Goal: Complete application form: Complete application form

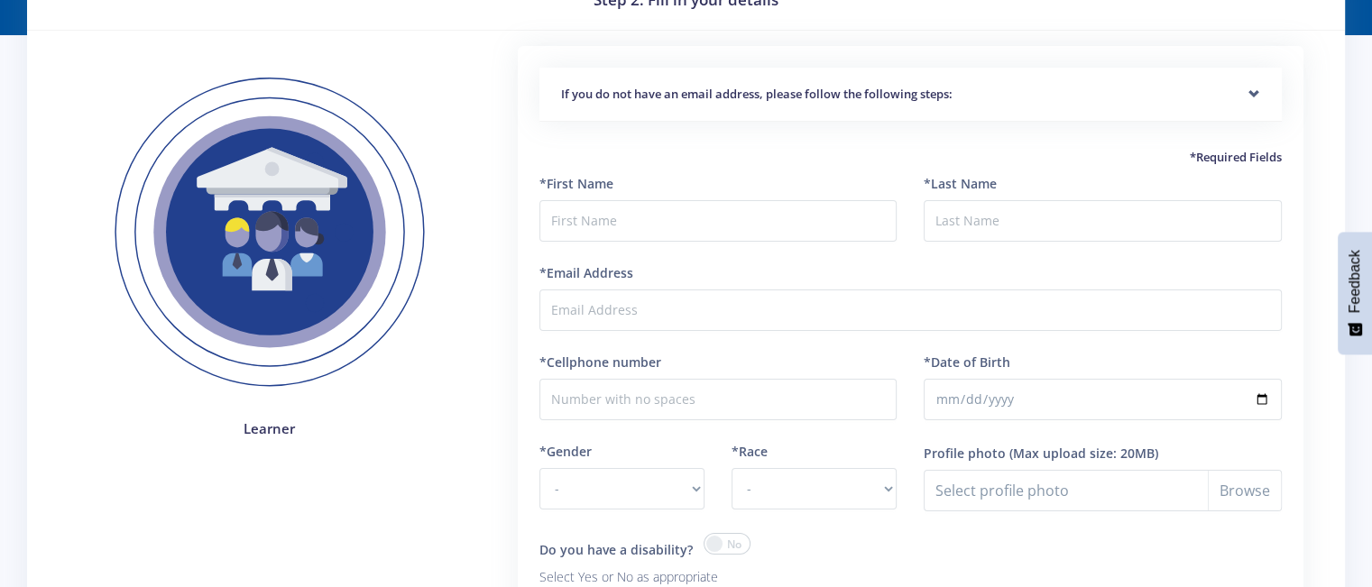
scroll to position [90, 0]
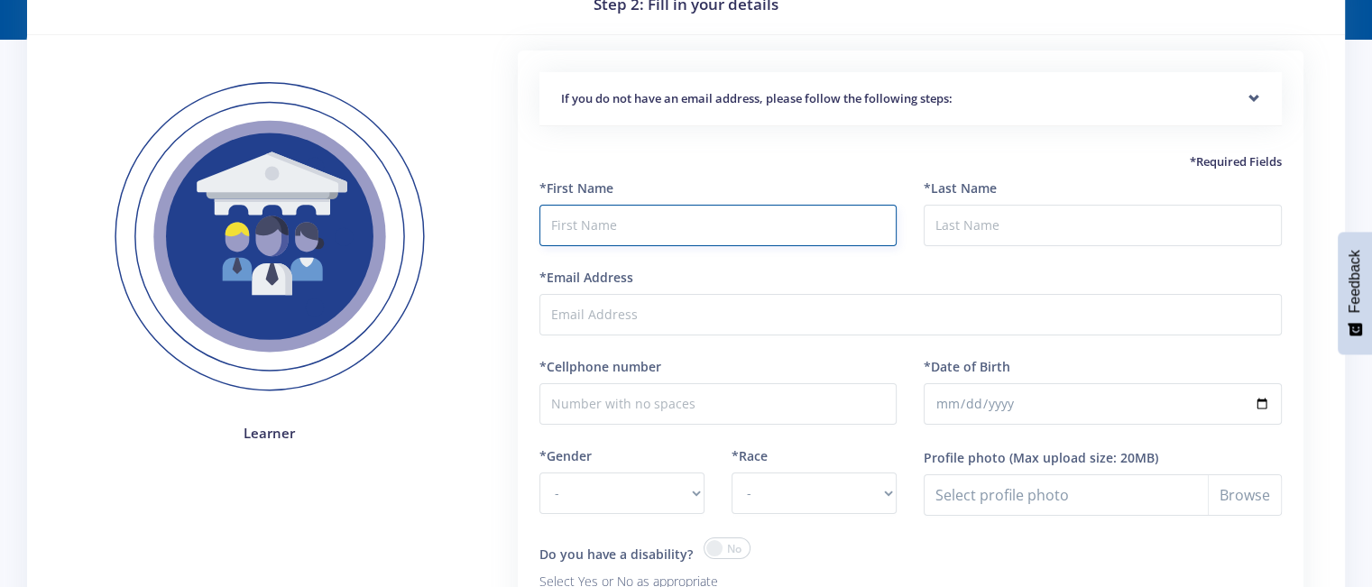
click at [584, 217] on input "text" at bounding box center [718, 225] width 358 height 41
type input "J"
type input "Joshua"
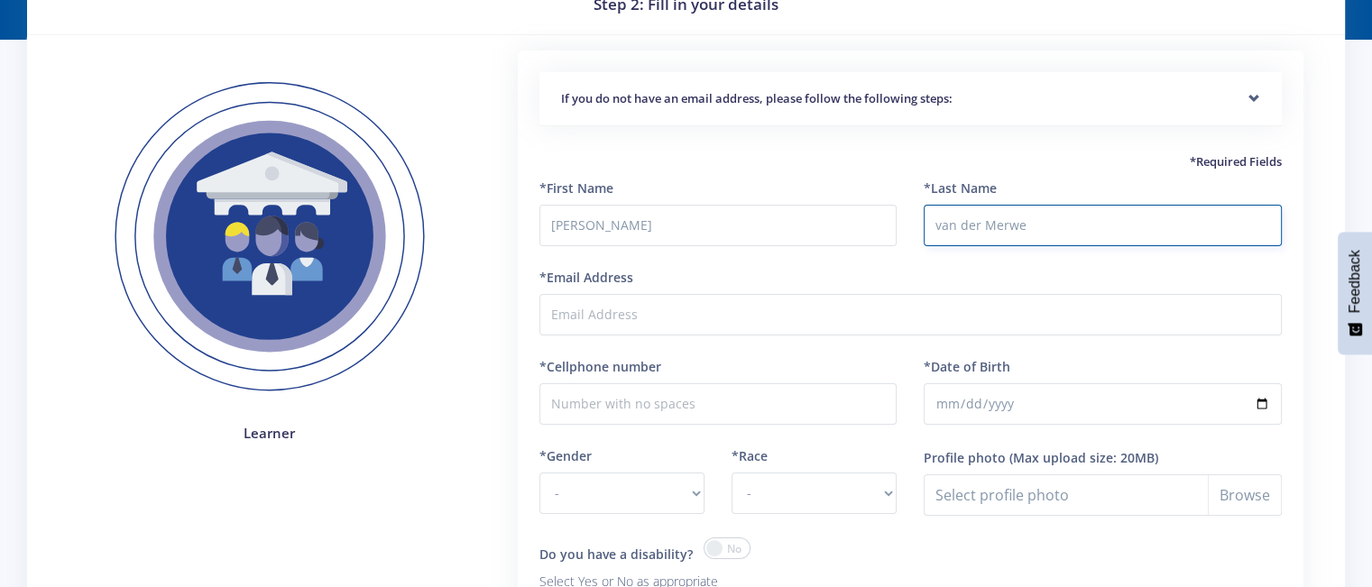
type input "van der Merwe"
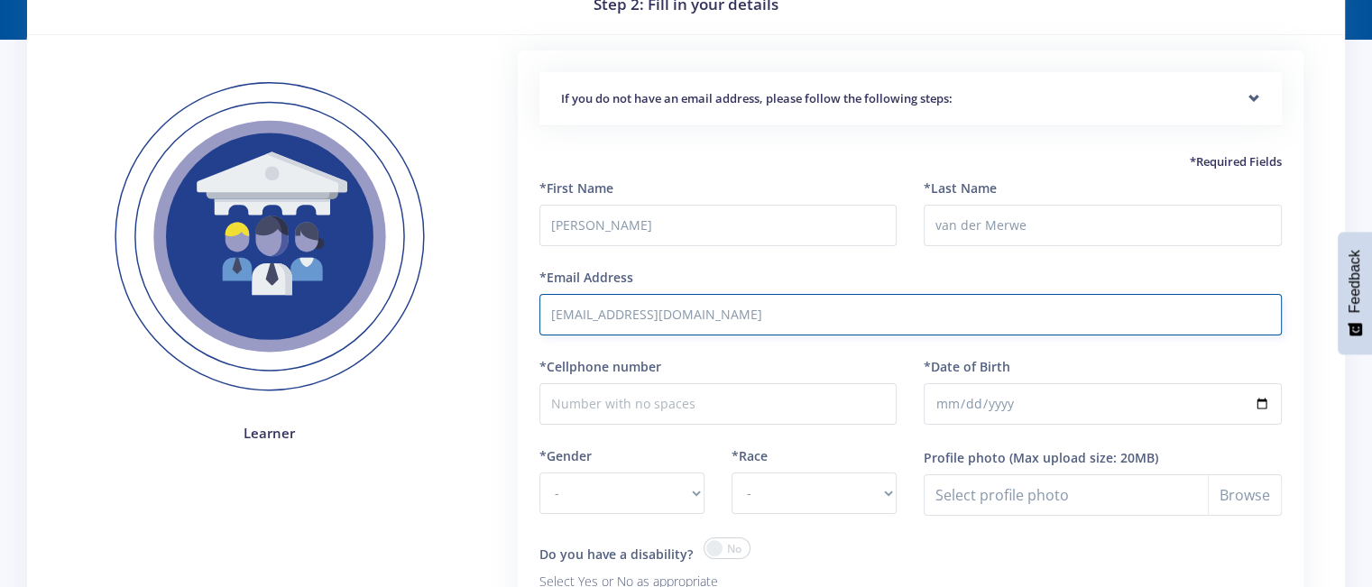
type input "[EMAIL_ADDRESS][DOMAIN_NAME]"
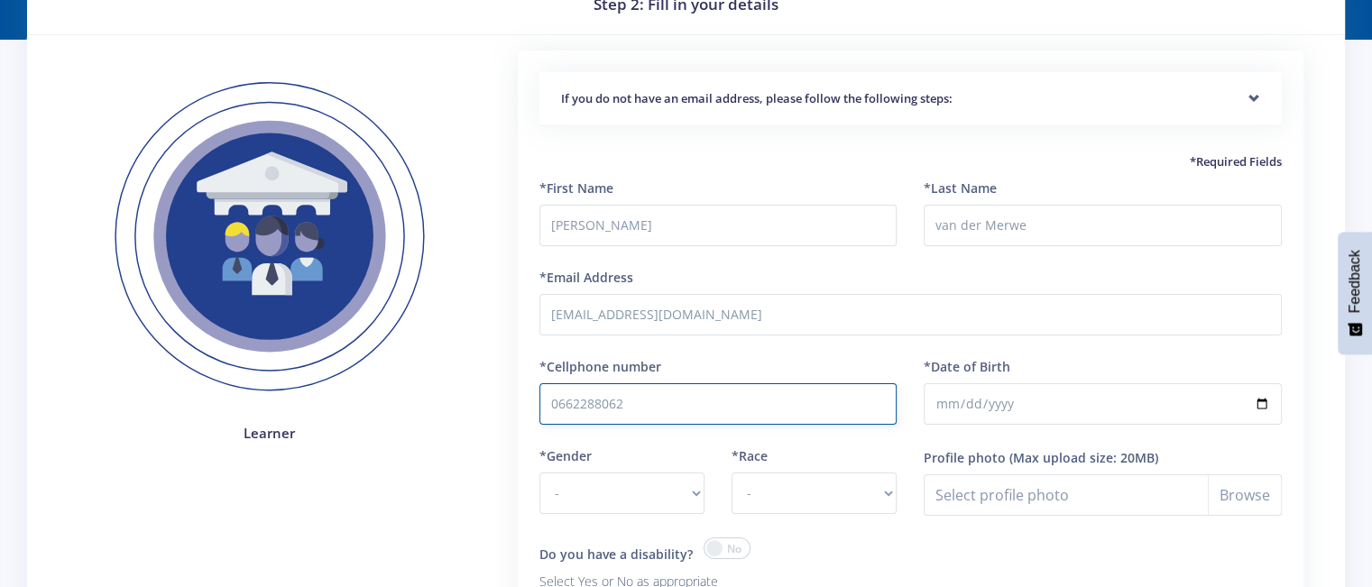
click at [688, 405] on input "0662288062" at bounding box center [718, 403] width 358 height 41
type input "0662288062"
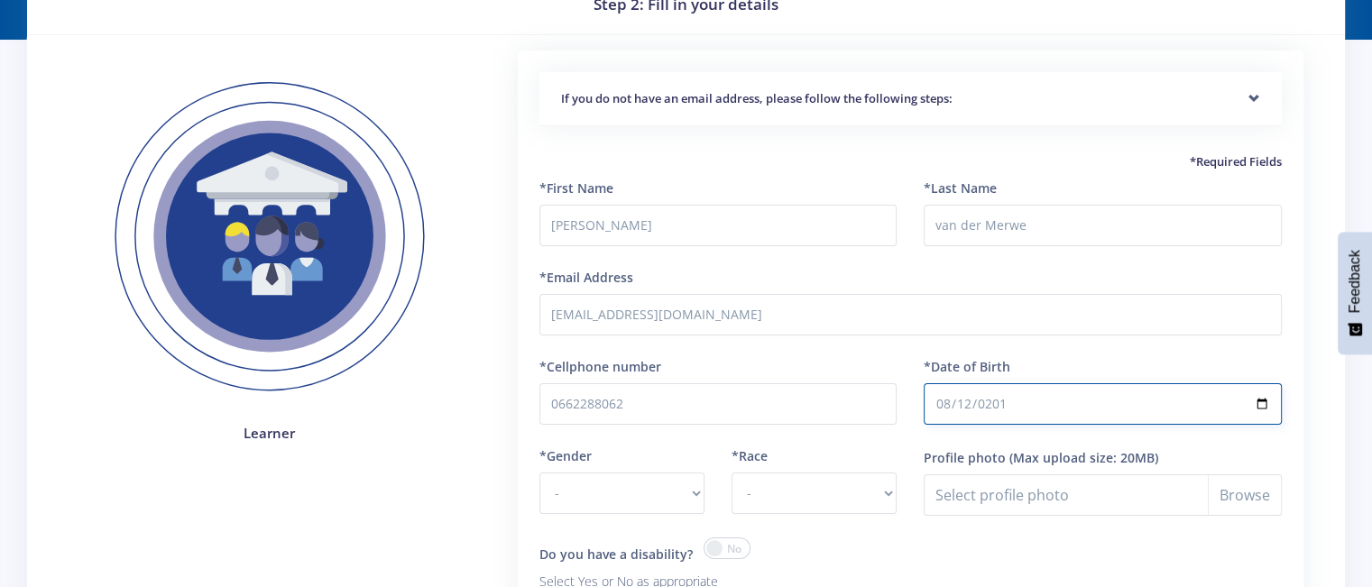
type input "2010-08-12"
click at [1267, 400] on input "2010-08-12" at bounding box center [1103, 403] width 358 height 41
click at [618, 480] on select "- Male Female" at bounding box center [621, 493] width 165 height 41
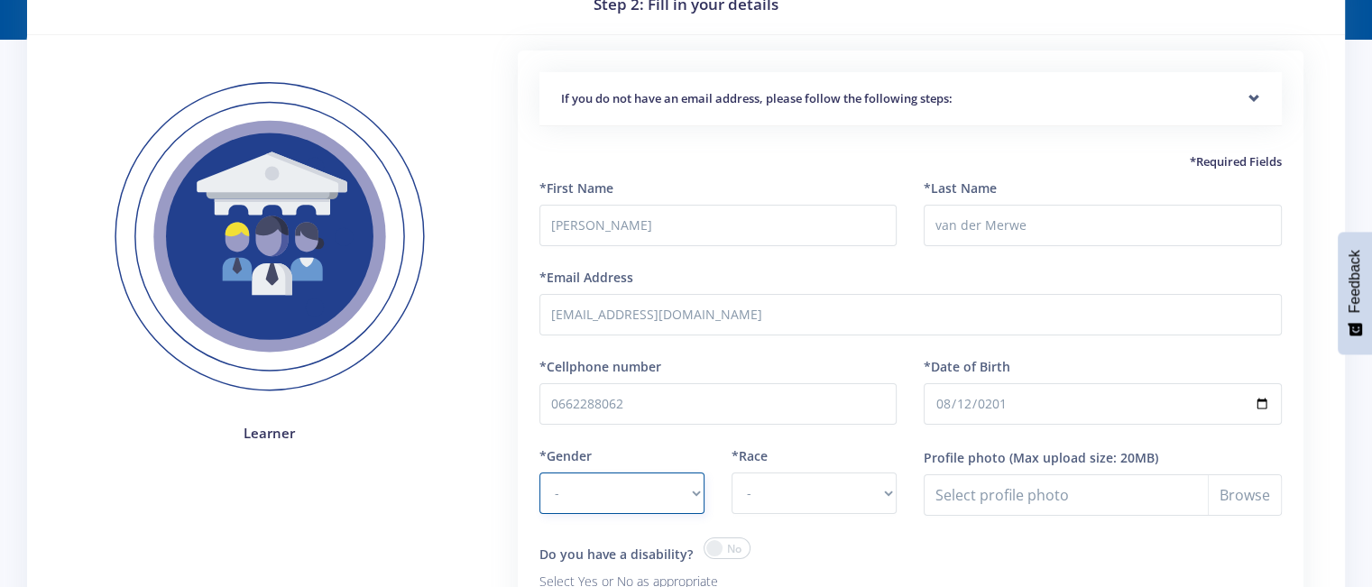
select select "M"
click at [539, 473] on select "- Male Female" at bounding box center [621, 493] width 165 height 41
click at [793, 484] on select "- African Asian Coloured Indian White Other" at bounding box center [814, 493] width 165 height 41
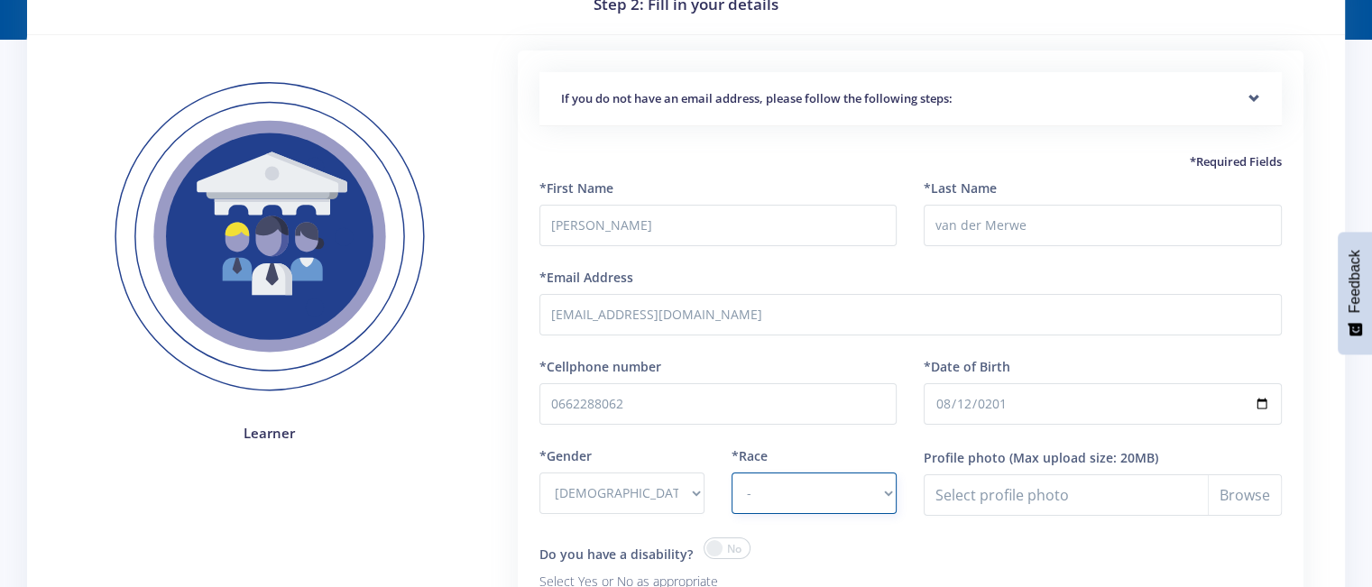
select select "White"
click at [732, 473] on select "- African Asian Coloured Indian White Other" at bounding box center [814, 493] width 165 height 41
click at [1056, 491] on input "Profile photo" at bounding box center [1103, 494] width 358 height 41
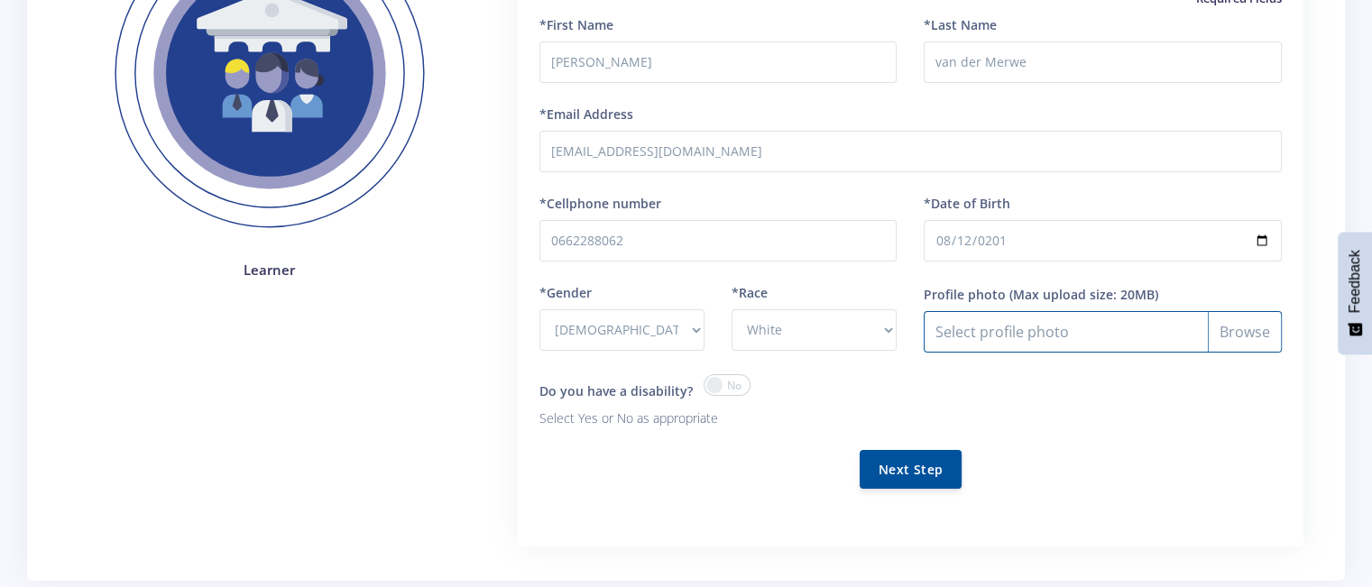
scroll to position [271, 0]
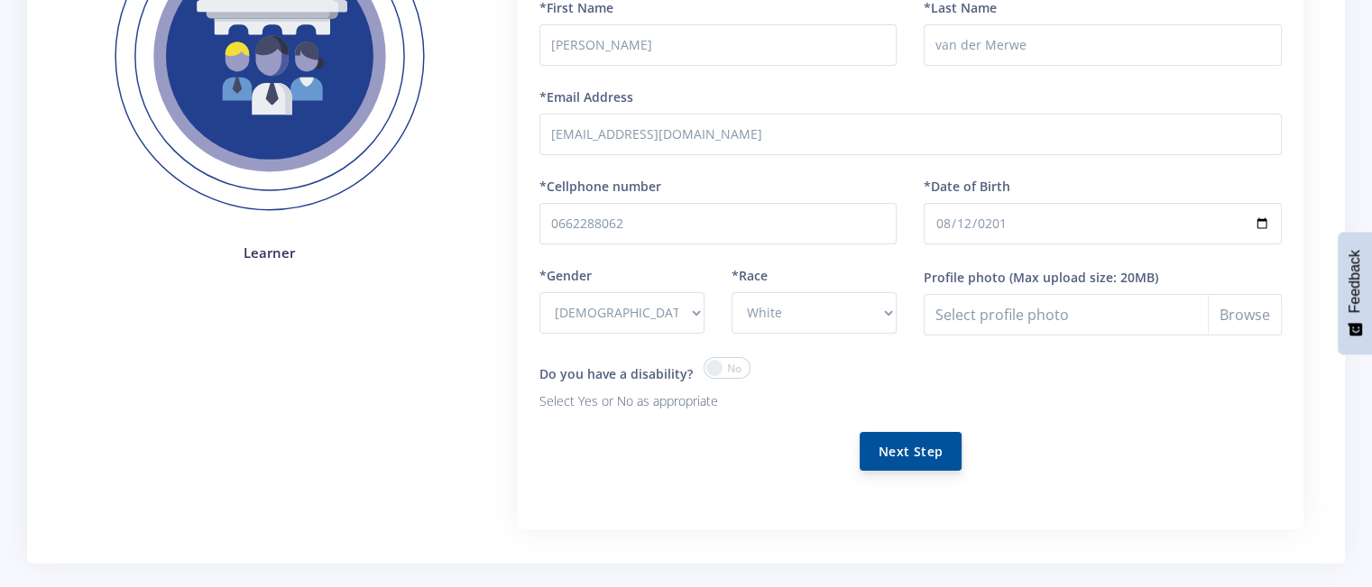
click at [931, 463] on button "Next Step" at bounding box center [911, 451] width 102 height 39
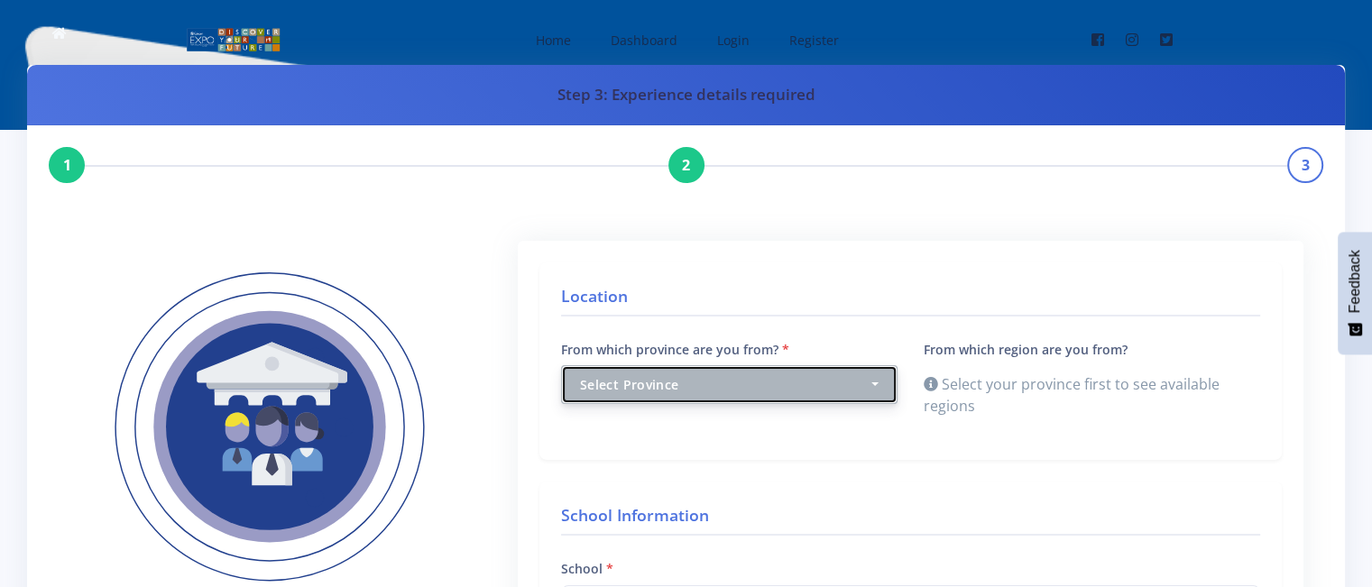
click at [865, 377] on div "Select Province" at bounding box center [724, 384] width 288 height 19
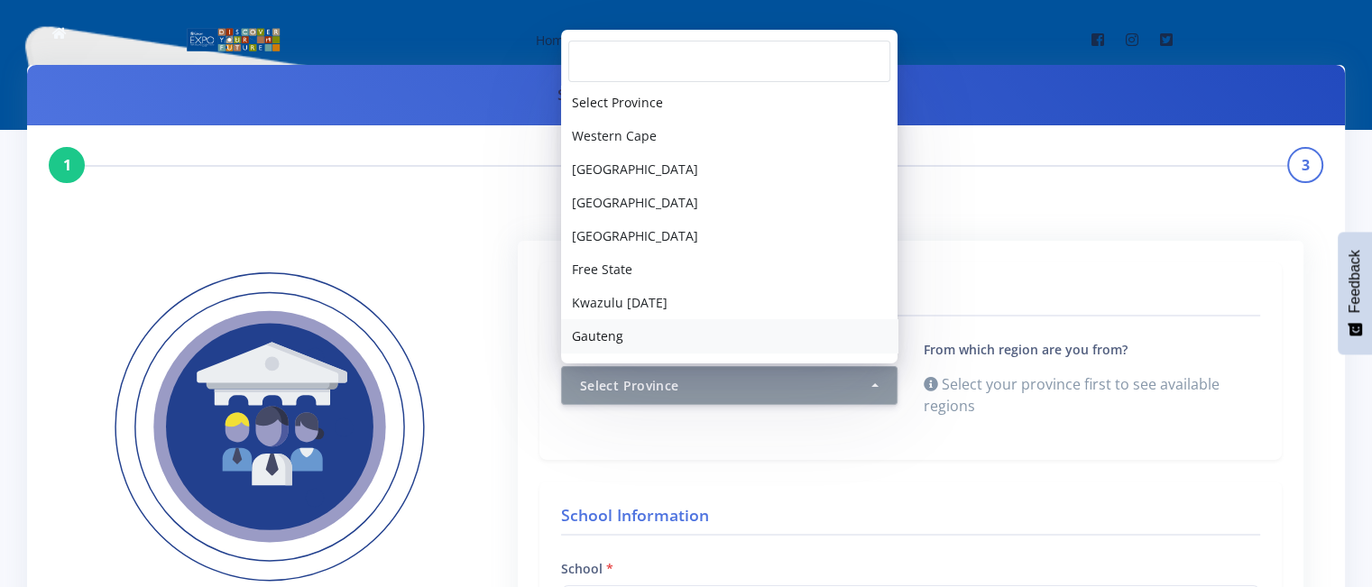
click at [603, 334] on span "Gauteng" at bounding box center [597, 336] width 51 height 19
select select "7"
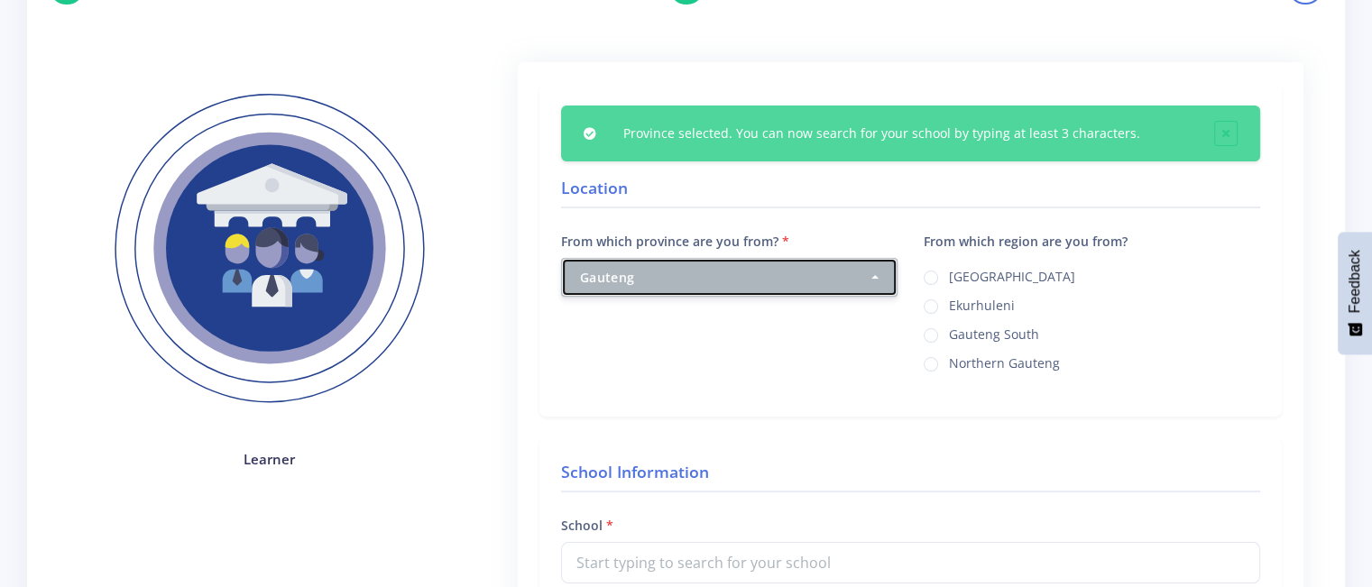
scroll to position [180, 0]
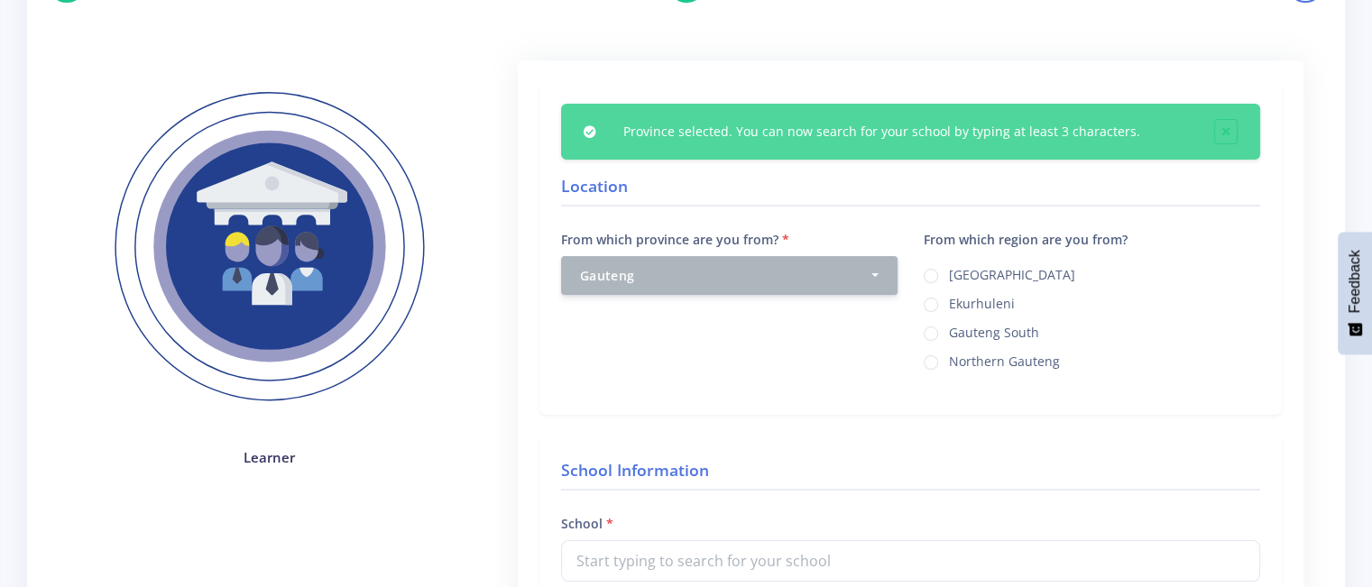
click at [949, 302] on label "Ekurhuleni" at bounding box center [982, 301] width 66 height 14
click at [949, 302] on input "Ekurhuleni" at bounding box center [955, 298] width 12 height 12
radio input "true"
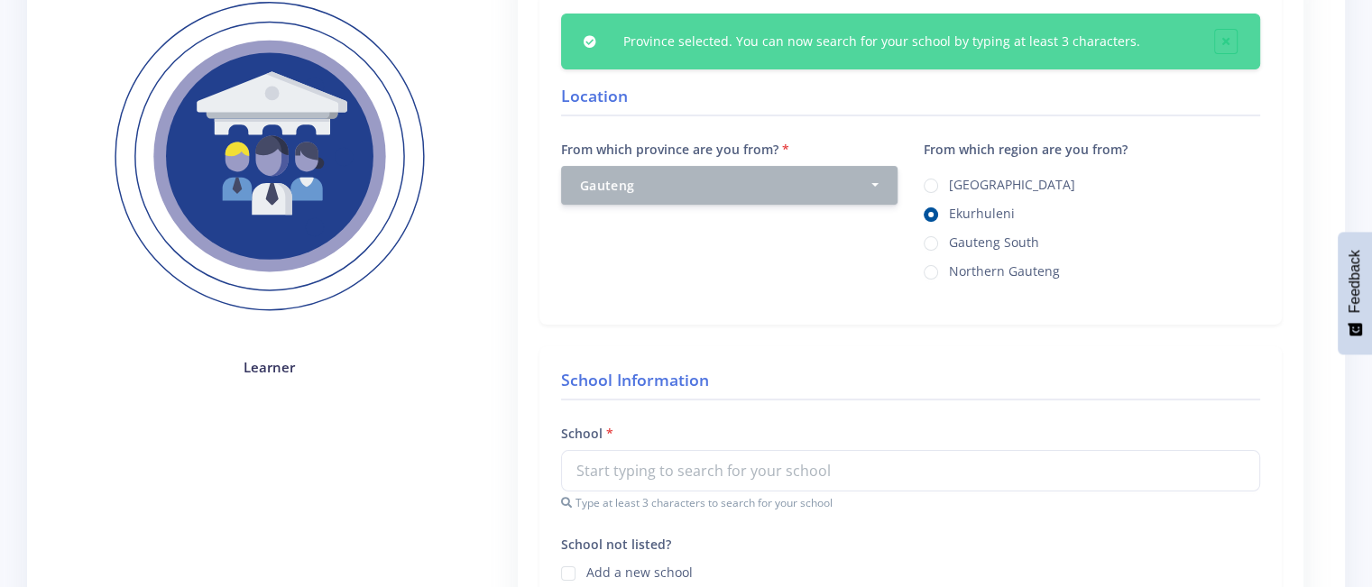
scroll to position [361, 0]
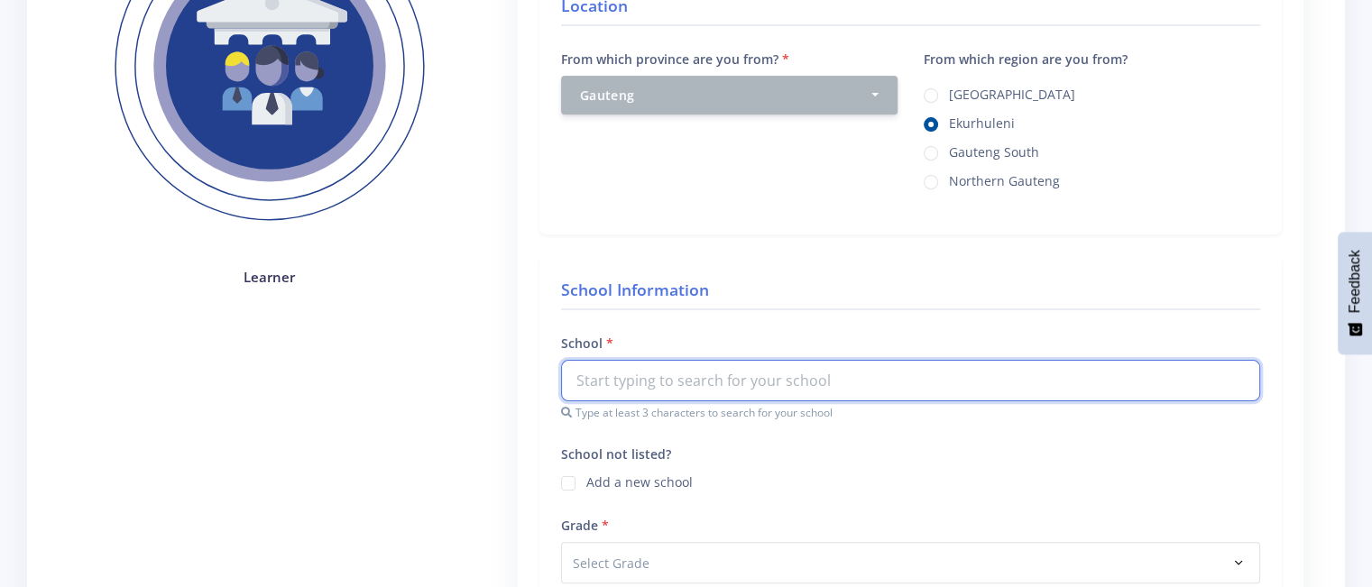
click at [655, 378] on input "text" at bounding box center [910, 380] width 699 height 41
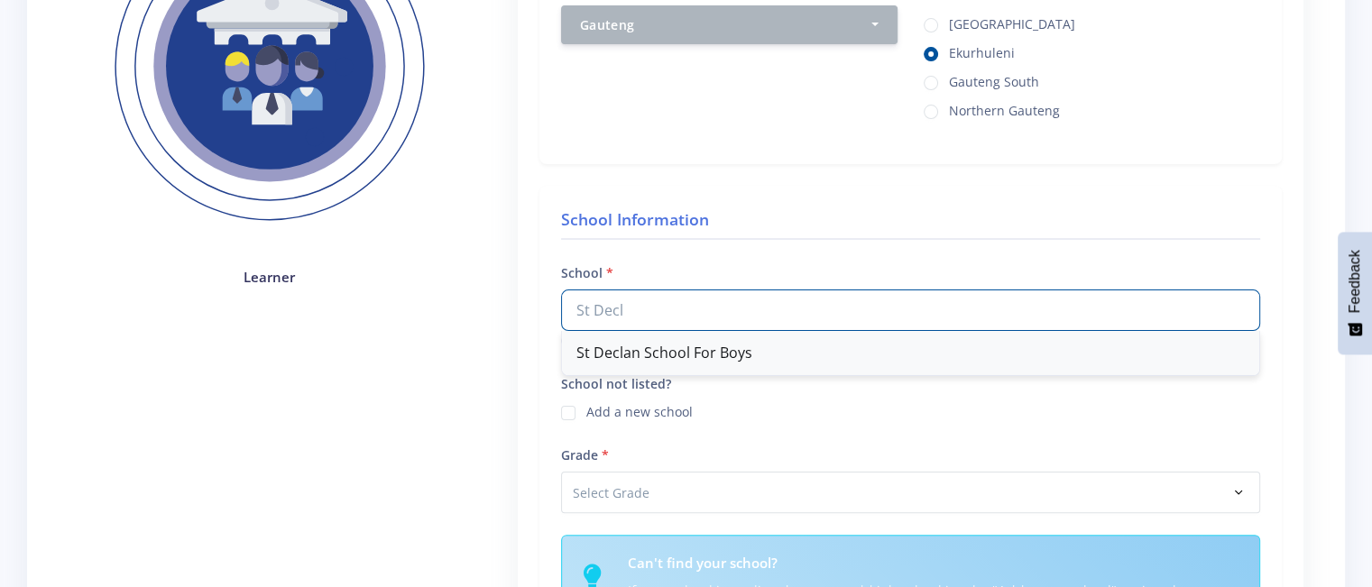
click at [672, 335] on div "St Declan School For Boys" at bounding box center [910, 353] width 697 height 44
type input "St Declan School For Boys"
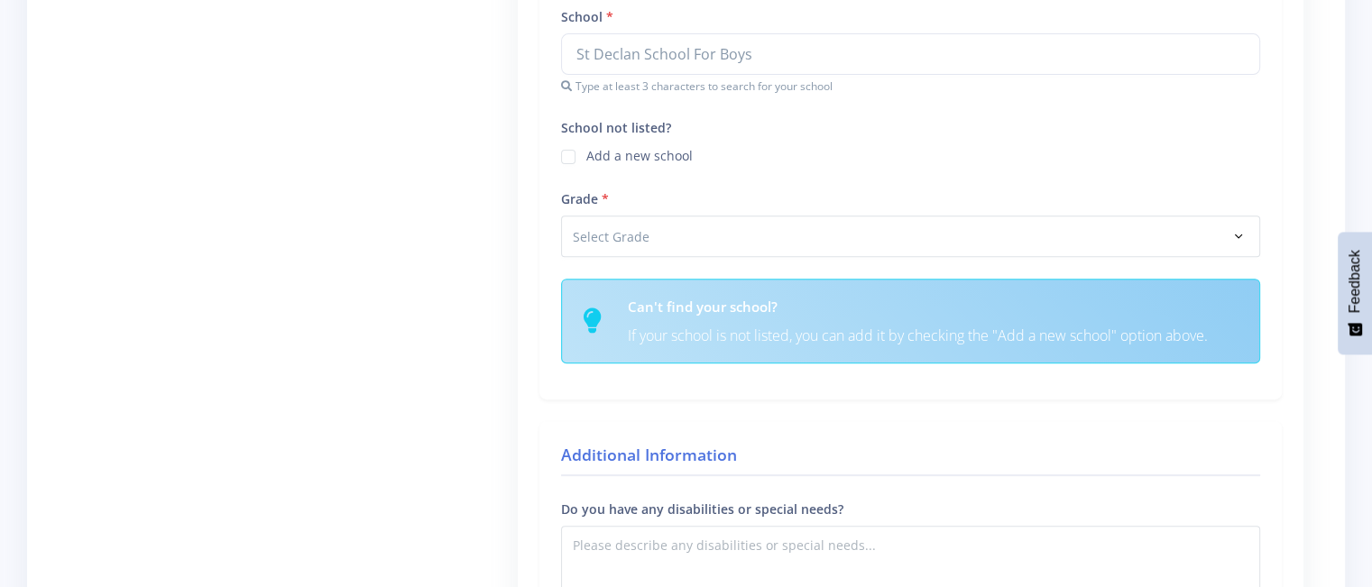
scroll to position [722, 0]
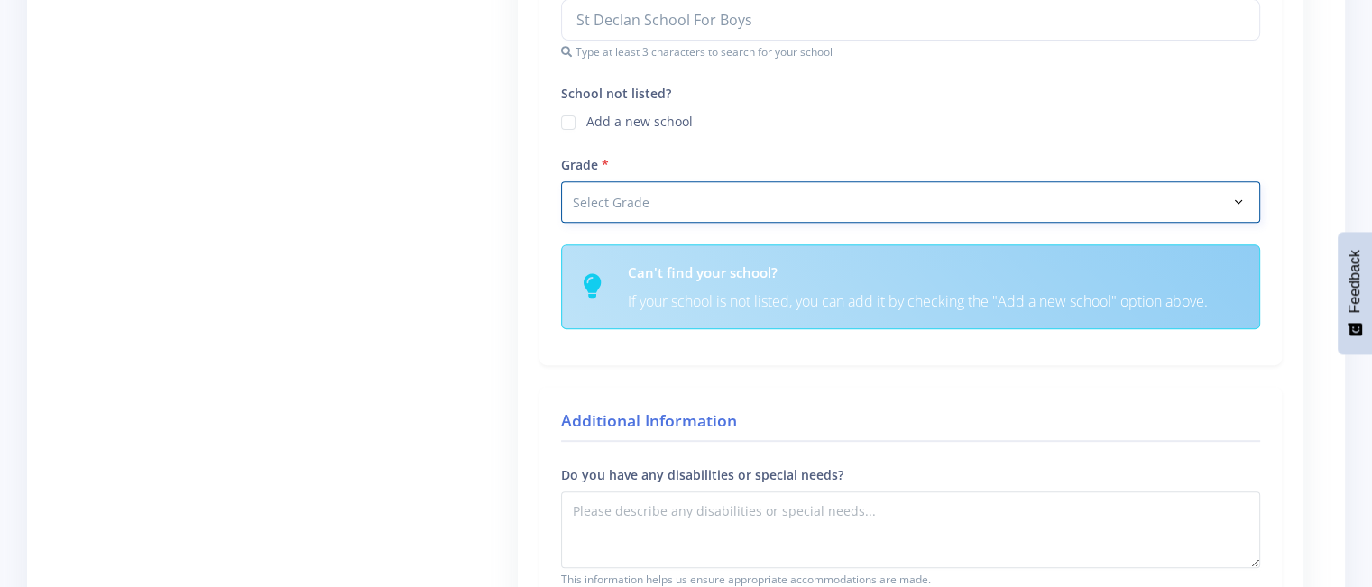
click at [617, 198] on select "Select Grade Grade 4 Grade 5 Grade 6 Grade 7" at bounding box center [910, 201] width 699 height 41
select select "Grade 9"
click at [561, 181] on select "Select Grade Grade 4 Grade 5 Grade 6 Grade 7" at bounding box center [910, 201] width 699 height 41
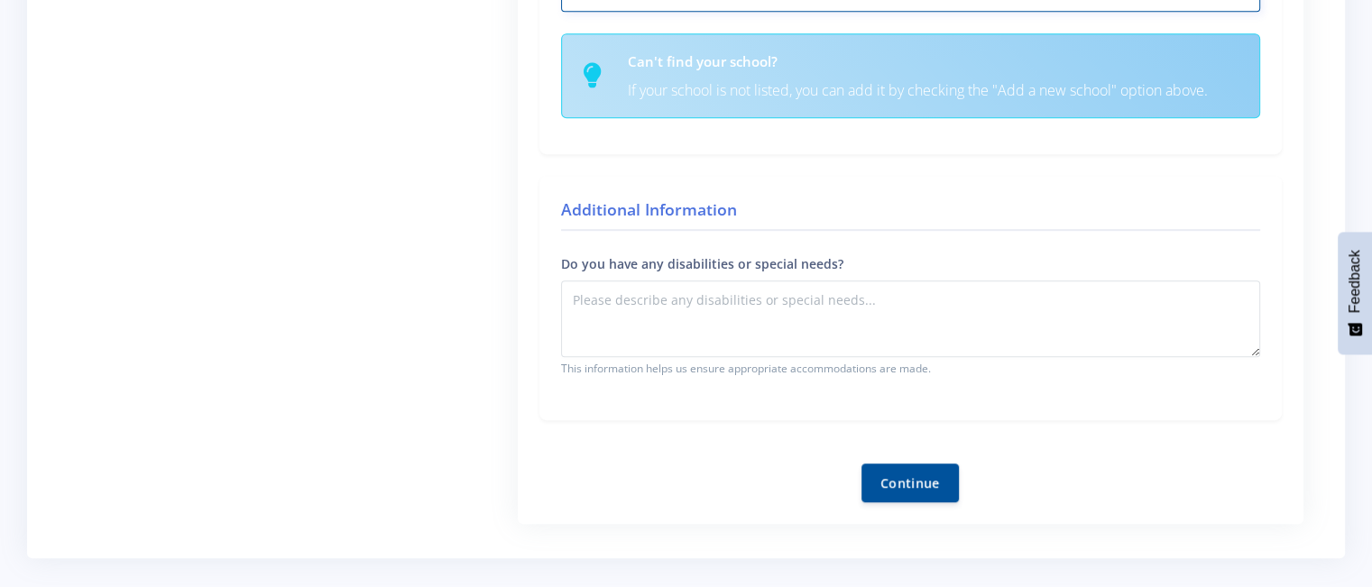
scroll to position [902, 0]
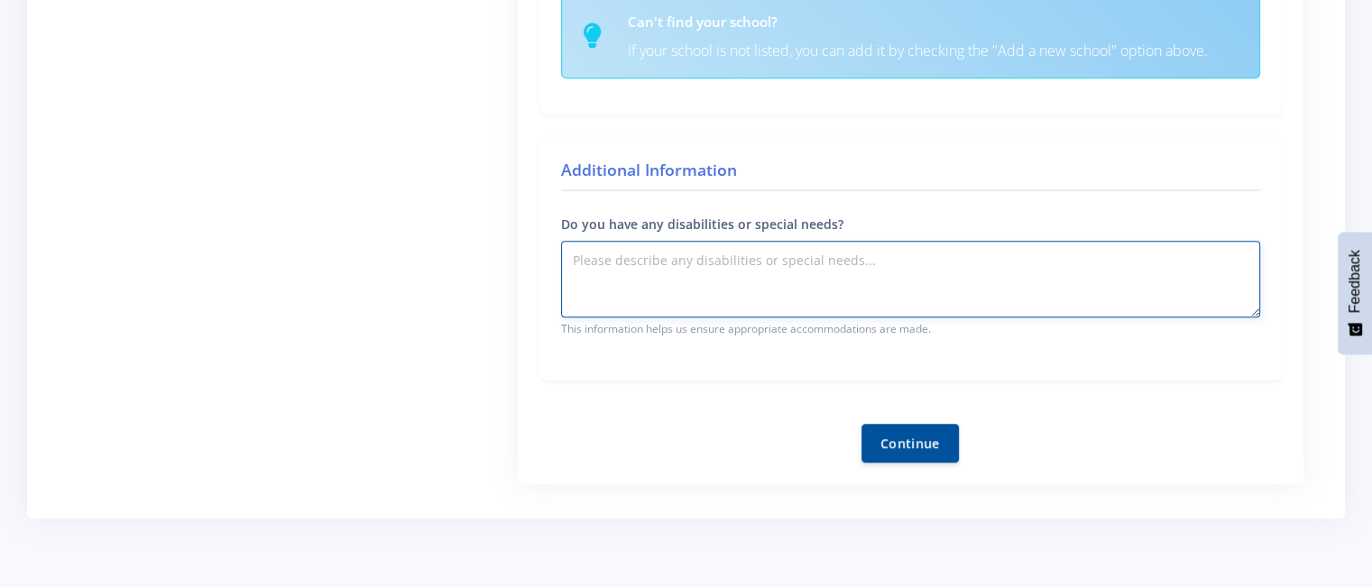
click at [629, 262] on textarea "Do you have any disabilities or special needs?" at bounding box center [910, 279] width 699 height 77
type textarea "None"
click at [931, 436] on button "Continue" at bounding box center [909, 442] width 97 height 39
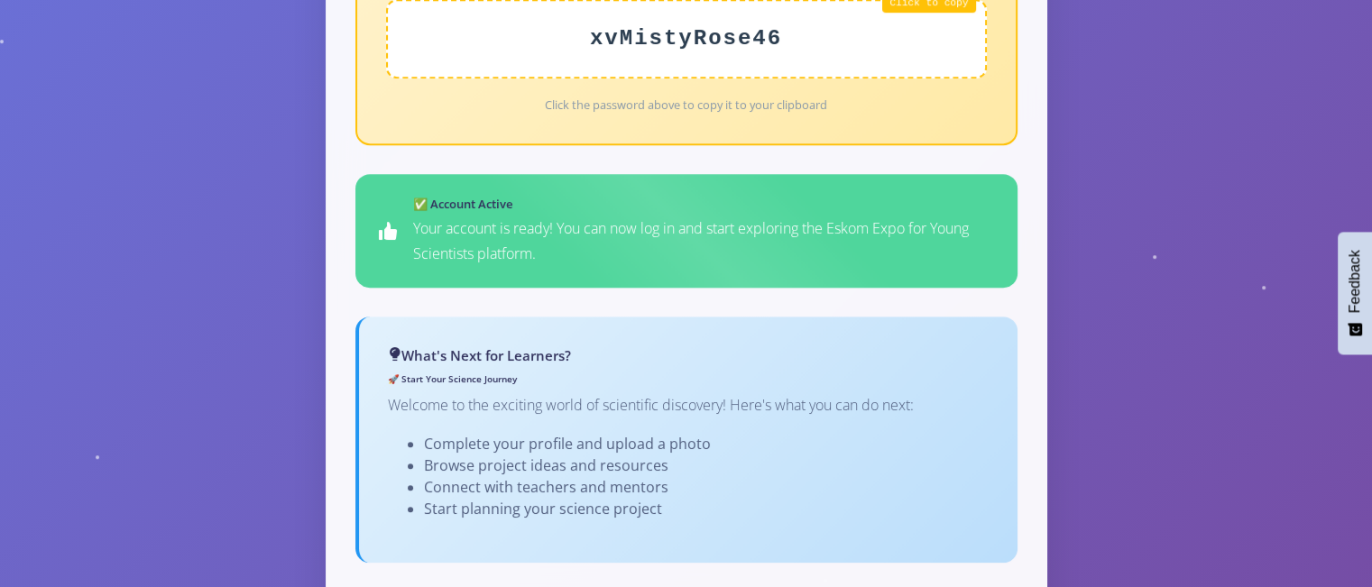
scroll to position [1082, 0]
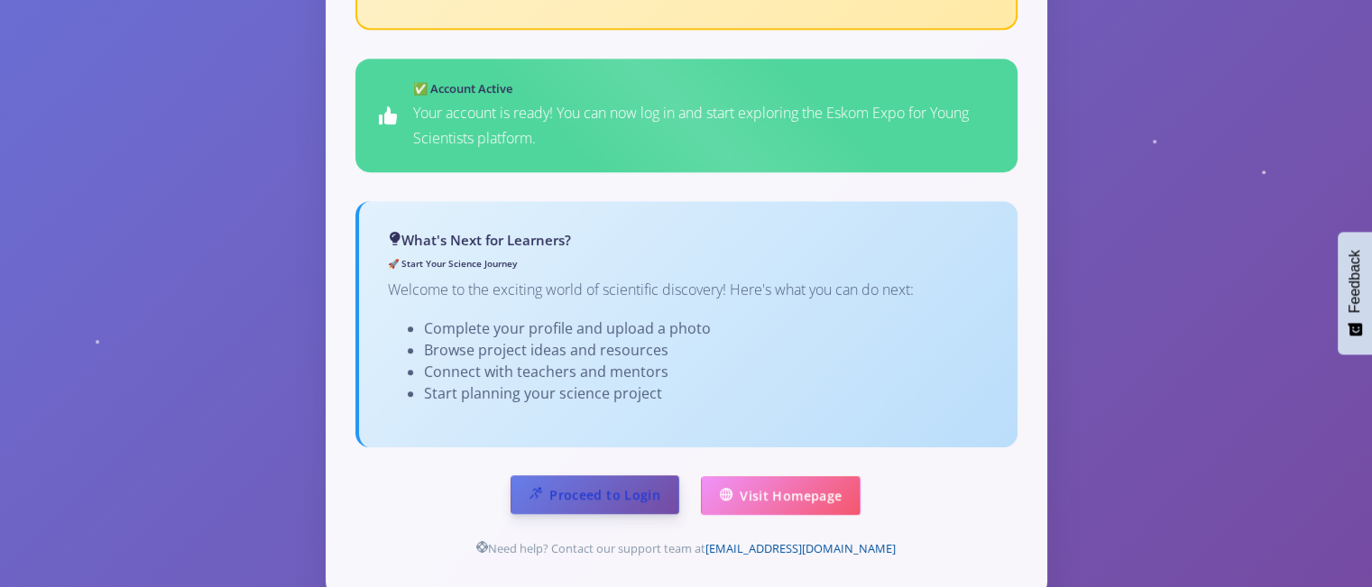
click at [588, 475] on link "Proceed to Login" at bounding box center [595, 494] width 169 height 39
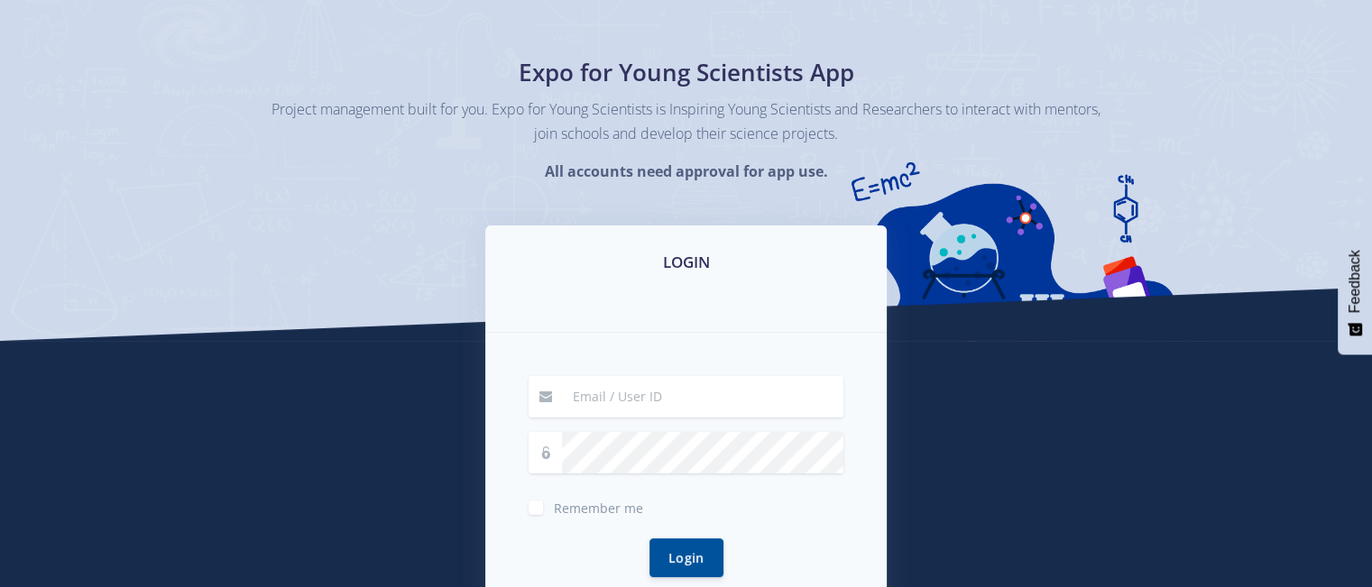
scroll to position [90, 0]
click at [577, 400] on input at bounding box center [702, 395] width 281 height 41
type input "[EMAIL_ADDRESS][DOMAIN_NAME]"
click at [686, 560] on button "Login" at bounding box center [686, 556] width 74 height 39
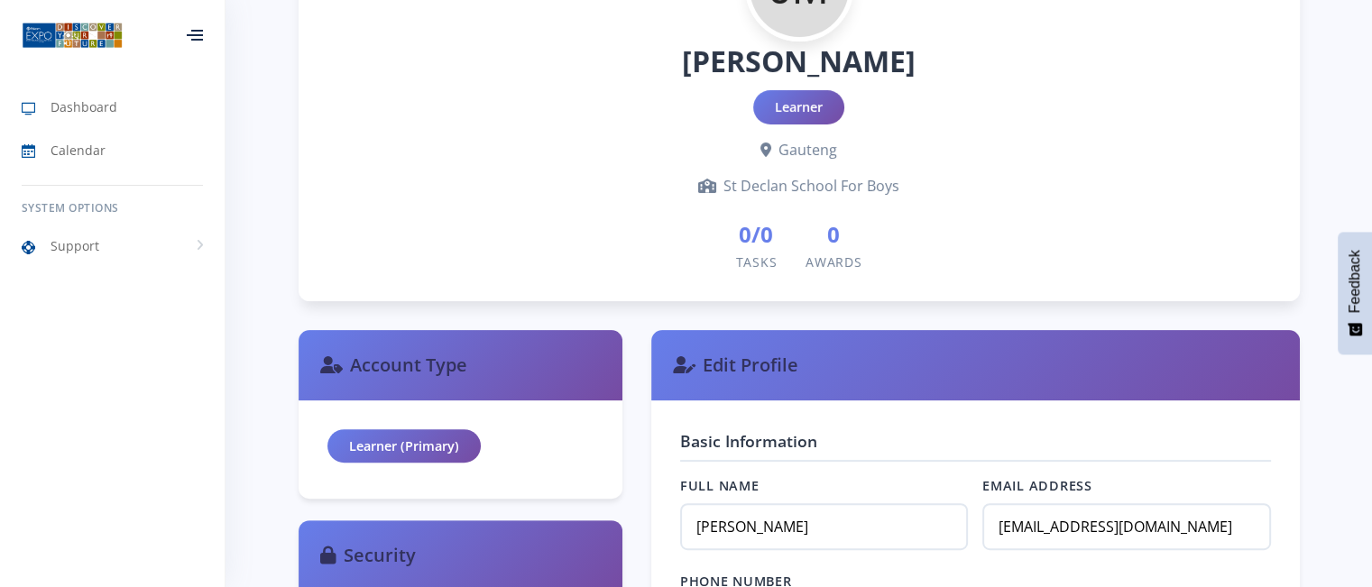
scroll to position [631, 0]
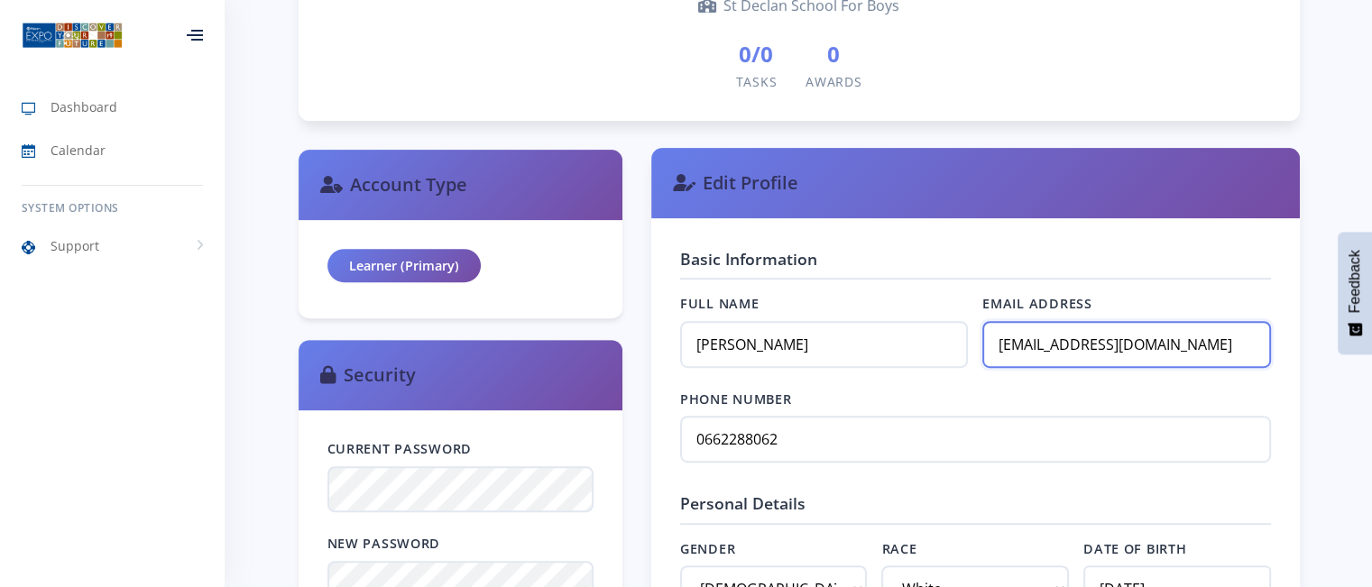
click at [1025, 343] on input "[EMAIL_ADDRESS][DOMAIN_NAME]" at bounding box center [1126, 344] width 288 height 47
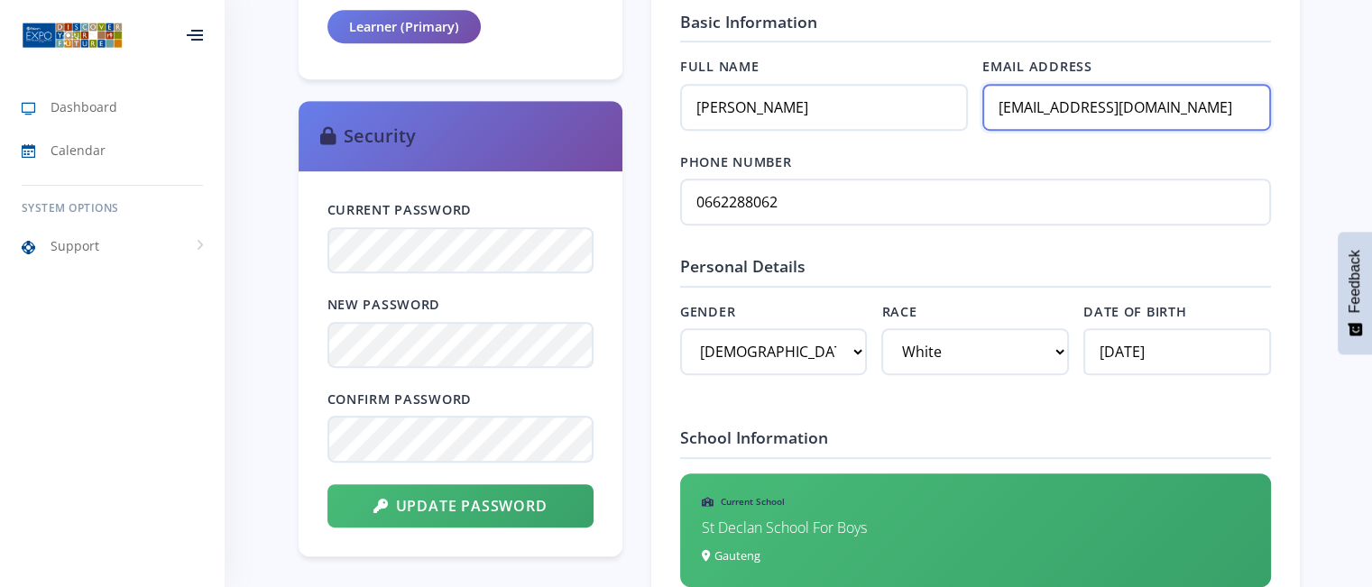
scroll to position [902, 0]
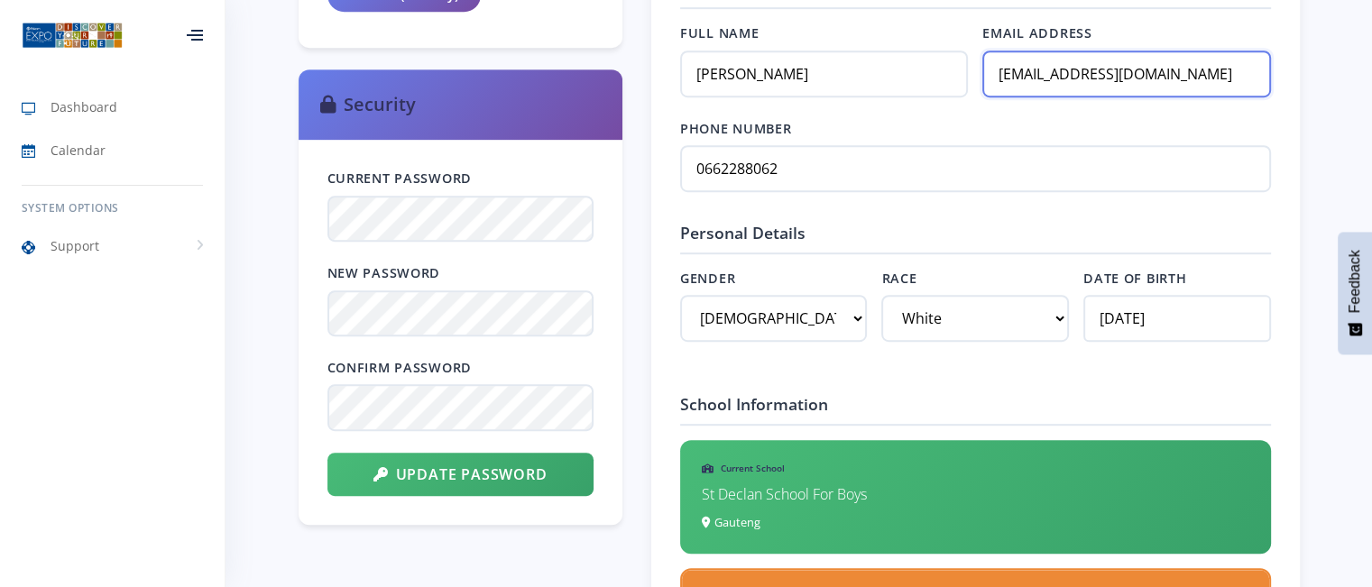
type input "[EMAIL_ADDRESS][DOMAIN_NAME]"
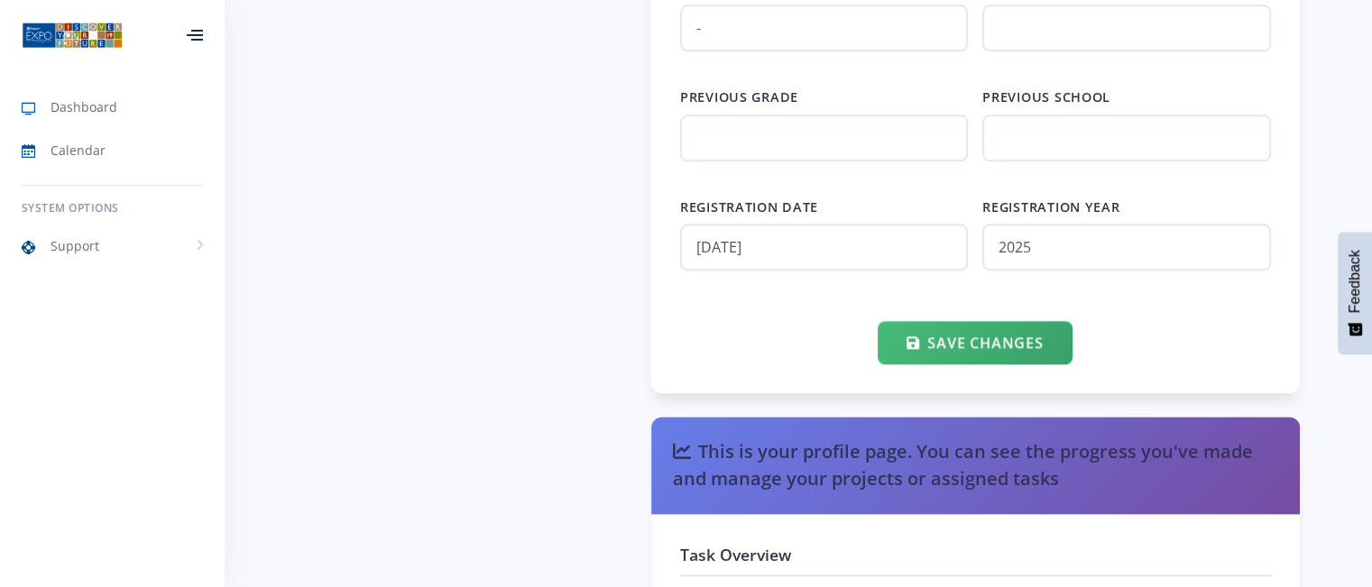
scroll to position [2177, 0]
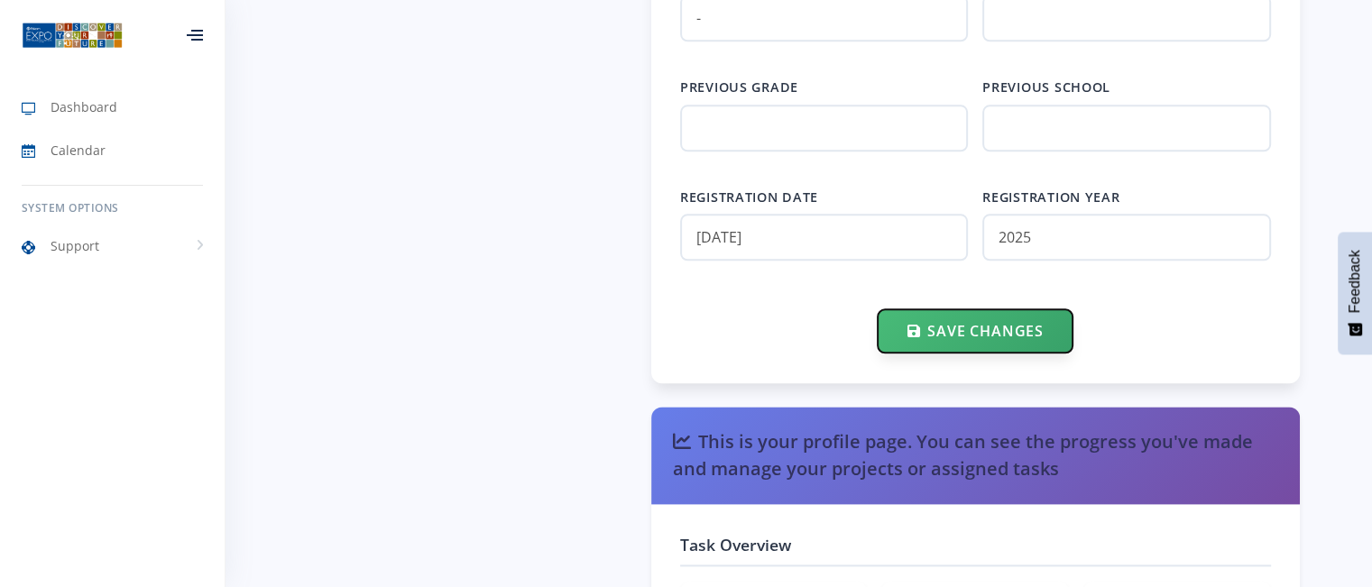
click at [967, 324] on button "Save Changes" at bounding box center [975, 330] width 194 height 43
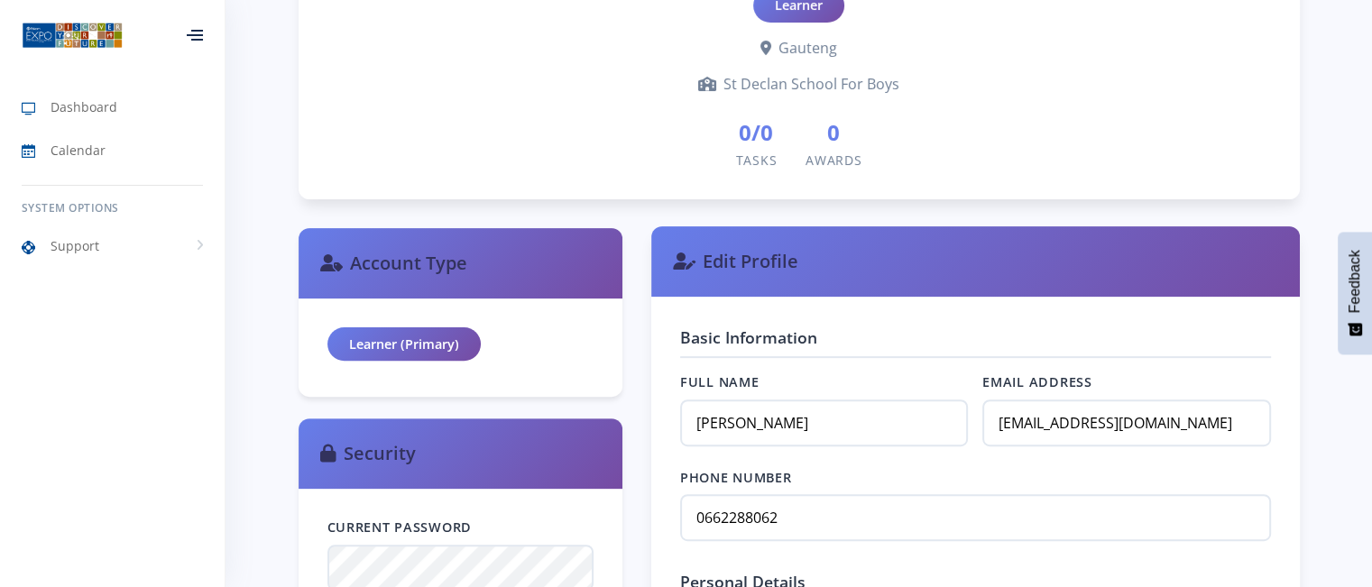
scroll to position [631, 0]
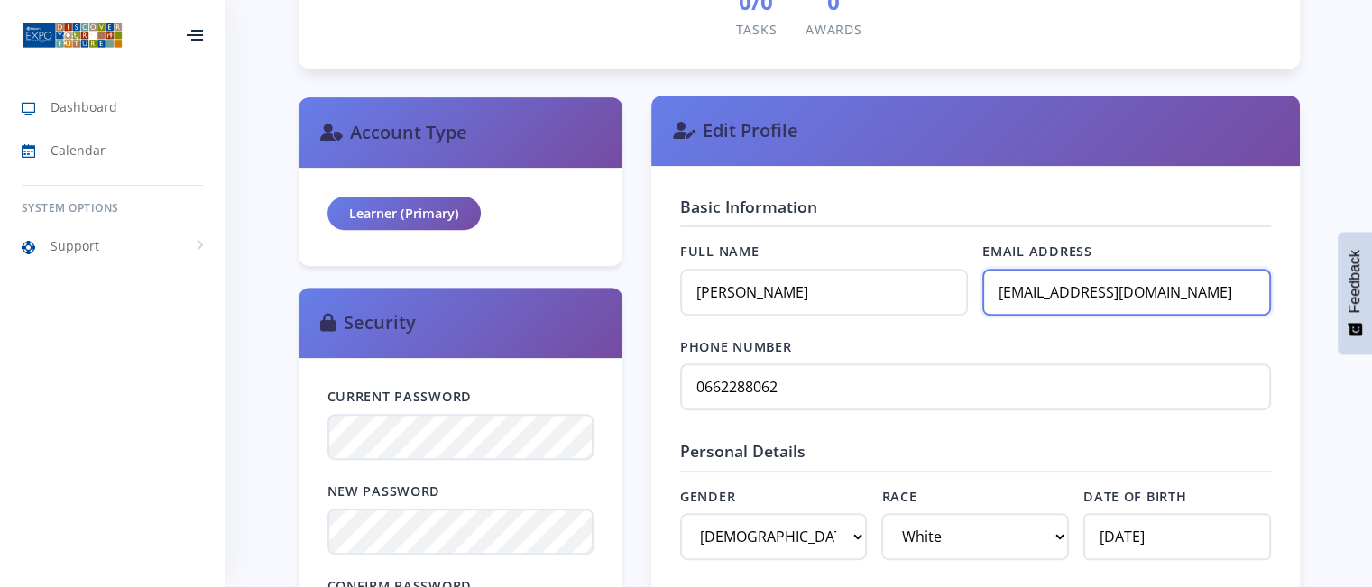
click at [1021, 289] on input "[EMAIL_ADDRESS][DOMAIN_NAME]" at bounding box center [1126, 292] width 288 height 47
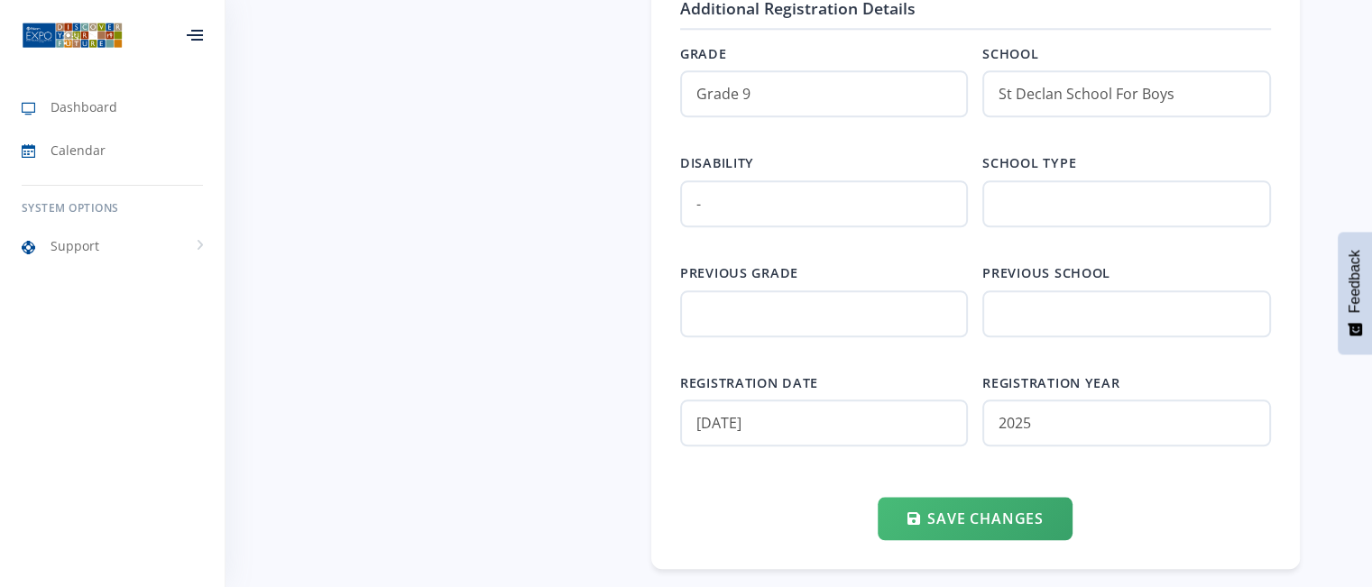
scroll to position [1984, 0]
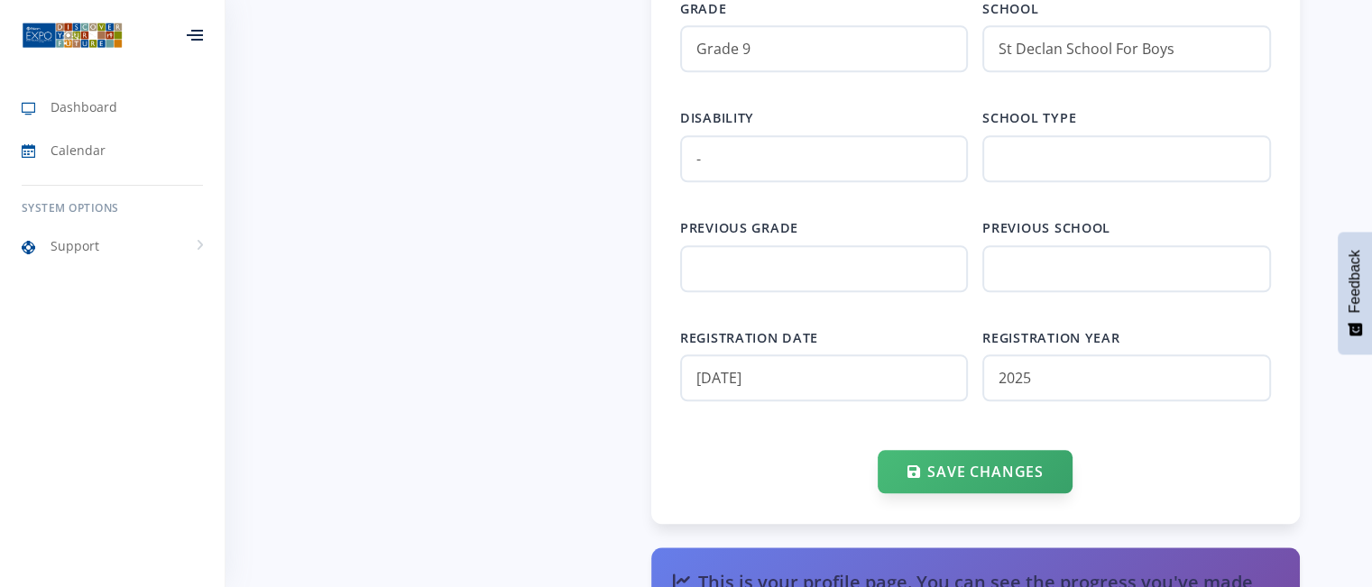
type input "[EMAIL_ADDRESS][DOMAIN_NAME]"
click at [976, 461] on button "Save Changes" at bounding box center [975, 471] width 194 height 43
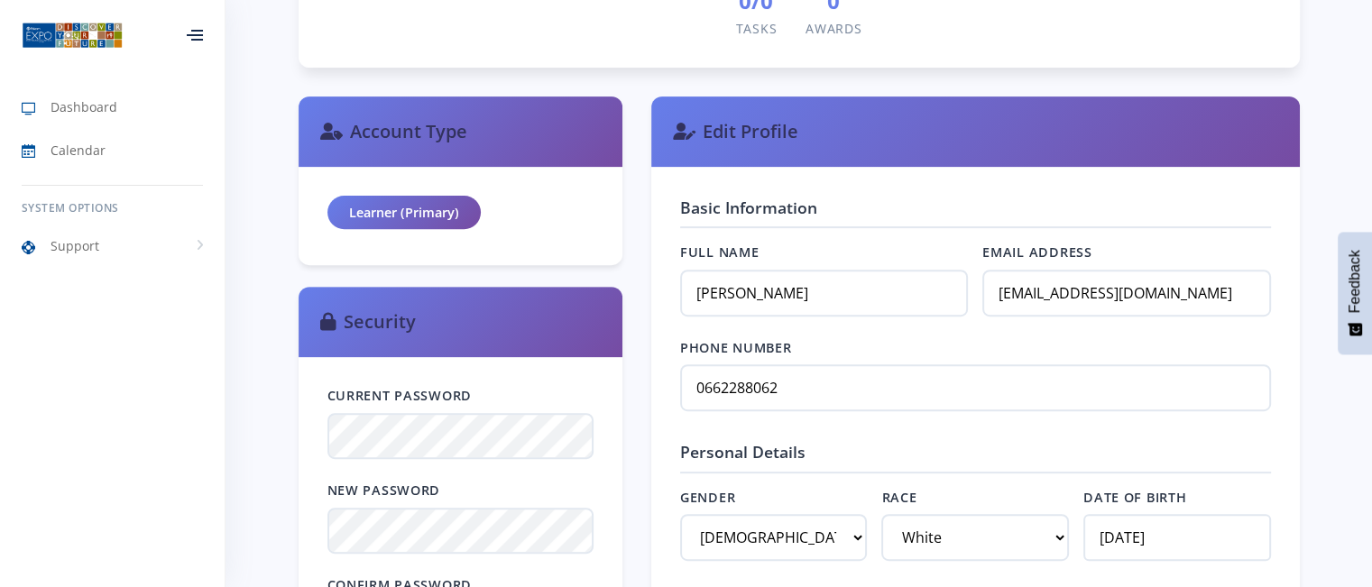
scroll to position [631, 0]
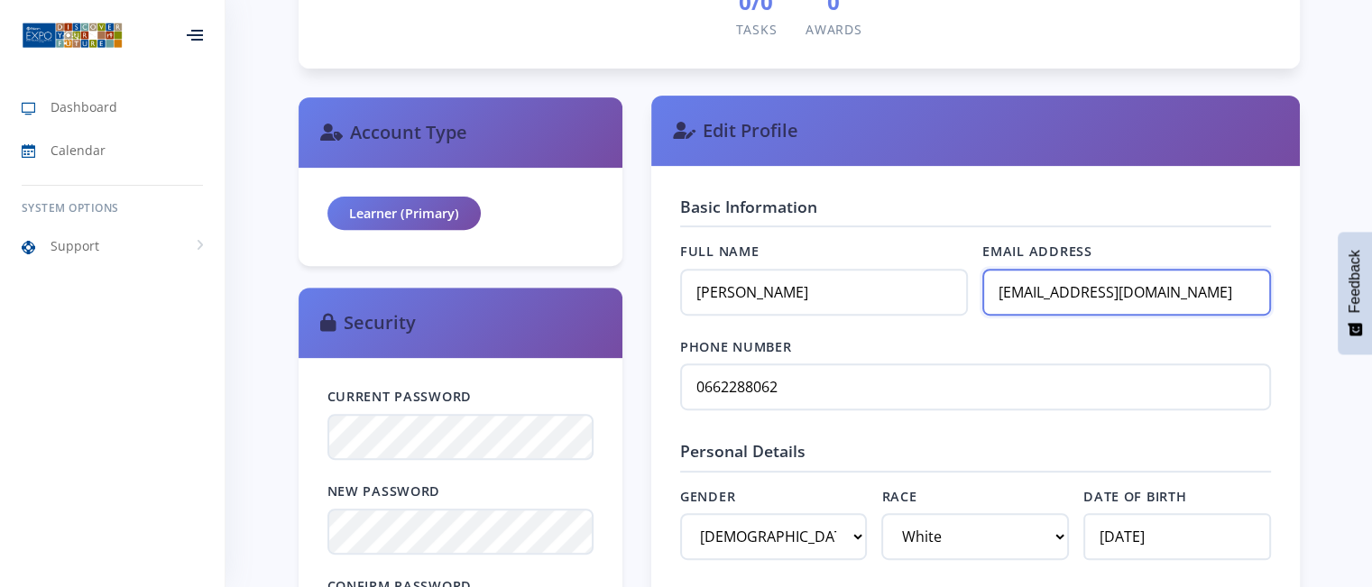
click at [1020, 290] on input "[EMAIL_ADDRESS][DOMAIN_NAME]" at bounding box center [1126, 292] width 288 height 47
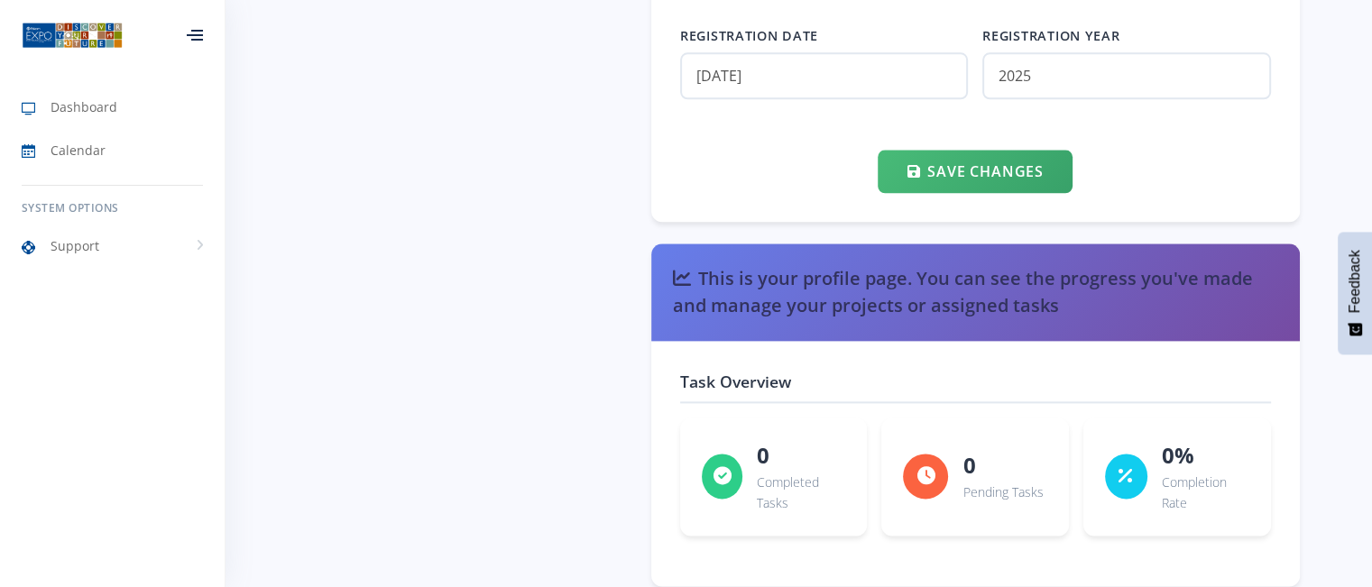
scroll to position [2306, 0]
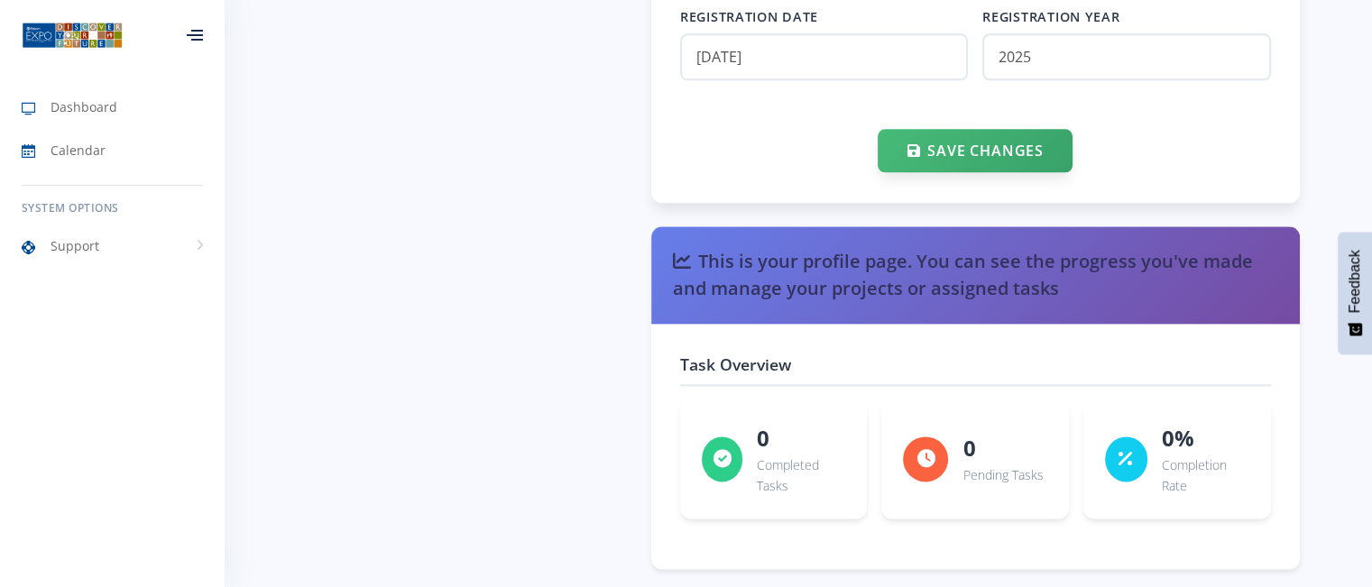
type input "[EMAIL_ADDRESS][DOMAIN_NAME]"
click at [989, 143] on button "Save Changes" at bounding box center [975, 150] width 194 height 43
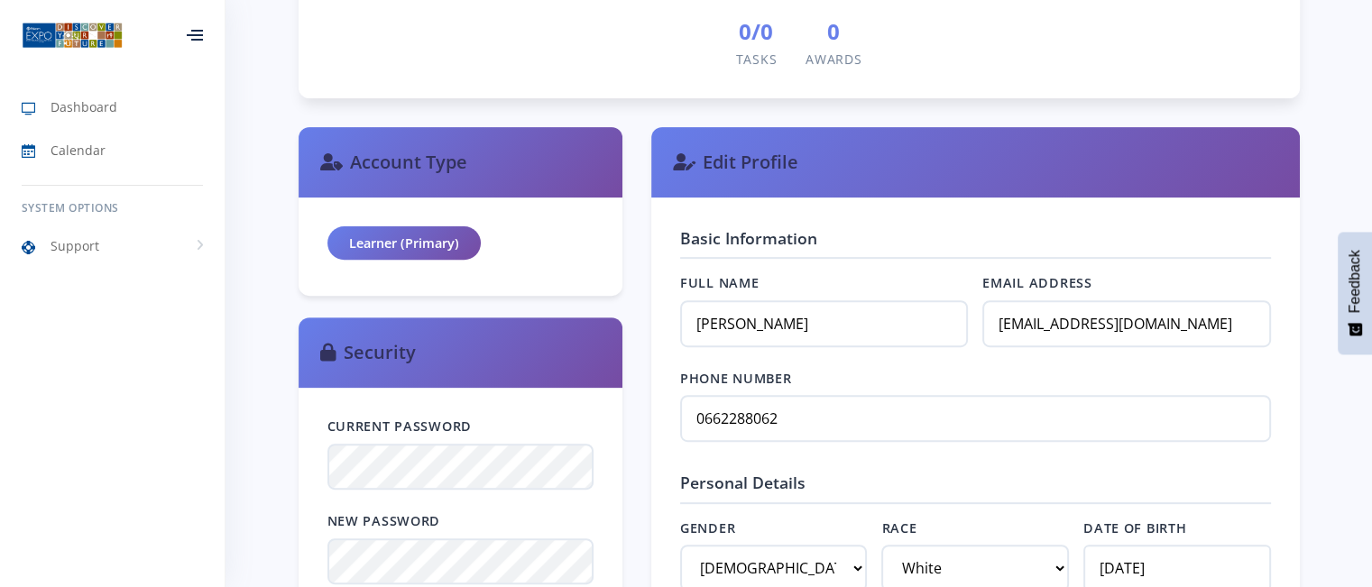
scroll to position [592, 0]
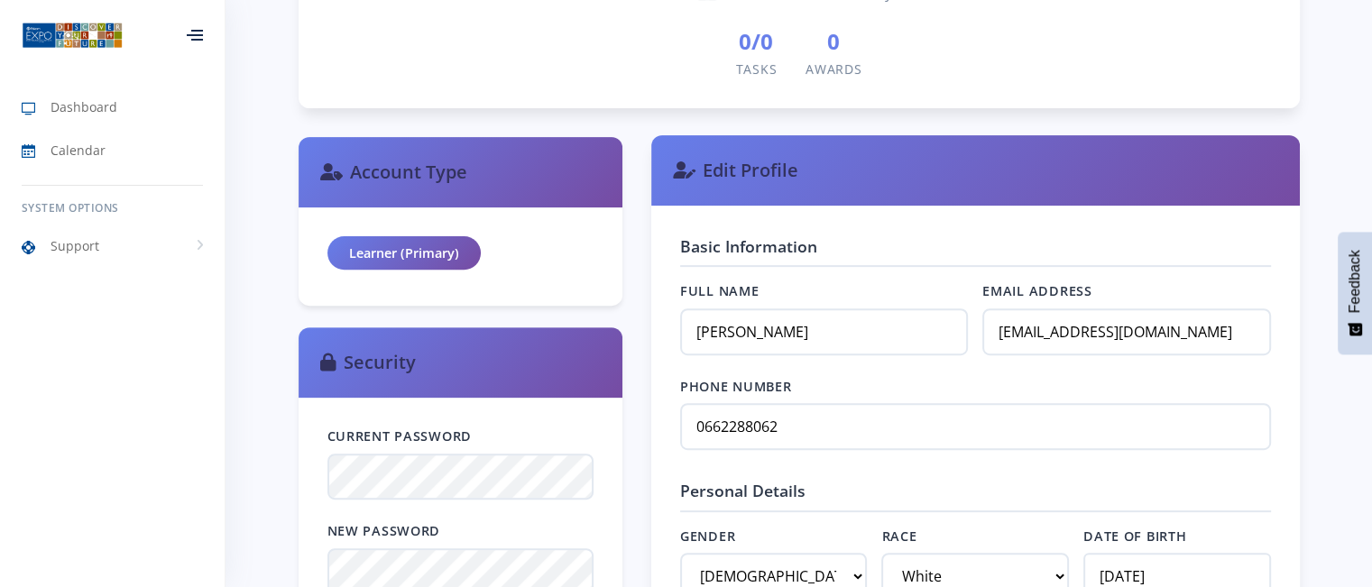
click at [725, 165] on h3 "Edit Profile" at bounding box center [975, 170] width 605 height 27
click at [682, 169] on icon at bounding box center [684, 170] width 23 height 18
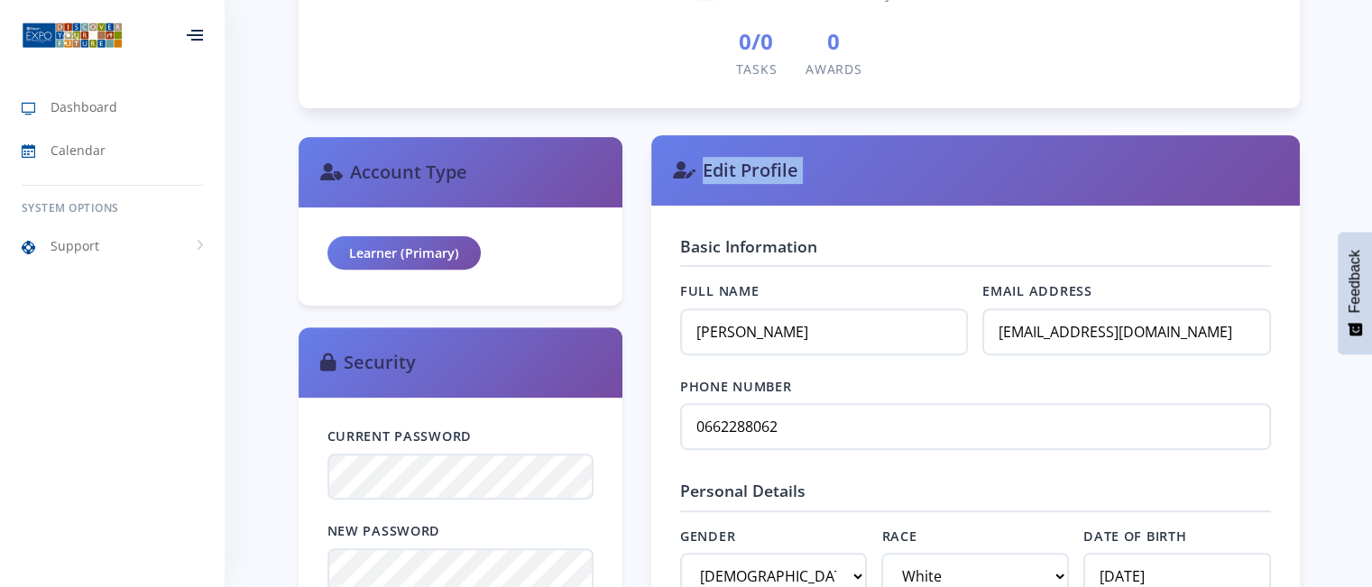
click at [682, 169] on icon at bounding box center [684, 170] width 23 height 18
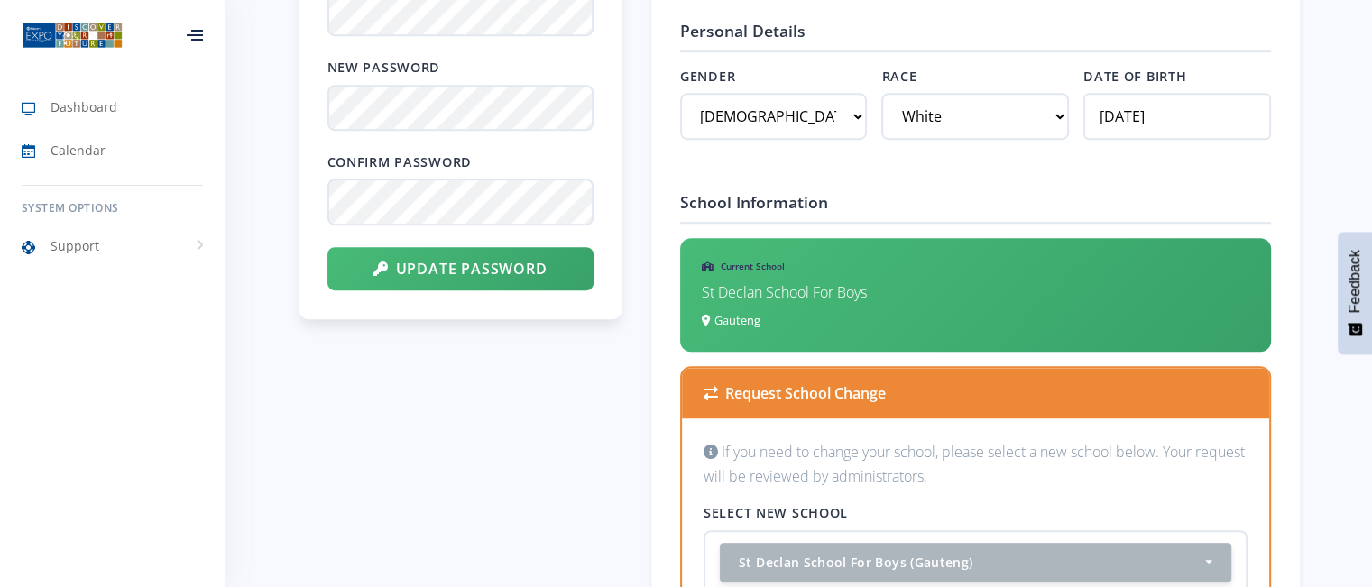
scroll to position [1173, 0]
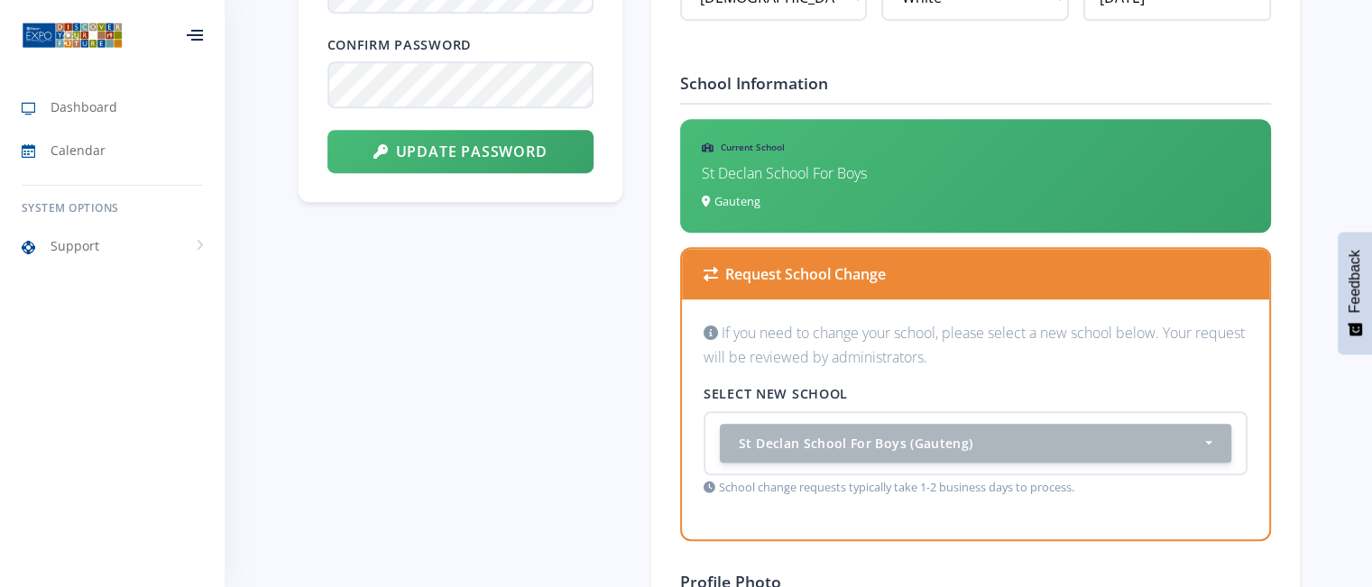
click at [198, 31] on icon at bounding box center [197, 31] width 12 height 2
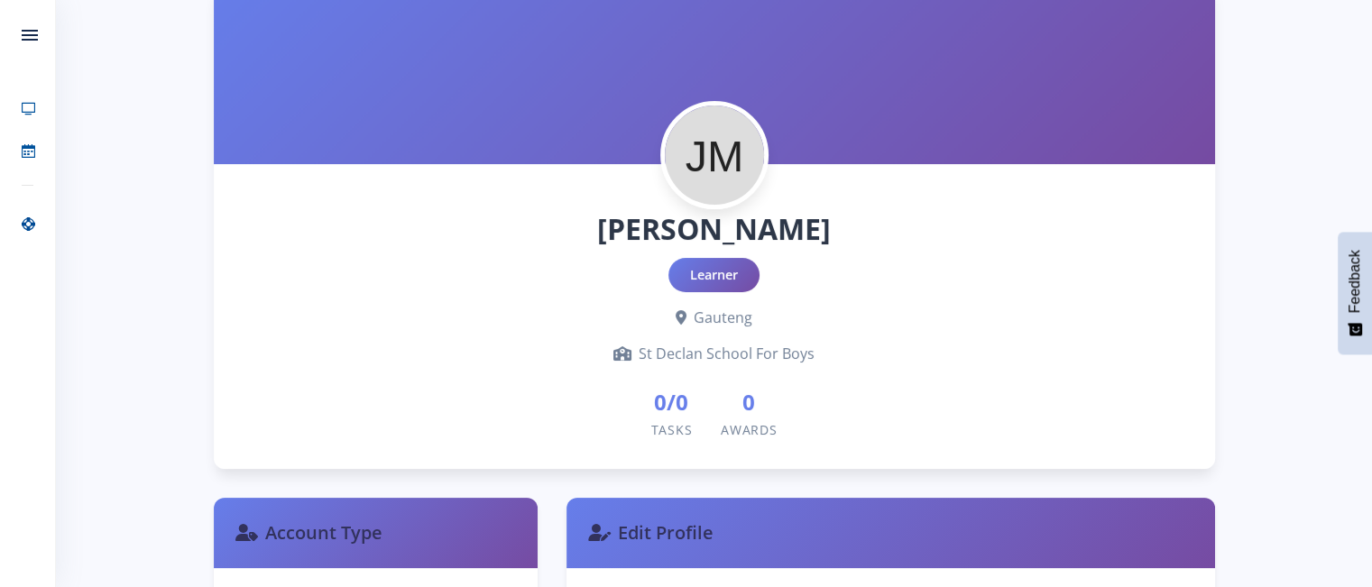
scroll to position [0, 0]
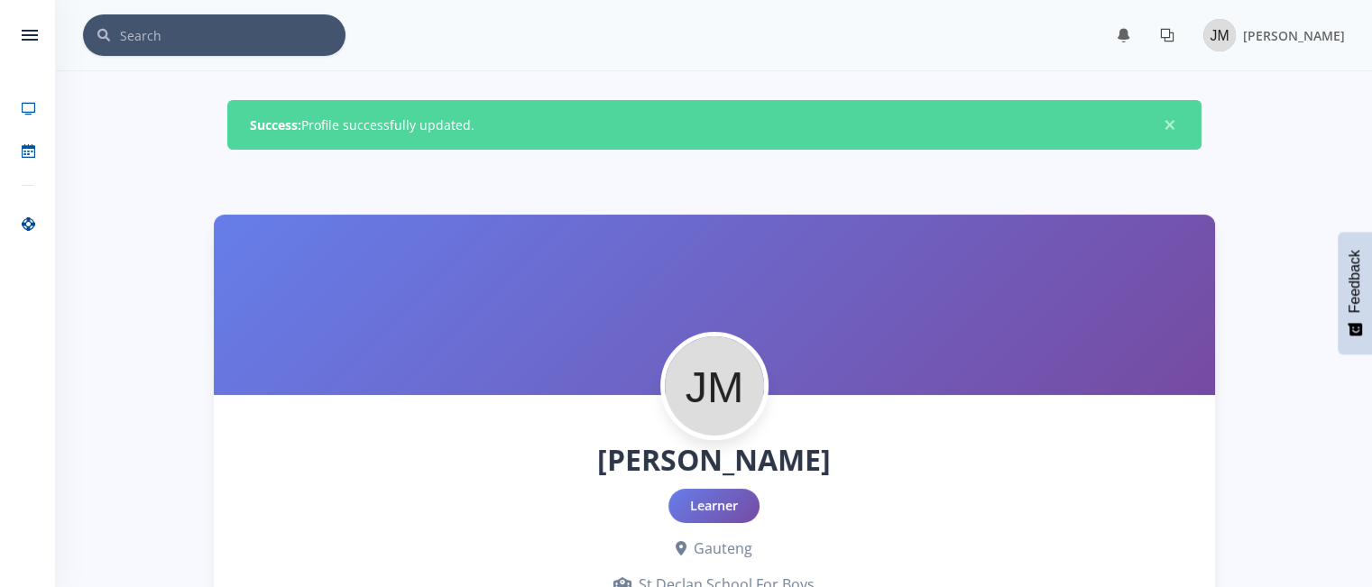
click at [1160, 28] on icon at bounding box center [1167, 35] width 14 height 14
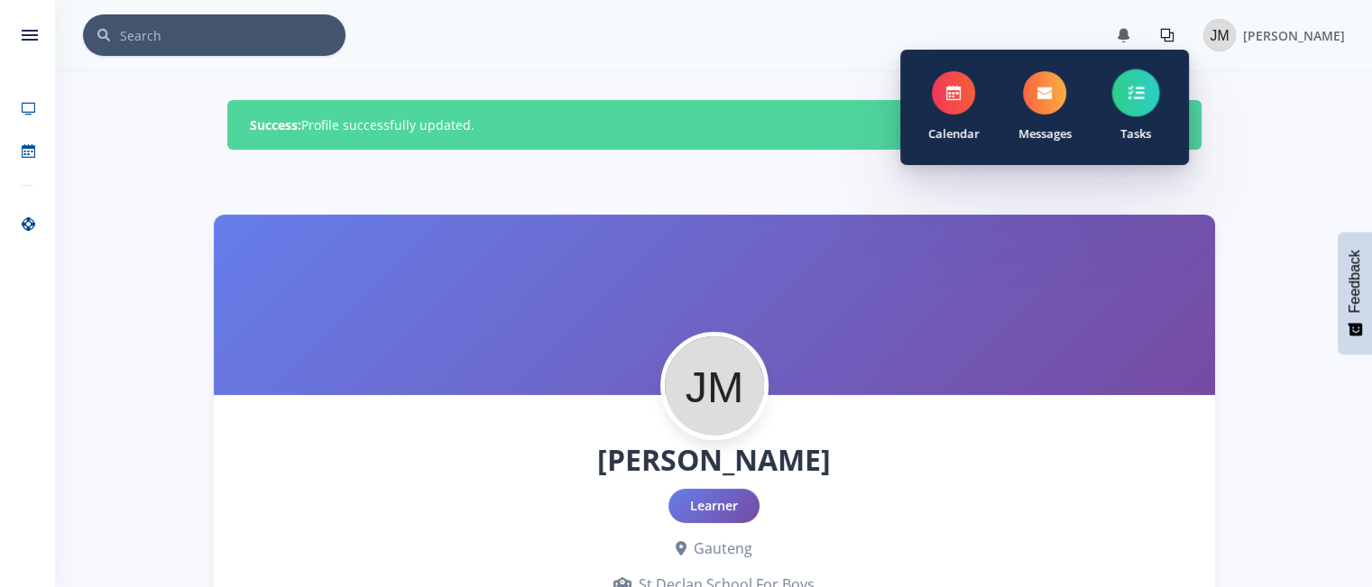
click at [1127, 92] on icon at bounding box center [1135, 93] width 16 height 16
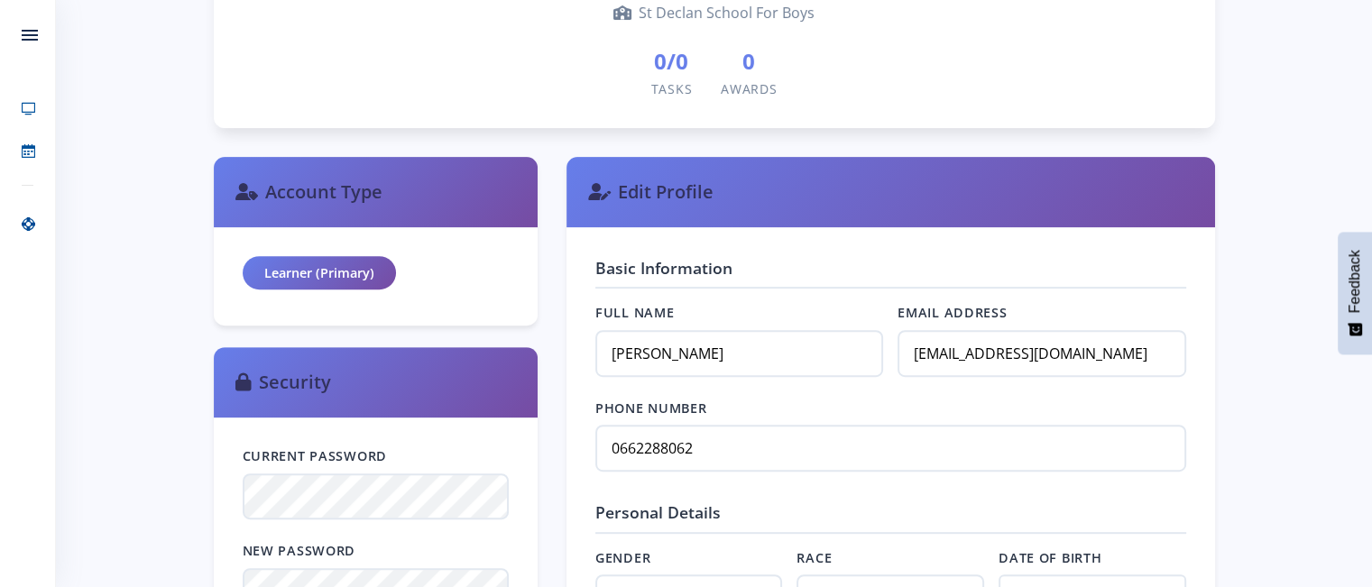
scroll to position [812, 0]
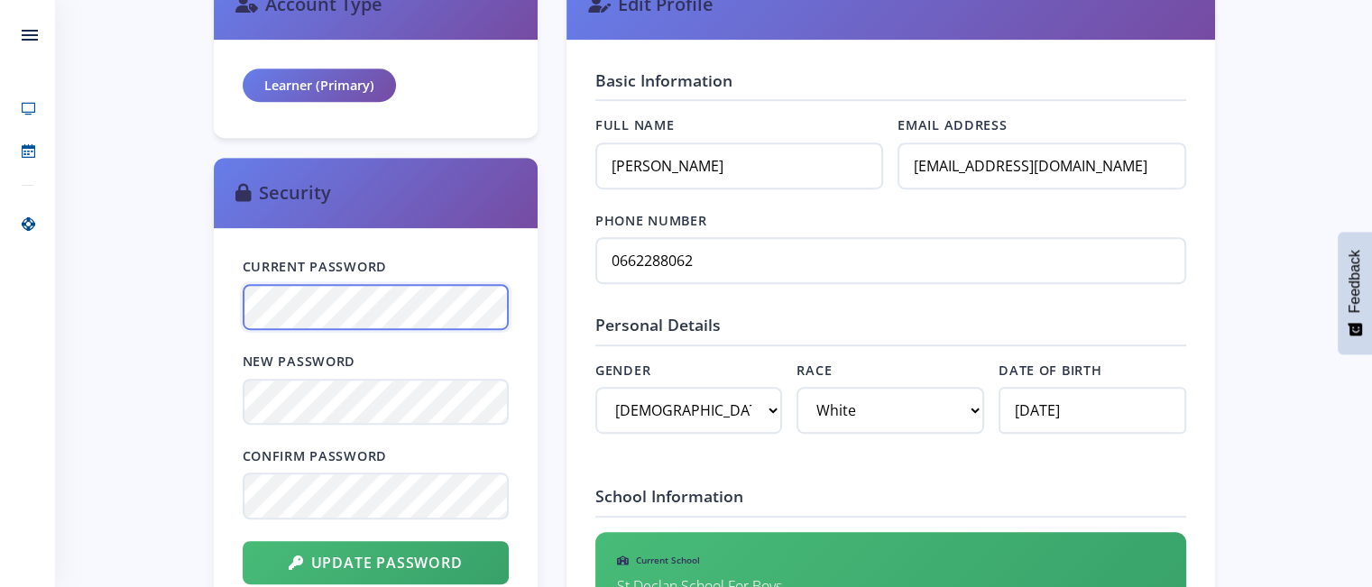
click at [230, 303] on div "Current Password New Password Confirm Password Update Password" at bounding box center [376, 420] width 324 height 384
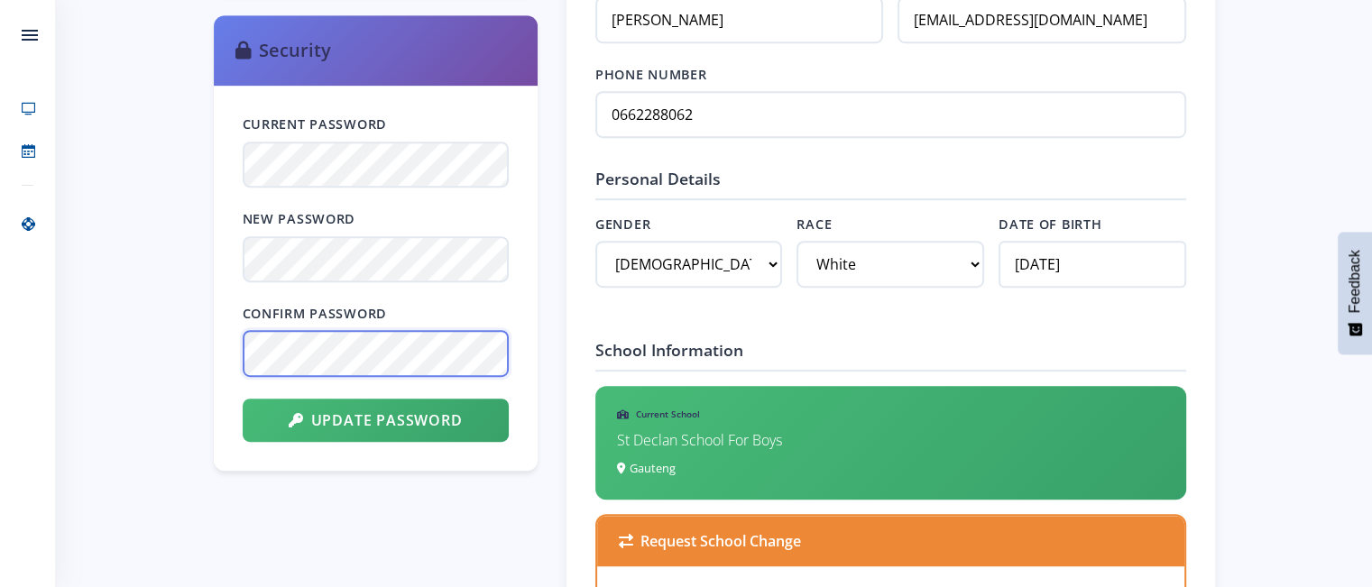
scroll to position [992, 0]
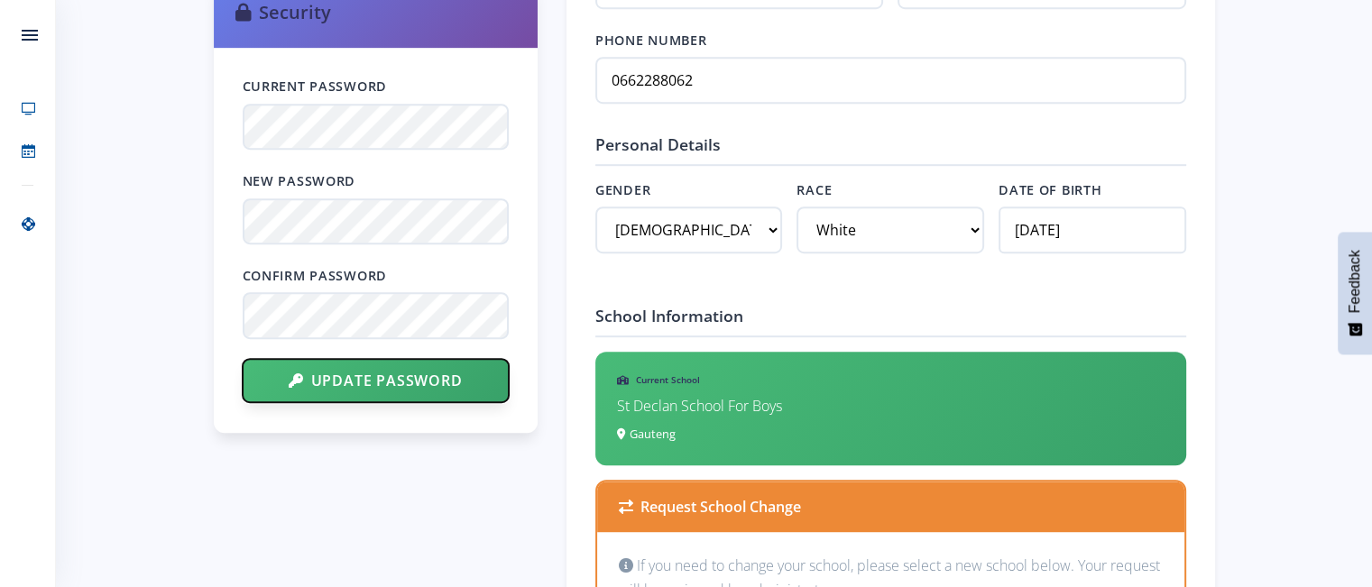
click at [391, 381] on button "Update Password" at bounding box center [376, 380] width 266 height 43
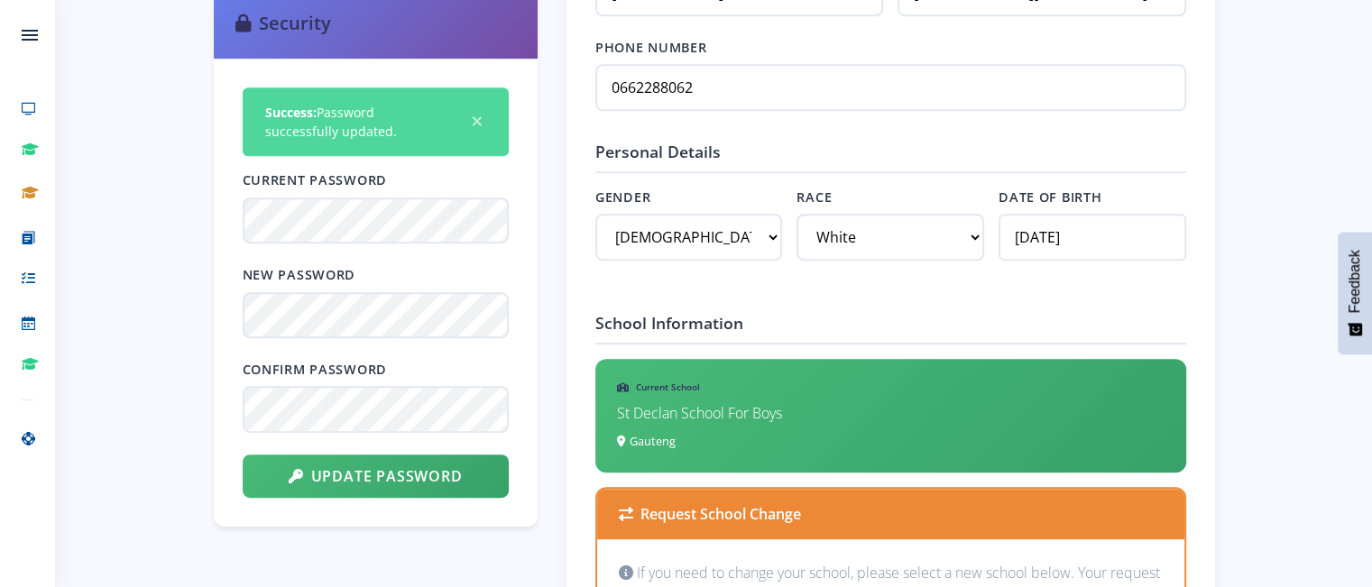
scroll to position [722, 0]
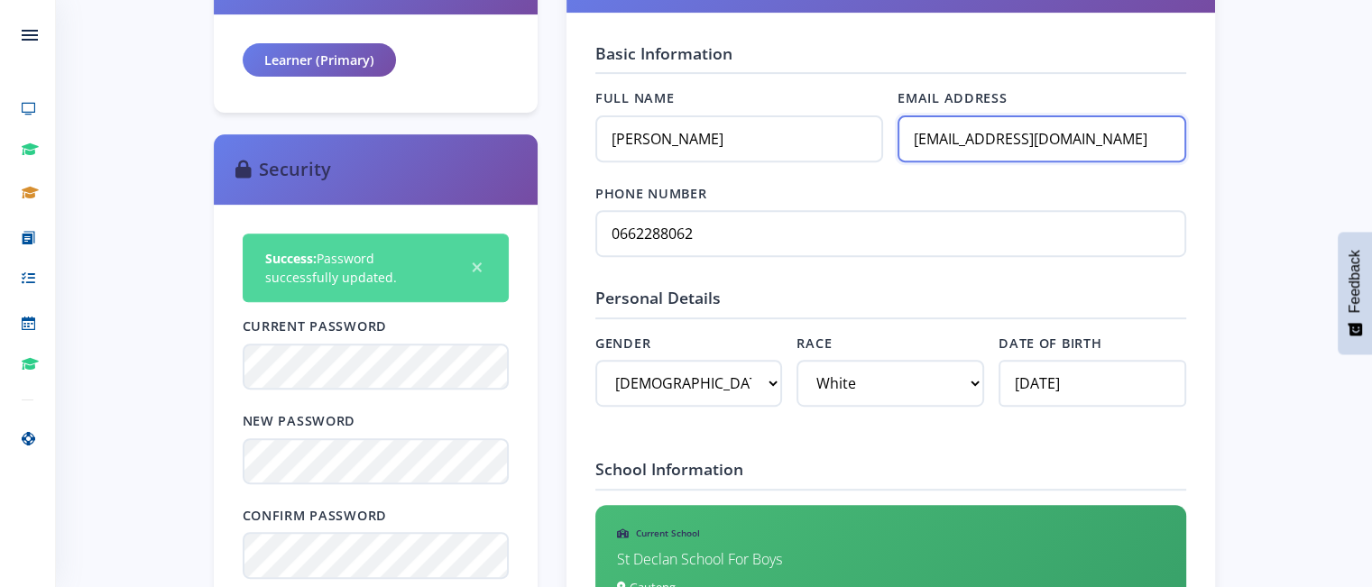
click at [938, 135] on input "[EMAIL_ADDRESS][DOMAIN_NAME]" at bounding box center [1041, 138] width 288 height 47
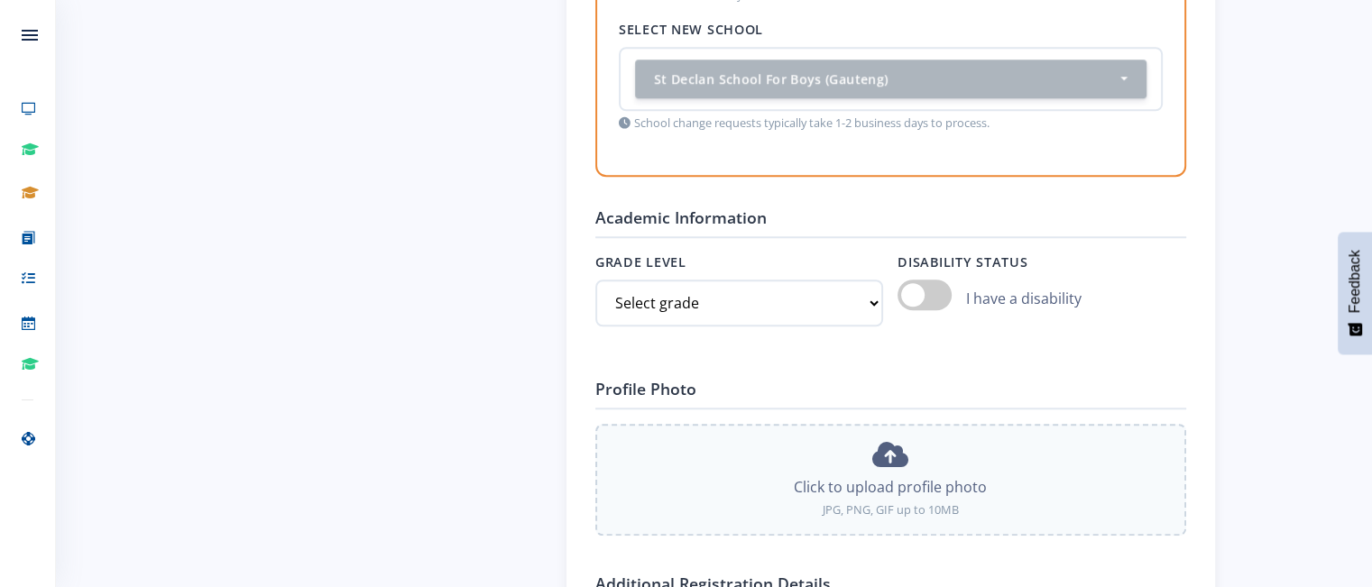
scroll to position [1624, 0]
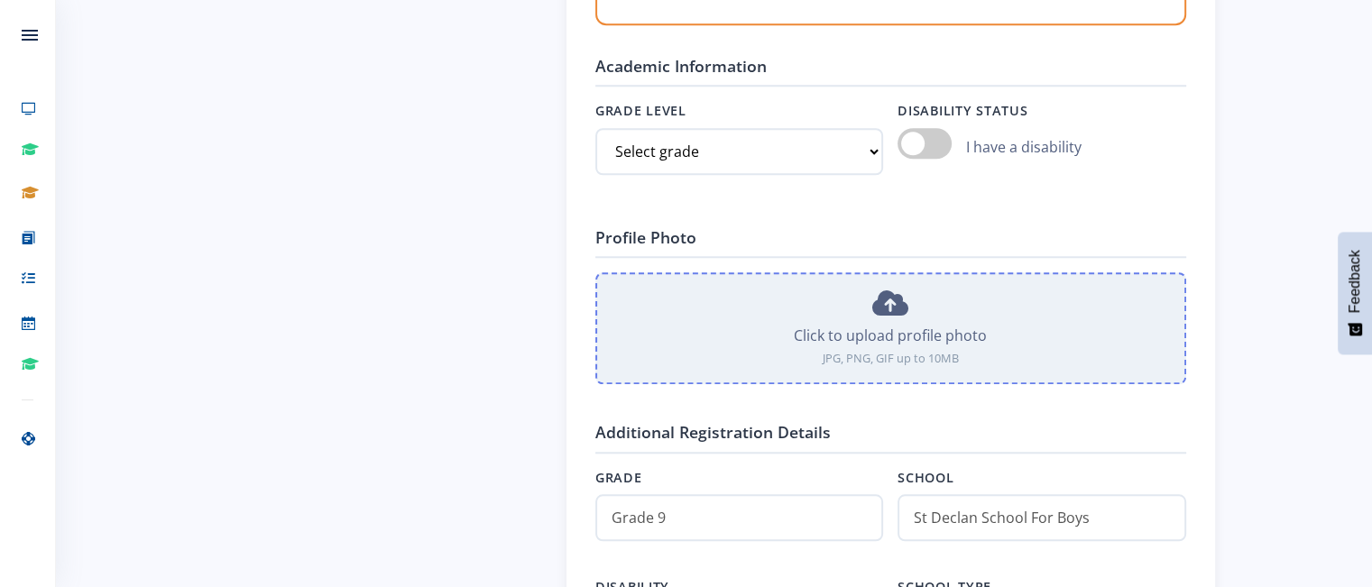
type input "[EMAIL_ADDRESS][DOMAIN_NAME]"
click at [891, 301] on icon at bounding box center [890, 303] width 36 height 29
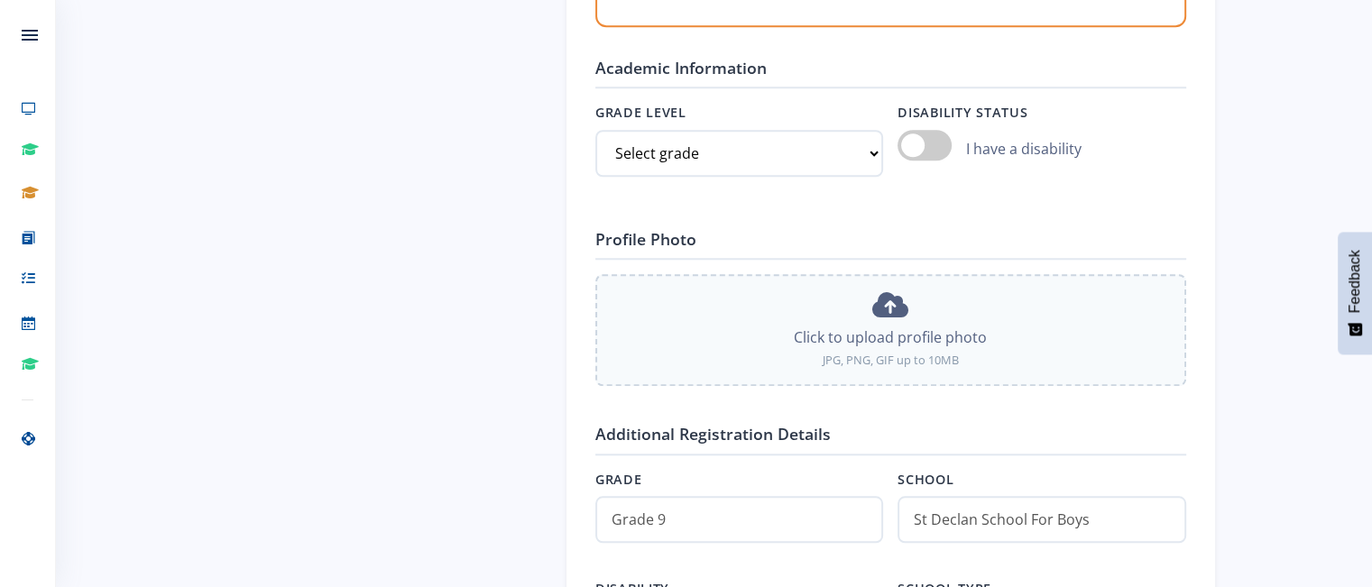
type input "C:\fakepath\IMG_9269.JPG"
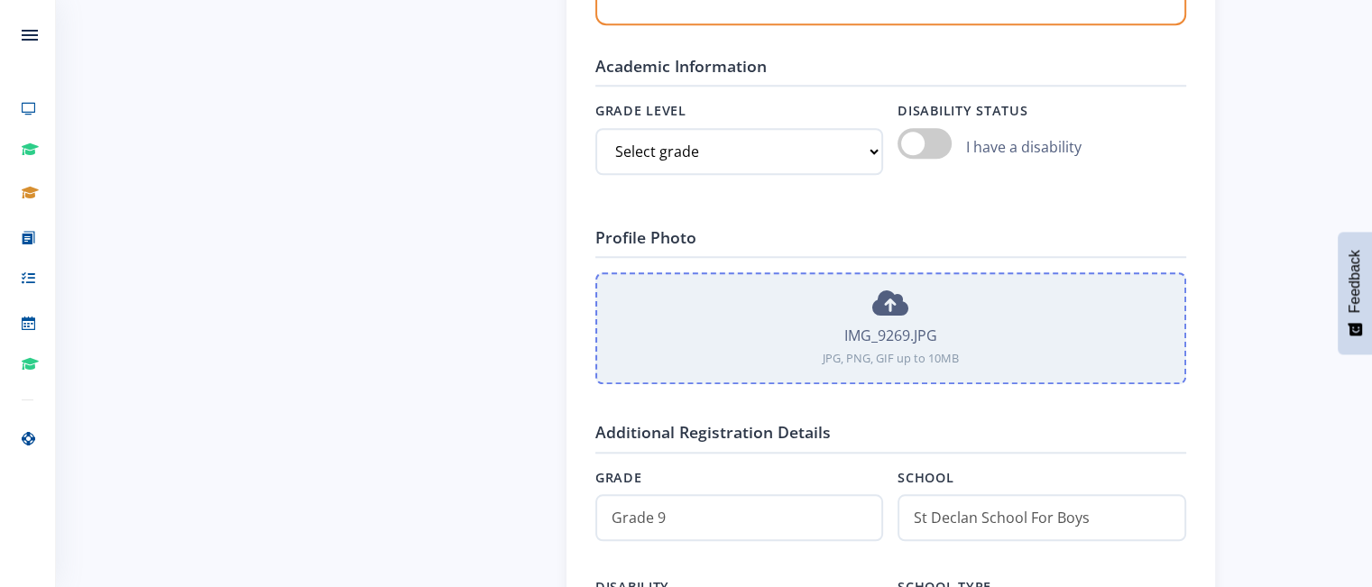
click at [891, 300] on icon at bounding box center [890, 303] width 36 height 29
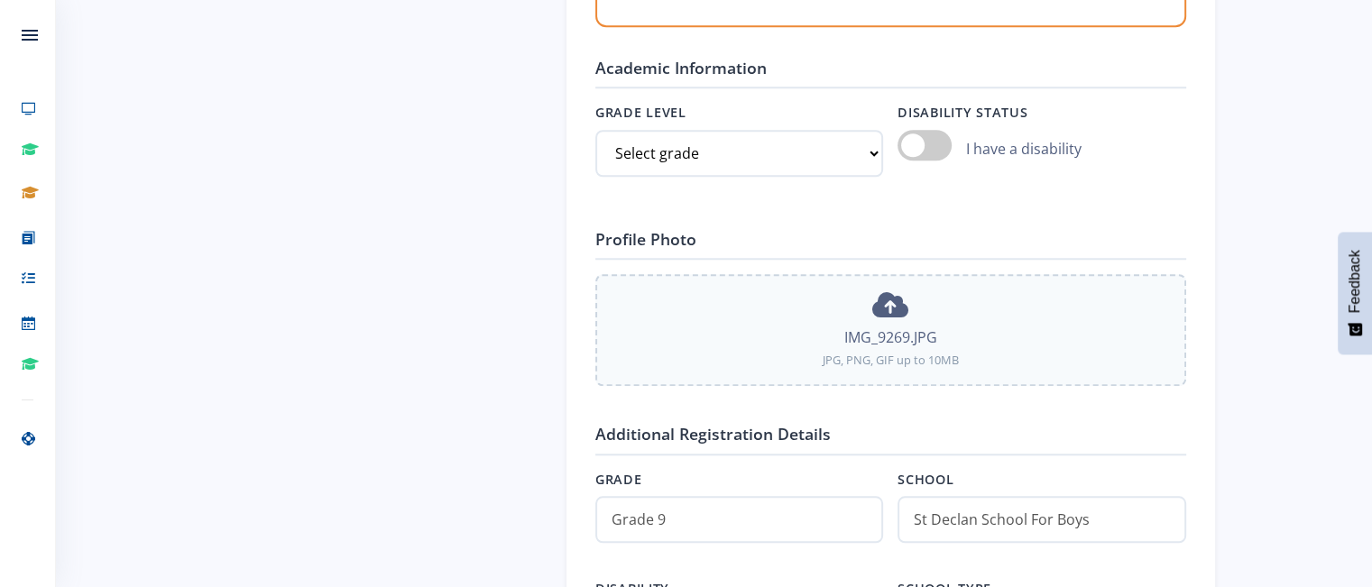
drag, startPoint x: 892, startPoint y: 320, endPoint x: 1245, endPoint y: 178, distance: 380.4
click at [1245, 178] on div "Joshua van der Merwe Learner Gauteng St Declan School For Boys 0 Projects 0 Com…" at bounding box center [714, 81] width 1316 height 3164
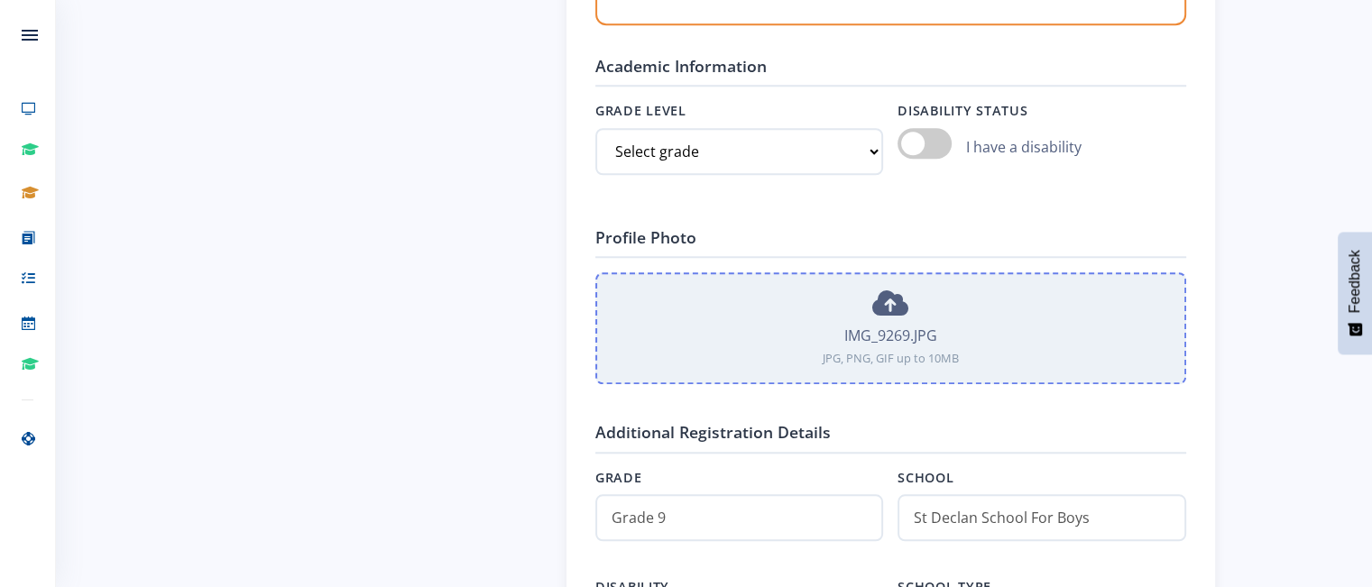
click at [889, 305] on icon at bounding box center [890, 303] width 36 height 29
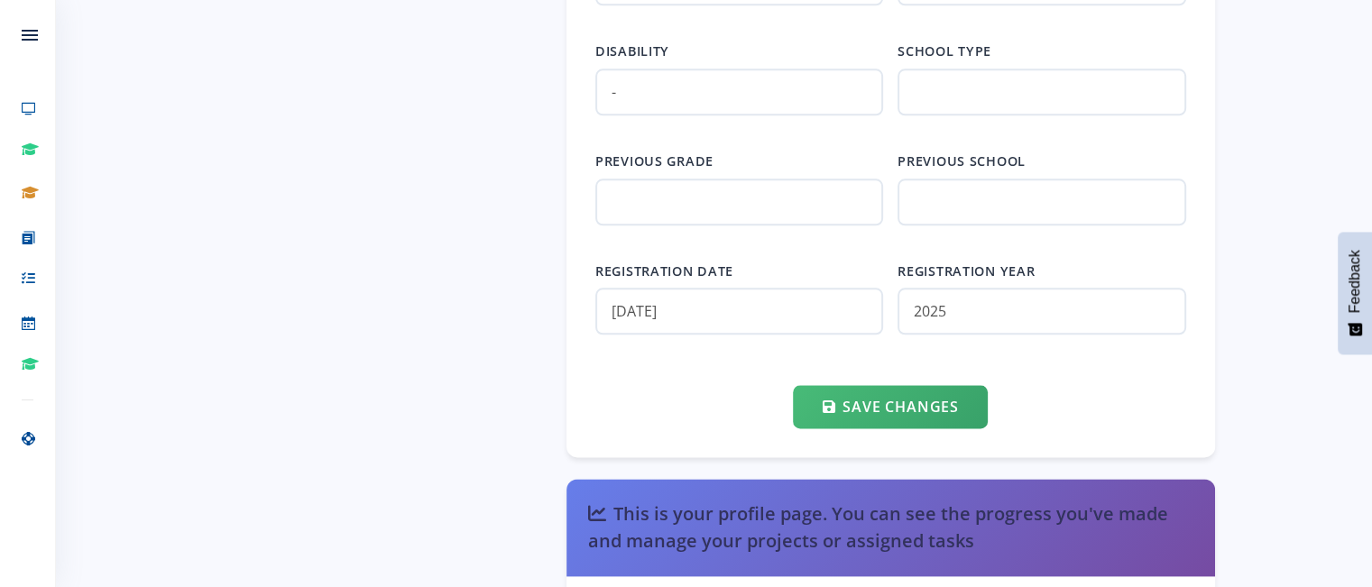
scroll to position [2165, 0]
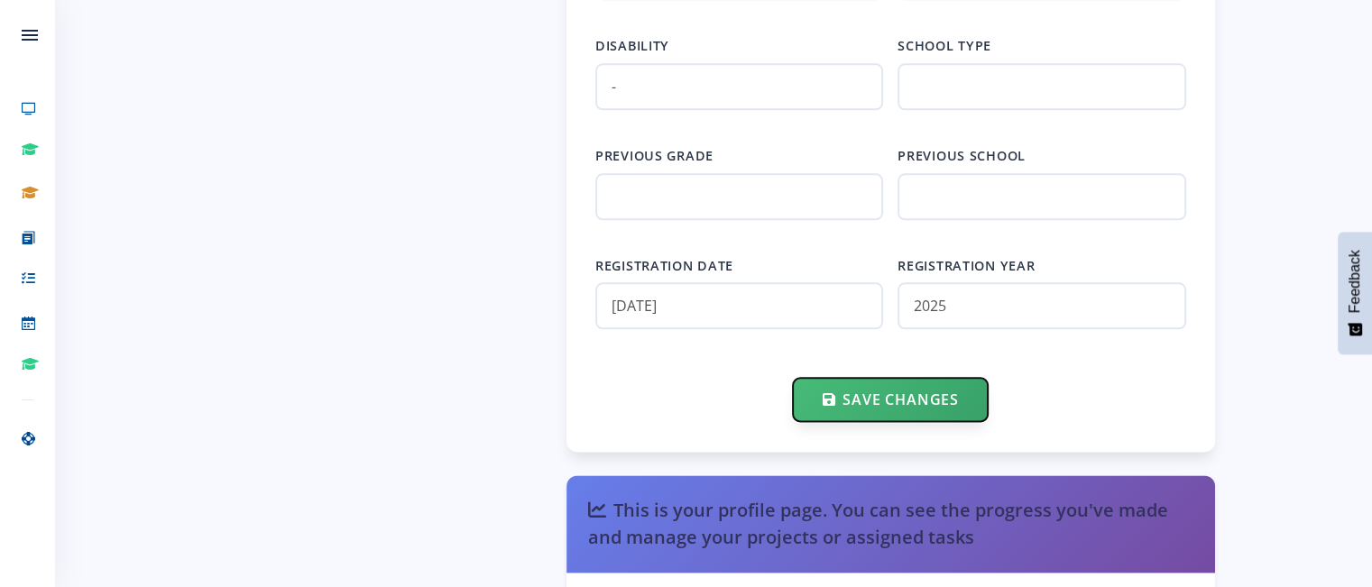
click at [905, 386] on button "Save Changes" at bounding box center [890, 399] width 194 height 43
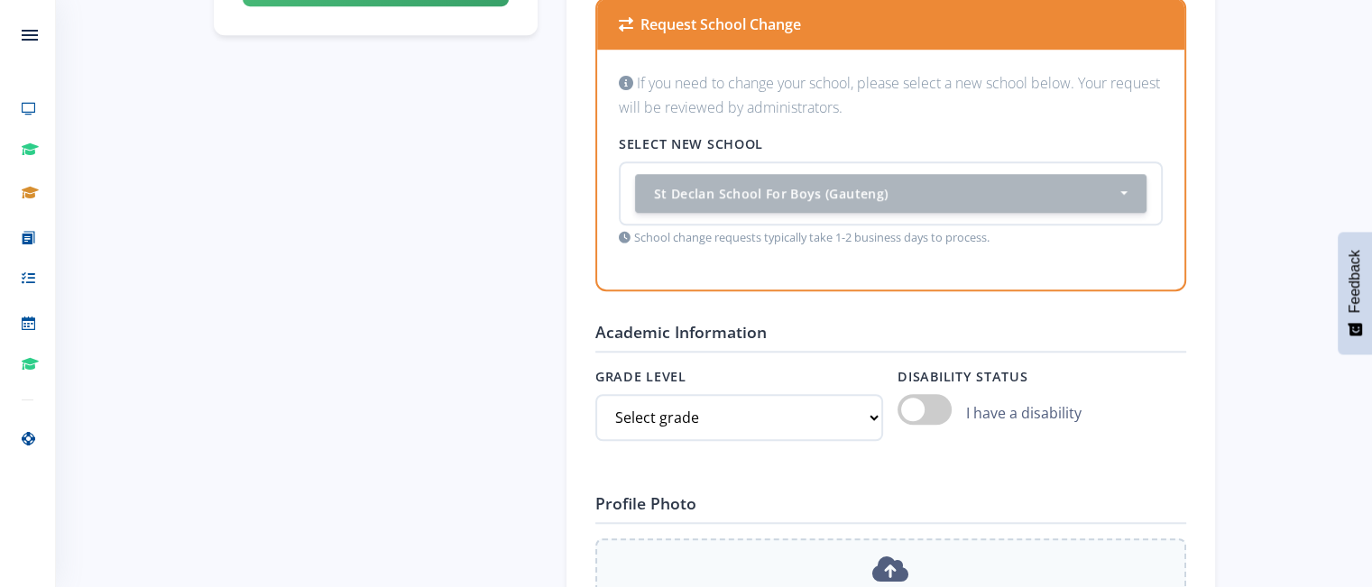
scroll to position [1353, 0]
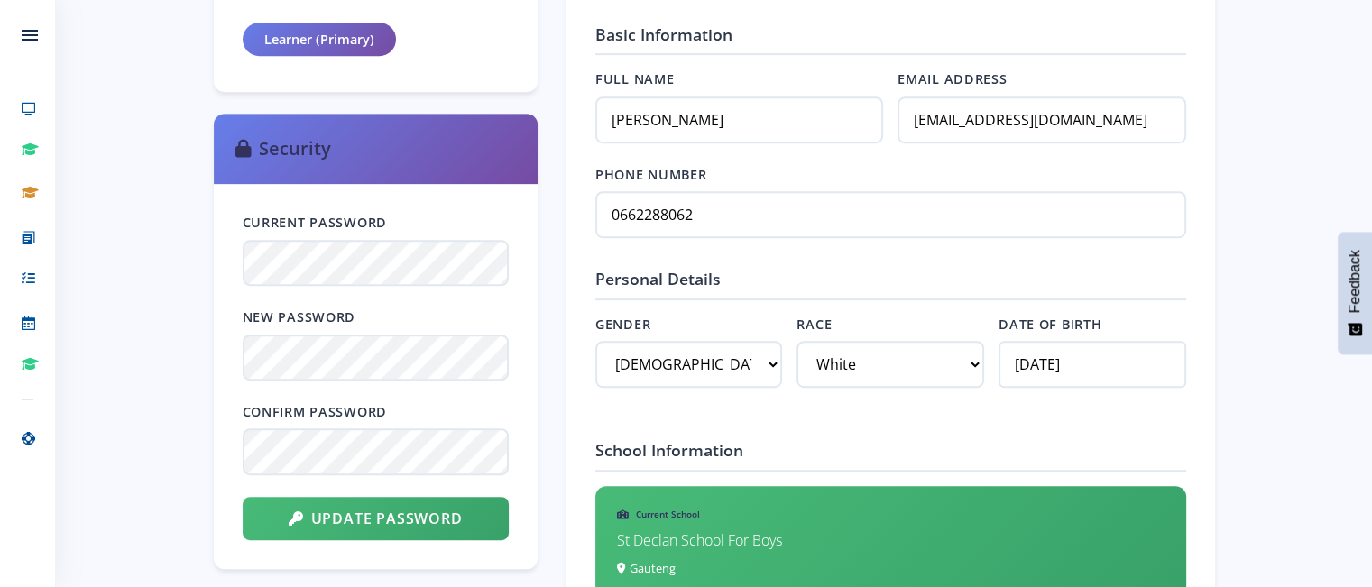
scroll to position [812, 0]
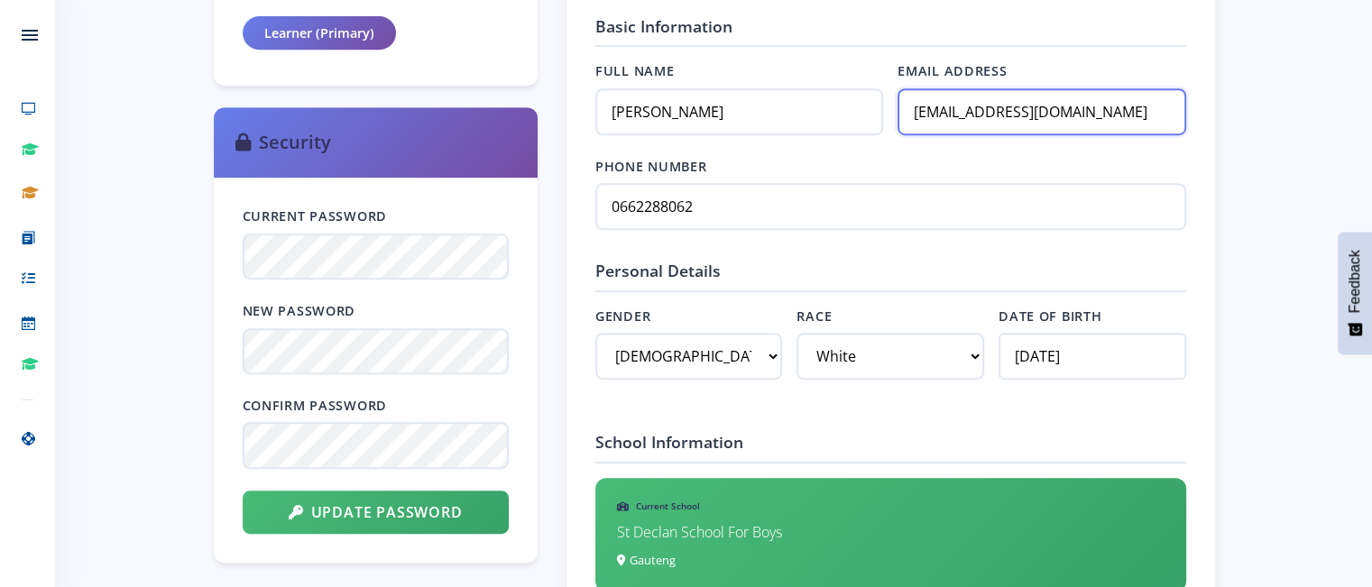
click at [937, 108] on input "[EMAIL_ADDRESS][DOMAIN_NAME]" at bounding box center [1041, 111] width 288 height 47
drag, startPoint x: 1172, startPoint y: 115, endPoint x: 826, endPoint y: 123, distance: 345.6
click at [826, 123] on div "Full Name [PERSON_NAME] Email Address [EMAIL_ADDRESS][DOMAIN_NAME]" at bounding box center [890, 109] width 591 height 96
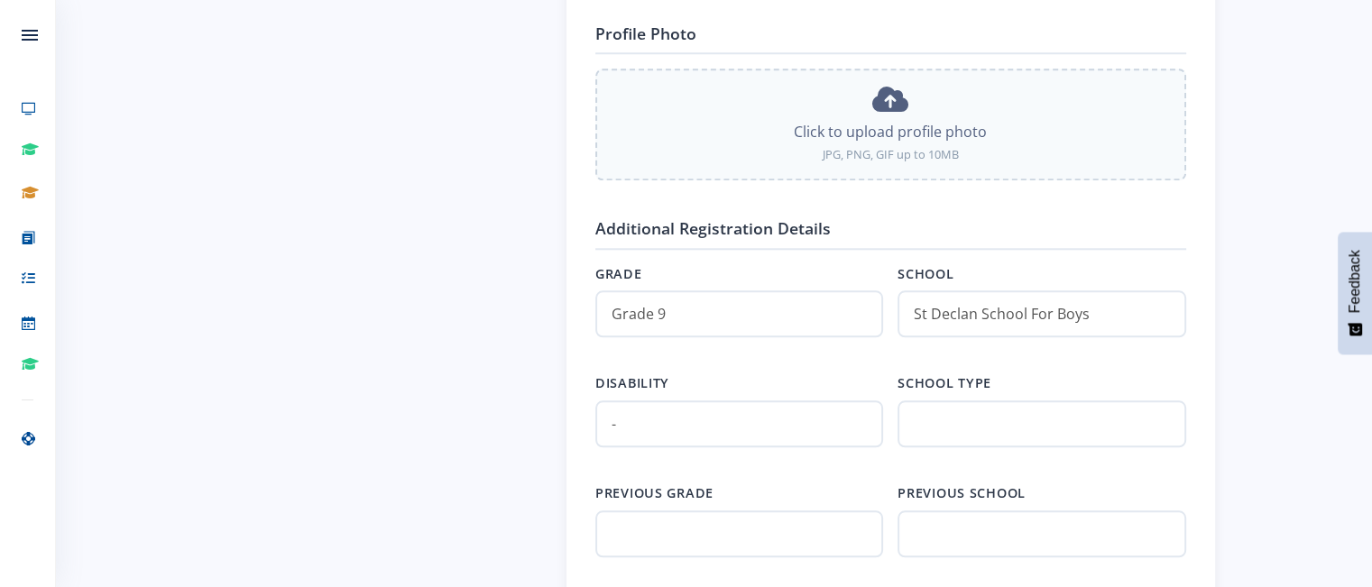
scroll to position [1894, 0]
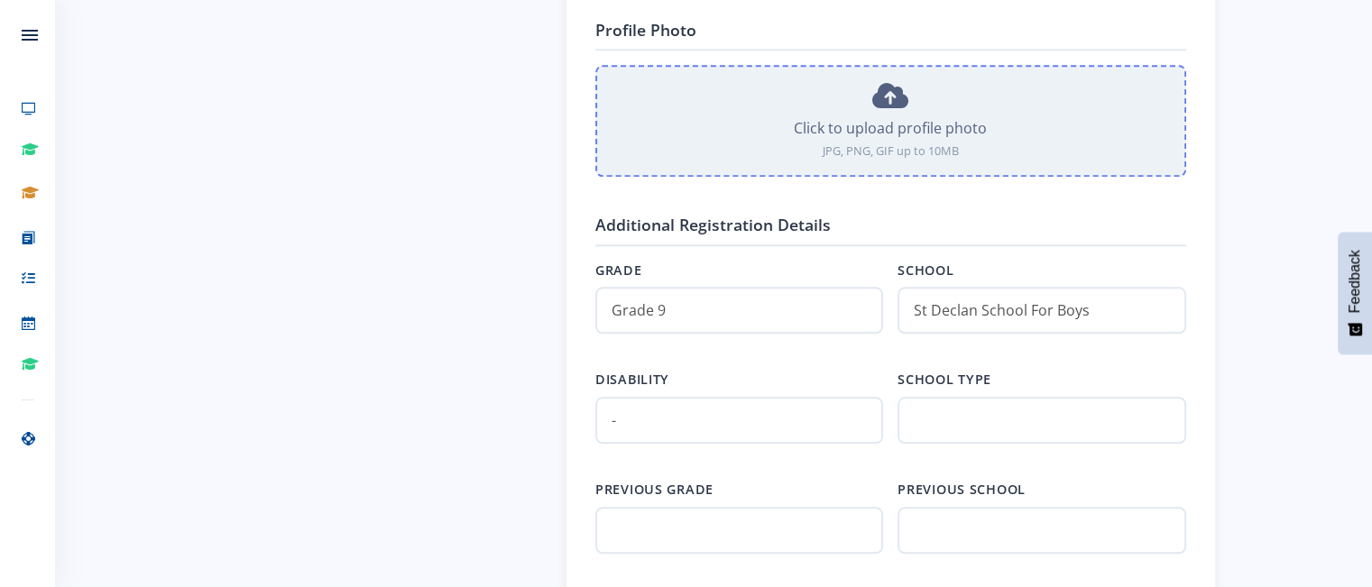
type input "[EMAIL_ADDRESS][DOMAIN_NAME]"
click at [890, 88] on icon at bounding box center [890, 95] width 36 height 29
type input "C:\fakepath\IMG_9269.JPG"
click at [888, 93] on icon at bounding box center [890, 95] width 36 height 29
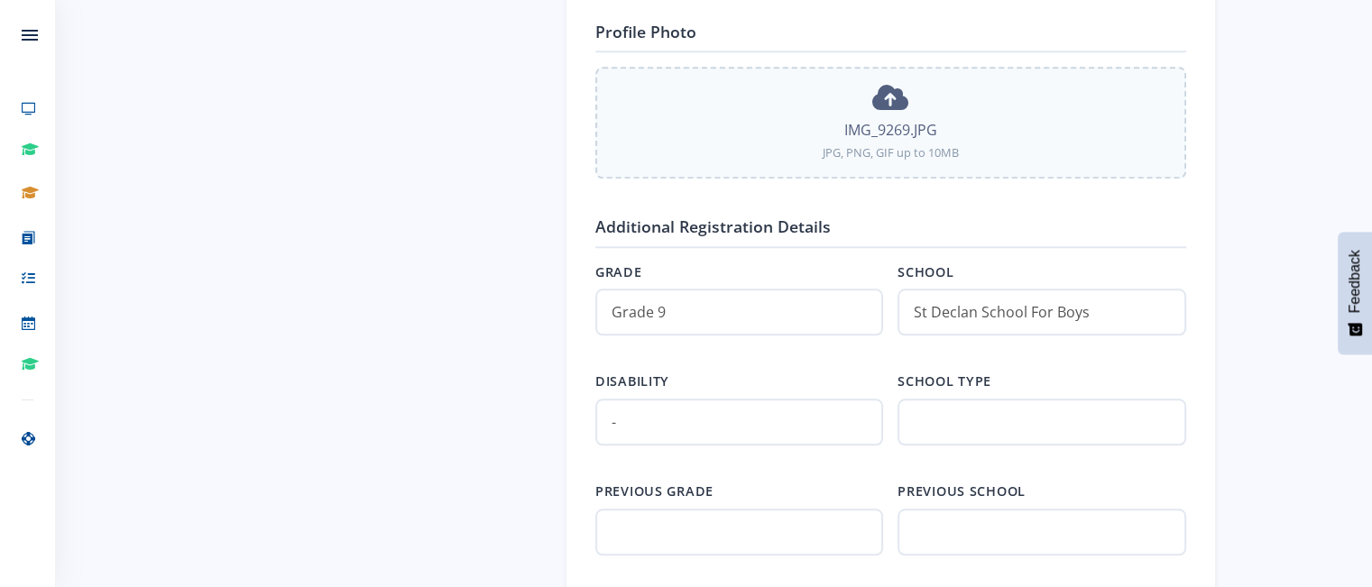
scroll to position [2075, 0]
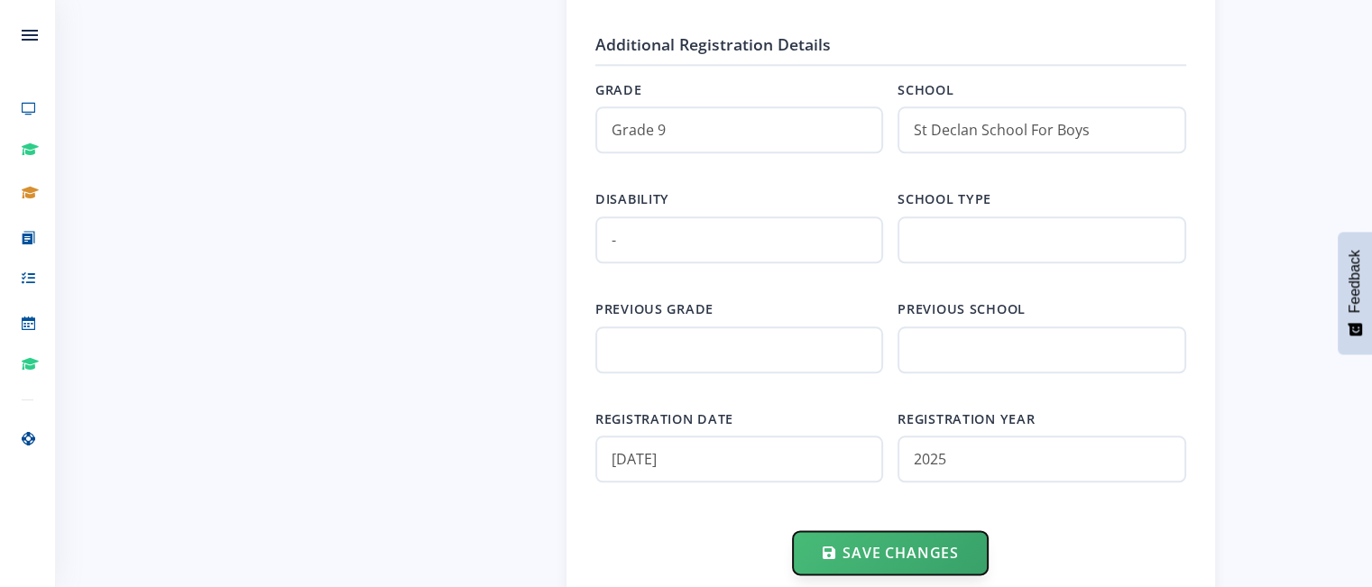
click at [907, 531] on button "Save Changes" at bounding box center [890, 552] width 194 height 43
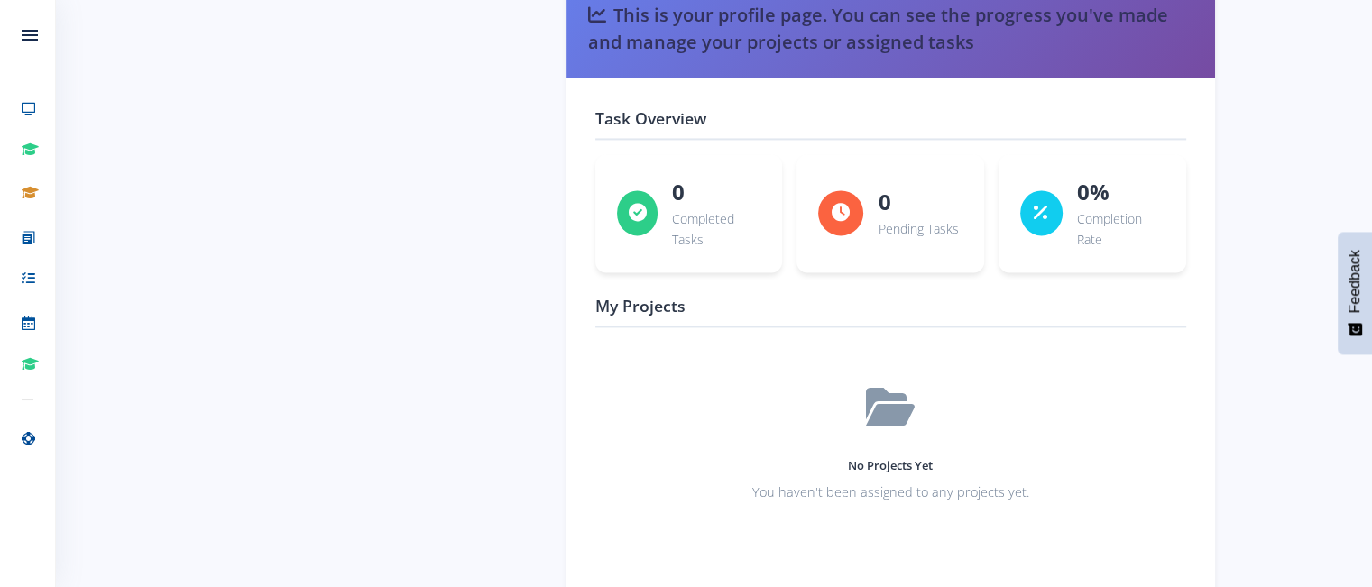
scroll to position [2749, 0]
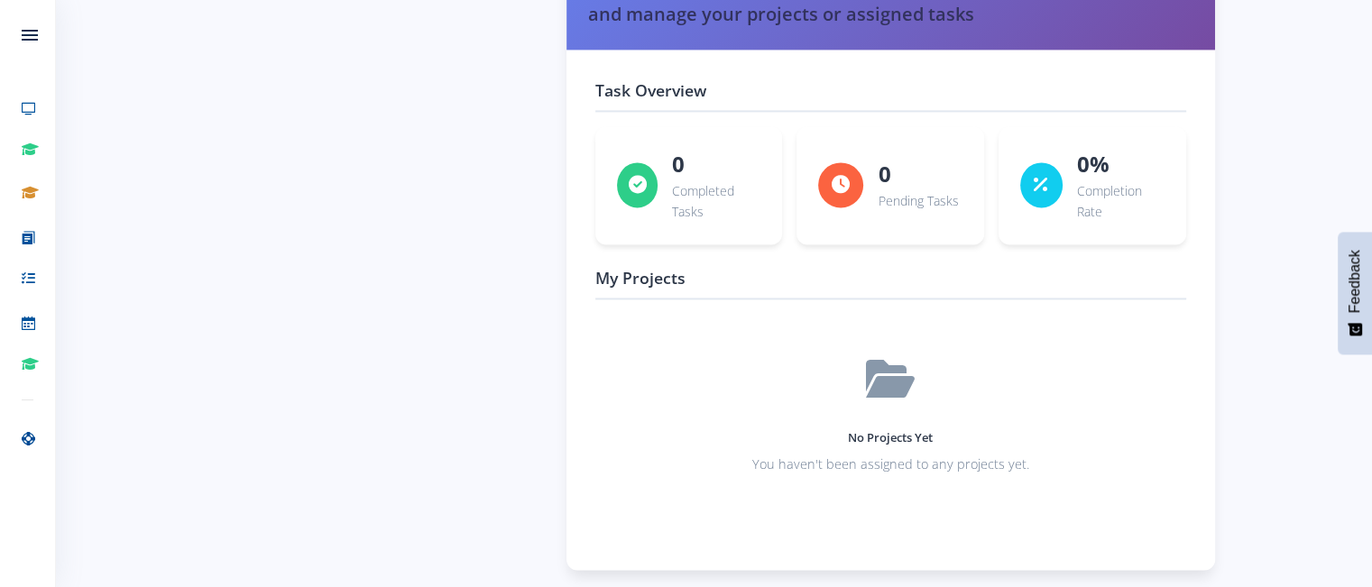
click at [881, 363] on icon at bounding box center [890, 378] width 49 height 43
click at [664, 273] on h4 "My Projects" at bounding box center [890, 282] width 591 height 32
click at [684, 179] on p "Completed Tasks" at bounding box center [716, 200] width 88 height 43
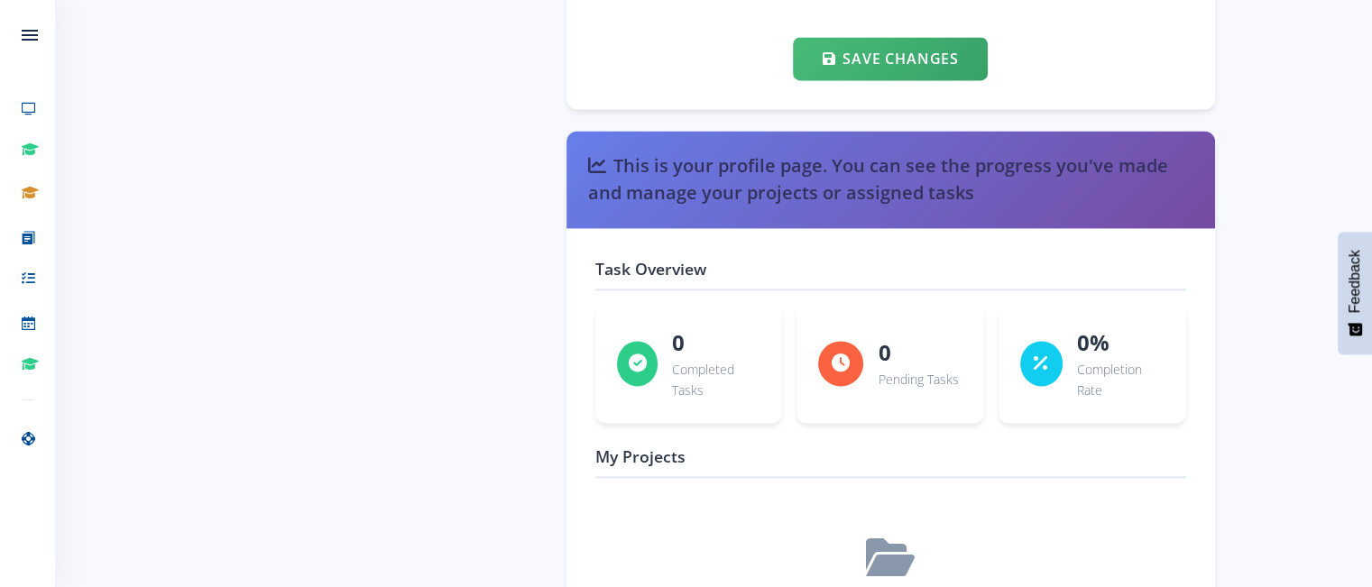
scroll to position [2569, 0]
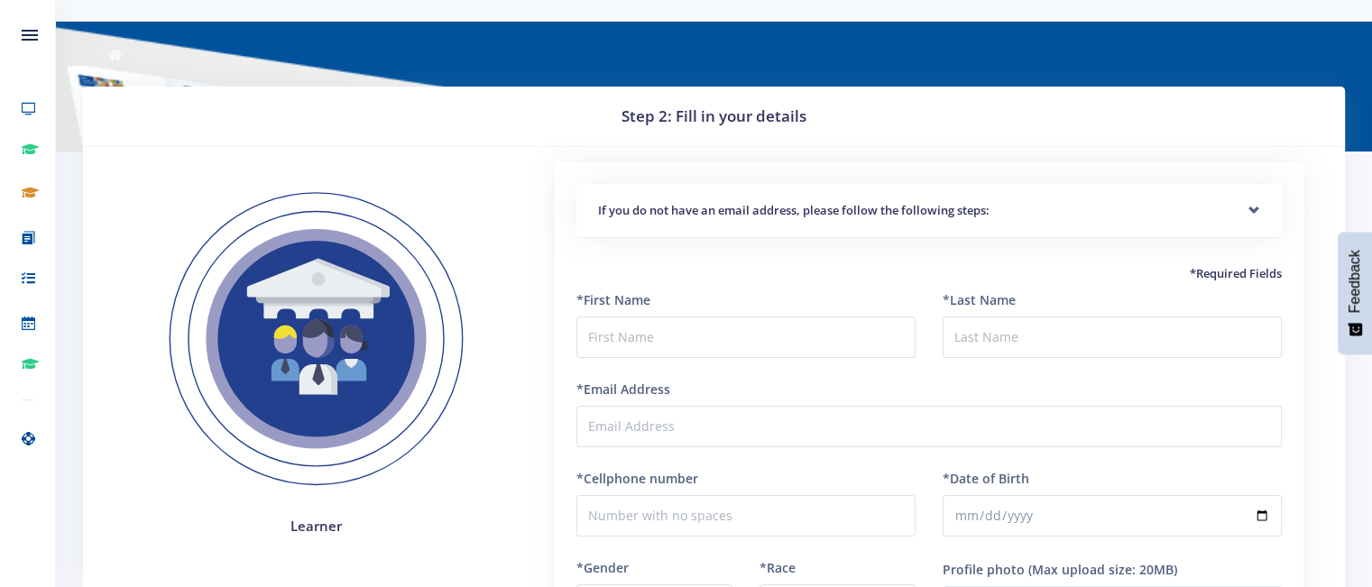
scroll to position [90, 0]
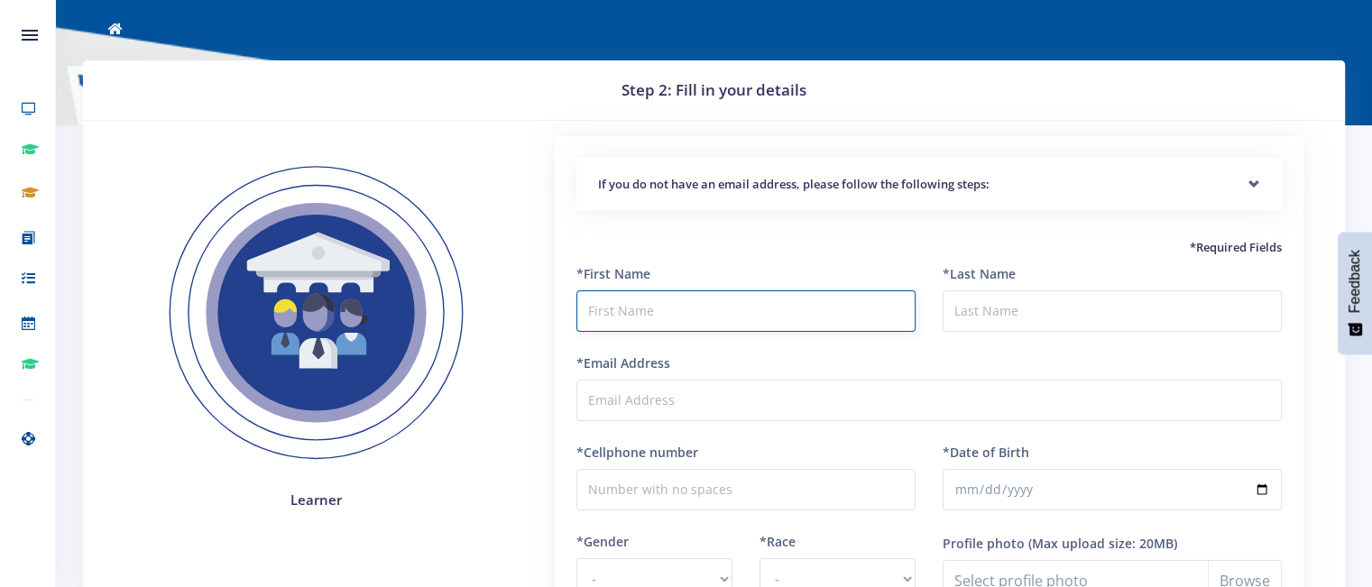
click at [639, 309] on input "text" at bounding box center [745, 310] width 339 height 41
type input "[PERSON_NAME]"
click at [996, 306] on input "*Last Name" at bounding box center [1112, 310] width 339 height 41
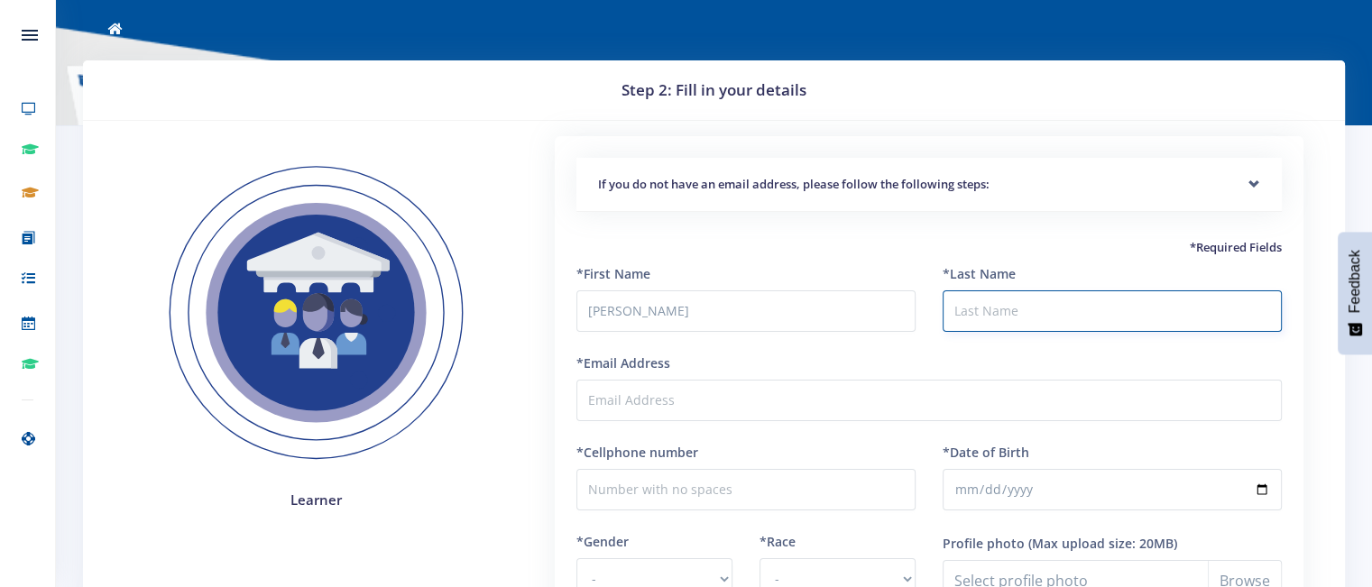
type input "van der Merwe"
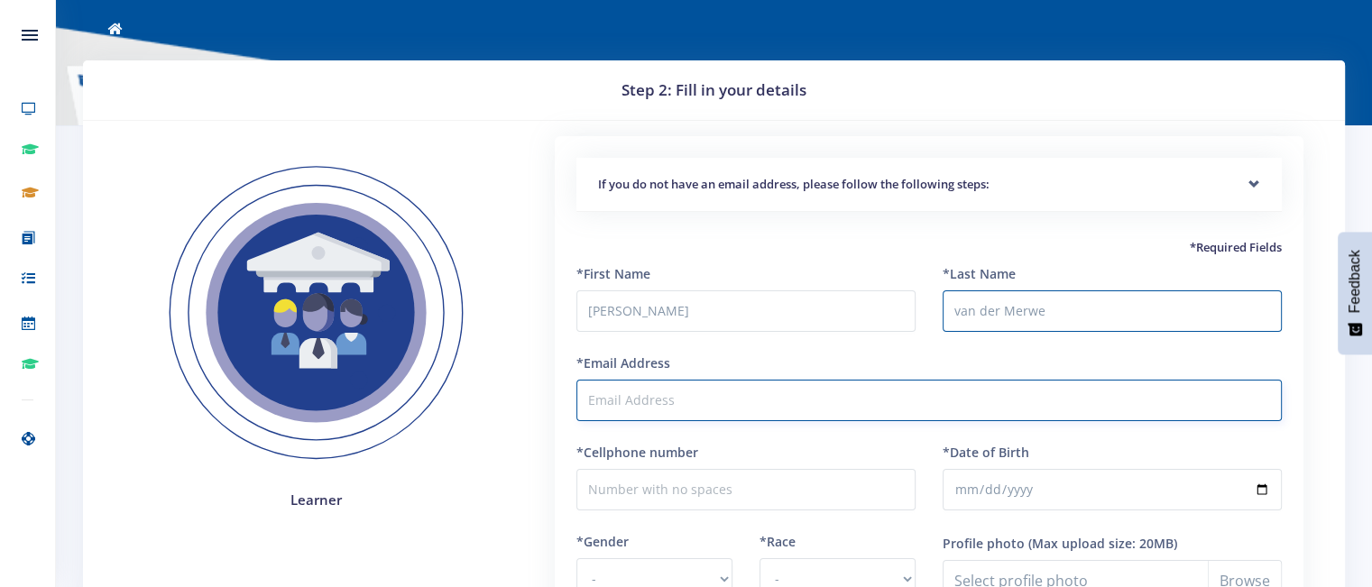
click at [696, 409] on input "*Email Address" at bounding box center [928, 400] width 705 height 41
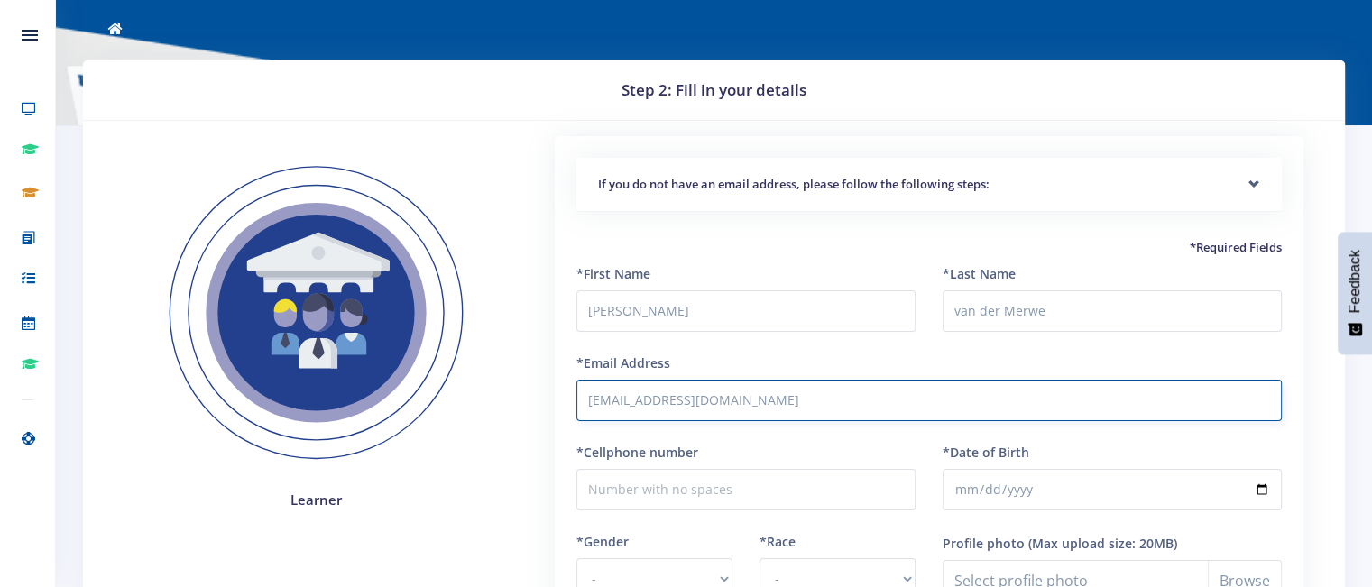
click at [610, 399] on input "[EMAIL_ADDRESS][DOMAIN_NAME]" at bounding box center [928, 400] width 705 height 41
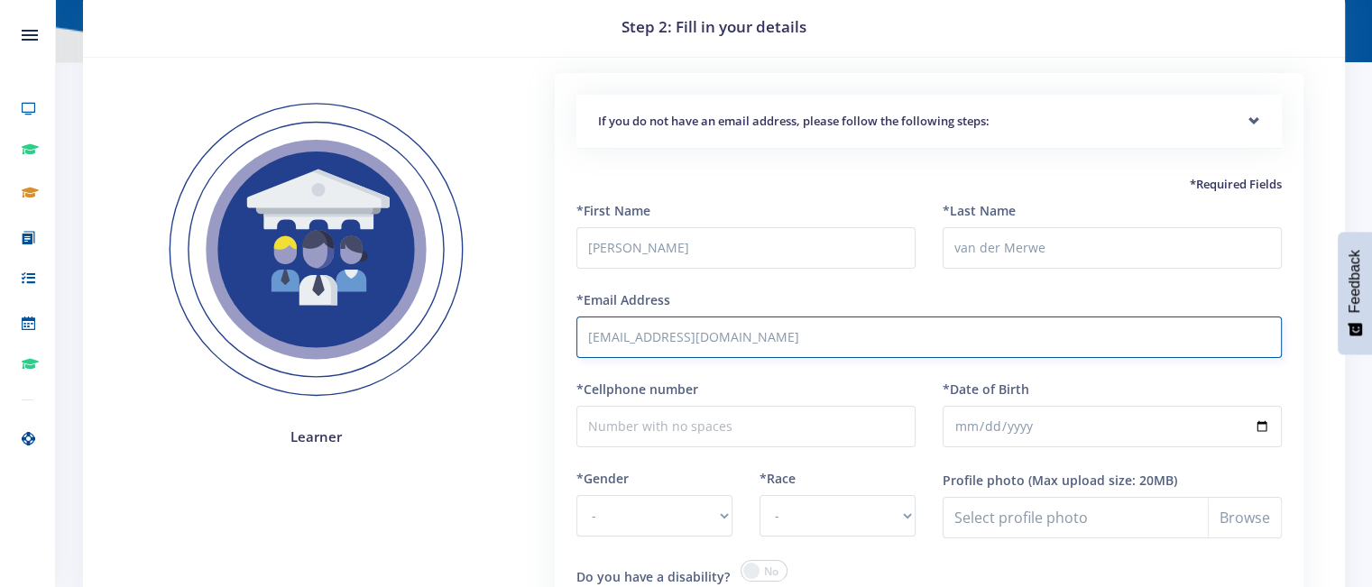
scroll to position [180, 0]
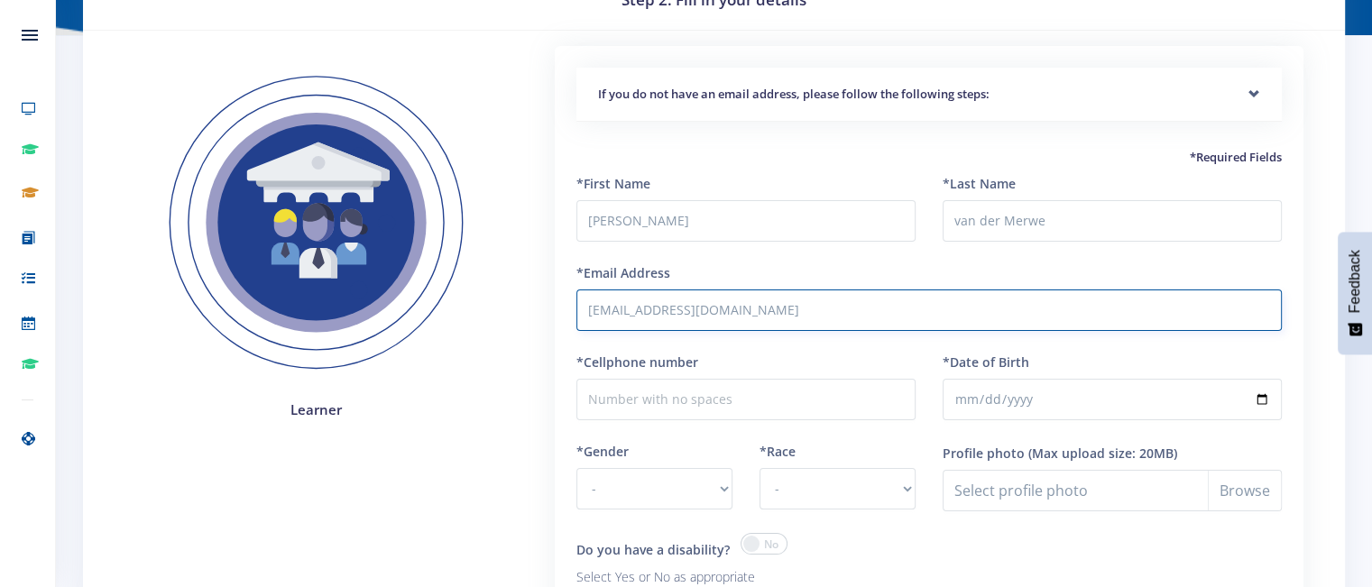
type input "[EMAIL_ADDRESS][DOMAIN_NAME]"
click at [654, 397] on input "*Cellphone number" at bounding box center [745, 399] width 339 height 41
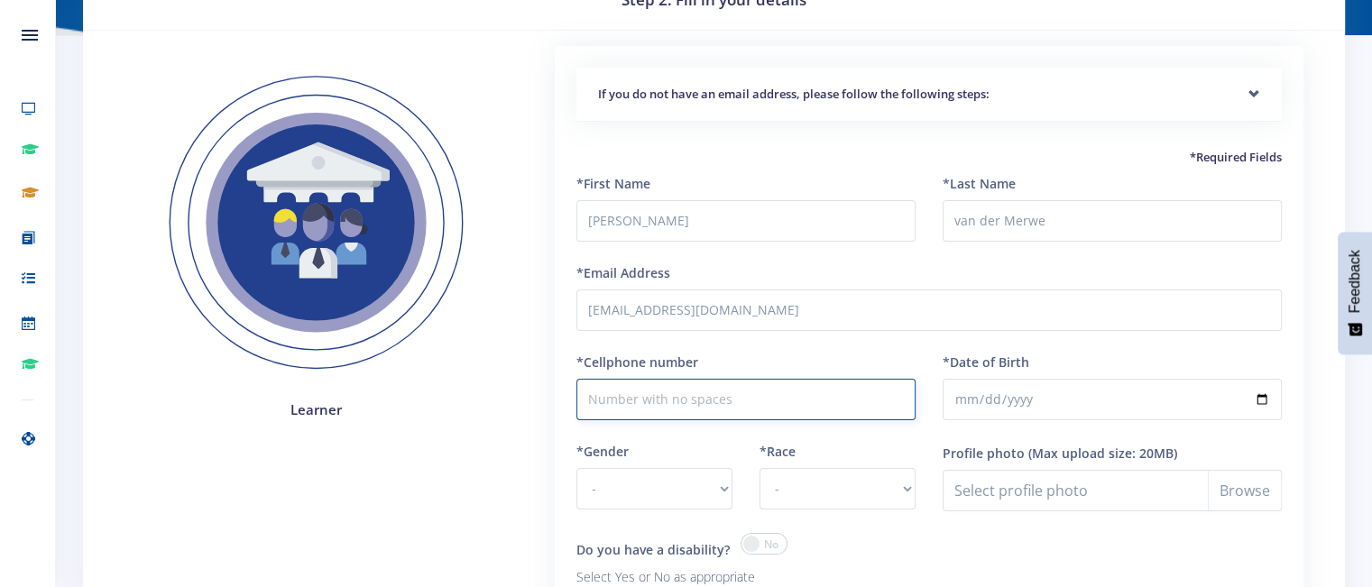
type input "0662288062"
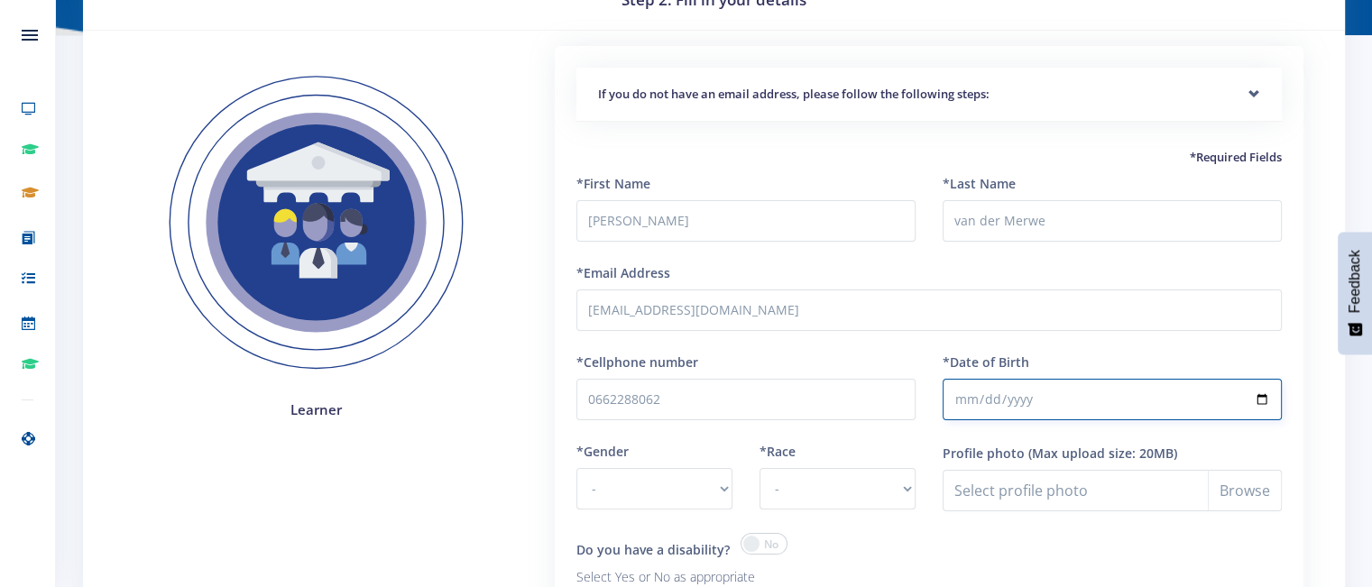
click at [981, 396] on input "*Date of Birth" at bounding box center [1112, 399] width 339 height 41
click at [959, 397] on input "*Date of Birth" at bounding box center [1112, 399] width 339 height 41
type input "[DATE]"
click at [723, 486] on select "- [DEMOGRAPHIC_DATA] [DEMOGRAPHIC_DATA]" at bounding box center [654, 488] width 156 height 41
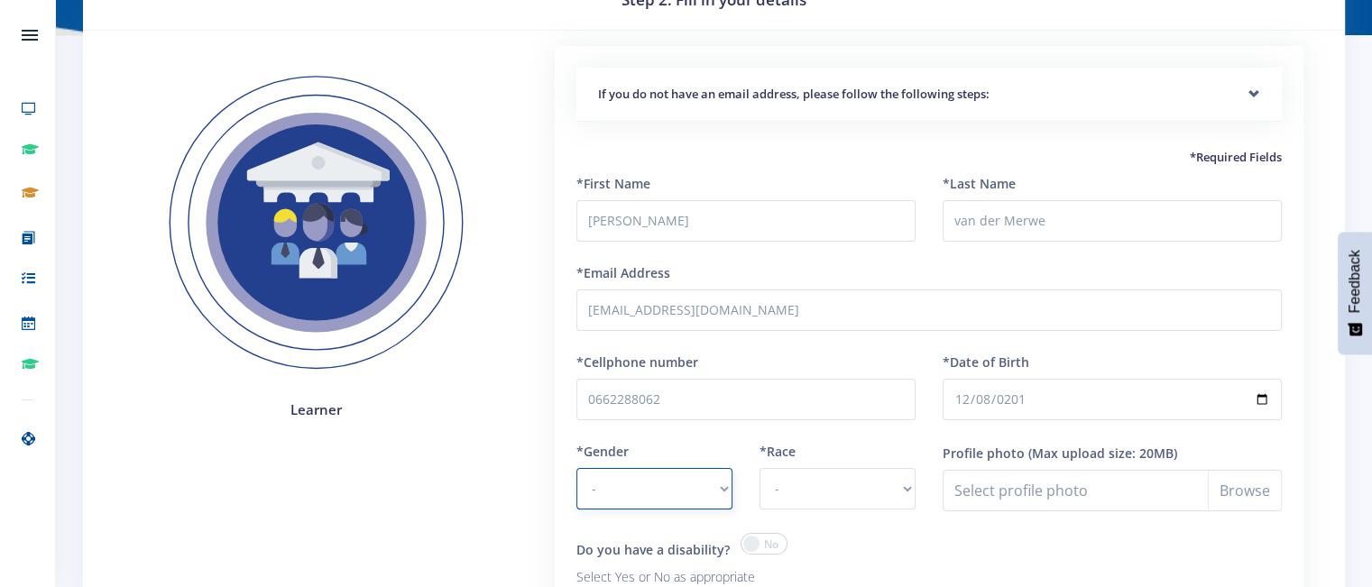
select select "M"
click at [576, 468] on select "- [DEMOGRAPHIC_DATA] [DEMOGRAPHIC_DATA]" at bounding box center [654, 488] width 156 height 41
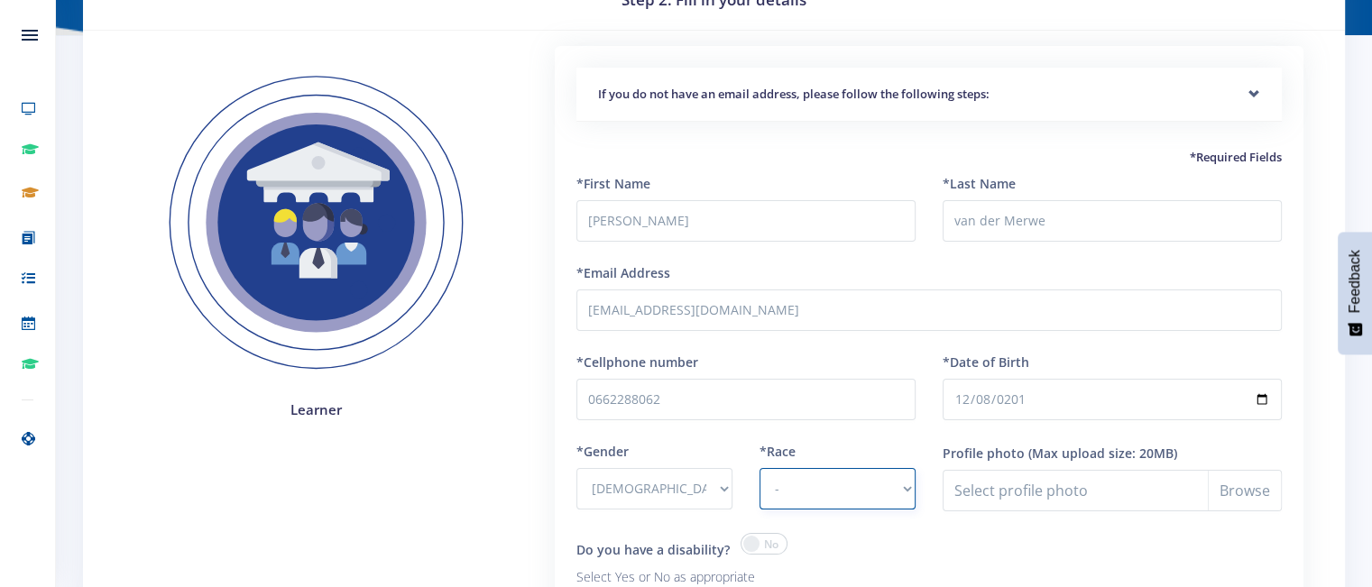
click at [797, 491] on select "- [DEMOGRAPHIC_DATA] Coloured Indian White Other" at bounding box center [837, 488] width 156 height 41
select select "White"
click at [759, 468] on select "- [DEMOGRAPHIC_DATA] Coloured Indian White Other" at bounding box center [837, 488] width 156 height 41
click at [1032, 484] on input "Profile photo" at bounding box center [1112, 490] width 339 height 41
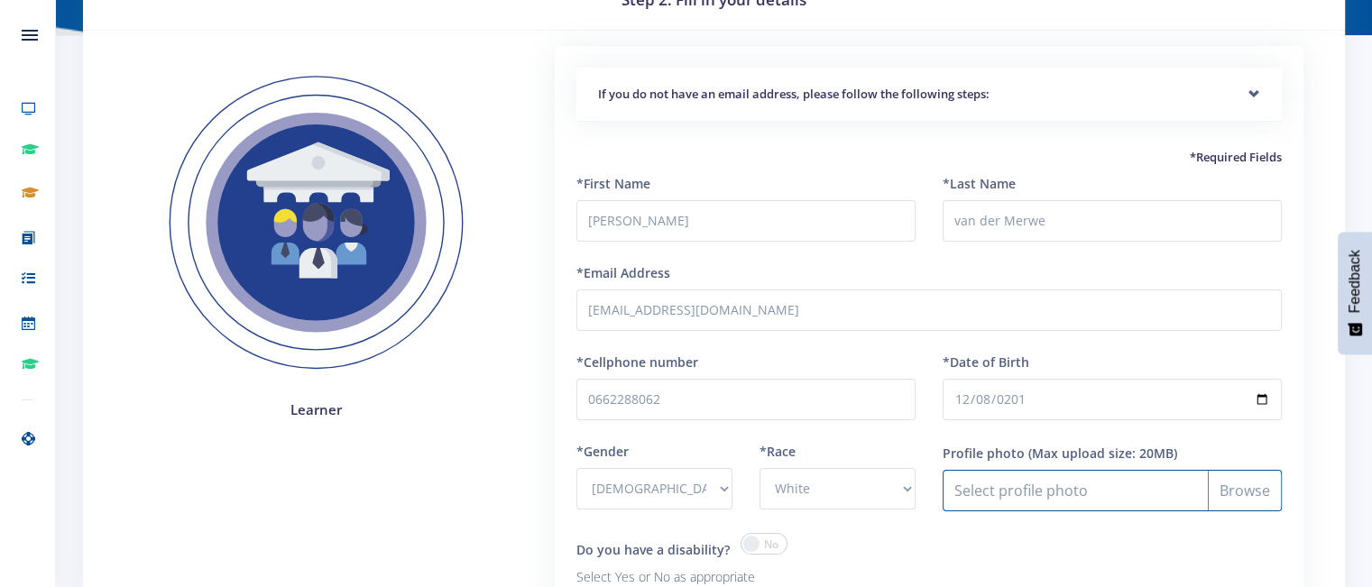
type input "C:\fakepath\IMG_9269.JPG"
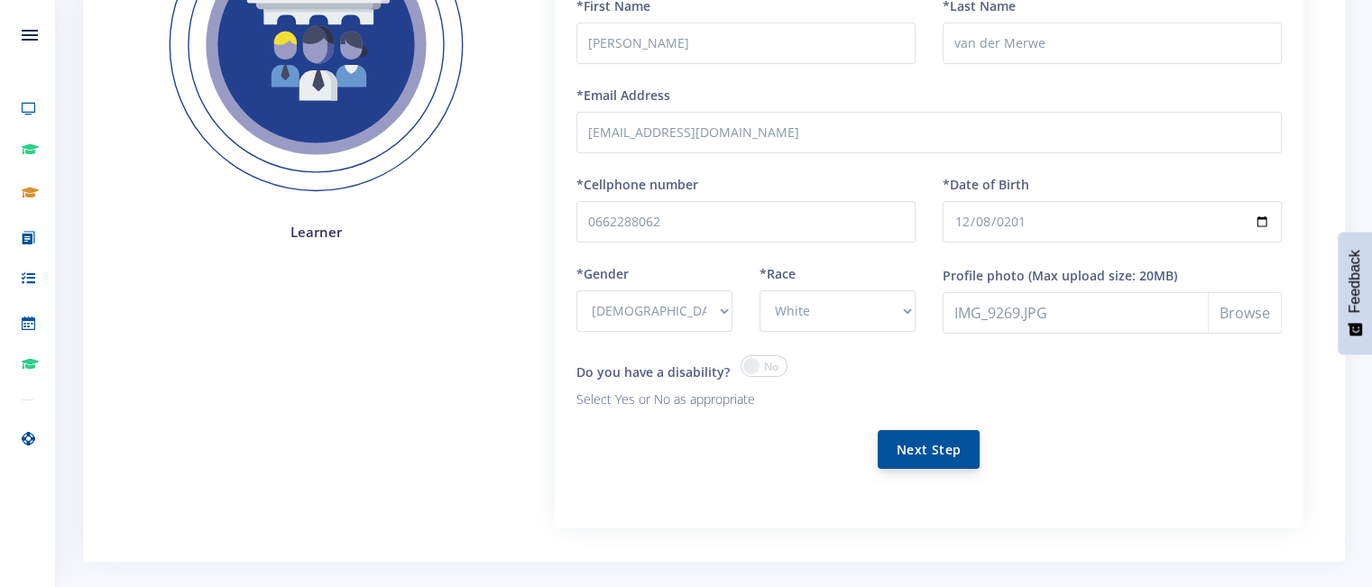
click at [947, 449] on button "Next Step" at bounding box center [929, 449] width 102 height 39
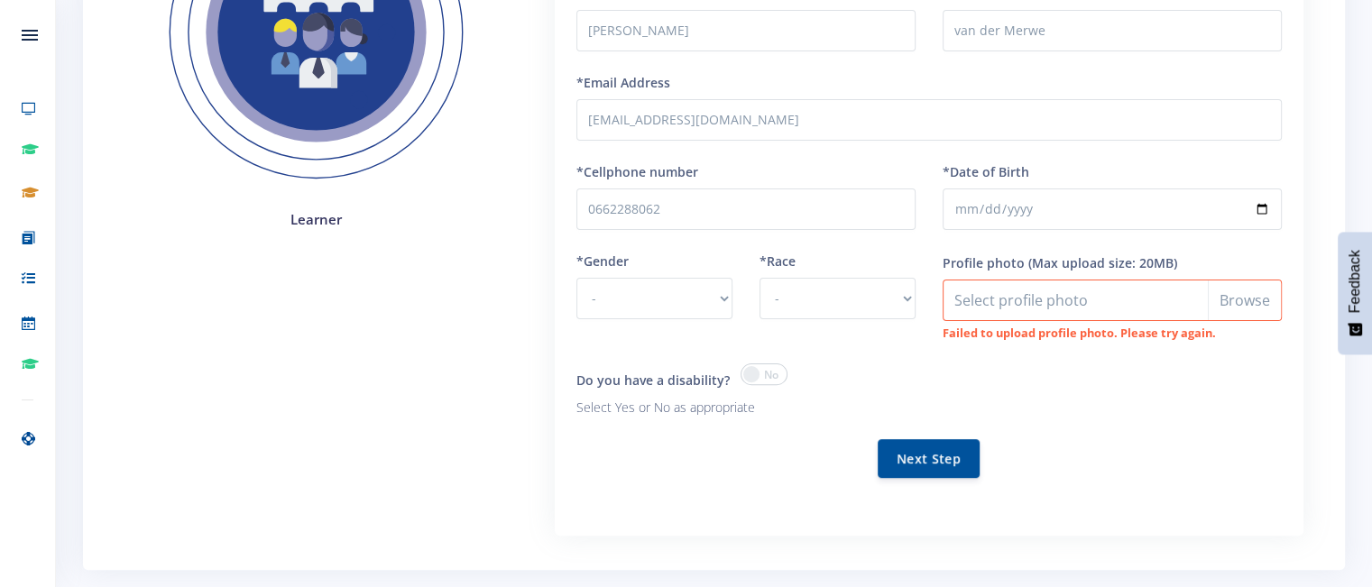
scroll to position [494, 0]
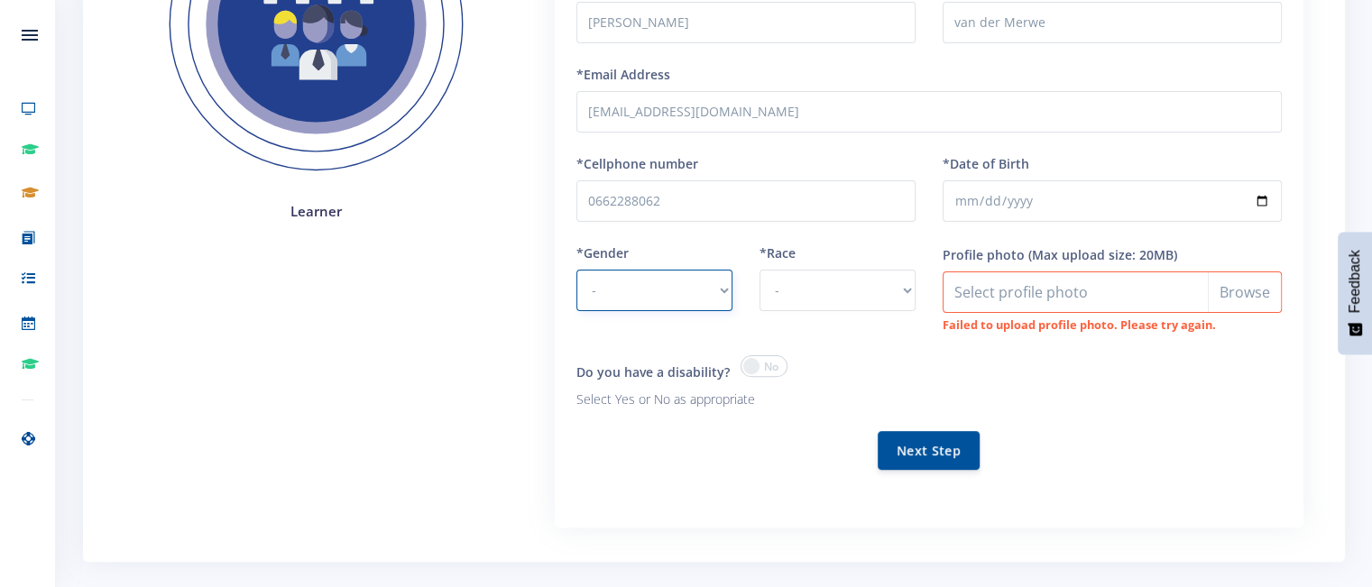
click at [717, 285] on select "- [DEMOGRAPHIC_DATA] [DEMOGRAPHIC_DATA]" at bounding box center [654, 290] width 156 height 41
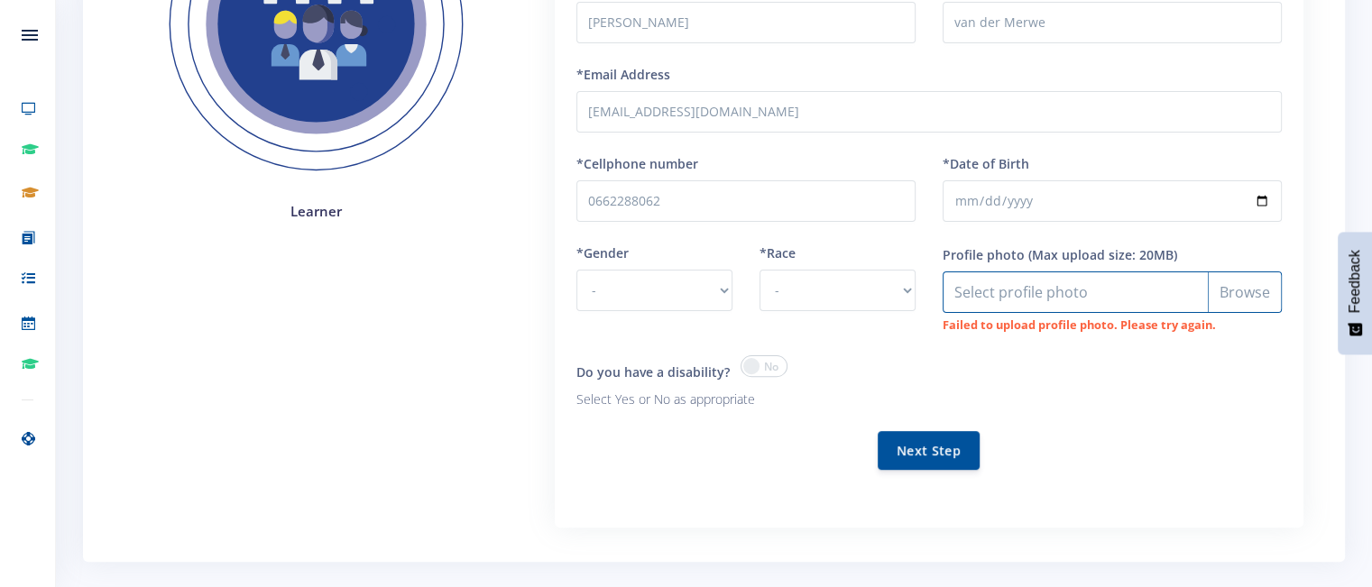
click at [1243, 288] on input "Profile photo" at bounding box center [1112, 292] width 339 height 41
type input "C:\fakepath\Photo_Joshua van der Merwe.png"
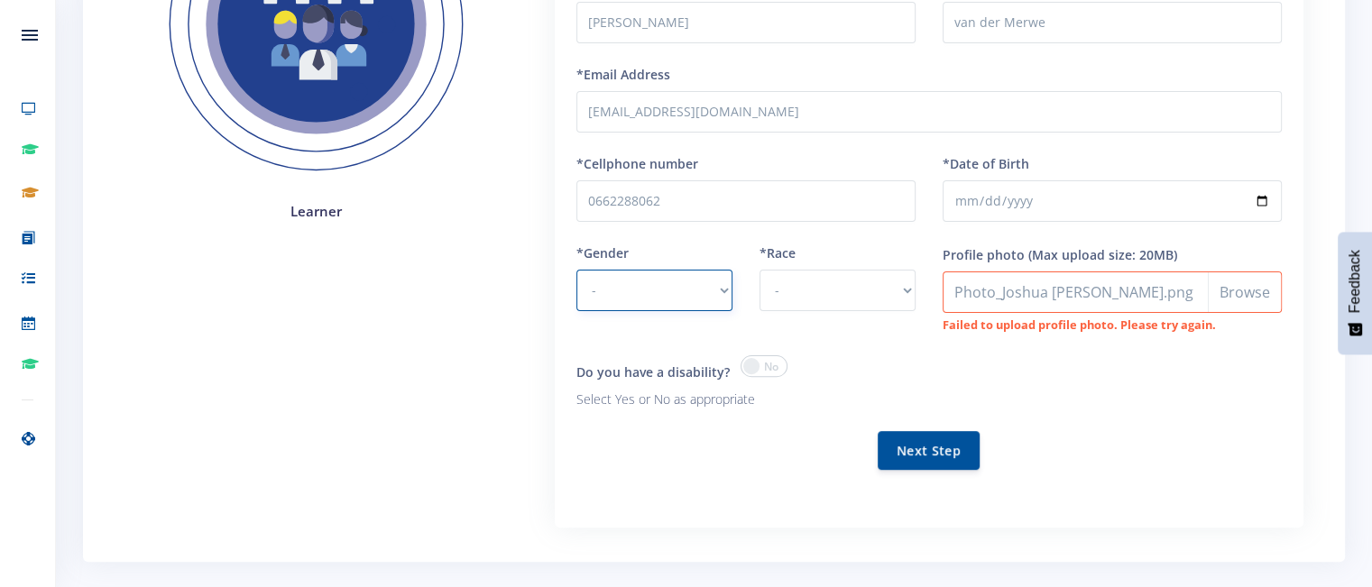
click at [723, 285] on select "- Male Female" at bounding box center [654, 290] width 156 height 41
select select "M"
click at [576, 270] on select "- Male Female" at bounding box center [654, 290] width 156 height 41
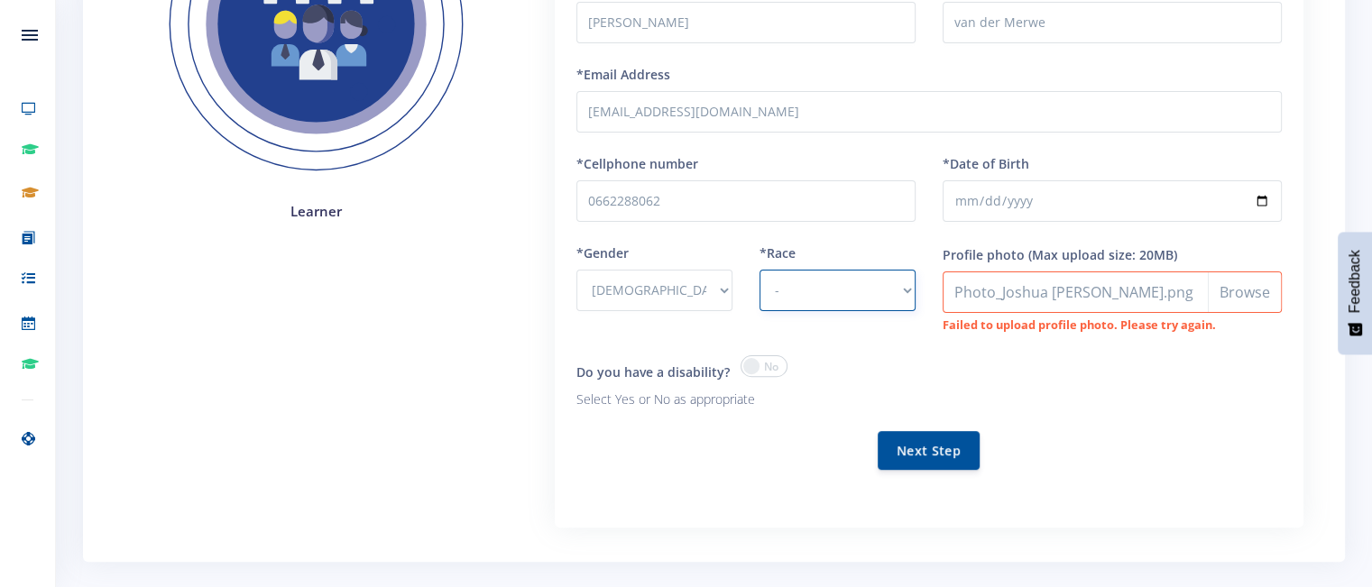
click at [908, 283] on select "- African Asian Coloured Indian White Other" at bounding box center [837, 290] width 156 height 41
select select "White"
click at [759, 270] on select "- African Asian Coloured Indian White Other" at bounding box center [837, 290] width 156 height 41
click at [934, 455] on button "Next Step" at bounding box center [929, 449] width 102 height 39
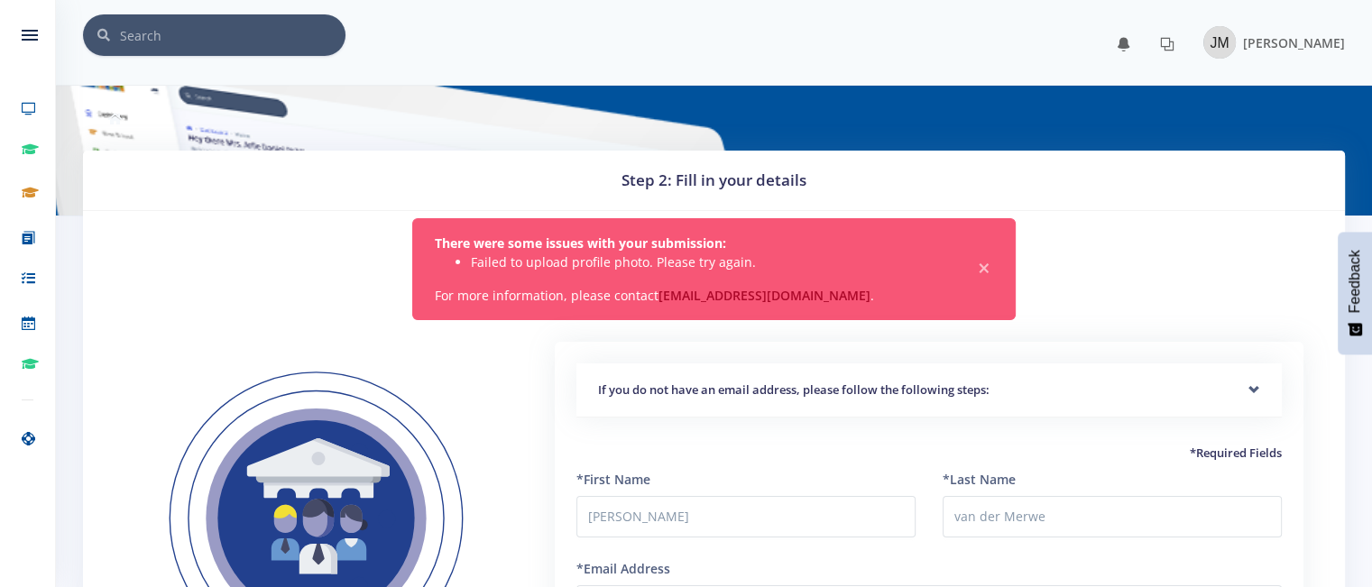
scroll to position [14, 14]
click at [986, 260] on span "×" at bounding box center [984, 269] width 18 height 18
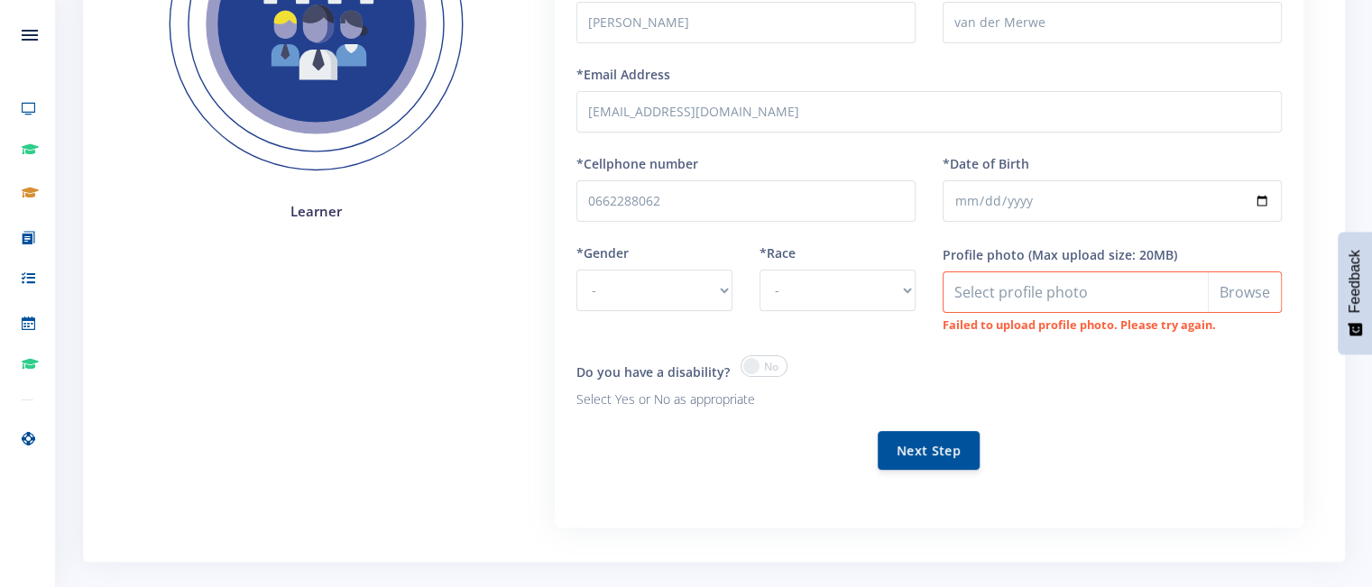
scroll to position [379, 0]
click at [721, 289] on select "- Male Female" at bounding box center [654, 290] width 156 height 41
select select "M"
click at [576, 270] on select "- Male Female" at bounding box center [654, 290] width 156 height 41
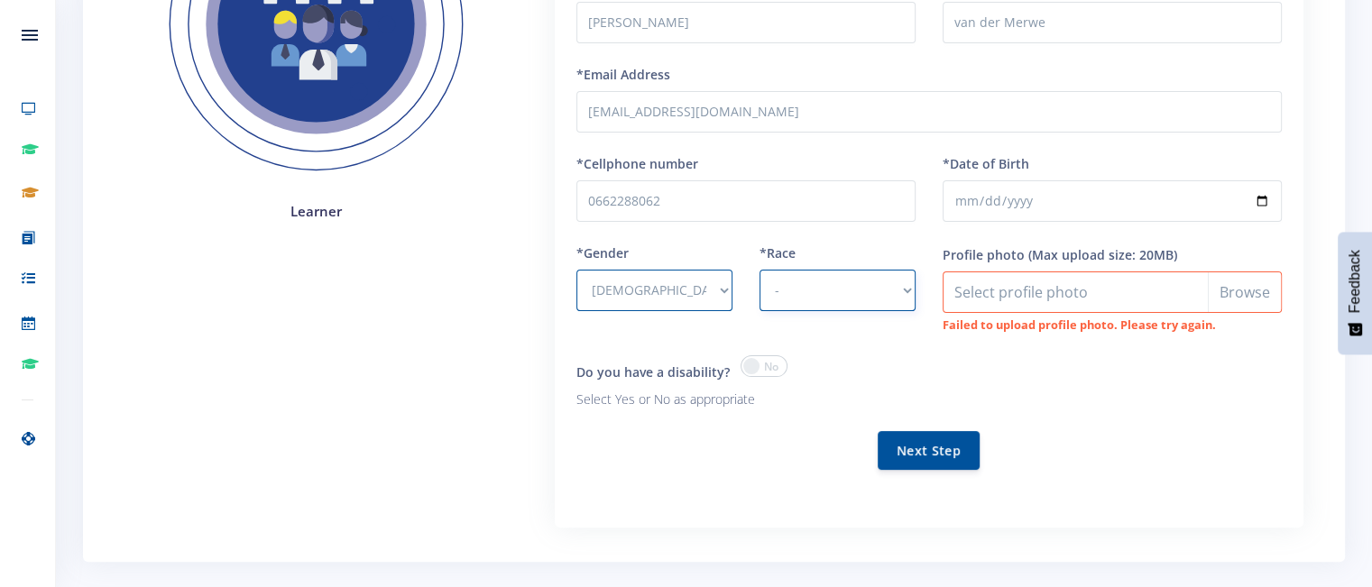
click at [904, 286] on select "- African Asian Coloured Indian White Other" at bounding box center [837, 290] width 156 height 41
select select "White"
click at [759, 270] on select "- African Asian Coloured Indian White Other" at bounding box center [837, 290] width 156 height 41
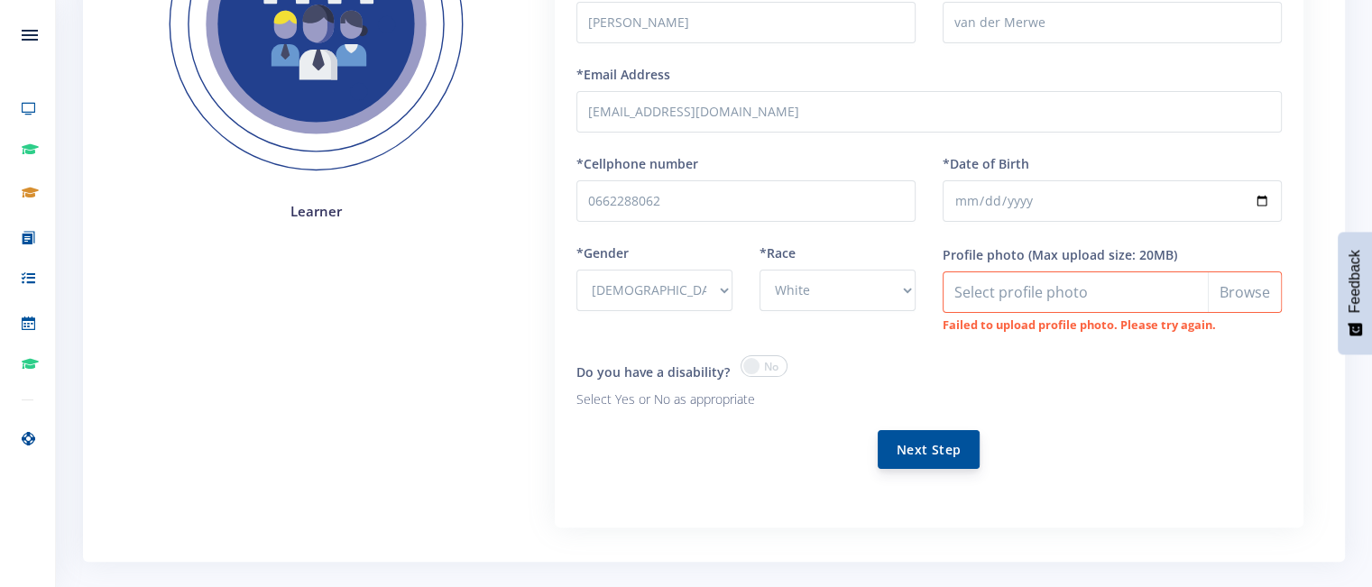
click at [934, 454] on button "Next Step" at bounding box center [929, 449] width 102 height 39
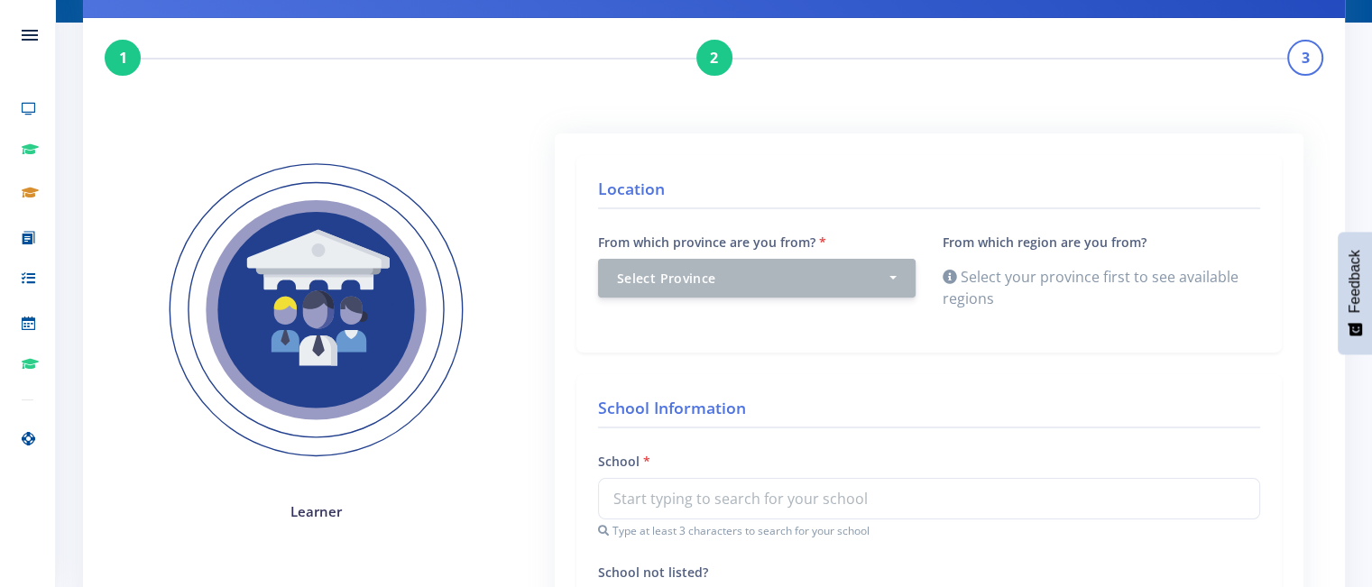
scroll to position [180, 0]
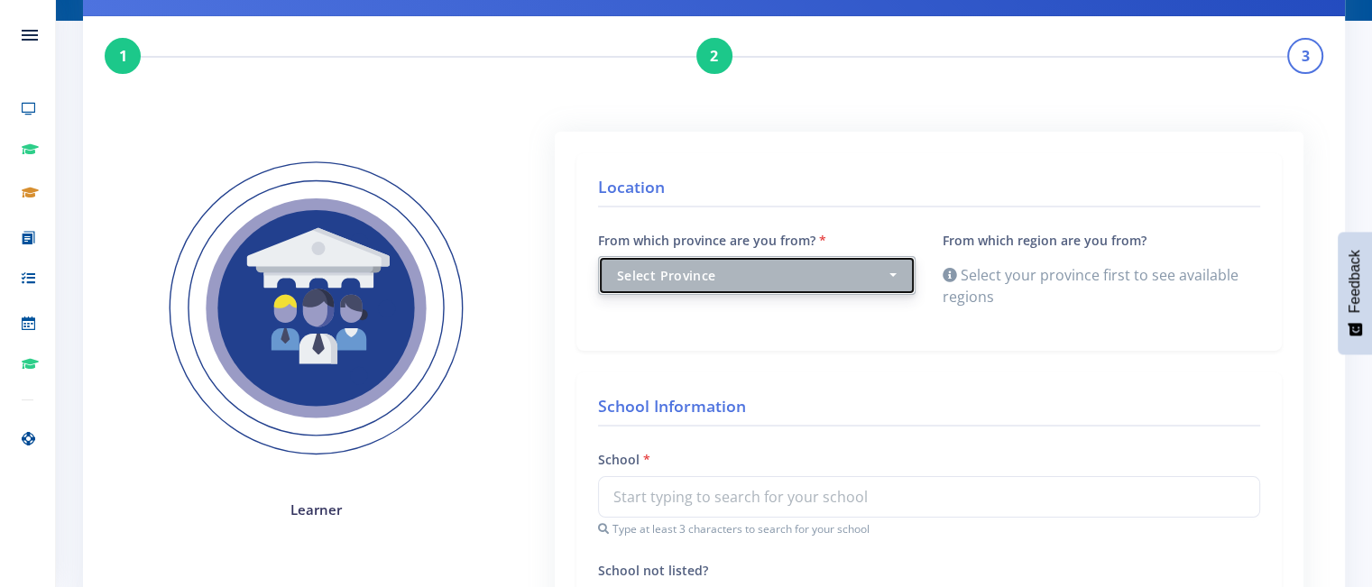
click at [897, 274] on button "Select Province" at bounding box center [757, 275] width 318 height 39
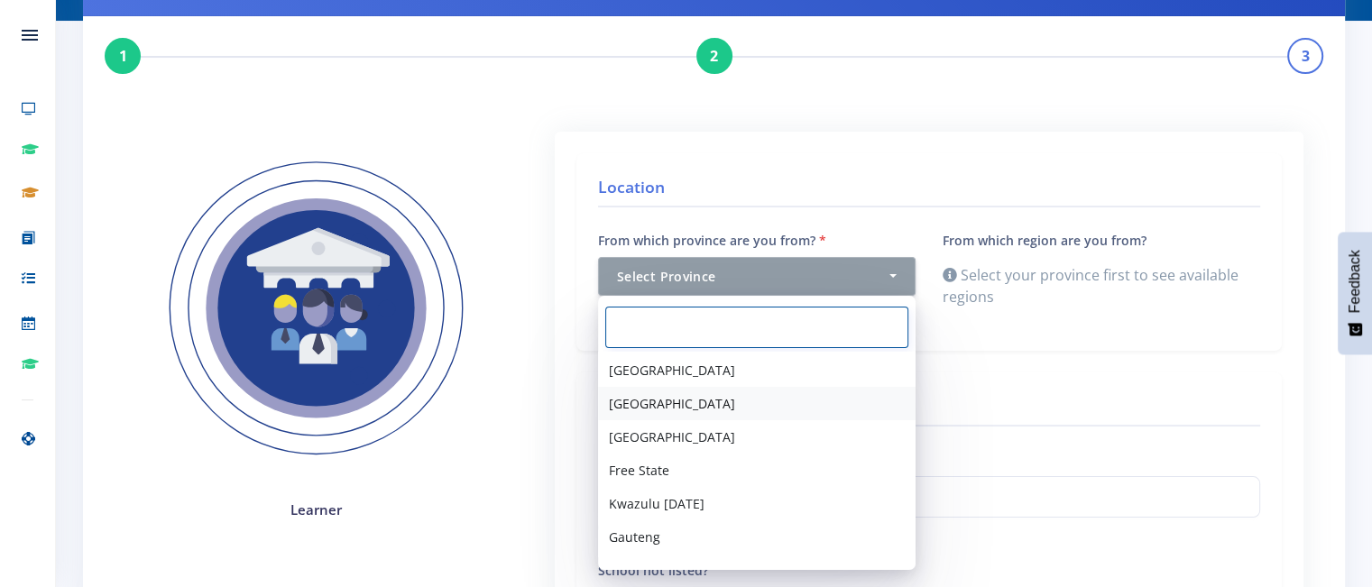
scroll to position [123, 0]
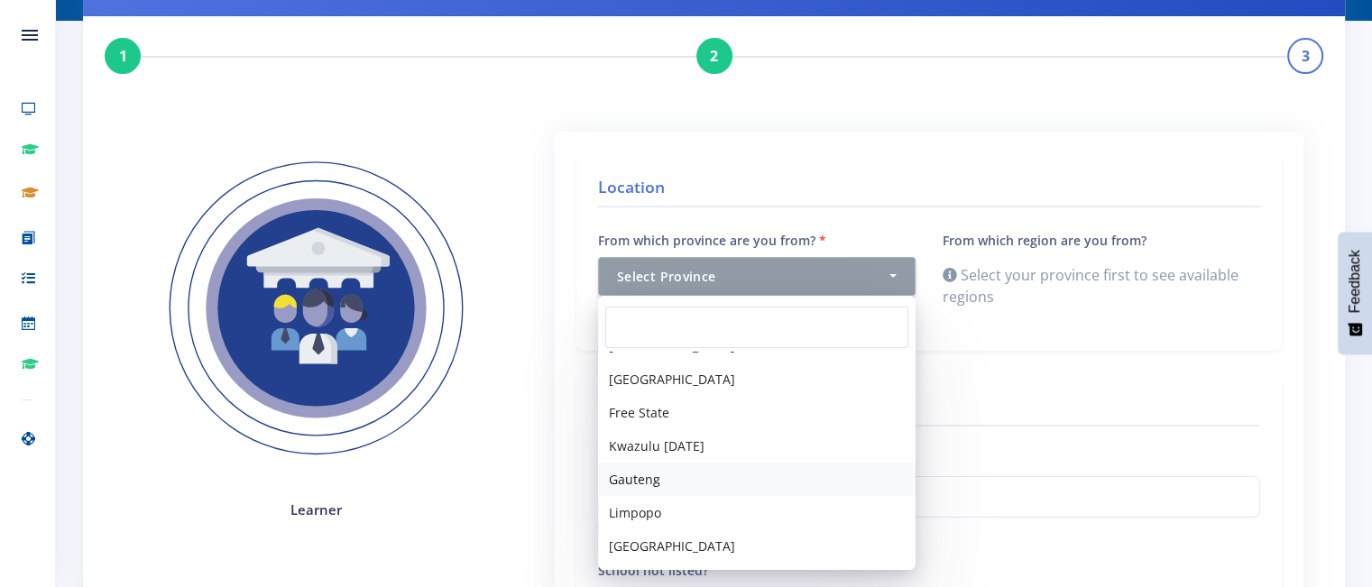
click at [692, 479] on link "Gauteng" at bounding box center [757, 479] width 318 height 33
select select "7"
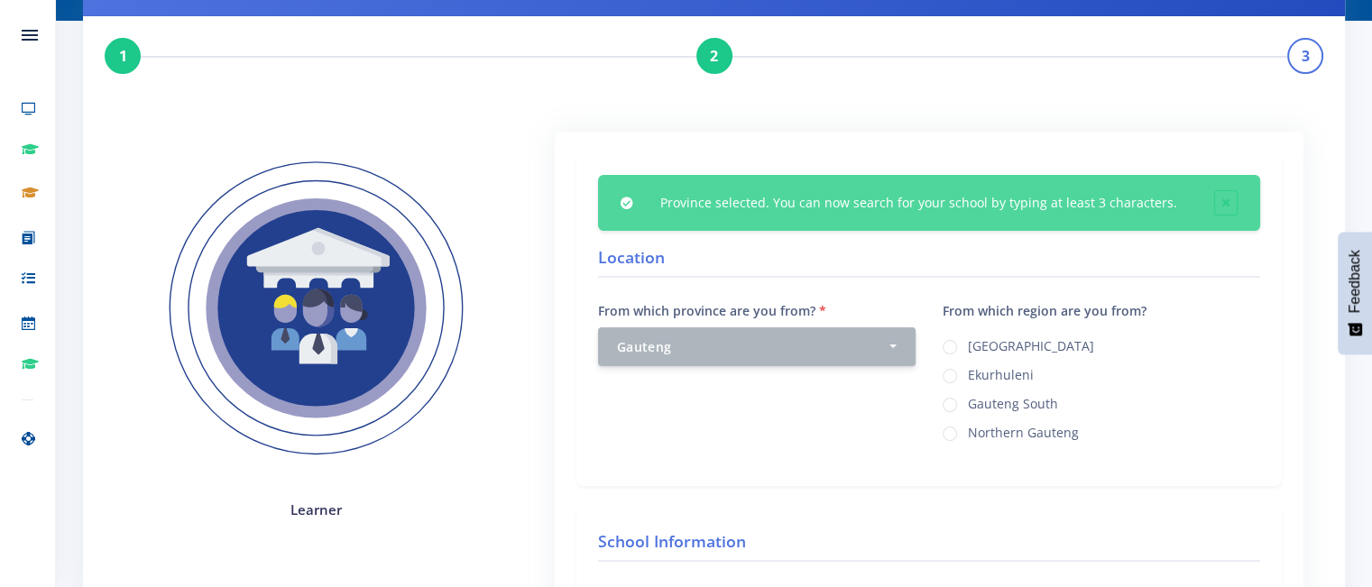
click at [972, 371] on label "Ekurhuleni" at bounding box center [1001, 372] width 66 height 14
click at [972, 371] on input "Ekurhuleni" at bounding box center [974, 370] width 12 height 12
radio input "true"
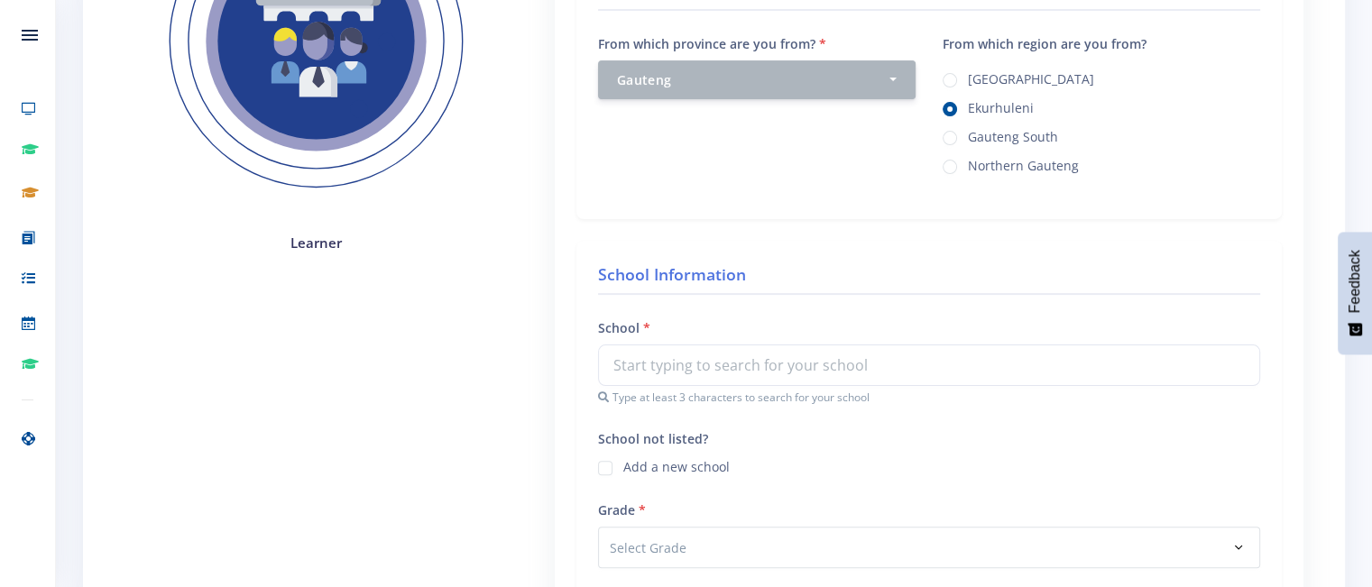
scroll to position [541, 0]
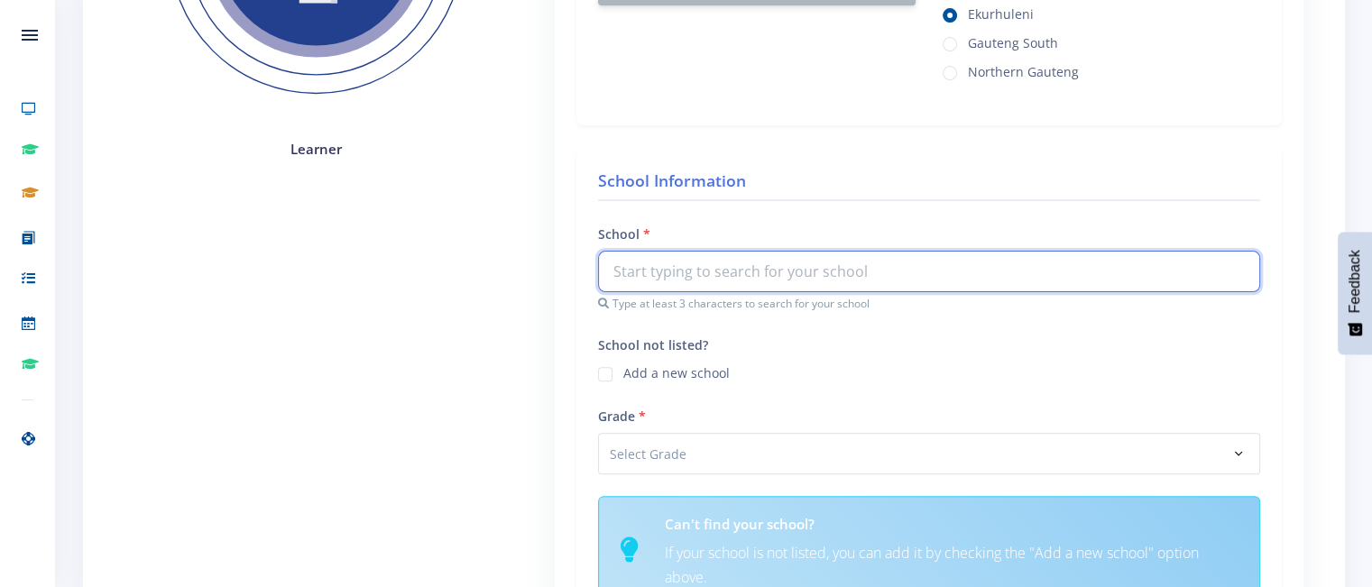
click at [728, 265] on input "text" at bounding box center [929, 271] width 662 height 41
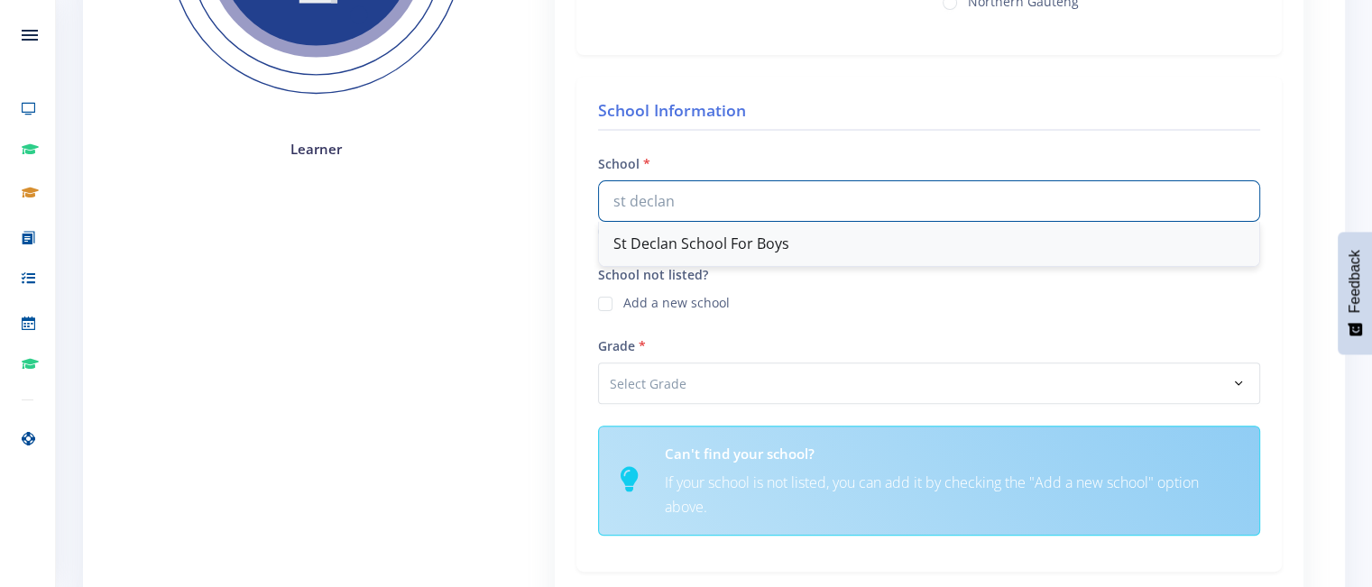
click at [732, 242] on div "St Declan School For Boys" at bounding box center [929, 244] width 660 height 44
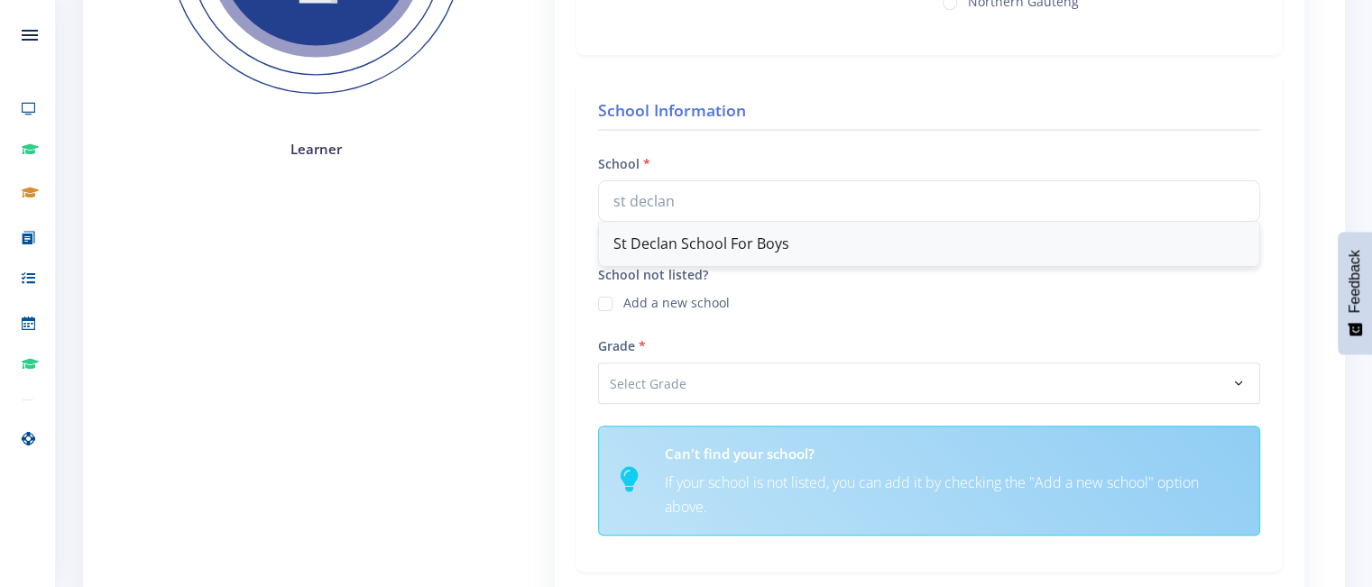
type input "St Declan School For Boys"
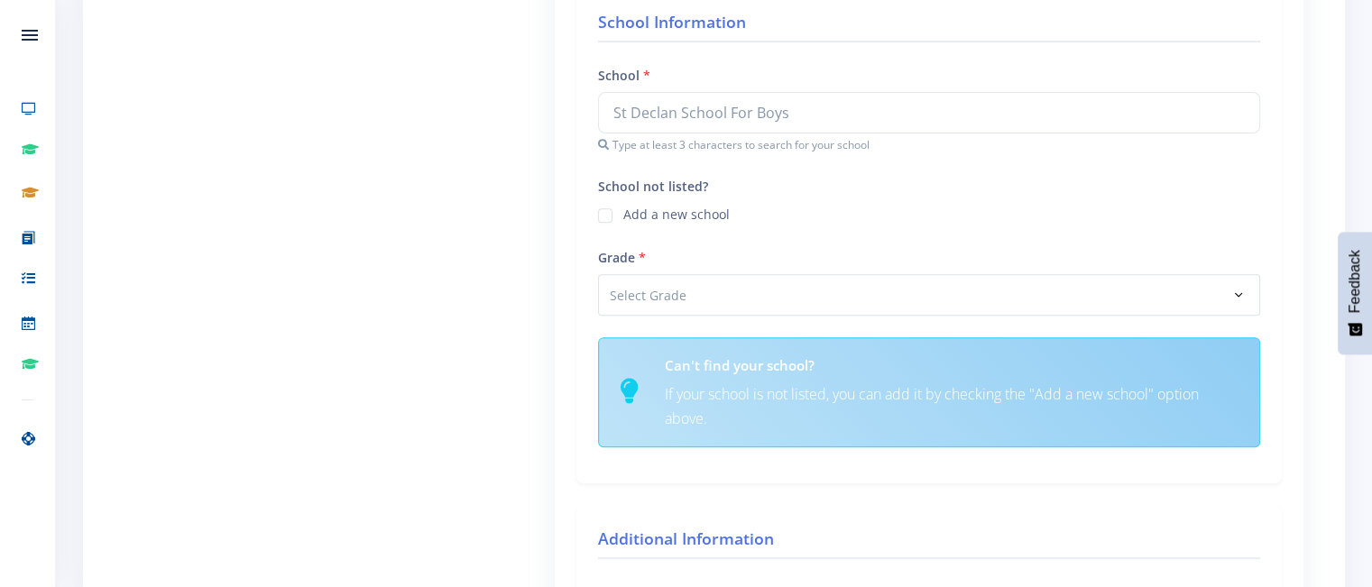
scroll to position [722, 0]
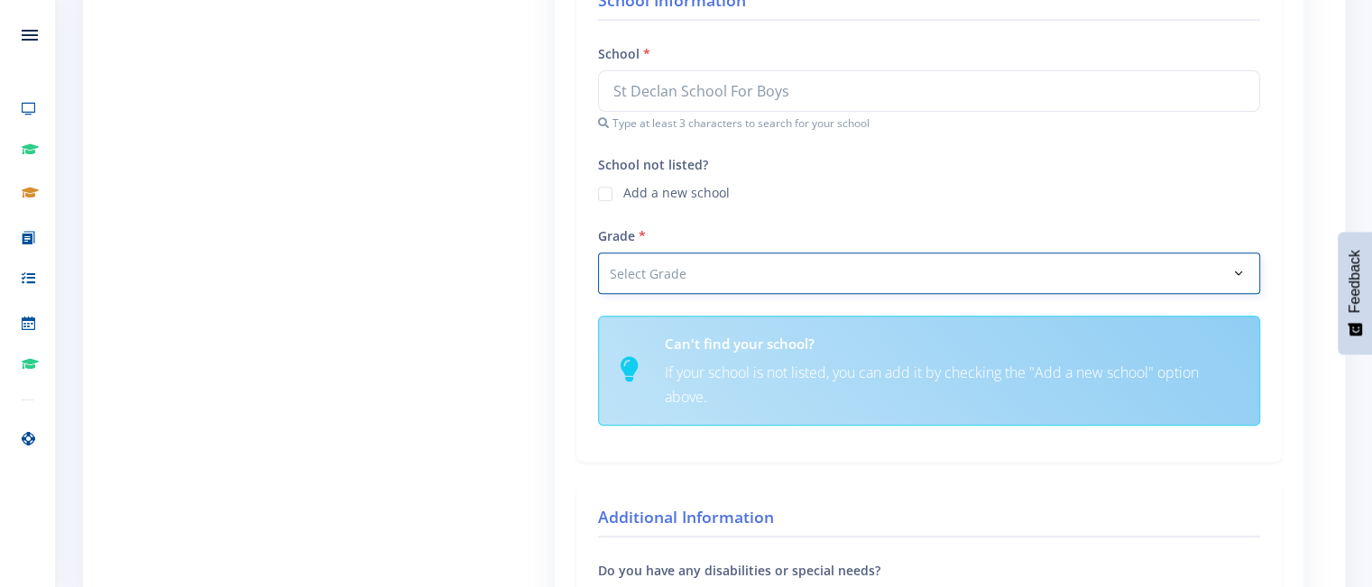
click at [689, 272] on select "Select Grade Grade 4 Grade 5 Grade 6 Grade 7" at bounding box center [929, 273] width 662 height 41
select select "Grade 9"
click at [598, 253] on select "Select Grade Grade 4 Grade 5 Grade 6 Grade 7" at bounding box center [929, 273] width 662 height 41
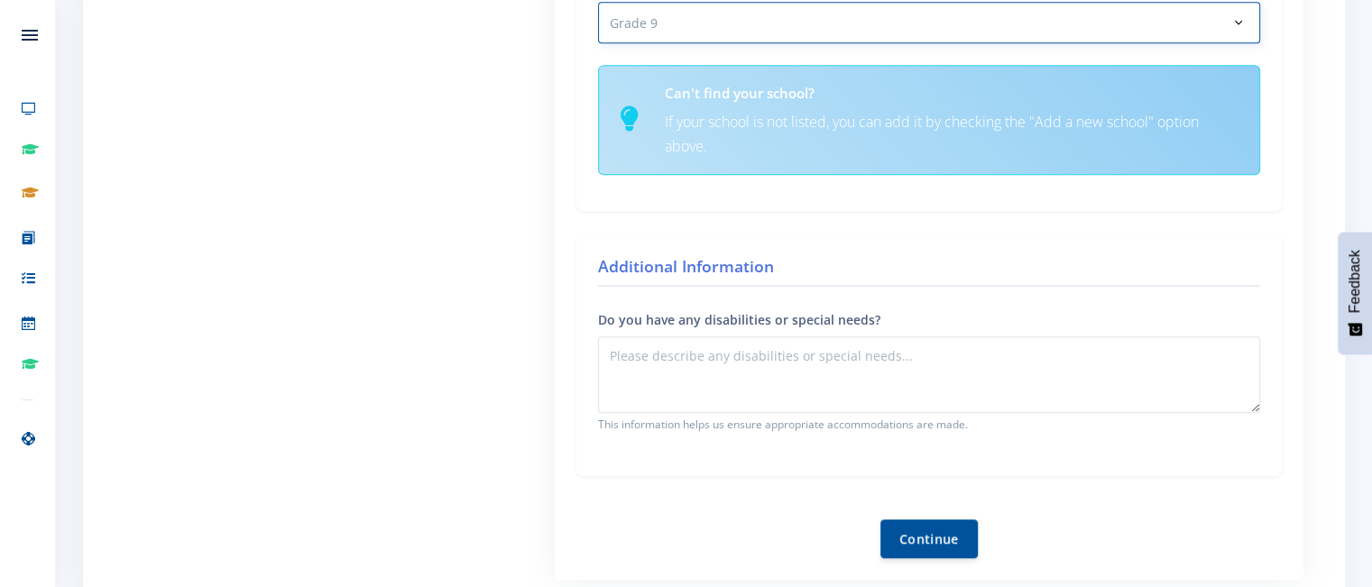
scroll to position [952, 0]
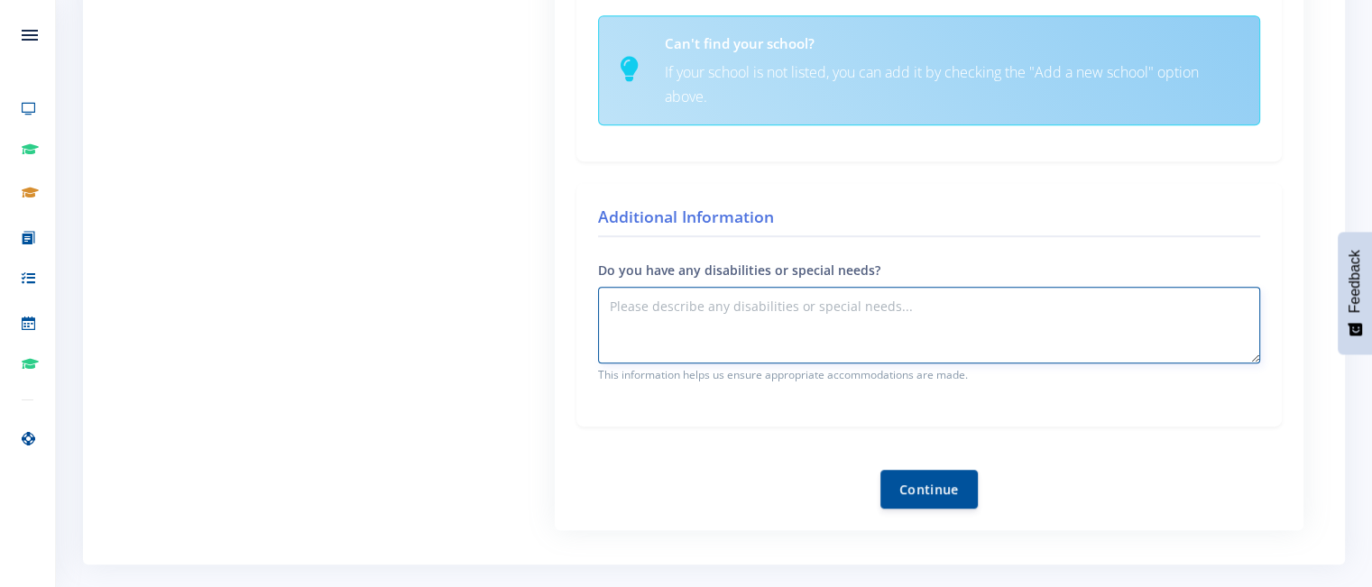
click at [657, 312] on textarea "Do you have any disabilities or special needs?" at bounding box center [929, 325] width 662 height 77
type textarea "None"
click at [956, 481] on button "Continue" at bounding box center [928, 488] width 97 height 39
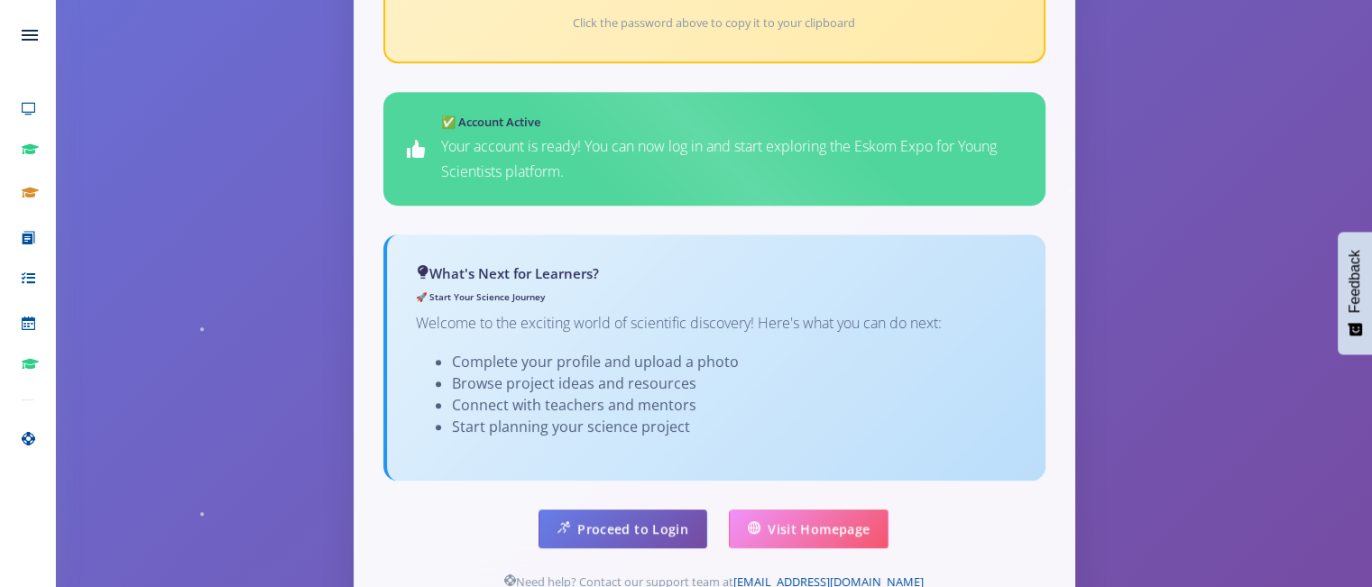
scroll to position [1142, 0]
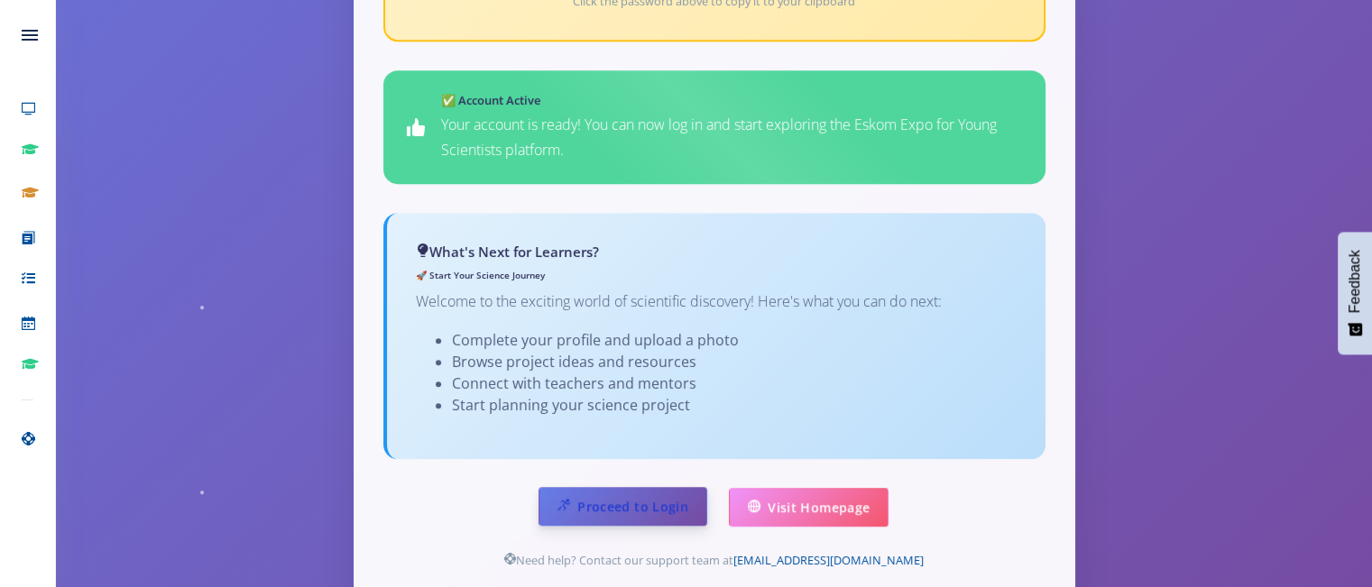
click at [646, 487] on link "Proceed to Login" at bounding box center [622, 506] width 169 height 39
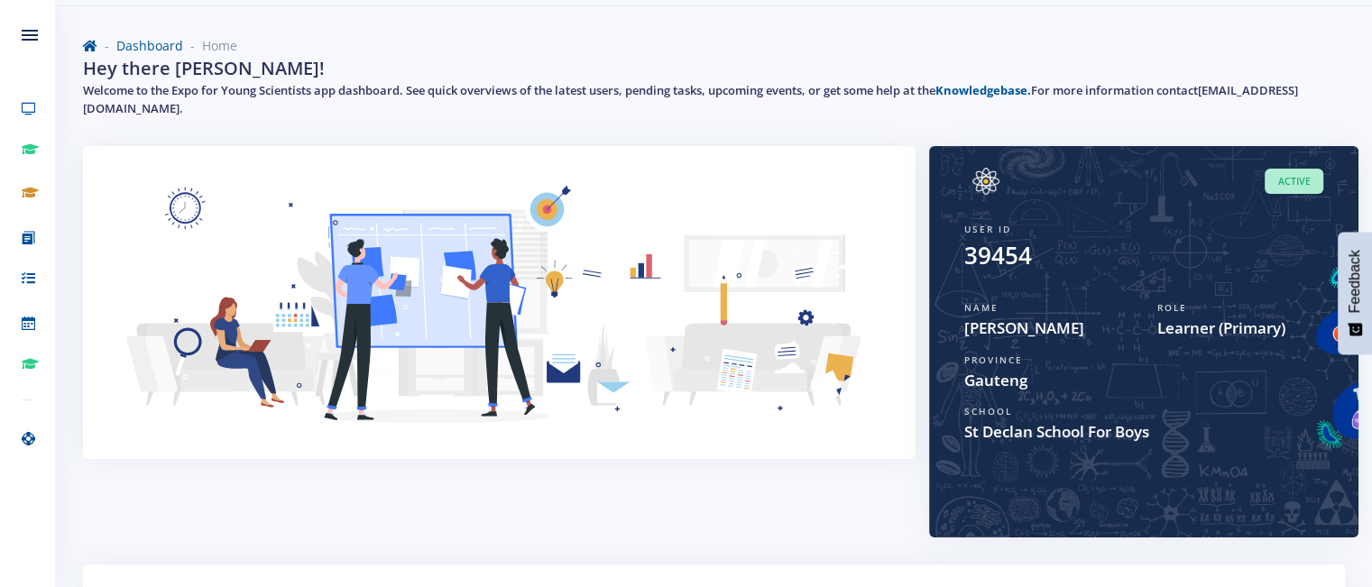
scroll to position [56, 0]
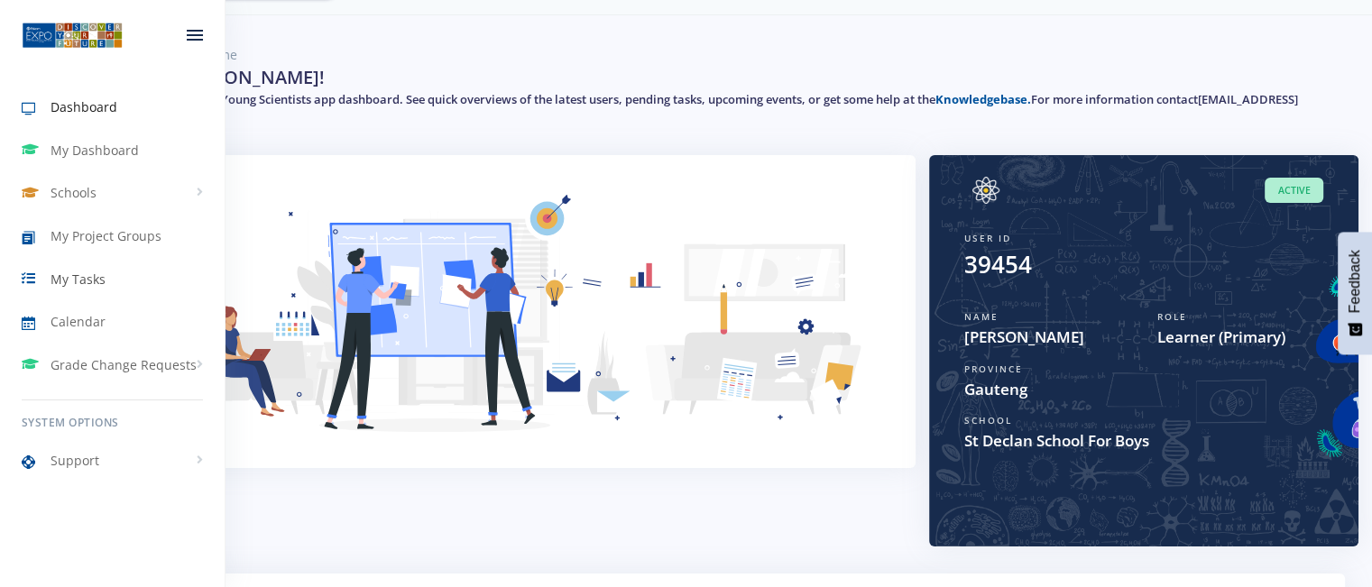
click at [97, 277] on span "My Tasks" at bounding box center [78, 279] width 55 height 19
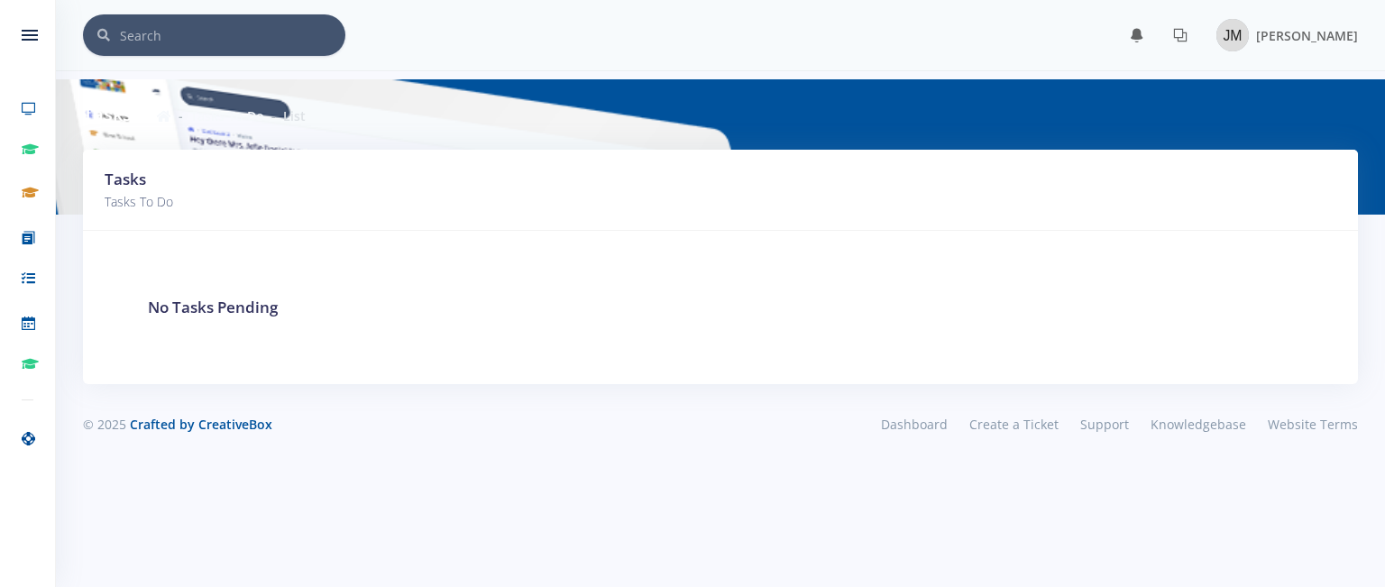
scroll to position [14, 14]
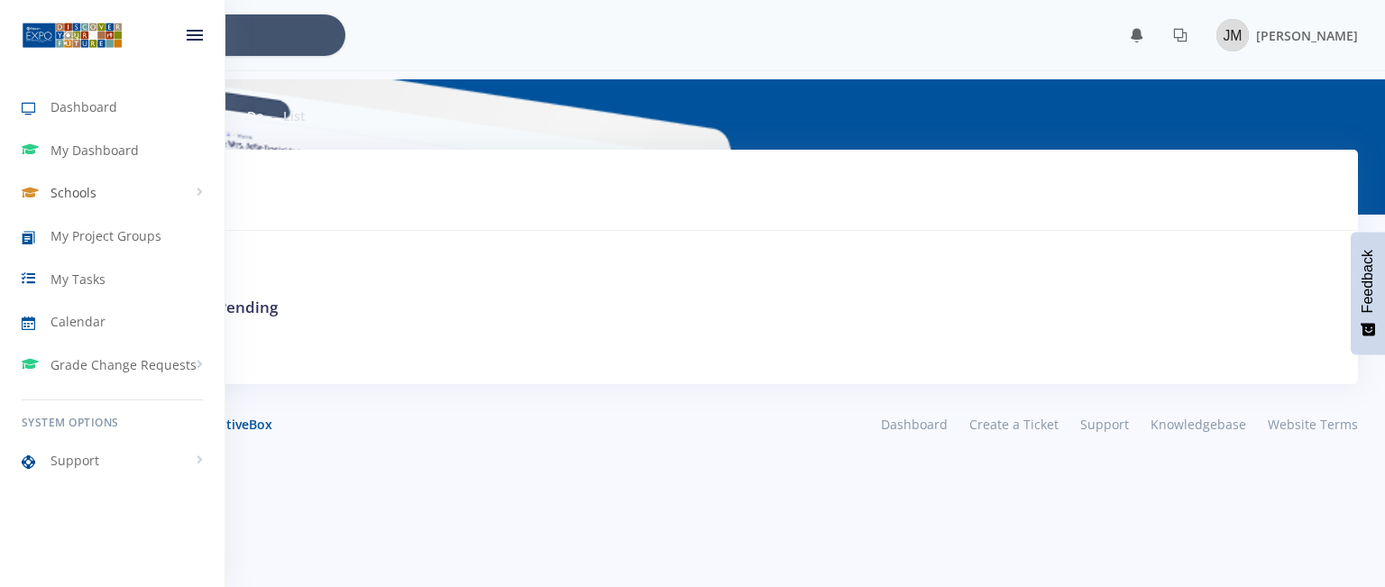
click at [117, 191] on link "Schools" at bounding box center [112, 192] width 225 height 41
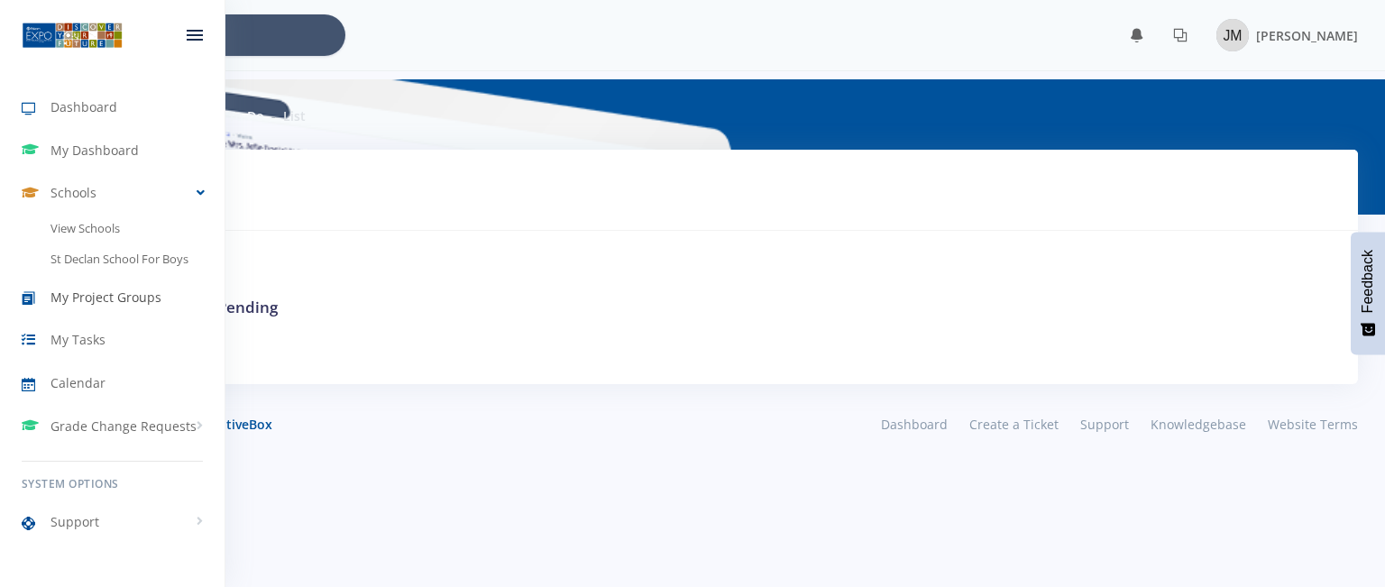
click at [104, 292] on span "My Project Groups" at bounding box center [106, 297] width 111 height 19
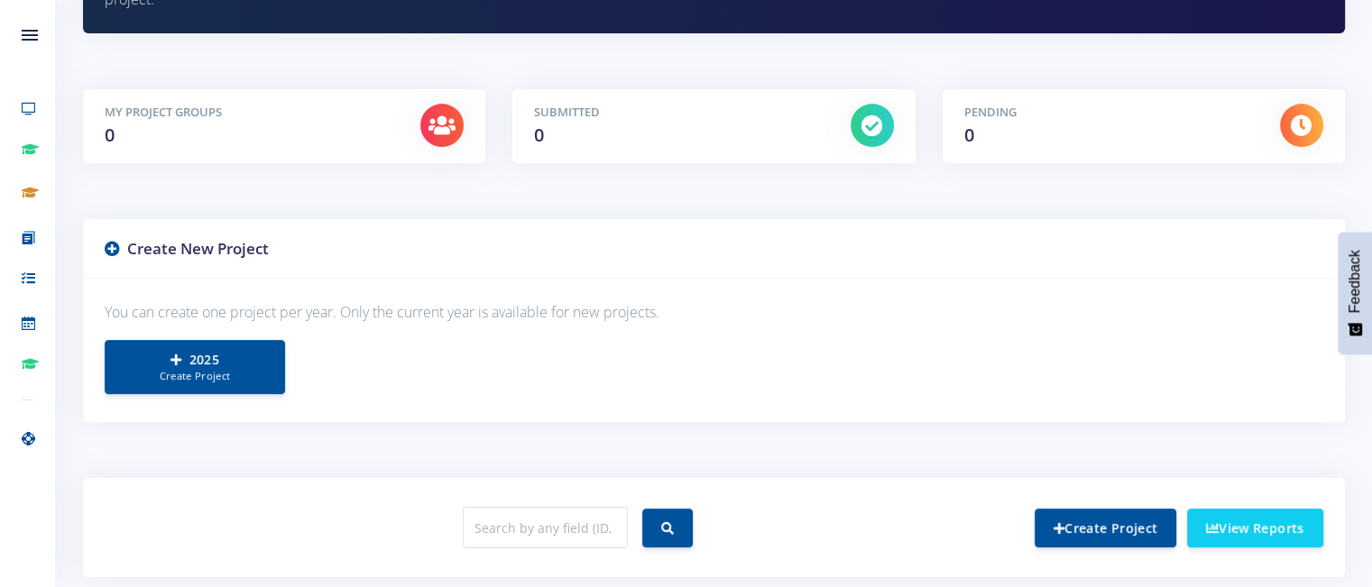
scroll to position [361, 0]
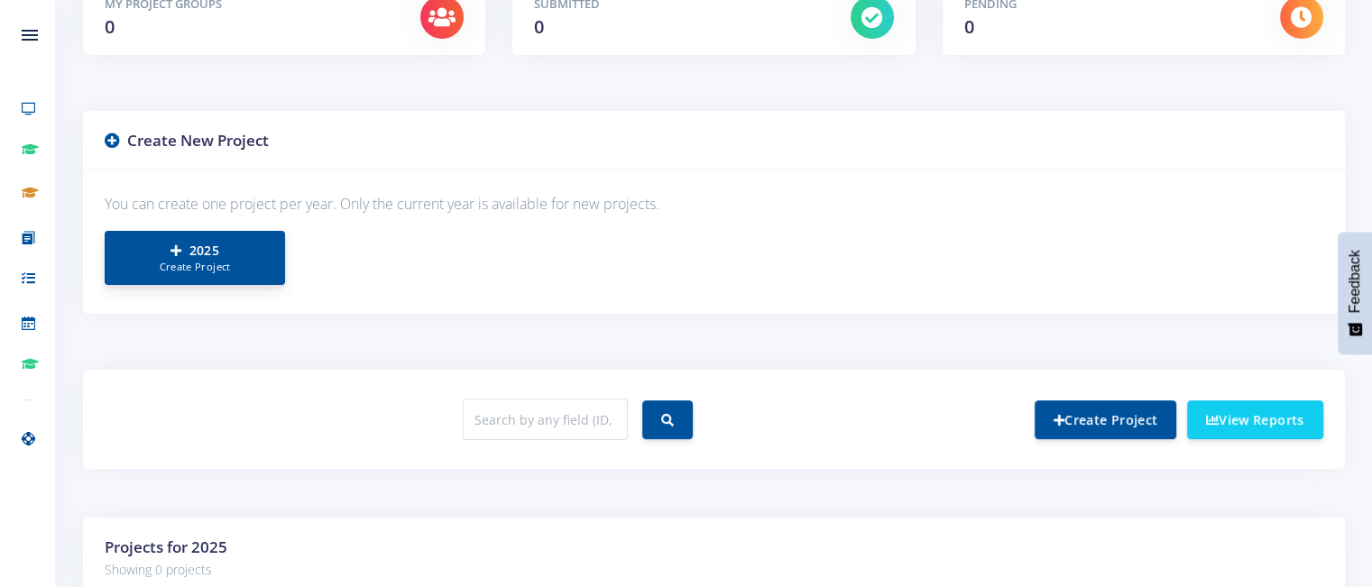
click at [195, 257] on link "2025 Create Project" at bounding box center [195, 258] width 180 height 54
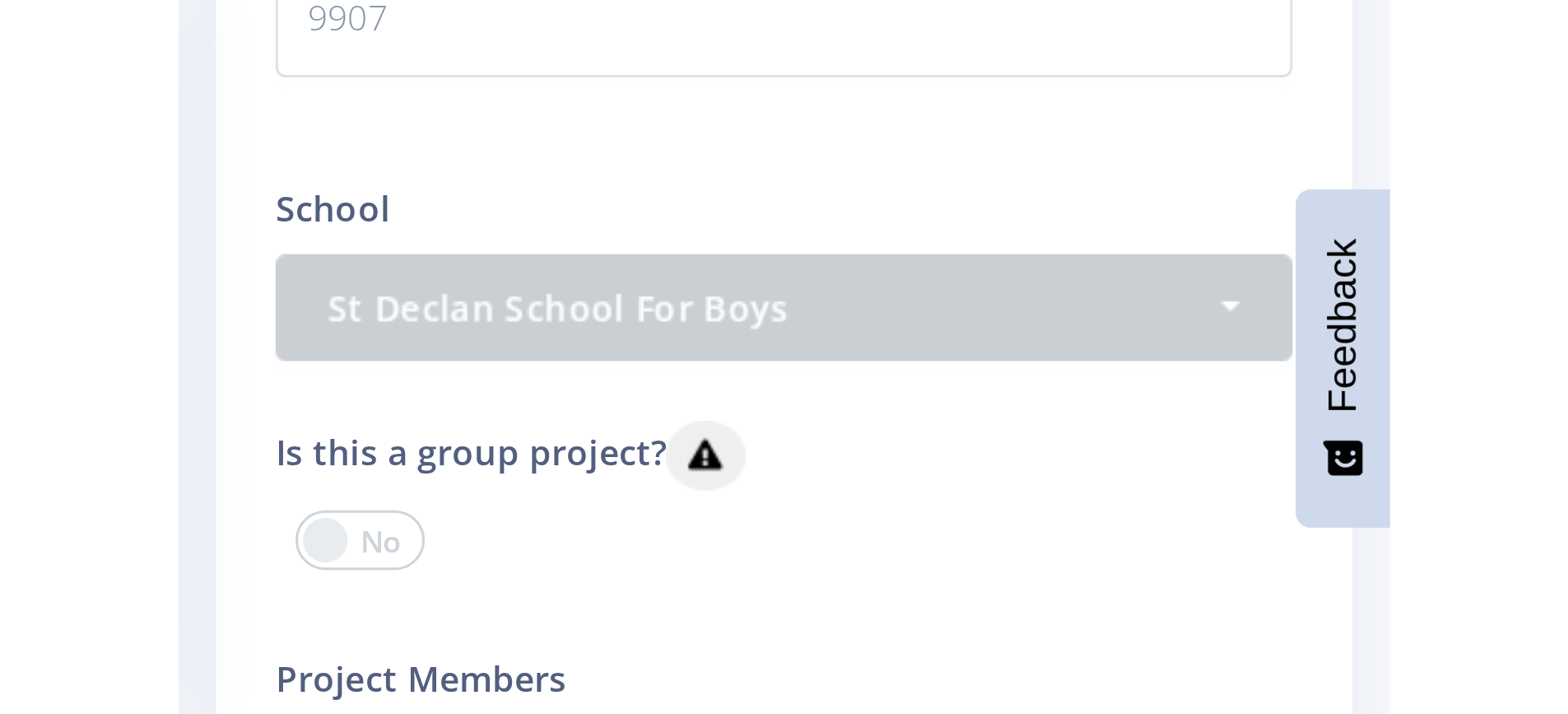
scroll to position [13, 13]
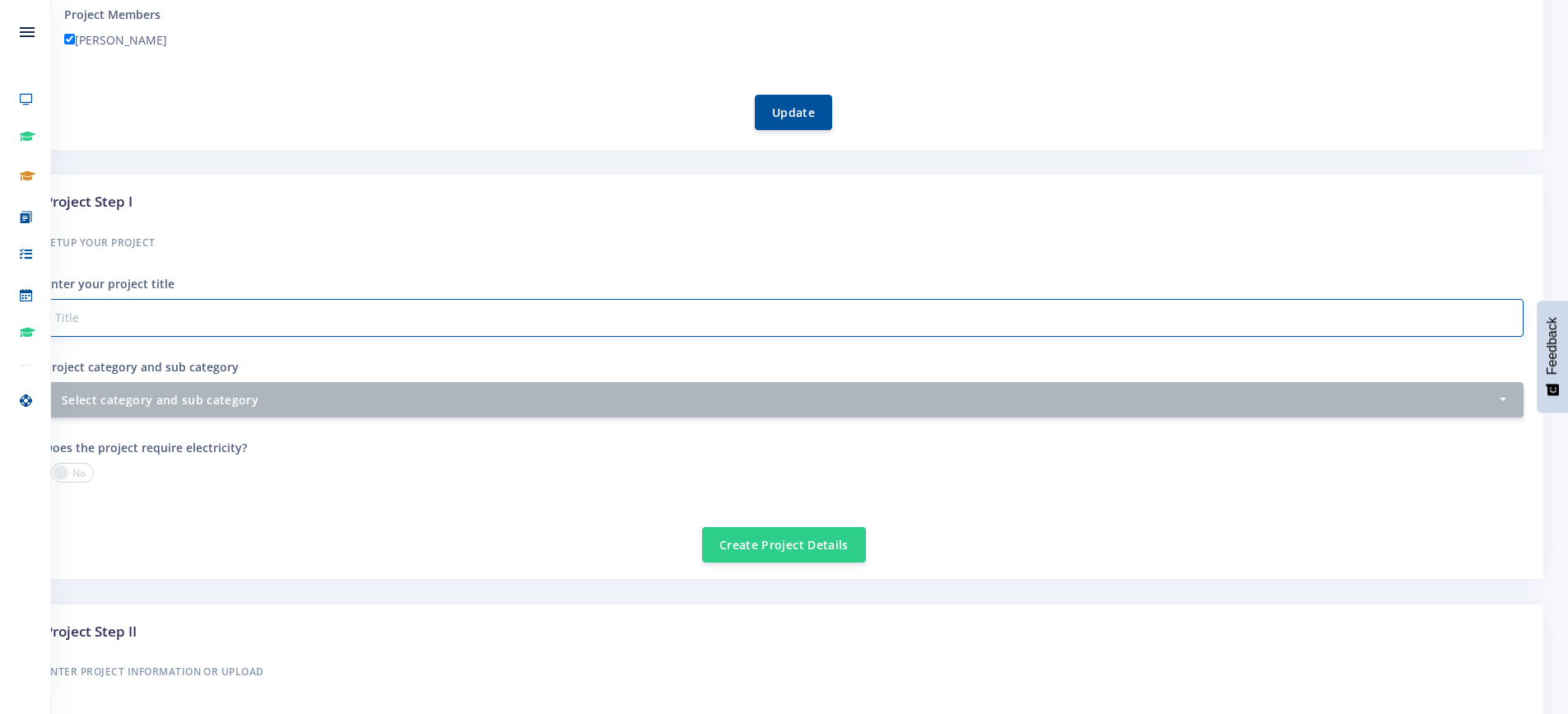
click at [115, 317] on input "Project category and sub category" at bounding box center [784, 317] width 1479 height 37
type input "Solar SmartPack"
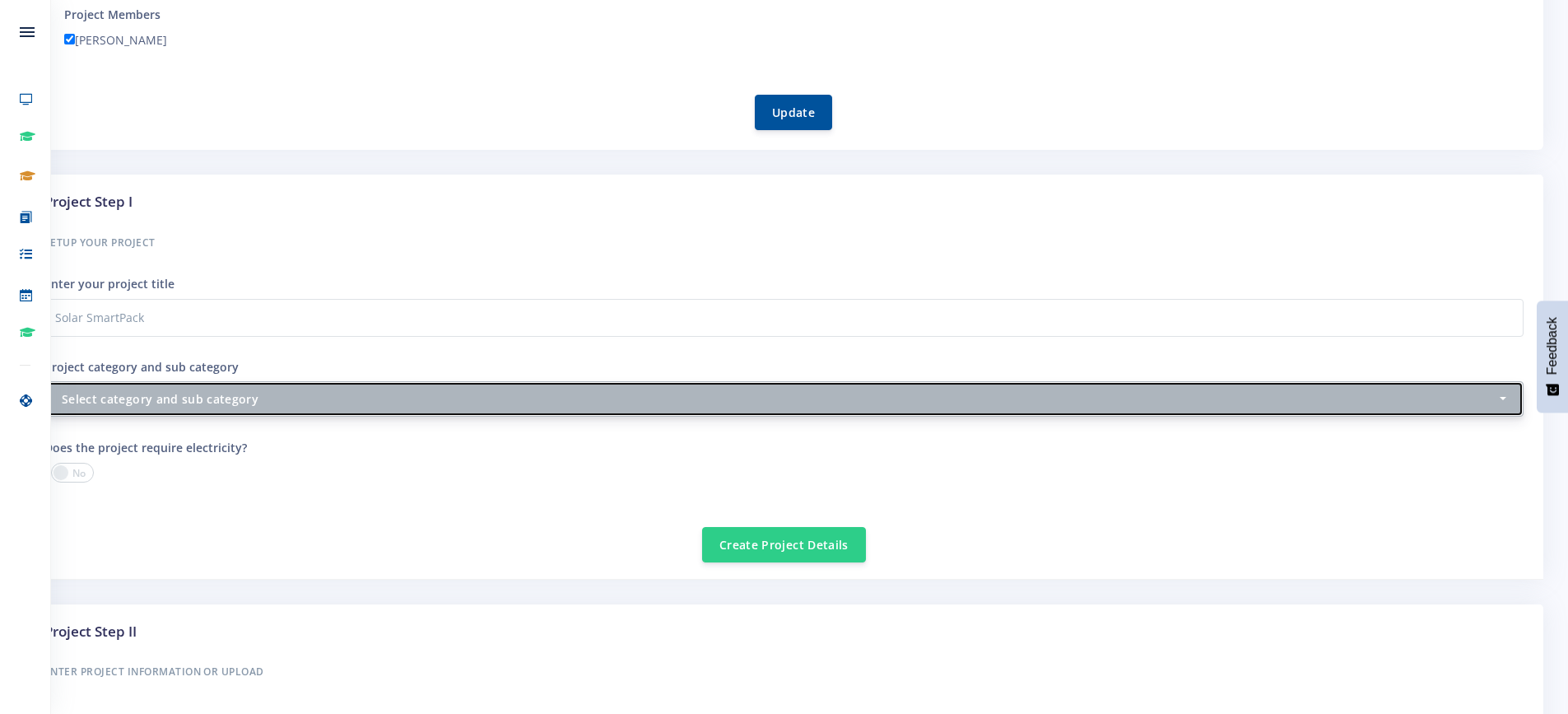
click at [491, 405] on div "Select category and sub category" at bounding box center [779, 399] width 1435 height 17
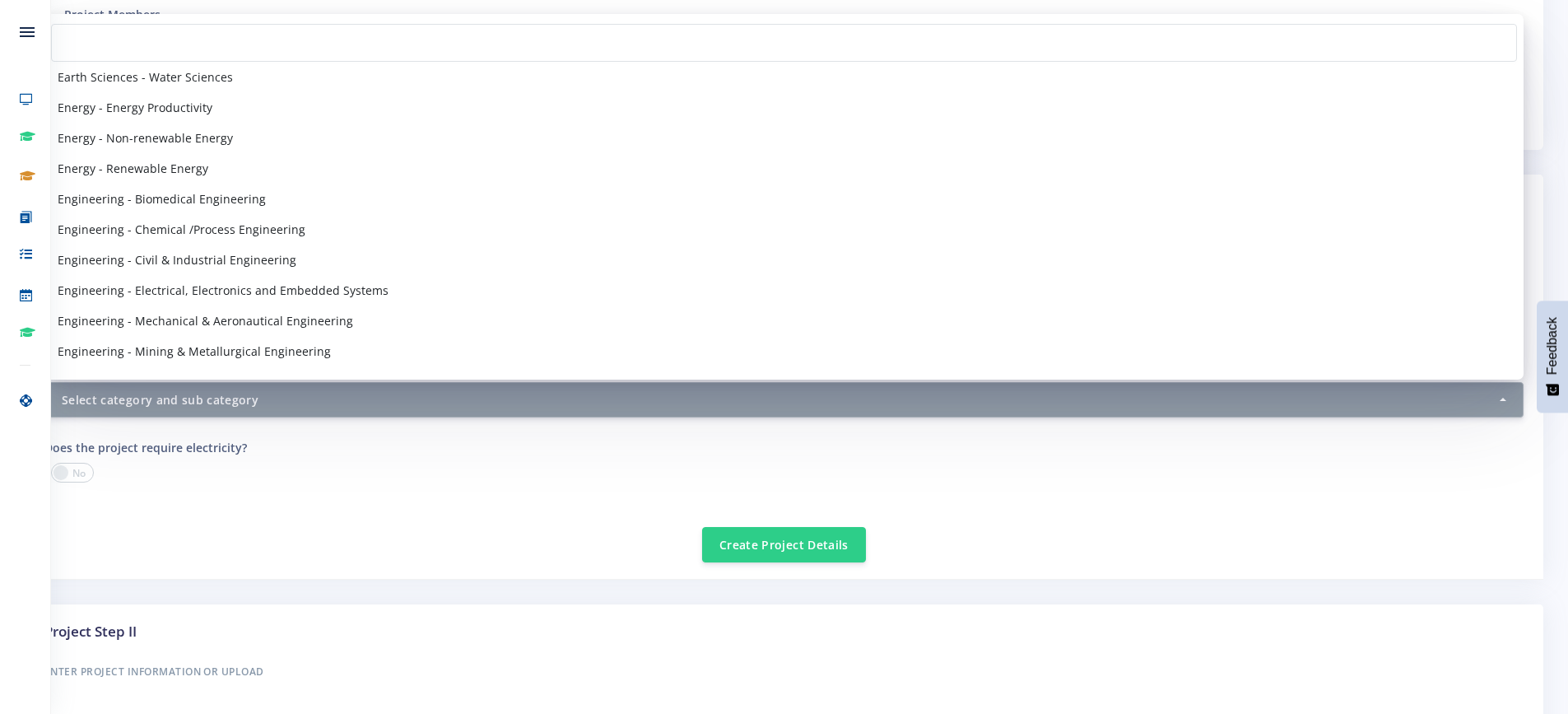
scroll to position [1118, 0]
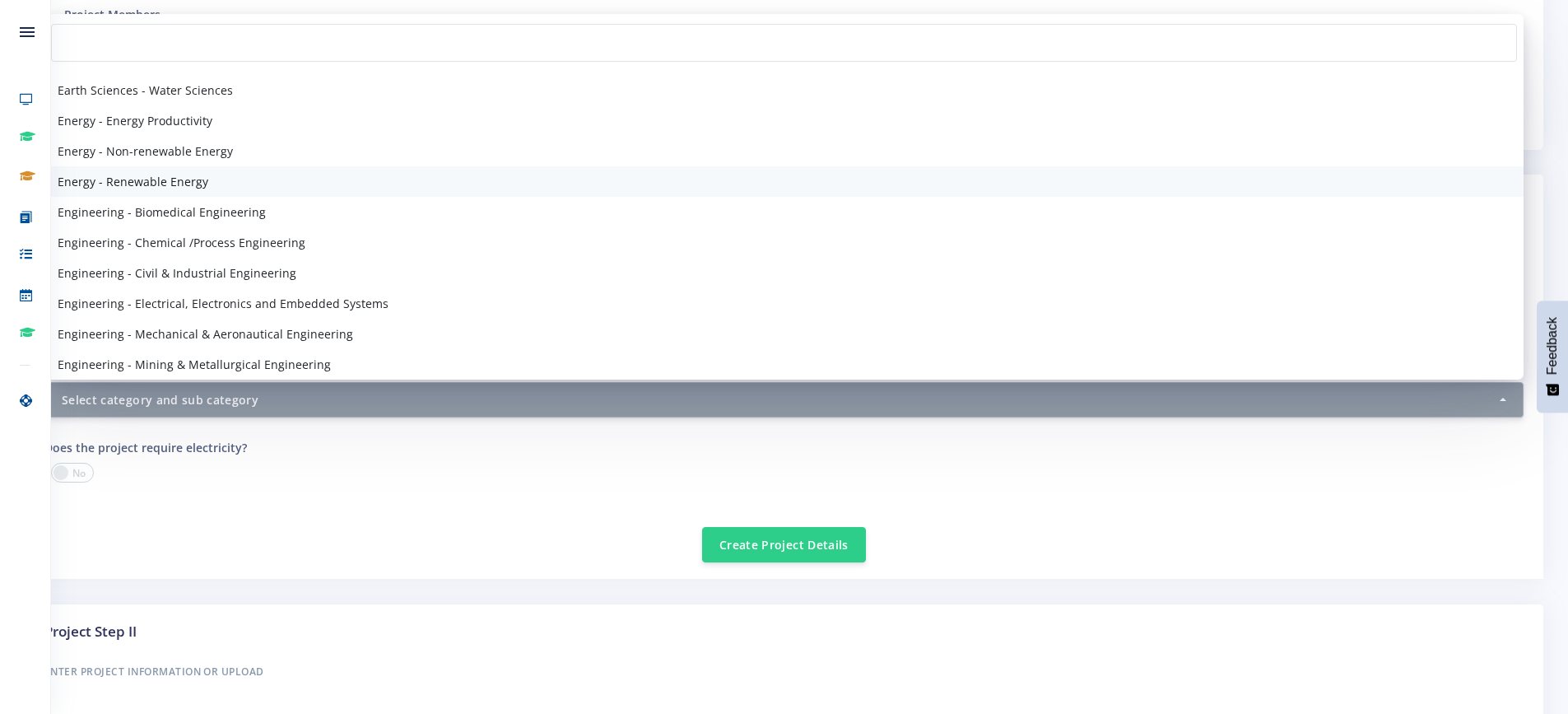
click at [201, 182] on span "Energy - Renewable Energy" at bounding box center [132, 181] width 151 height 17
select select "40"
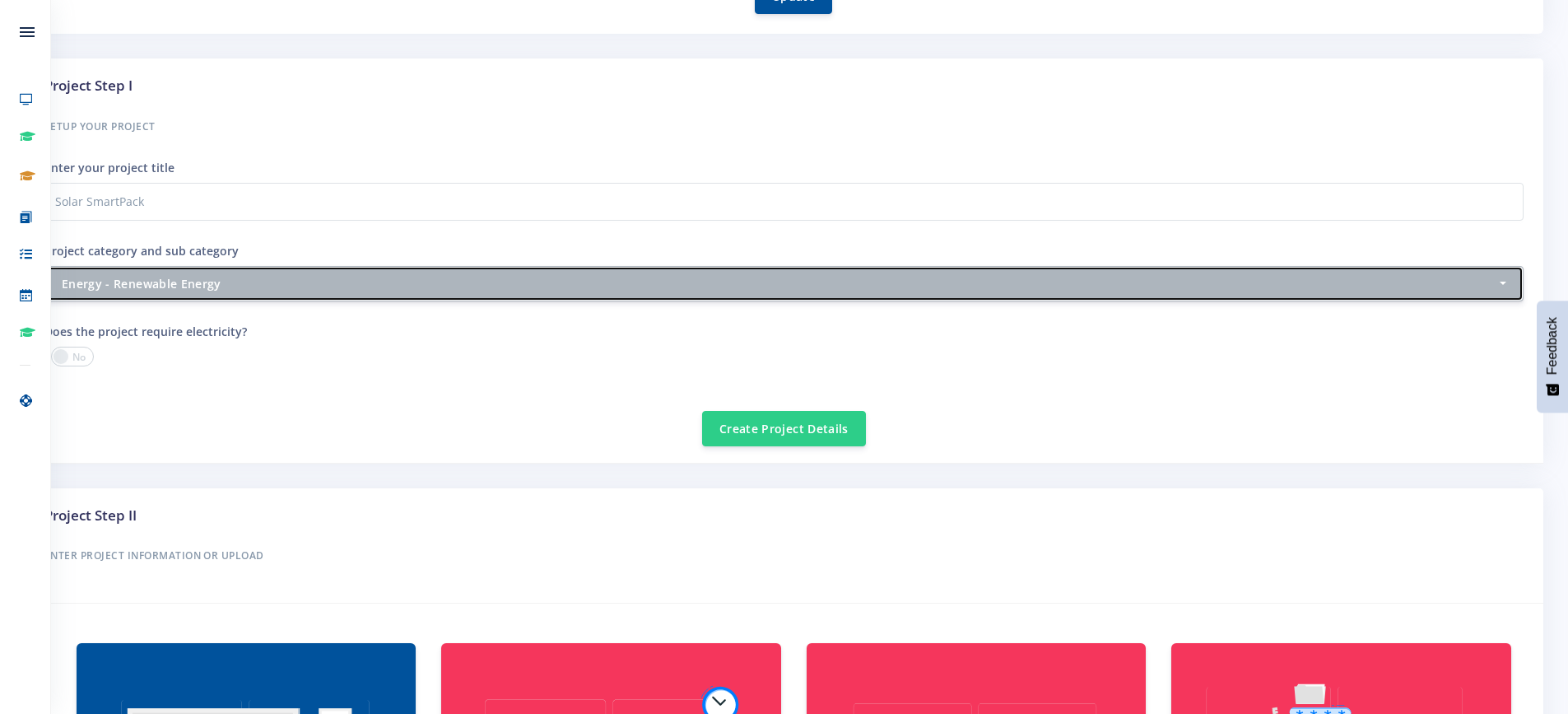
scroll to position [576, 0]
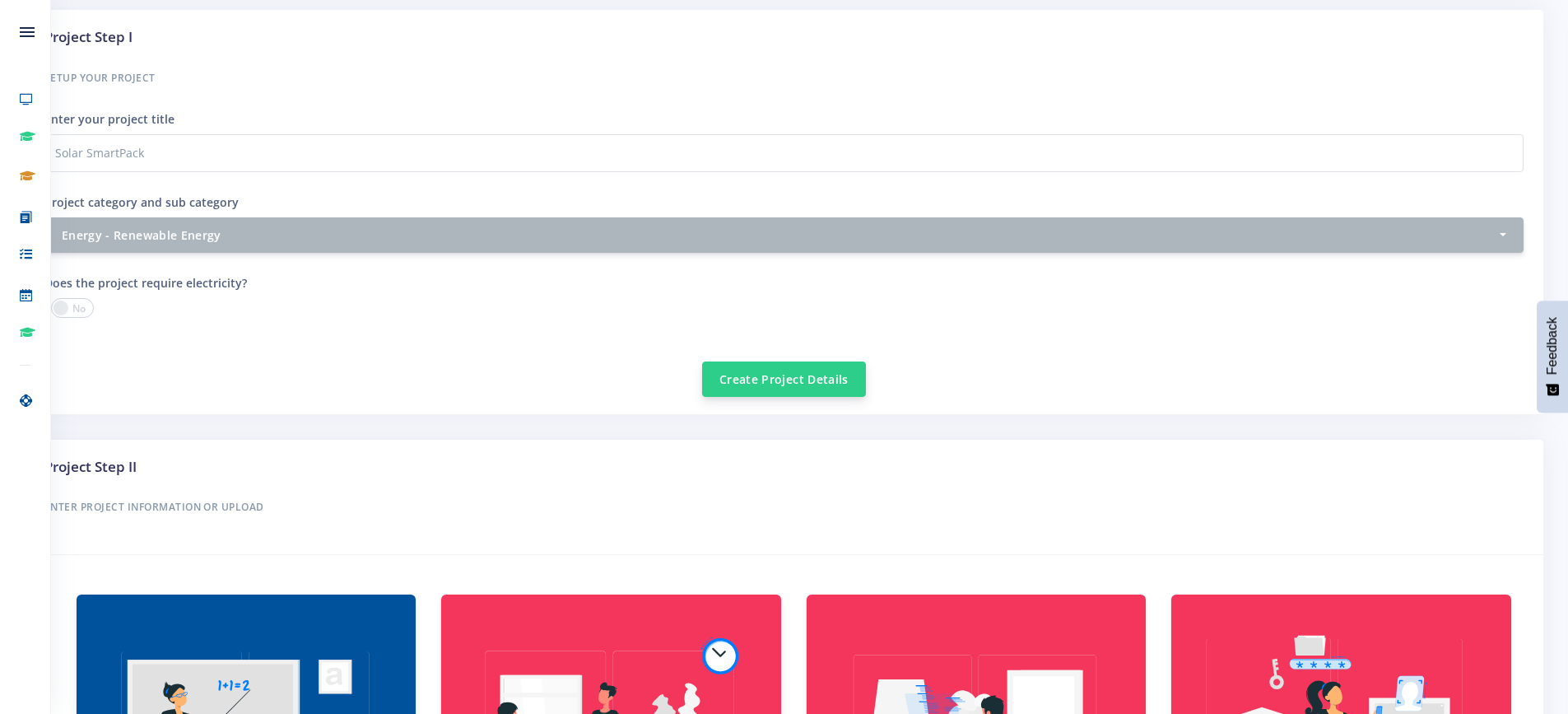
click at [794, 381] on button "Create Project Details" at bounding box center [783, 379] width 163 height 36
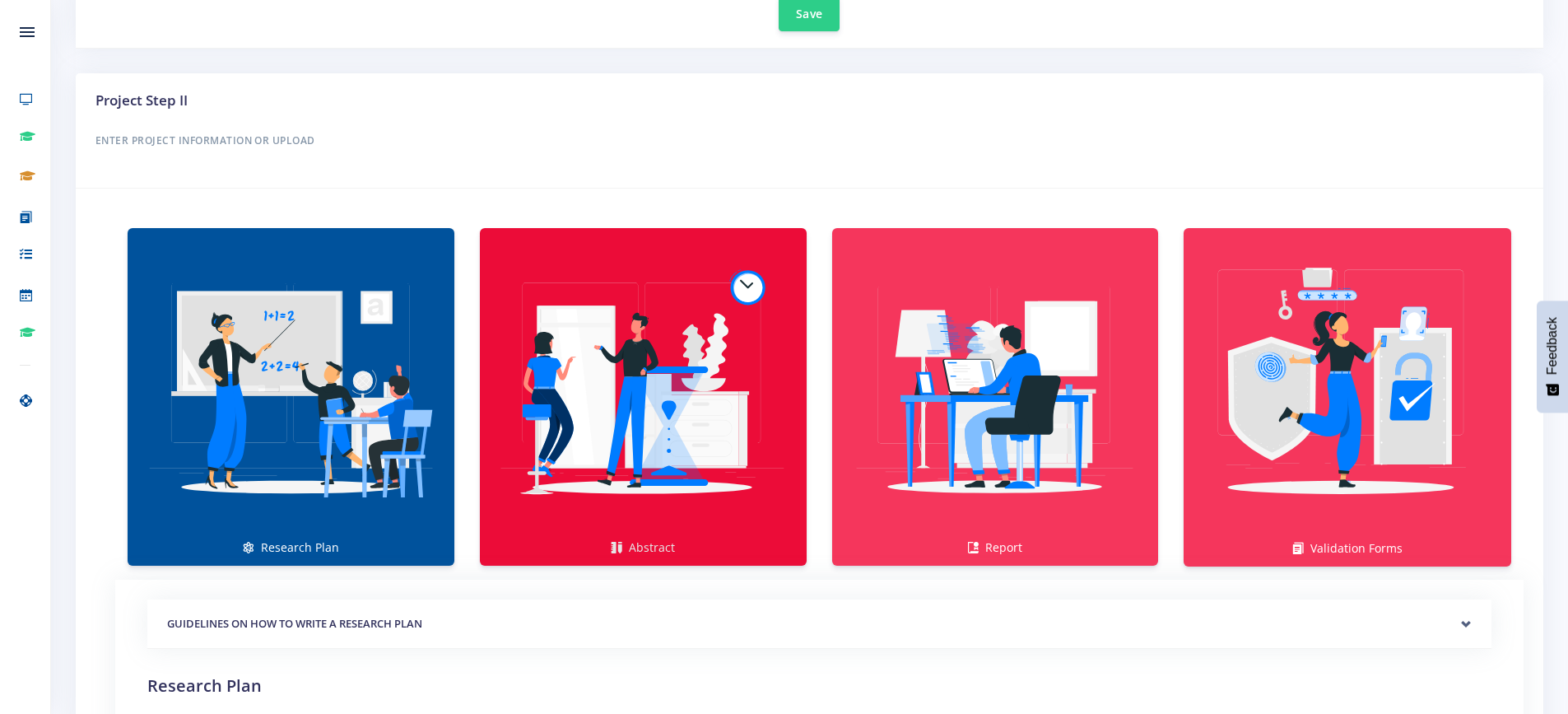
scroll to position [988, 0]
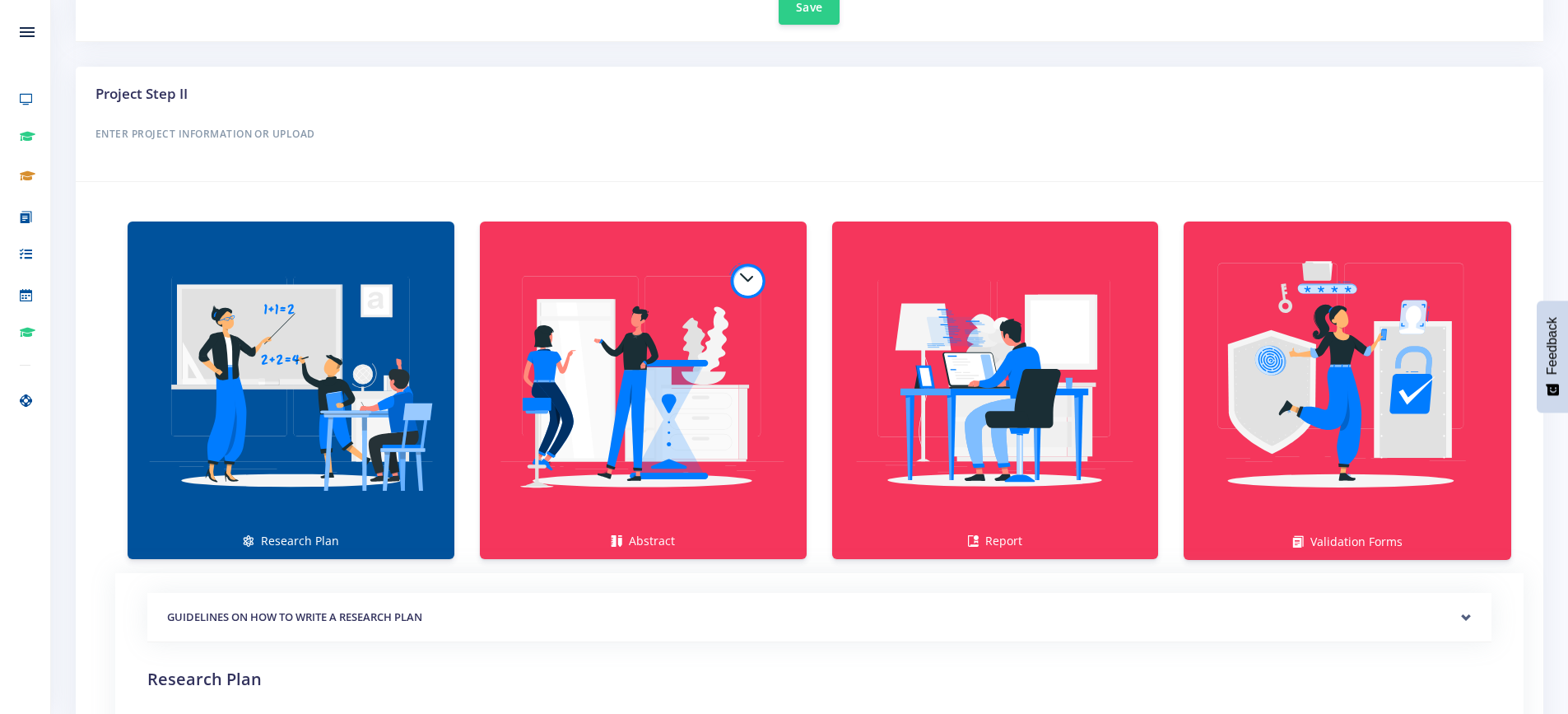
click at [290, 531] on link "Research Plan" at bounding box center [291, 391] width 327 height 338
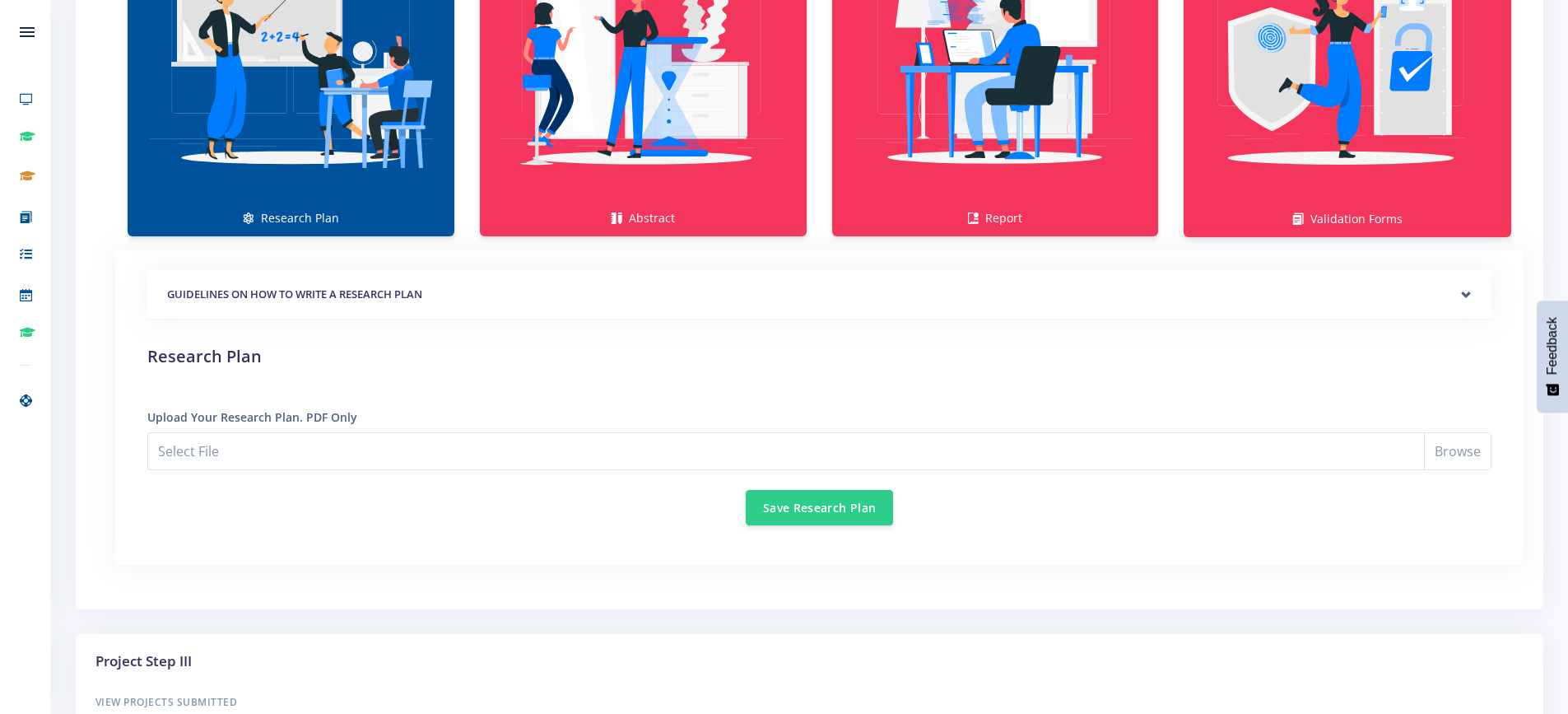
scroll to position [1318, 0]
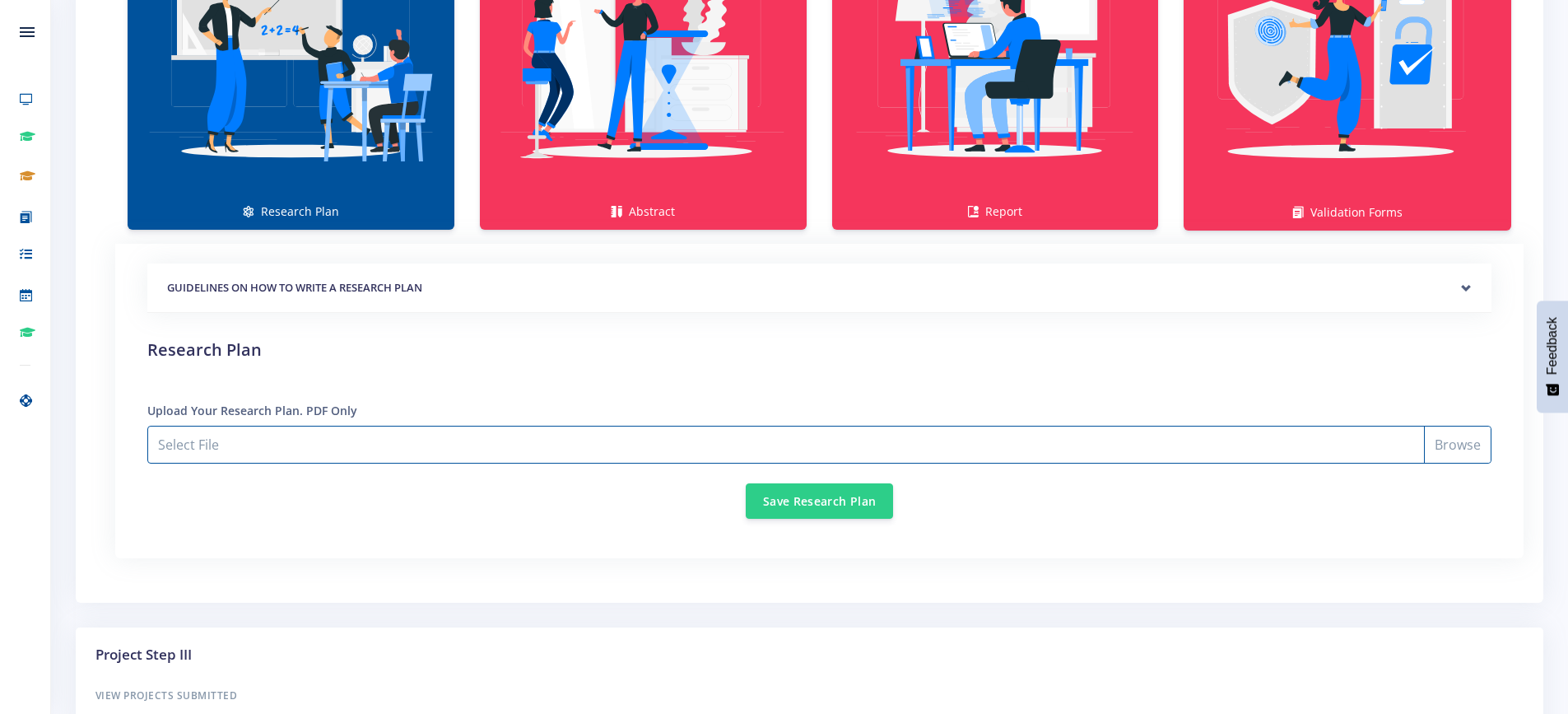
click at [1463, 443] on input "Select File" at bounding box center [819, 444] width 1344 height 37
click at [1464, 447] on input "Select File" at bounding box center [819, 444] width 1344 height 37
type input "C:\fakepath\Eskom Science Expo Project_Research Plan_Joshua vd [PERSON_NAME].pdf"
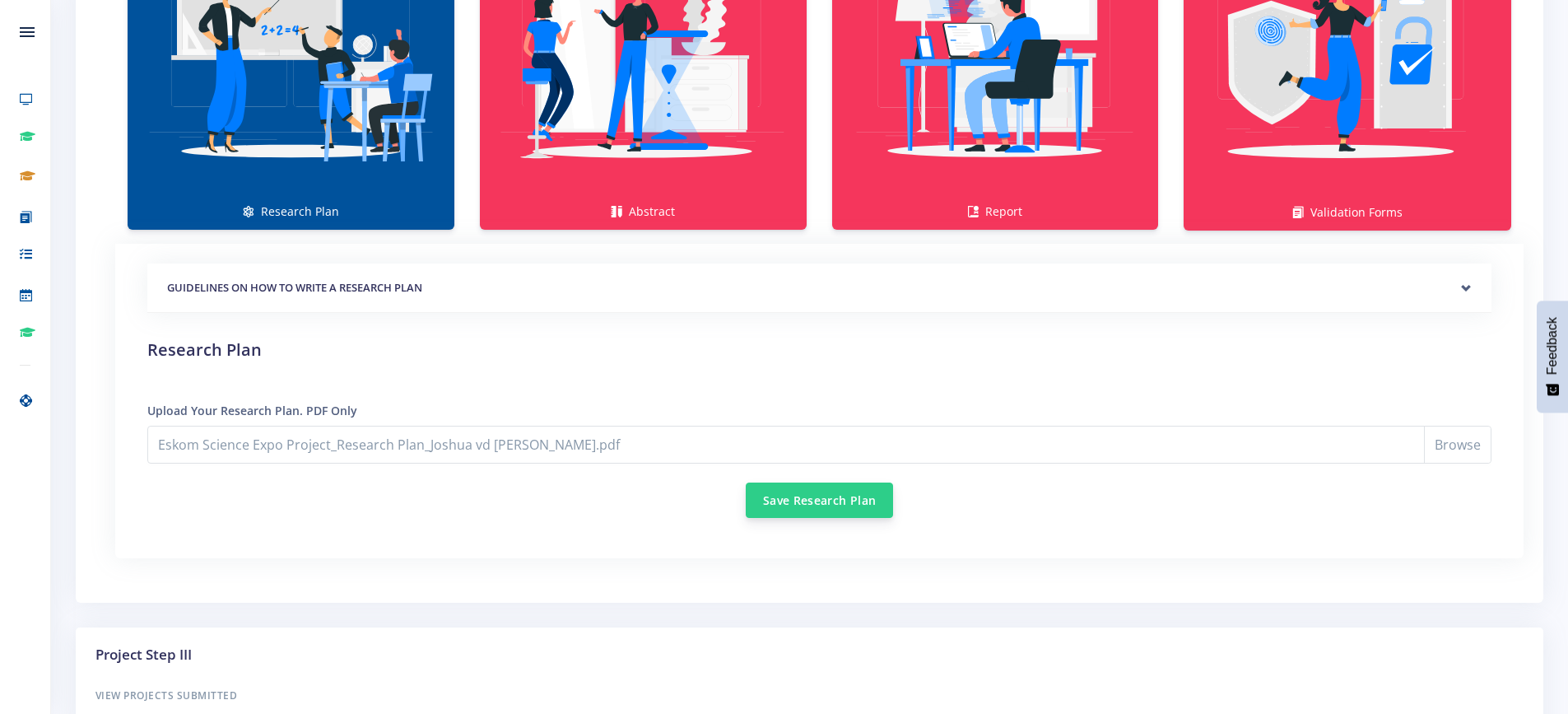
click at [842, 498] on button "Save Research Plan" at bounding box center [819, 500] width 147 height 36
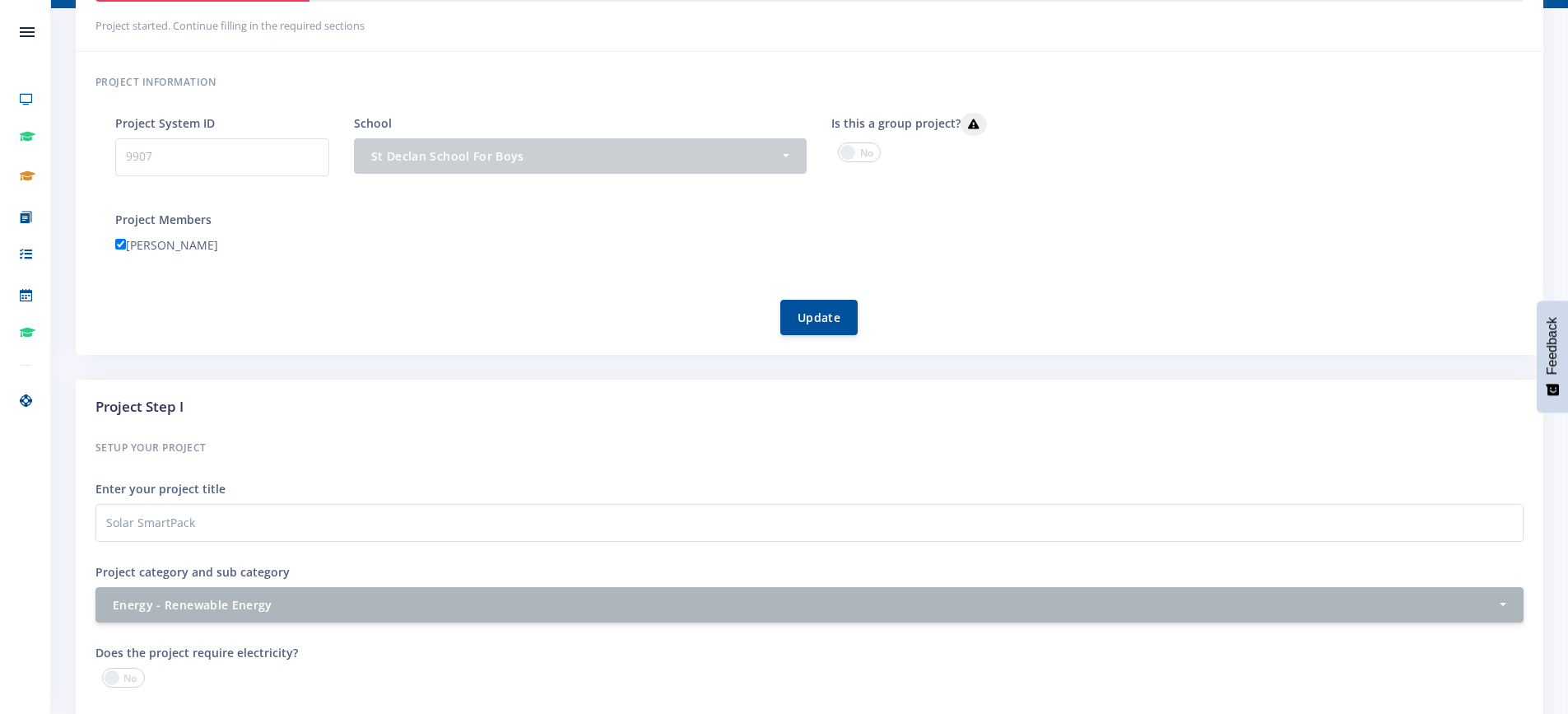
scroll to position [247, 0]
click at [815, 317] on button "Update" at bounding box center [819, 315] width 78 height 36
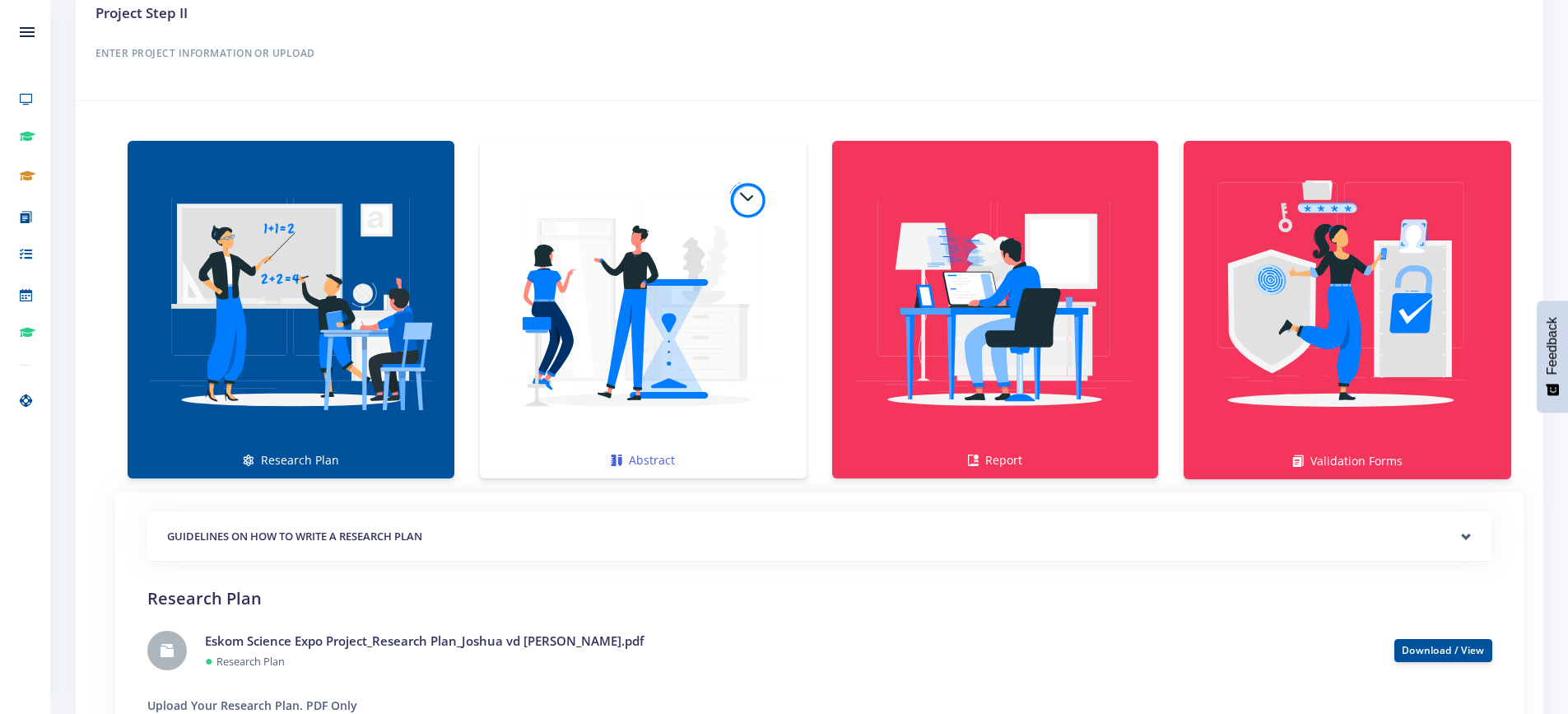
scroll to position [1071, 0]
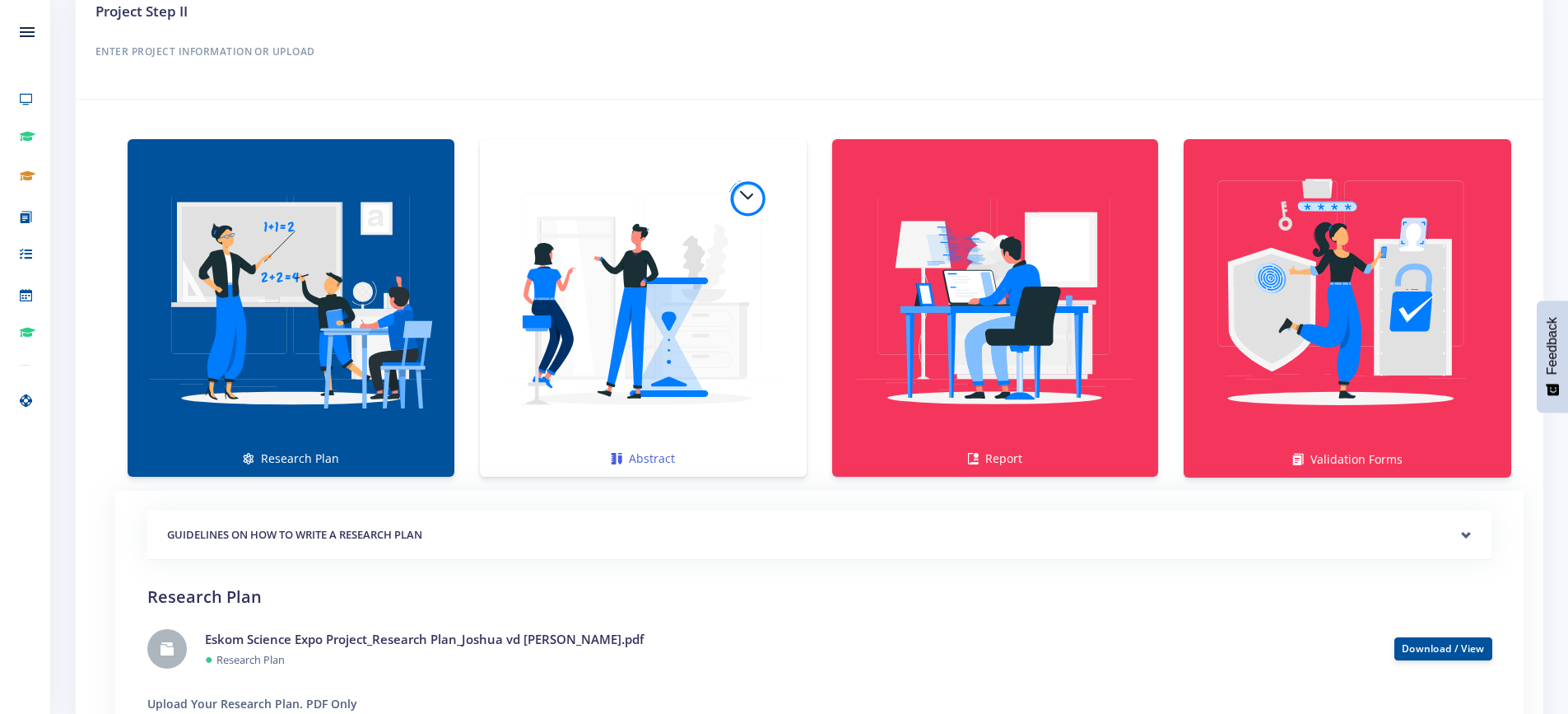
click at [645, 310] on img at bounding box center [643, 299] width 300 height 300
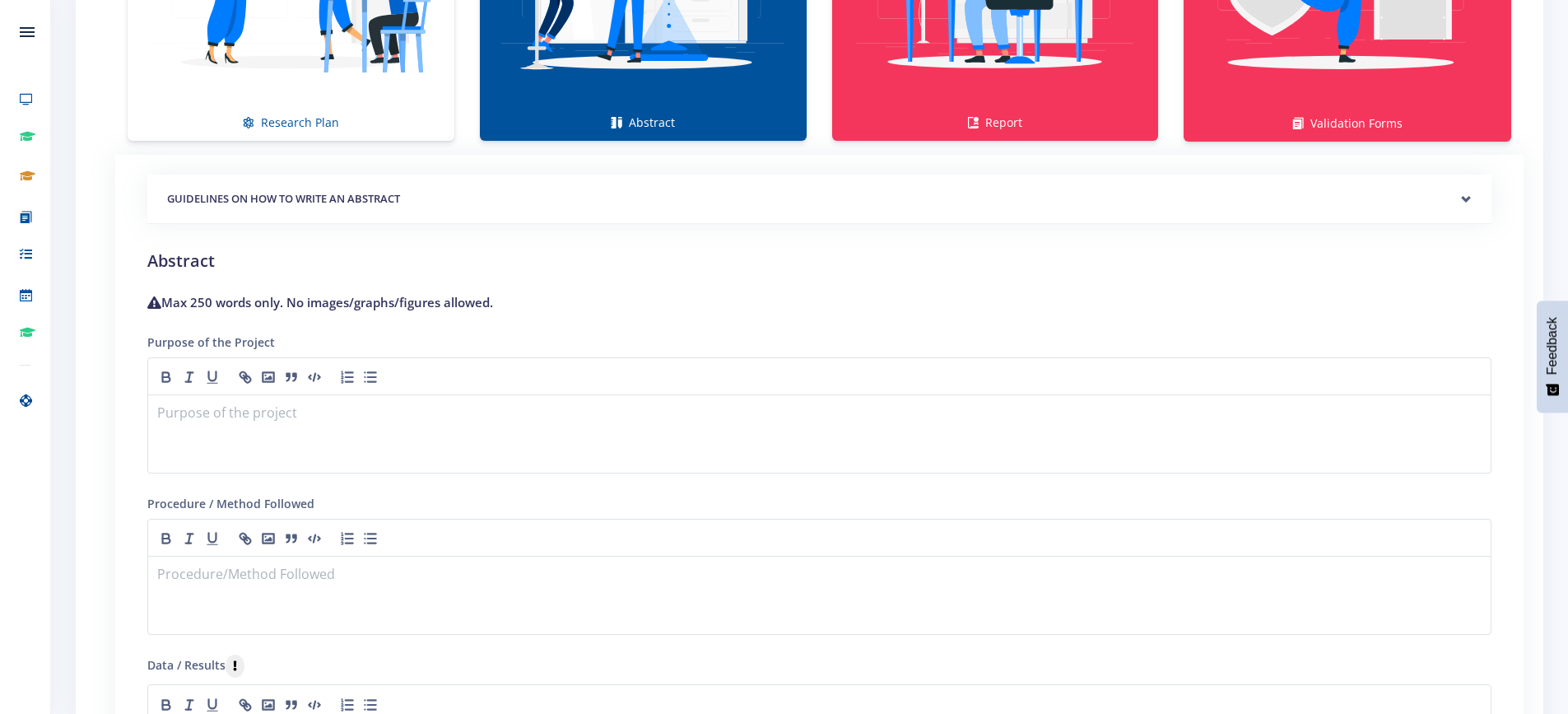
scroll to position [1483, 0]
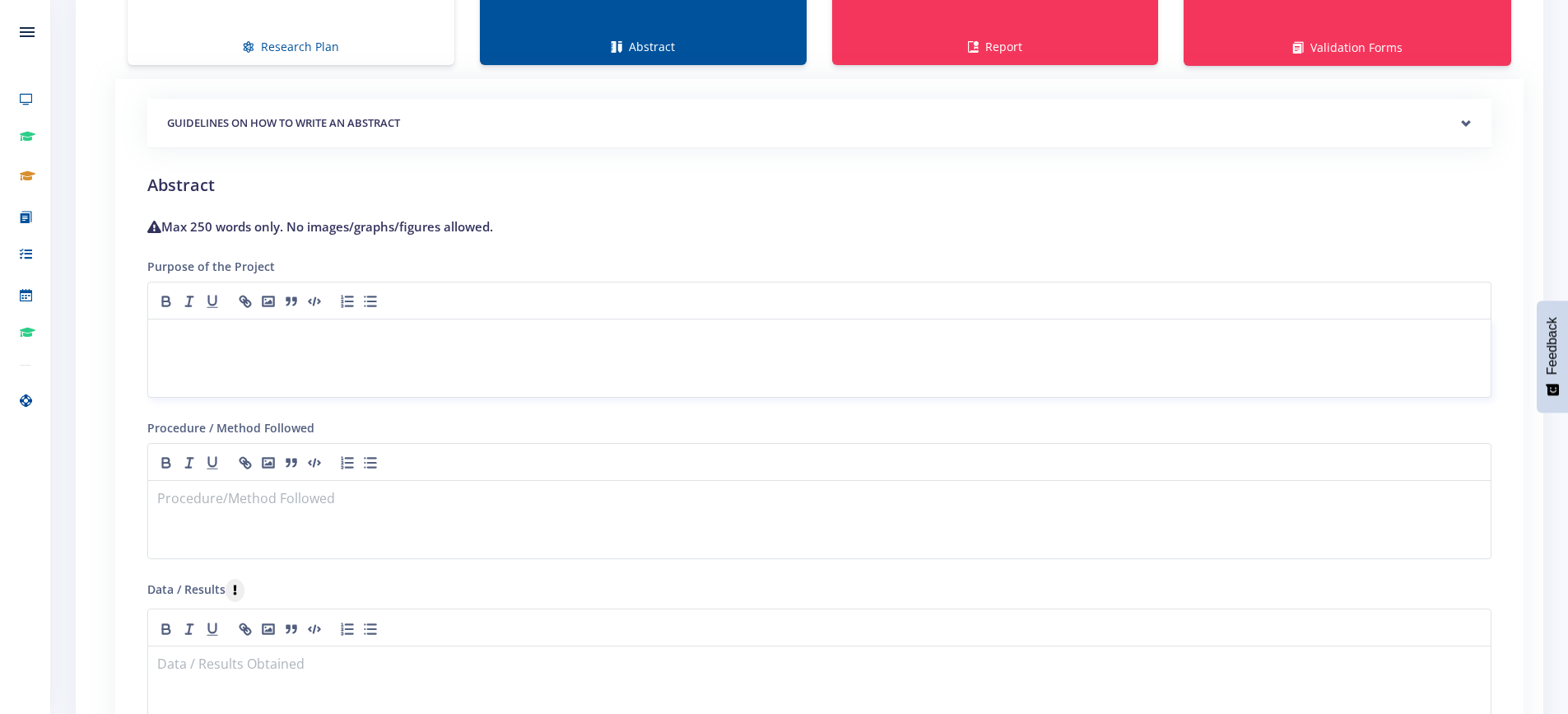
click at [239, 346] on p at bounding box center [820, 339] width 1323 height 22
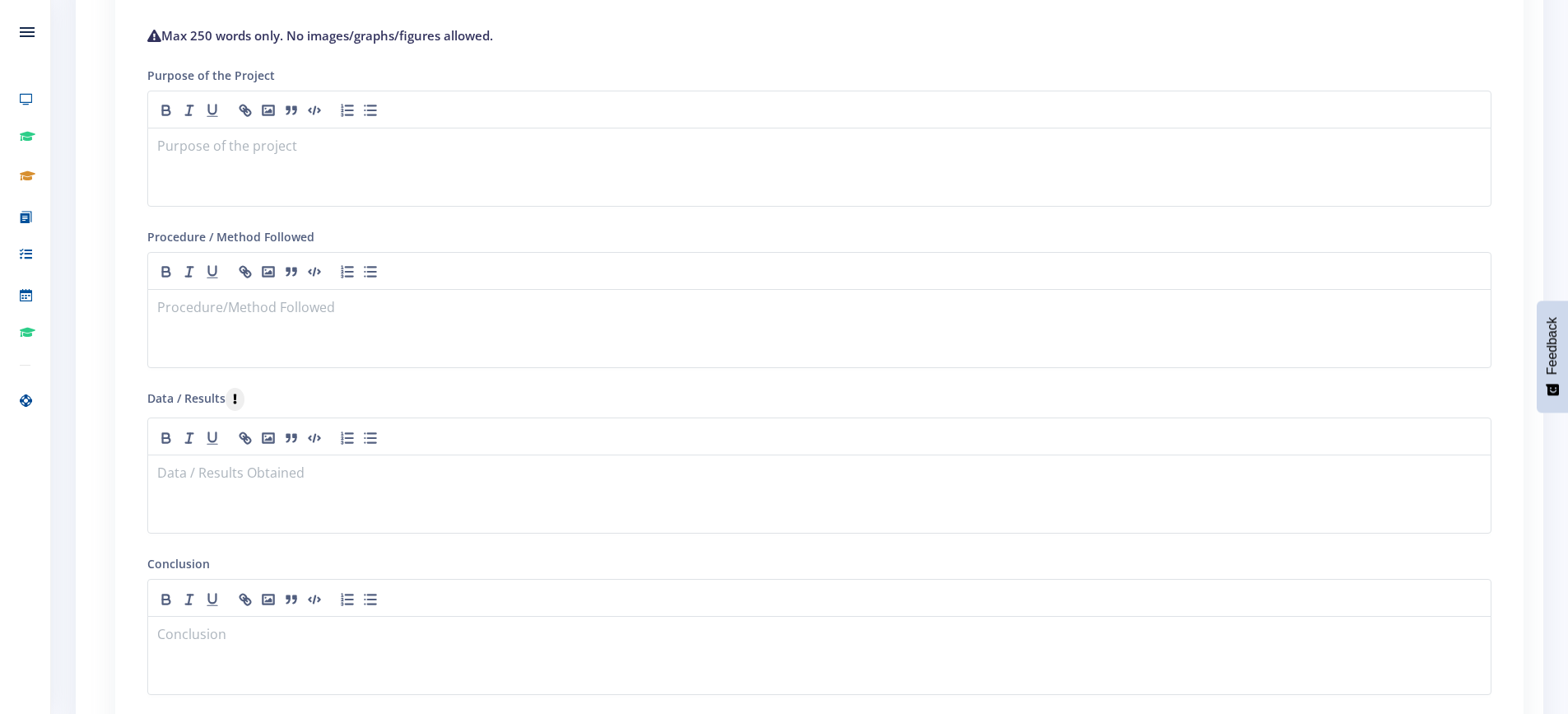
scroll to position [1647, 0]
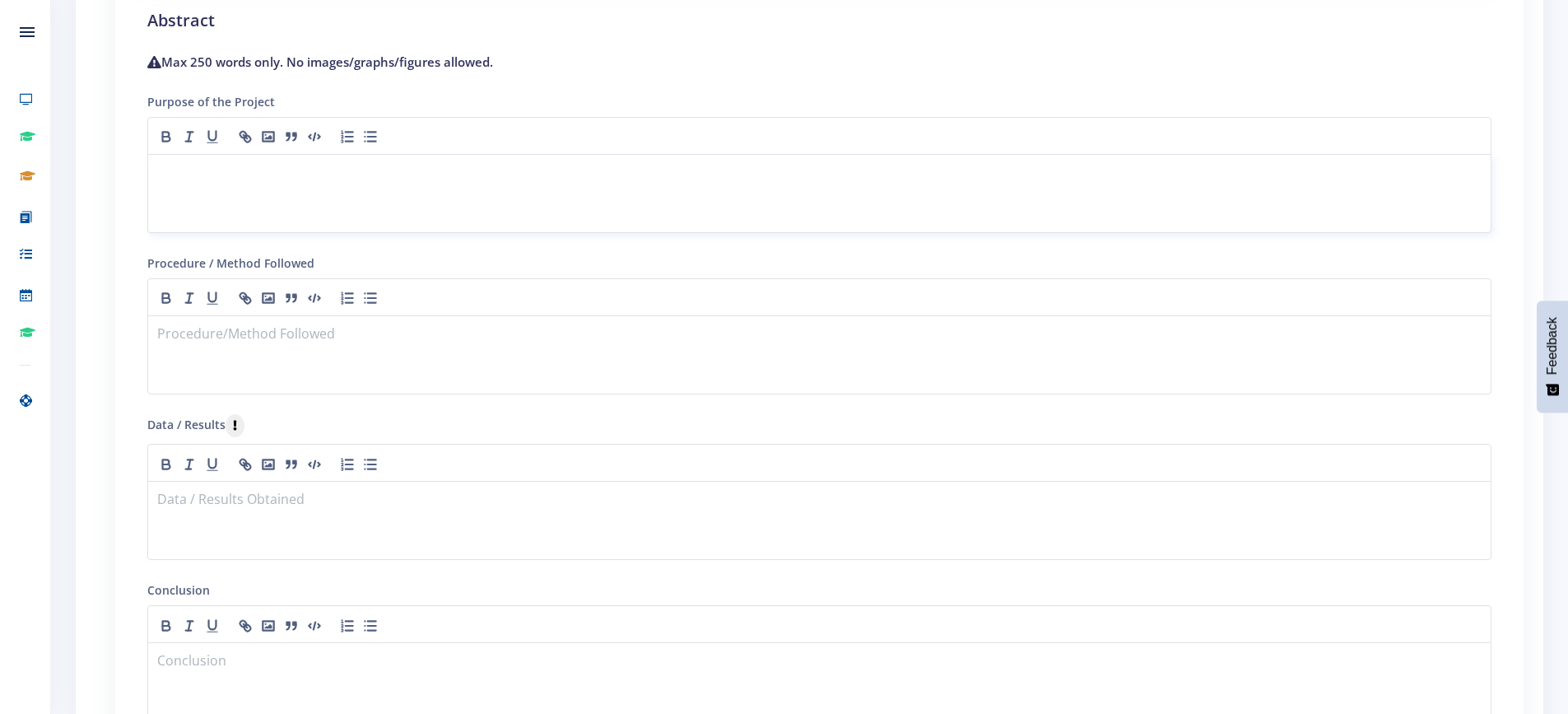
click at [312, 179] on p at bounding box center [820, 174] width 1323 height 22
paste div
click at [181, 332] on p at bounding box center [820, 335] width 1323 height 22
click at [161, 332] on p "To construct and test a solar-powered backpack that enables off-grid device cha…" at bounding box center [820, 335] width 1323 height 22
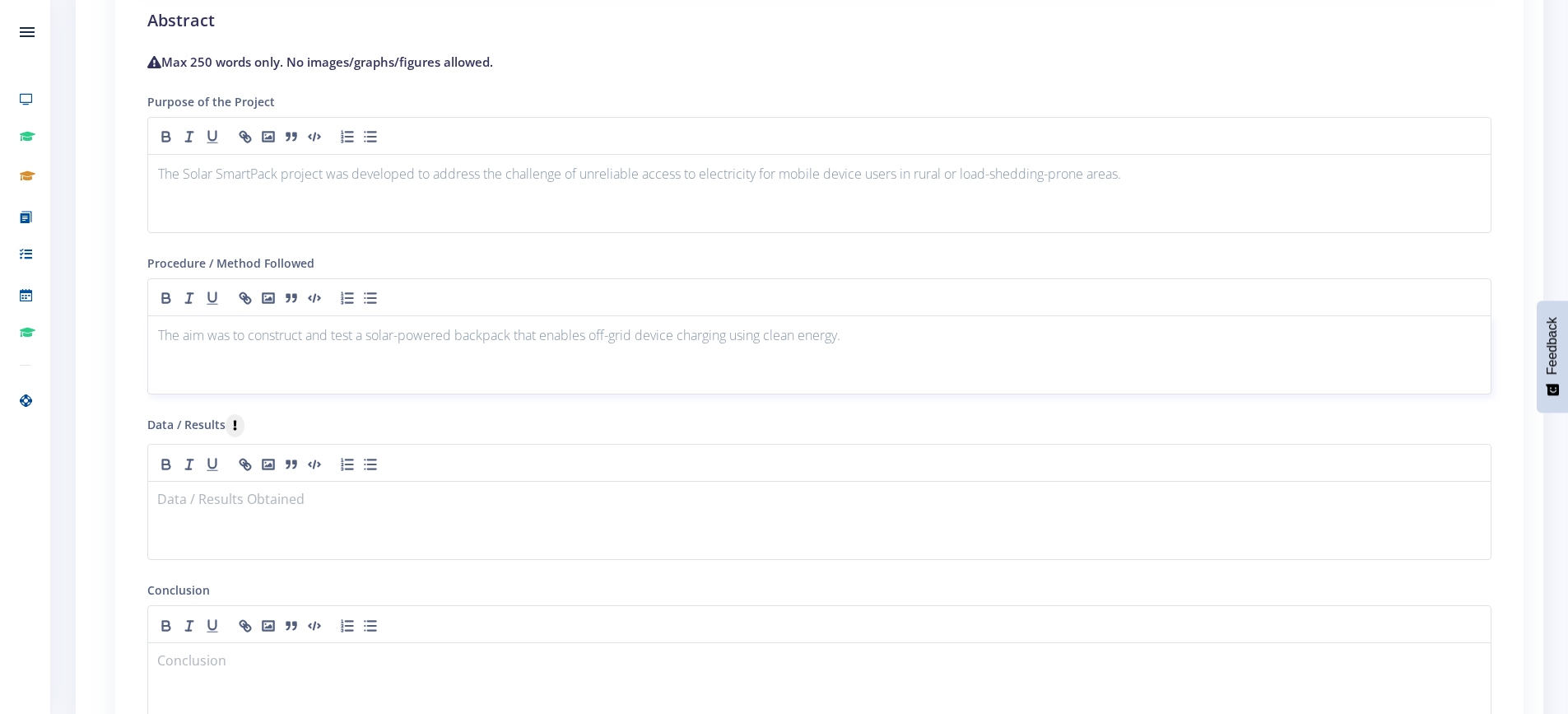
click at [852, 332] on p "The aim was to construct and test a solar-powered backpack that enables off-gri…" at bounding box center [820, 335] width 1323 height 22
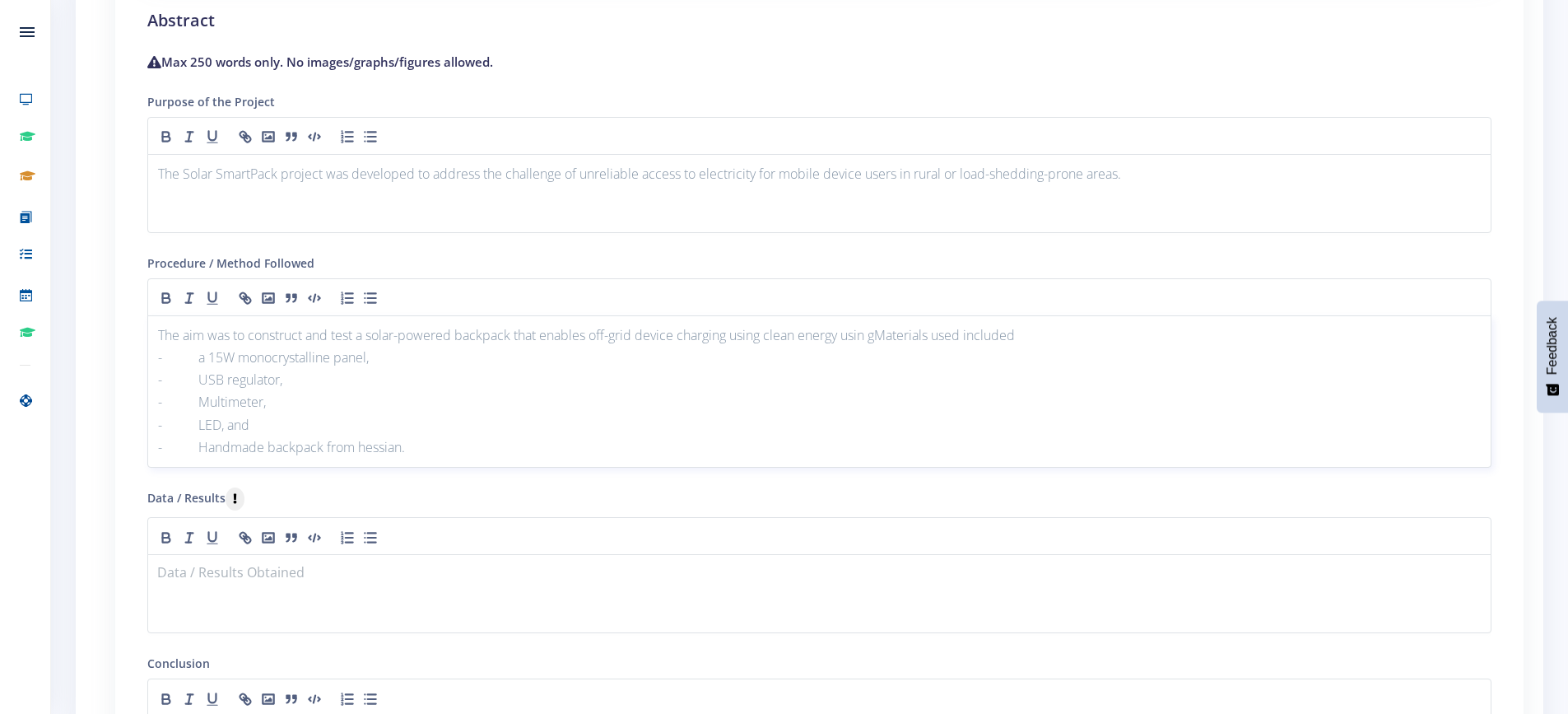
click at [878, 330] on p "The aim was to construct and test a solar-powered backpack that enables off-gri…" at bounding box center [820, 335] width 1323 height 22
click at [1142, 337] on p "The aim was to construct and test a solar-powered backpack that enables off-gri…" at bounding box center [820, 335] width 1323 height 22
click at [237, 572] on p at bounding box center [820, 574] width 1323 height 22
click at [572, 583] on p "The system was tested at different times of day and different angles." at bounding box center [820, 574] width 1323 height 22
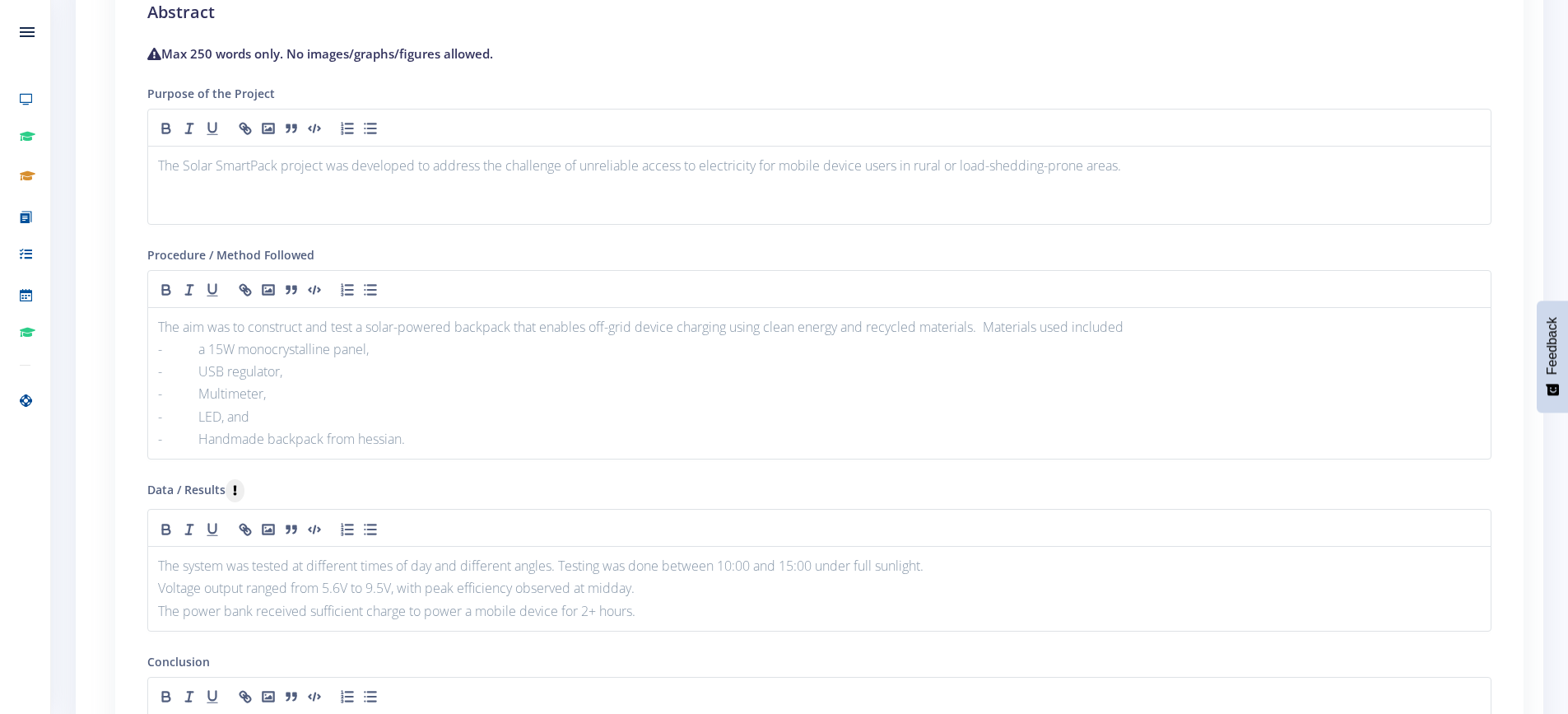
scroll to position [1647, 0]
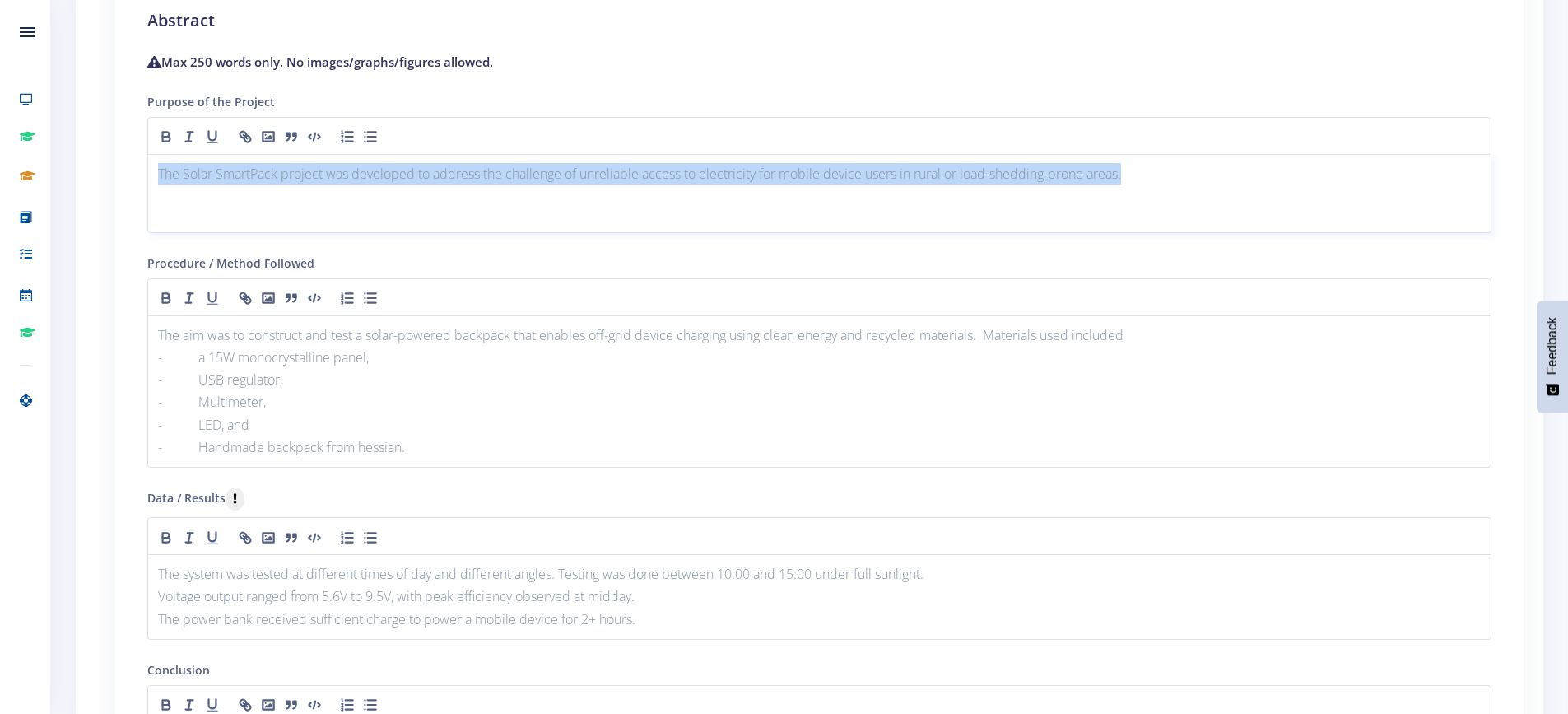
drag, startPoint x: 156, startPoint y: 170, endPoint x: 1187, endPoint y: 199, distance: 1031.4
click at [1188, 199] on div "The Solar SmartPack project was developed to address the challenge of unreliabl…" at bounding box center [819, 194] width 1344 height 79
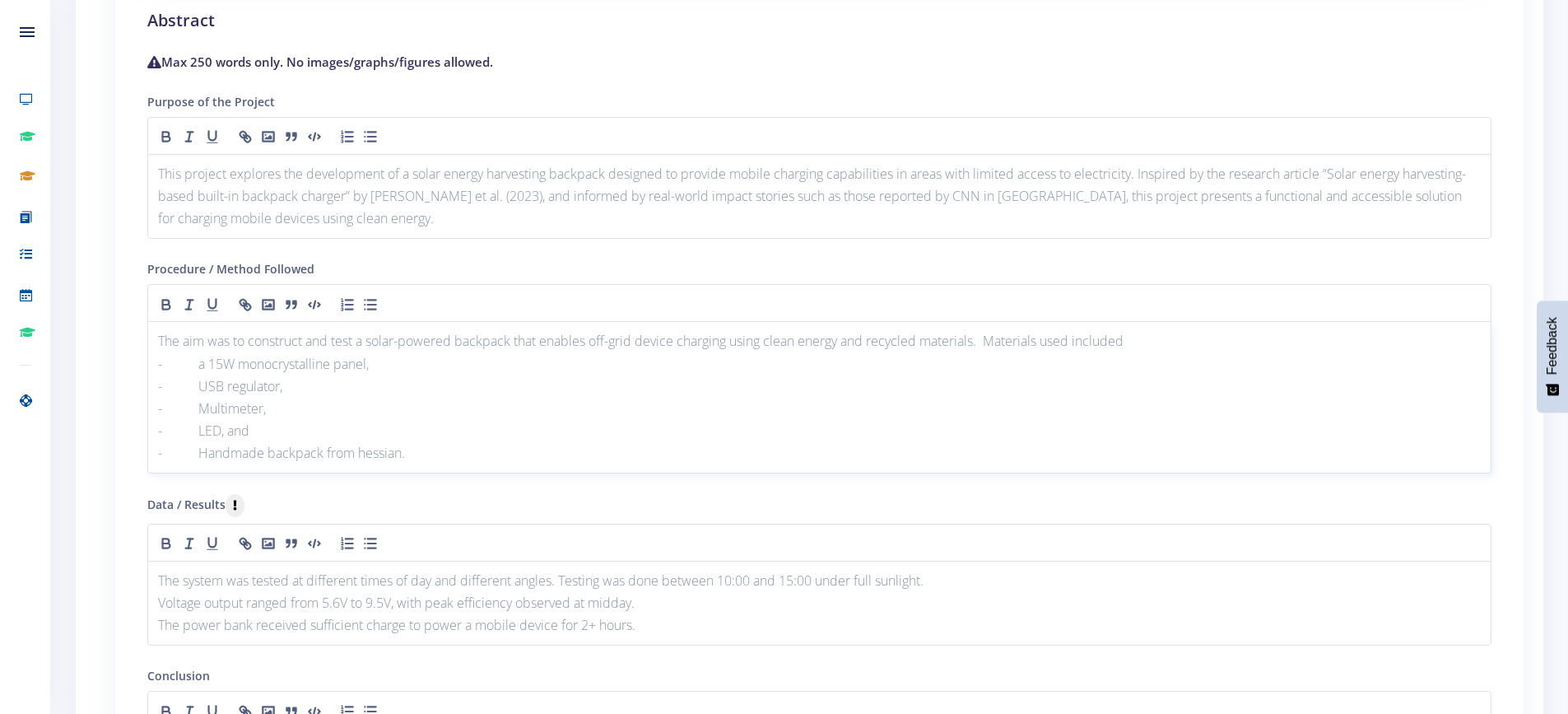
drag, startPoint x: 237, startPoint y: 343, endPoint x: 173, endPoint y: 344, distance: 64.0
click at [237, 343] on p "The aim was to construct and test a solar-powered backpack that enables off-gri…" at bounding box center [820, 341] width 1323 height 22
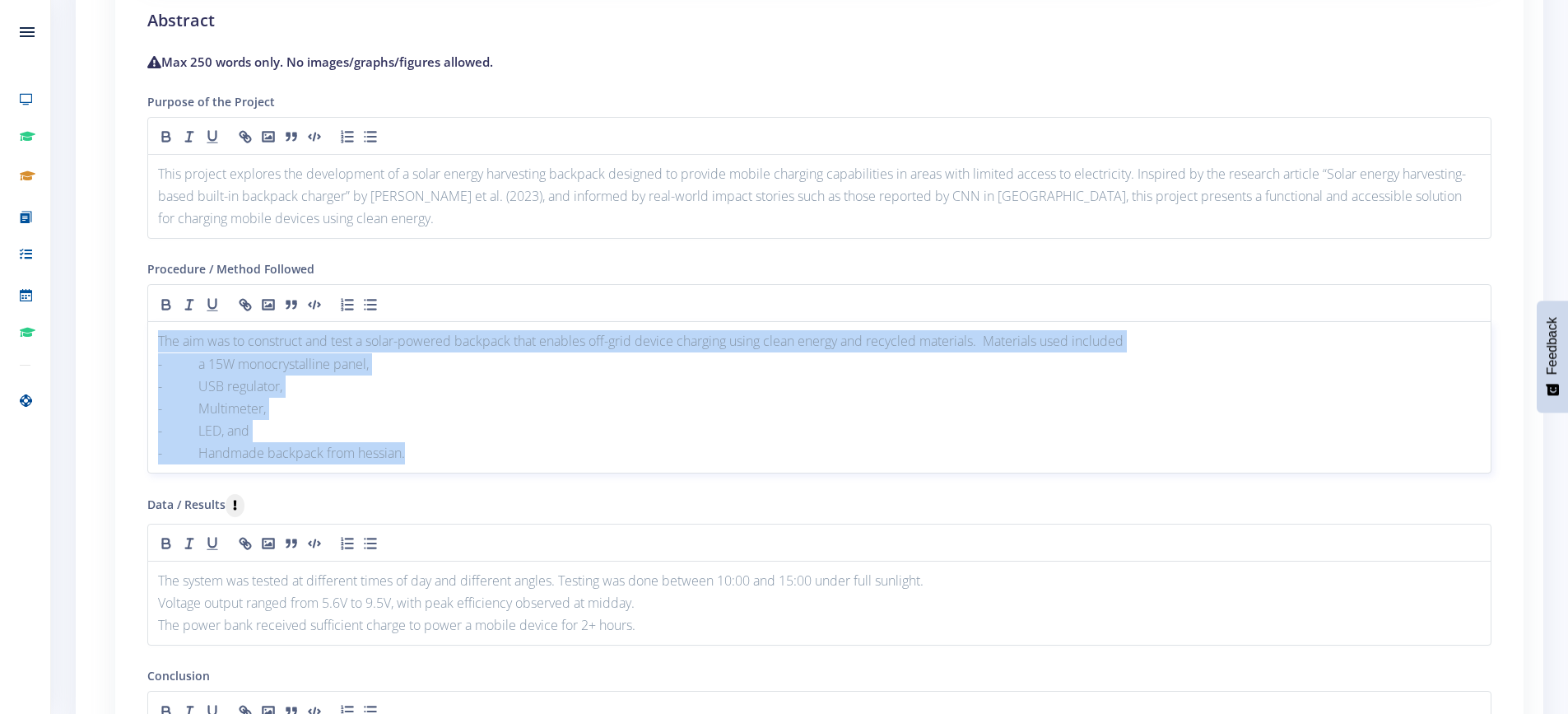
drag, startPoint x: 156, startPoint y: 339, endPoint x: 400, endPoint y: 446, distance: 266.4
click at [403, 449] on div "The aim was to construct and test a solar-powered backpack that enables off-gri…" at bounding box center [819, 397] width 1344 height 152
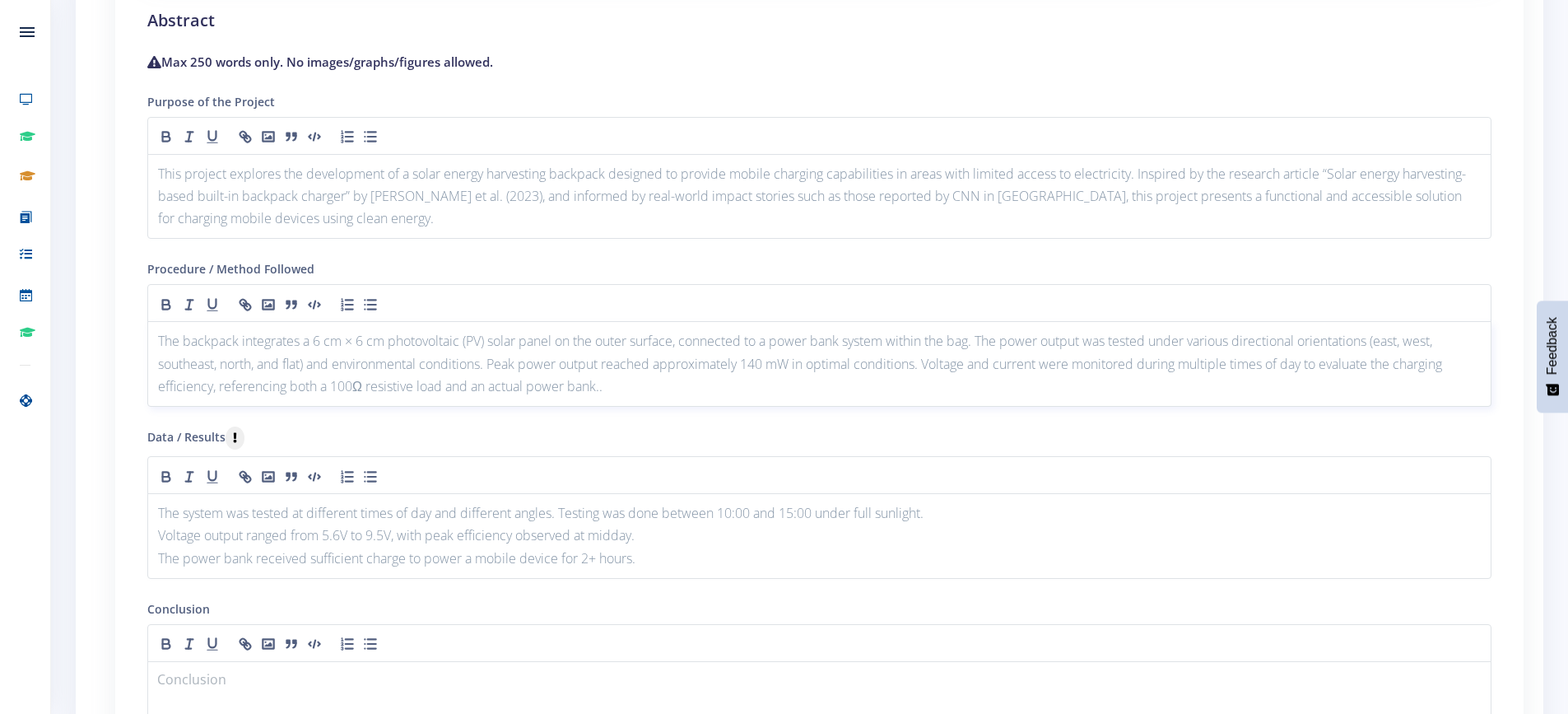
click at [791, 363] on p "The backpack integrates a 6 cm × 6 cm photovoltaic (PV) solar panel on the oute…" at bounding box center [820, 364] width 1323 height 68
click at [788, 362] on p "The backpack integrates a 6 cm × 6 cm photovoltaic (PV) solar panel on the oute…" at bounding box center [820, 364] width 1323 height 68
click at [328, 526] on p "Voltage output ranged from 5.6V to 9.5V, with peak efficiency observed at midda…" at bounding box center [820, 536] width 1323 height 22
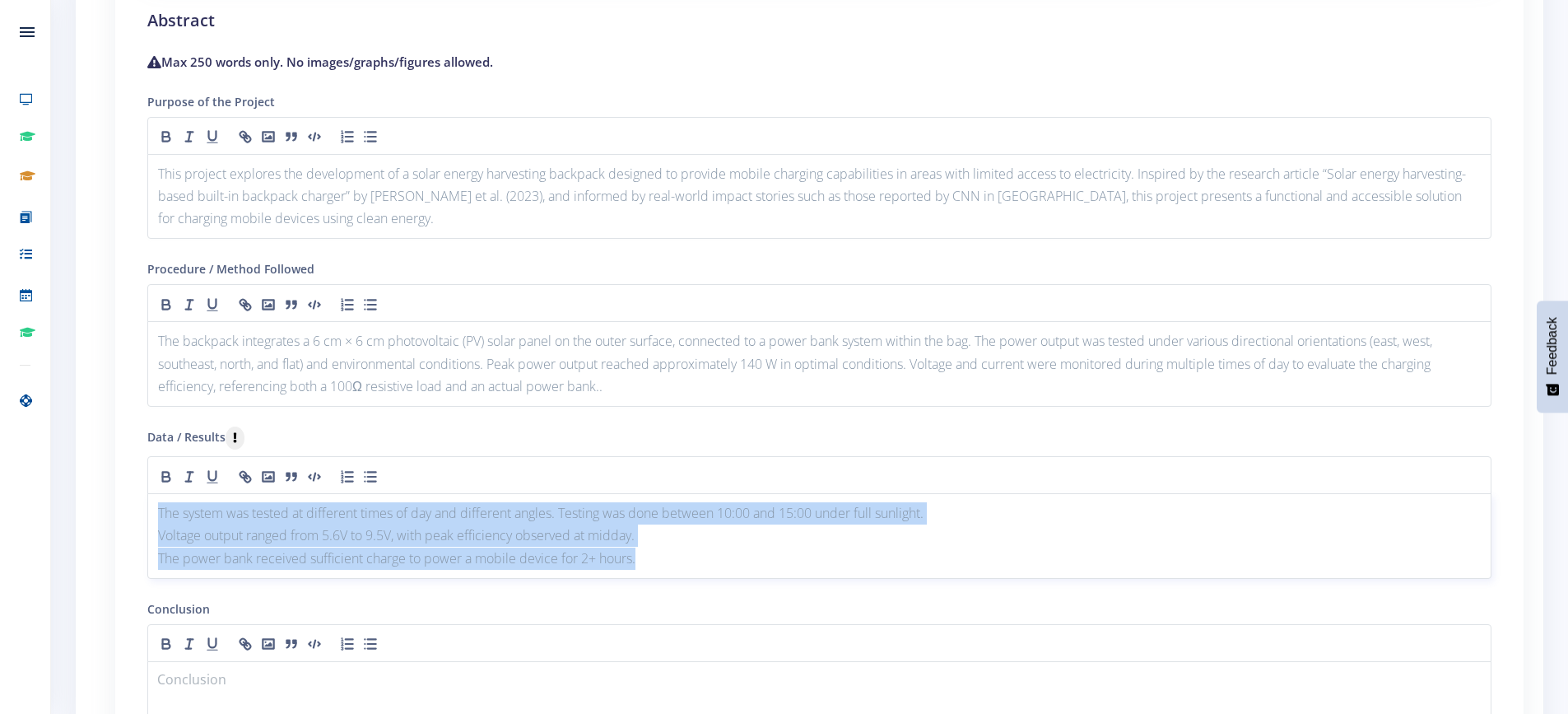
drag, startPoint x: 152, startPoint y: 510, endPoint x: 659, endPoint y: 554, distance: 508.9
click at [659, 554] on div "The system was tested at different times of day and different angles. Testing w…" at bounding box center [819, 536] width 1344 height 86
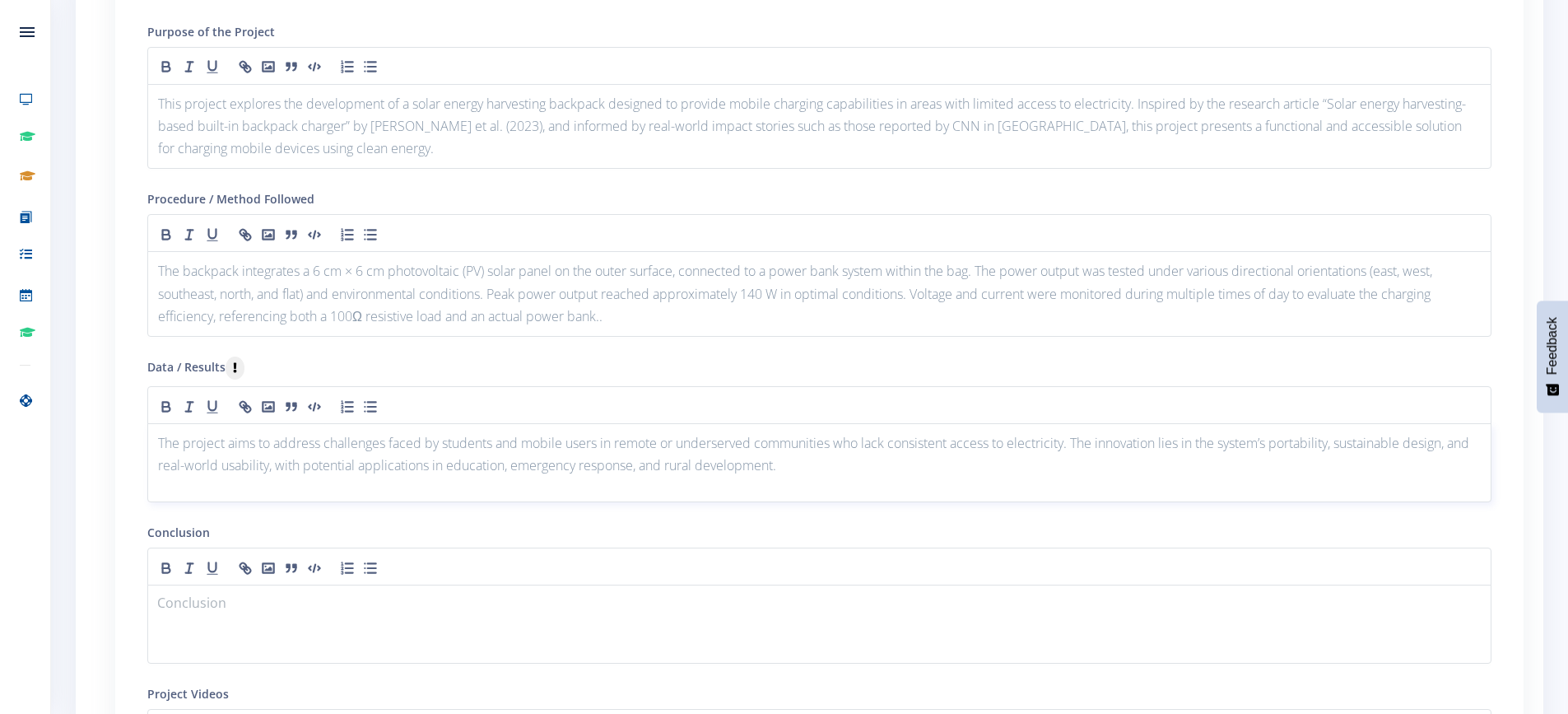
scroll to position [1811, 0]
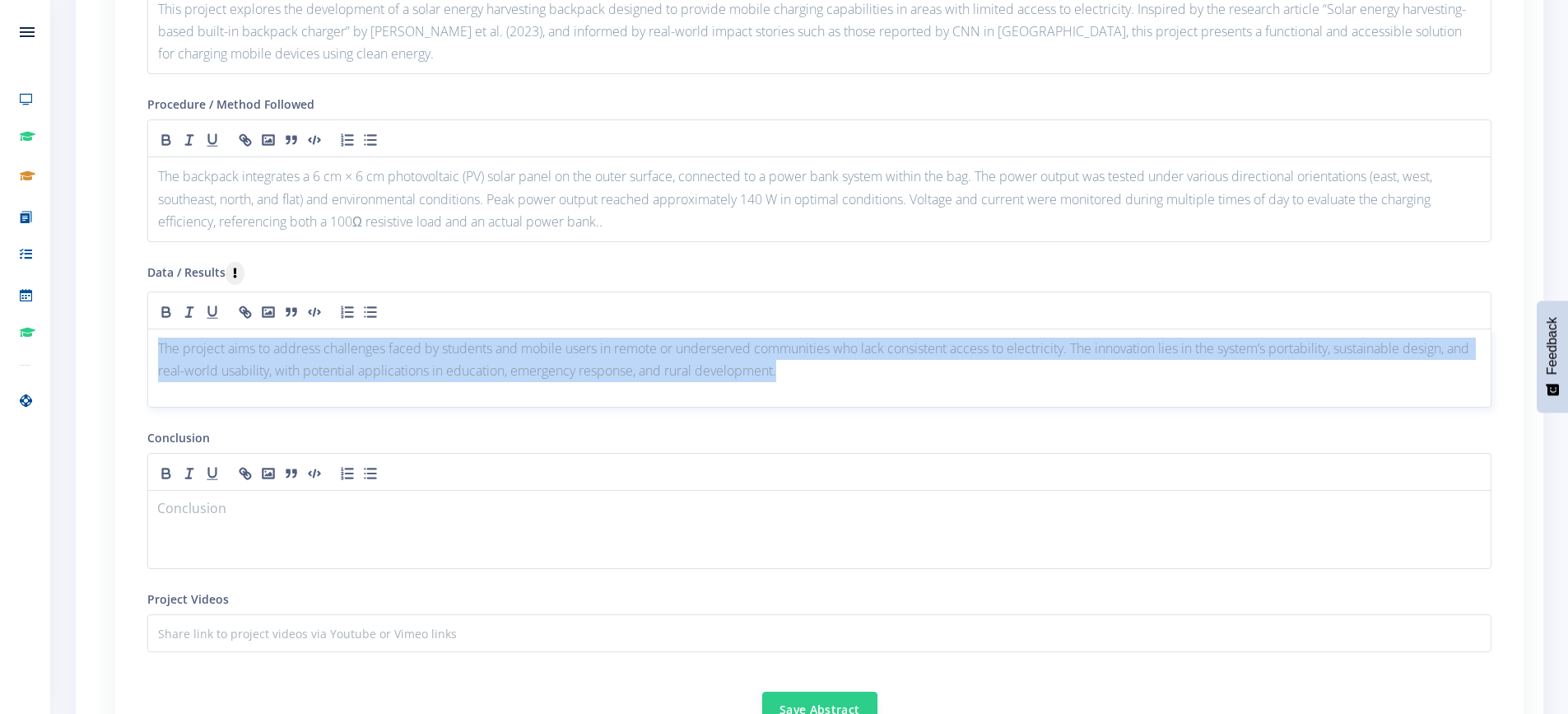
drag, startPoint x: 256, startPoint y: 348, endPoint x: 849, endPoint y: 374, distance: 593.6
click at [849, 374] on div "The project aims to address challenges faced by students and mobile users in re…" at bounding box center [819, 368] width 1344 height 79
copy p "The project aims to address challenges faced by students and mobile users in re…"
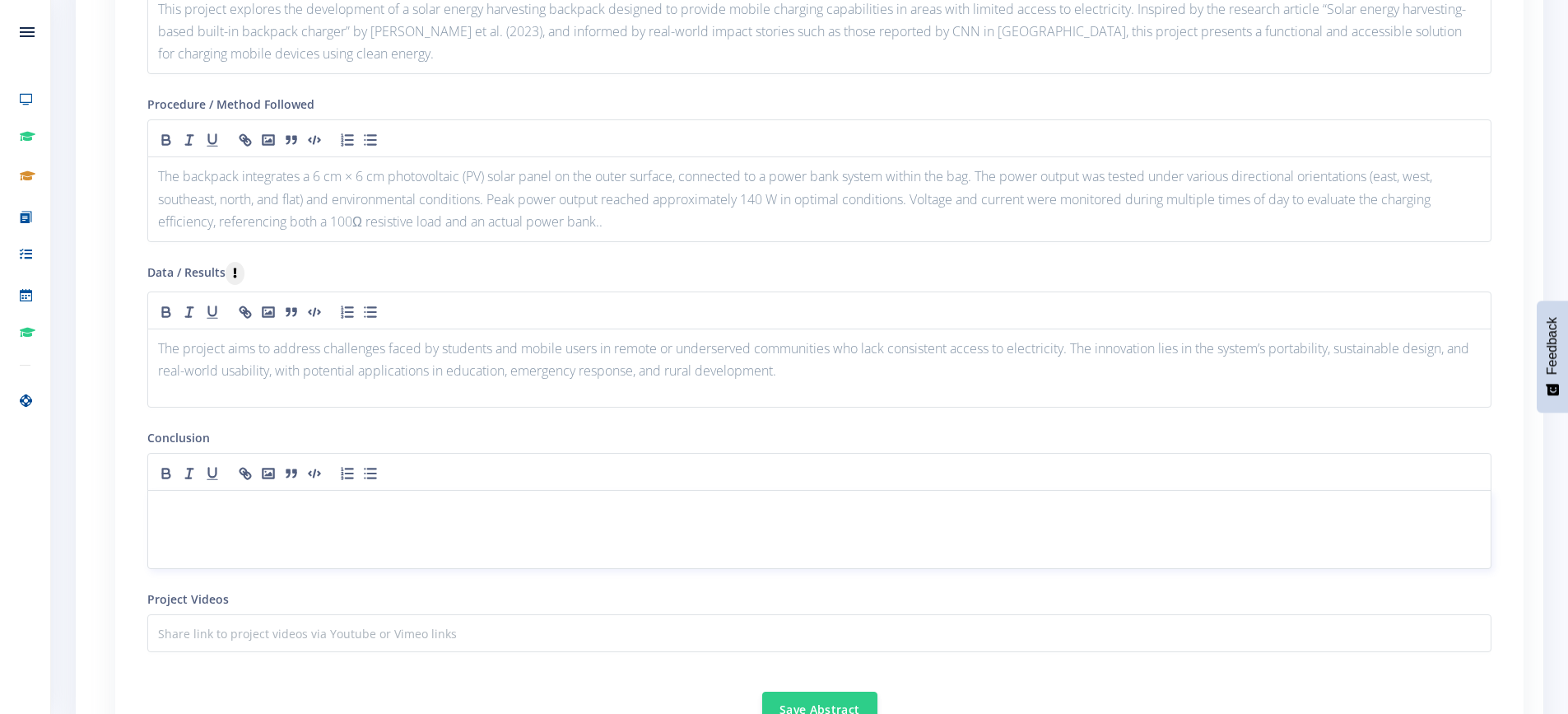
click at [214, 515] on p at bounding box center [820, 510] width 1323 height 22
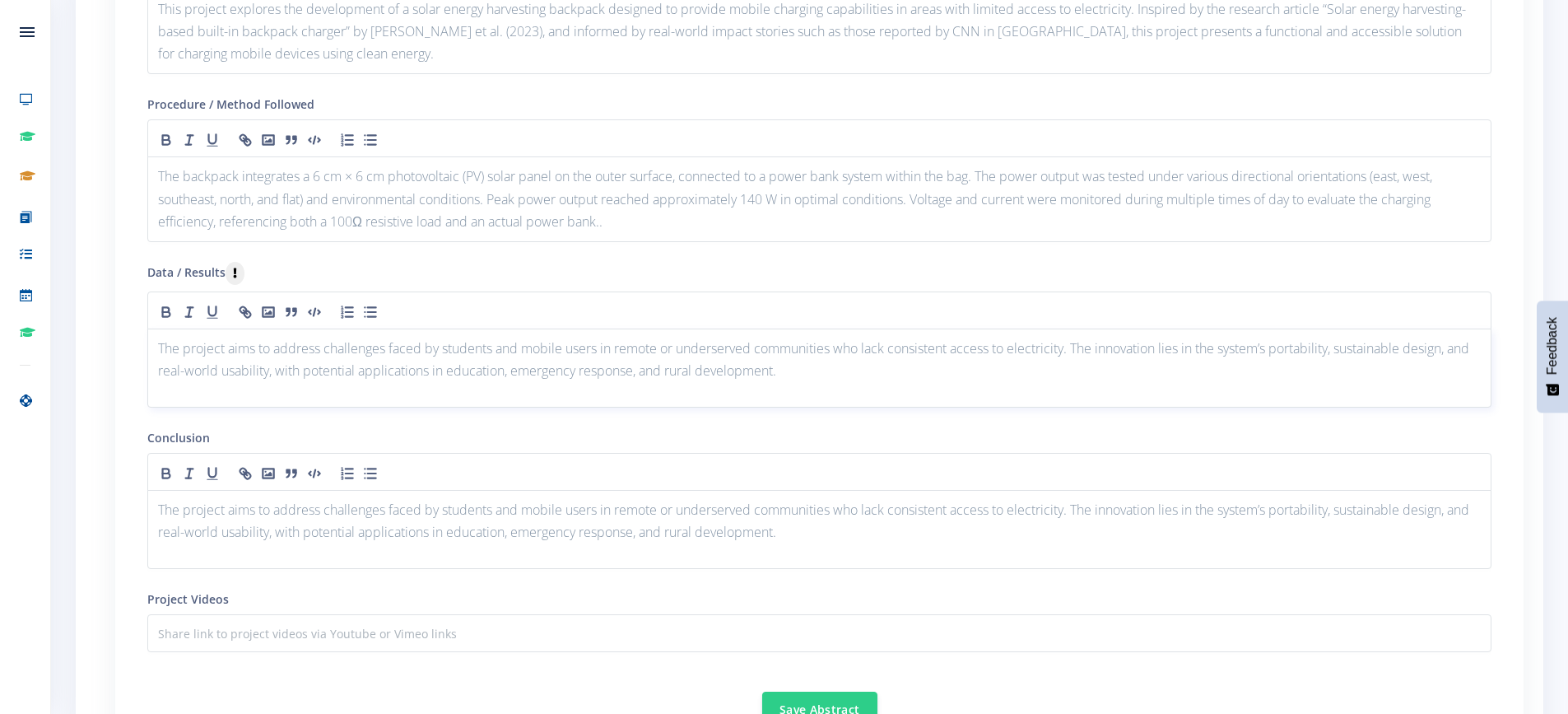
drag, startPoint x: 204, startPoint y: 358, endPoint x: 175, endPoint y: 356, distance: 29.1
click at [204, 358] on p "The project aims to address challenges faced by students and mobile users in re…" at bounding box center [820, 360] width 1323 height 45
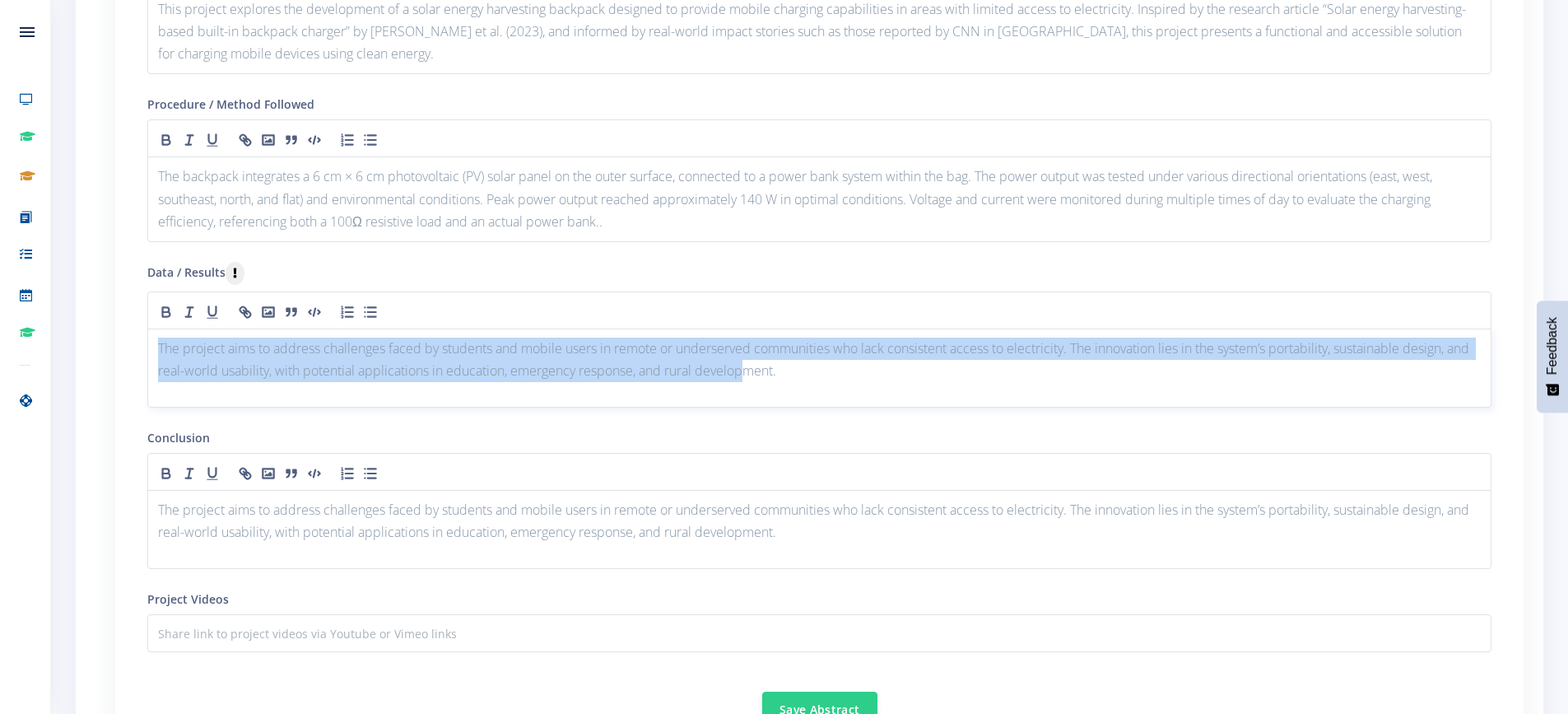
drag, startPoint x: 155, startPoint y: 349, endPoint x: 476, endPoint y: 282, distance: 327.9
click at [771, 369] on div "The project aims to address challenges faced by students and mobile users in re…" at bounding box center [819, 368] width 1344 height 79
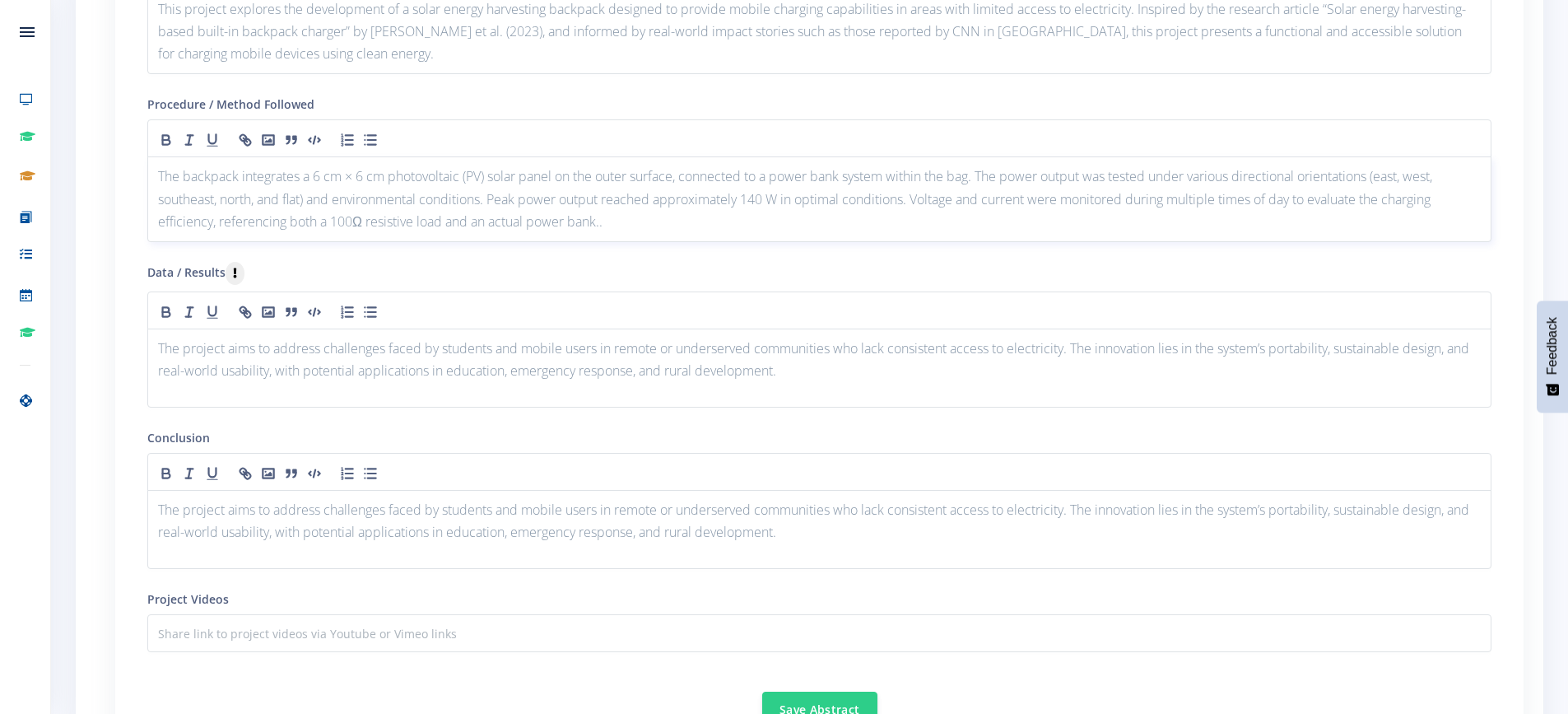
click at [275, 197] on p "The backpack integrates a 6 cm × 6 cm photovoltaic (PV) solar panel on the oute…" at bounding box center [820, 199] width 1323 height 68
drag, startPoint x: 154, startPoint y: 174, endPoint x: 640, endPoint y: 220, distance: 488.2
click at [640, 220] on div "The backpack integrates a 6 cm × 6 cm photovoltaic (PV) solar panel on the oute…" at bounding box center [819, 199] width 1344 height 86
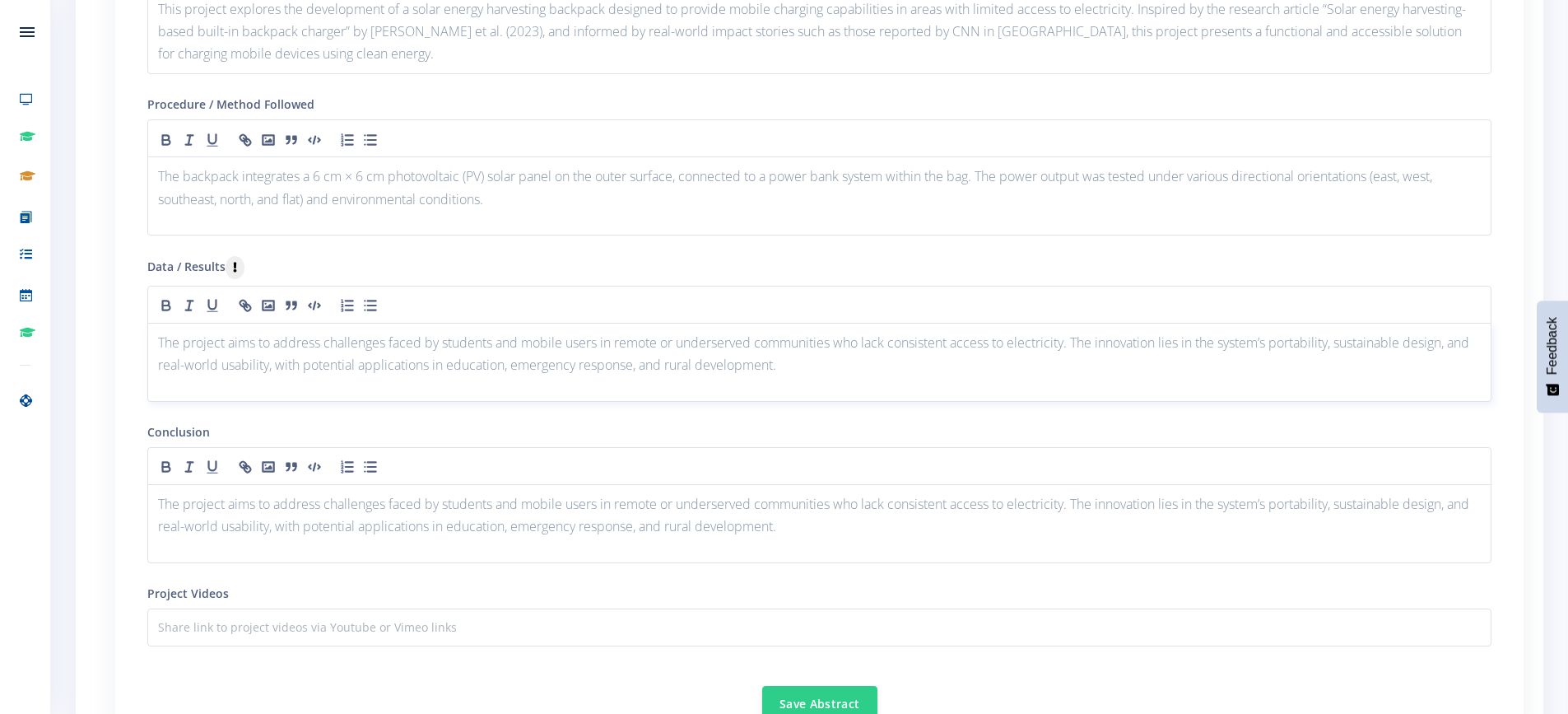
click at [261, 343] on p "The project aims to address challenges faced by students and mobile users in re…" at bounding box center [820, 354] width 1323 height 45
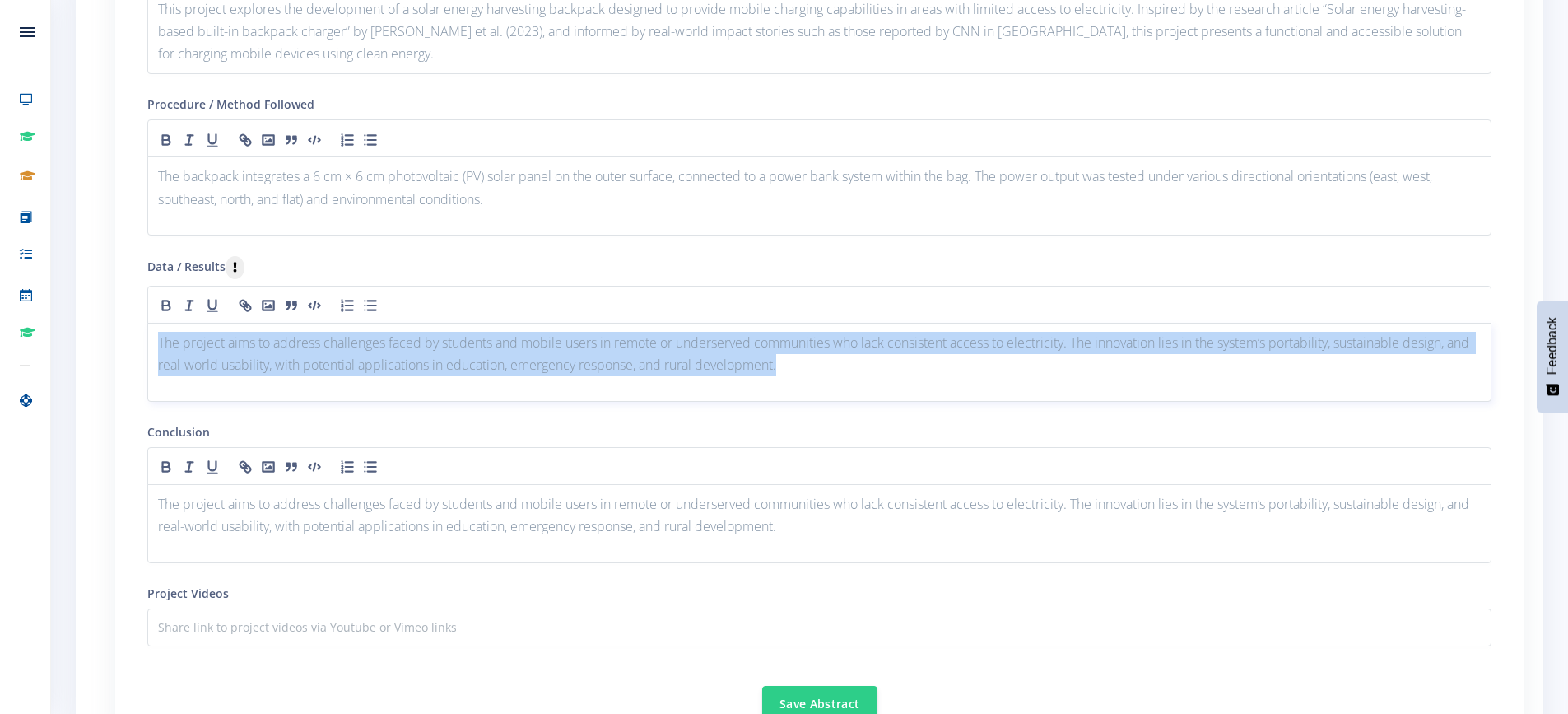
drag, startPoint x: 154, startPoint y: 337, endPoint x: 830, endPoint y: 362, distance: 676.5
click at [830, 362] on div "The project aims to address challenges faced by students and mobile users in re…" at bounding box center [819, 362] width 1344 height 79
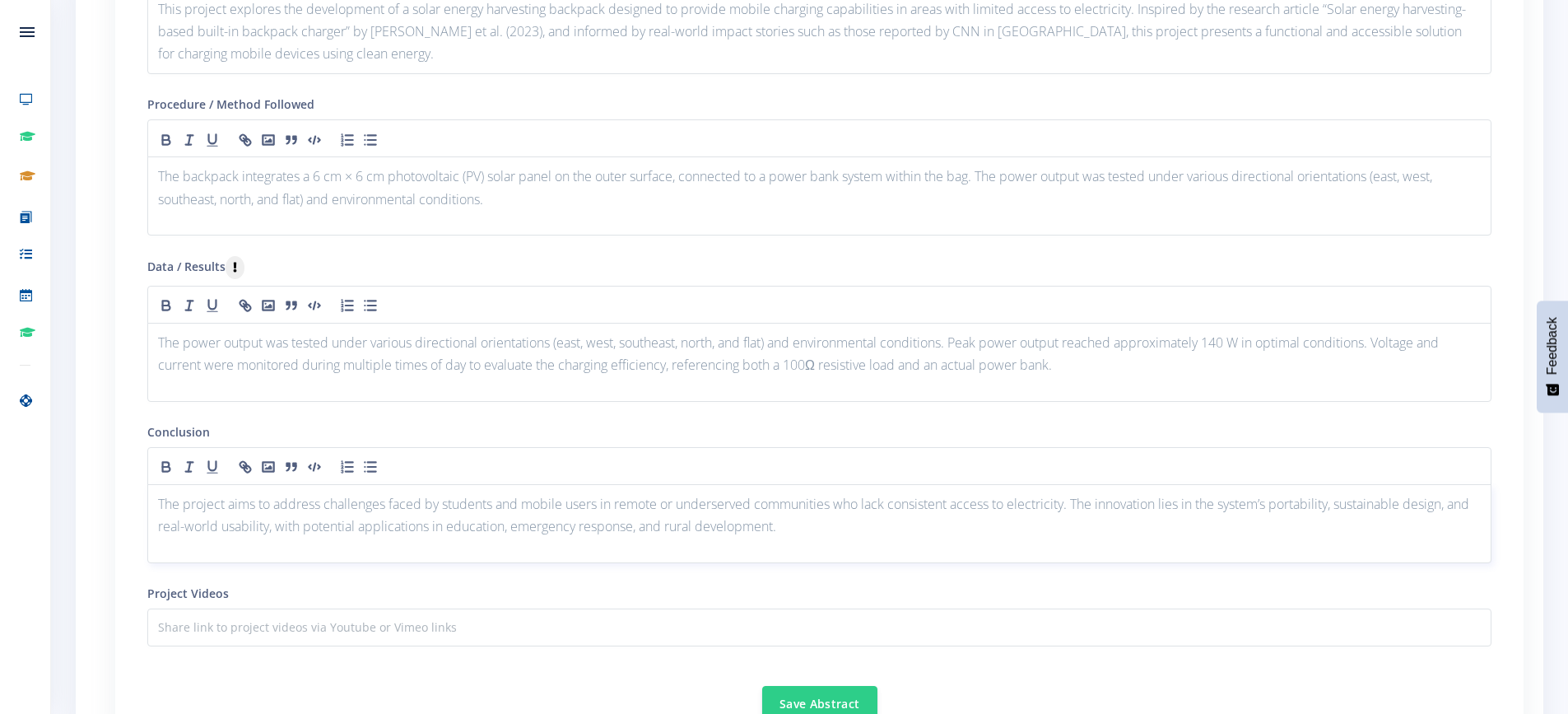
click at [441, 497] on span "The project aims to address challenges faced by students and mobile users in re…" at bounding box center [815, 515] width 1314 height 40
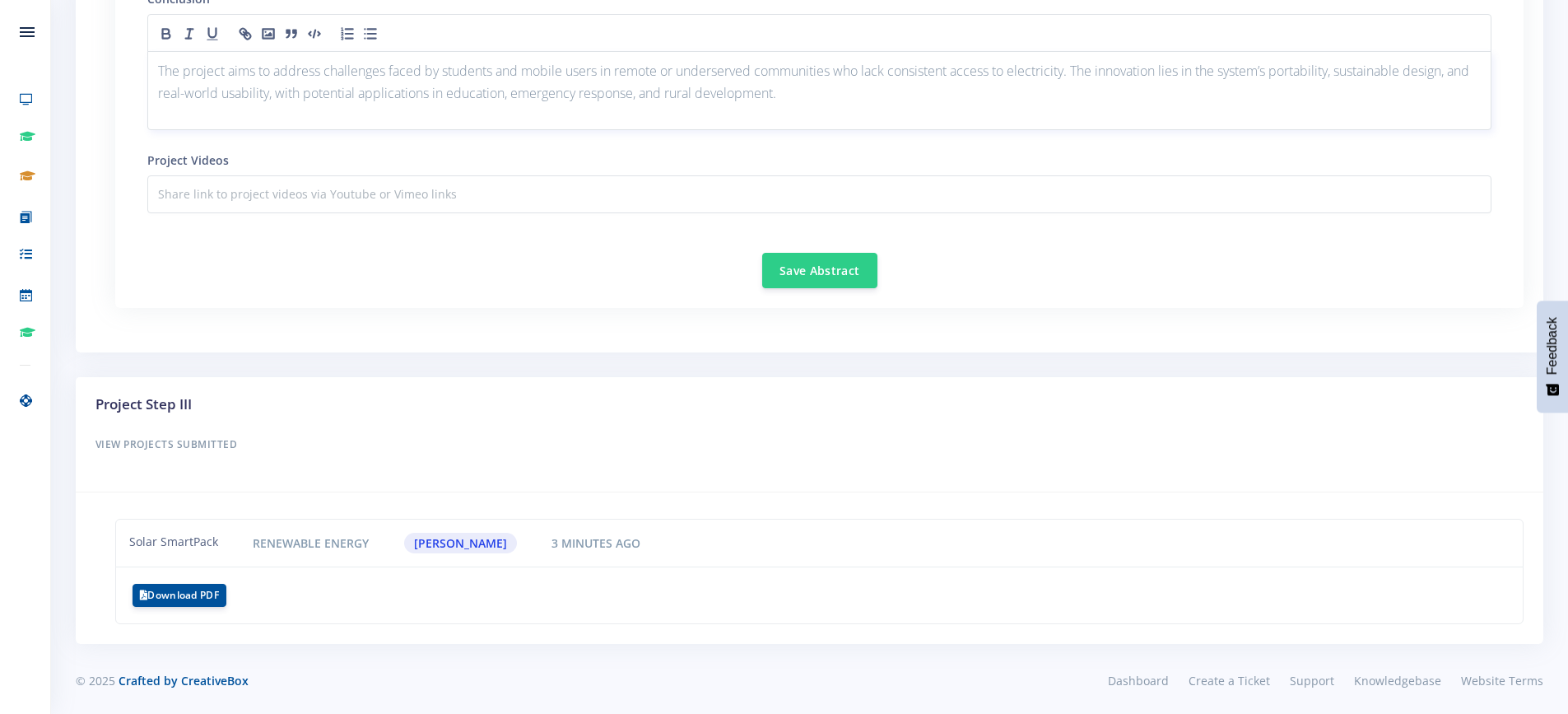
scroll to position [2248, 0]
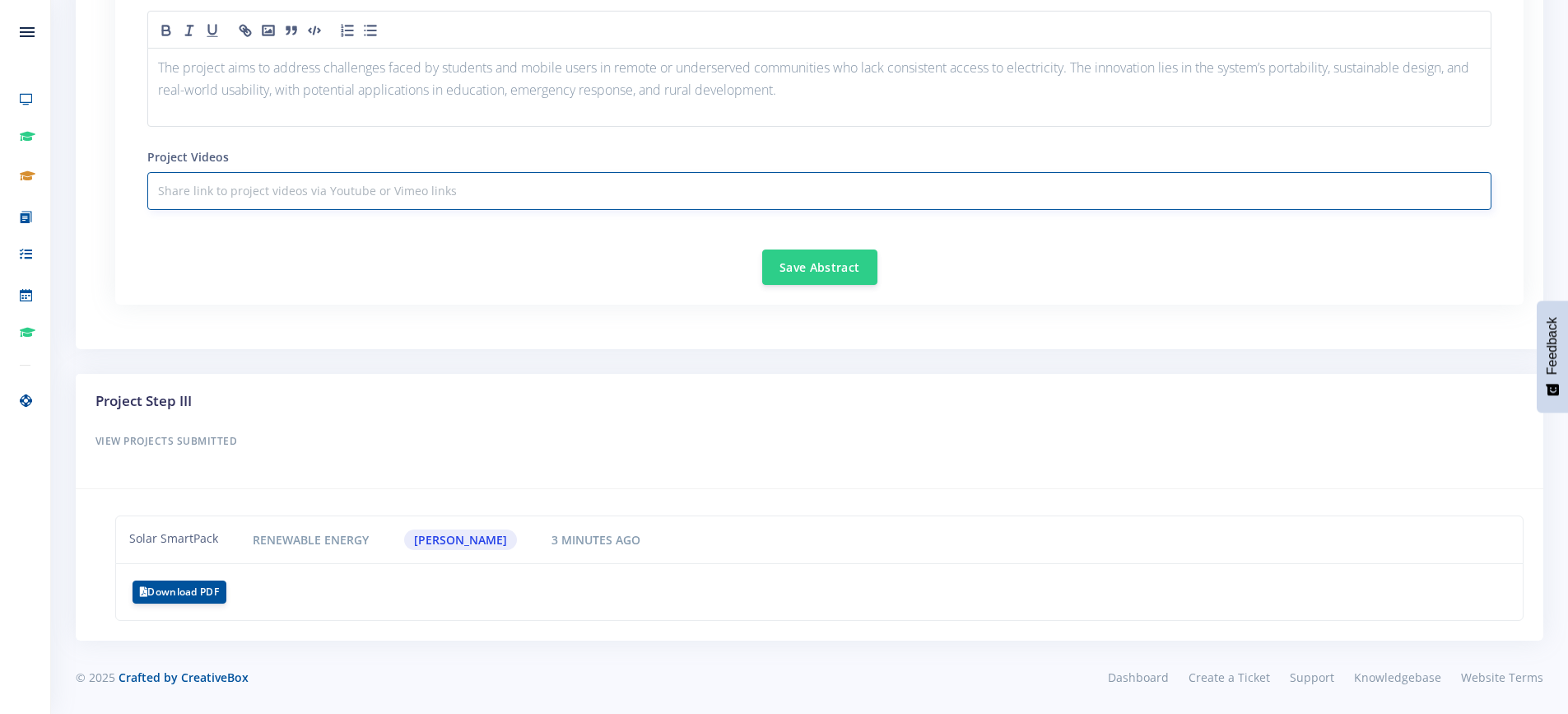
click at [408, 189] on input "text" at bounding box center [819, 191] width 1344 height 37
click at [829, 260] on button "Save Abstract" at bounding box center [820, 266] width 115 height 36
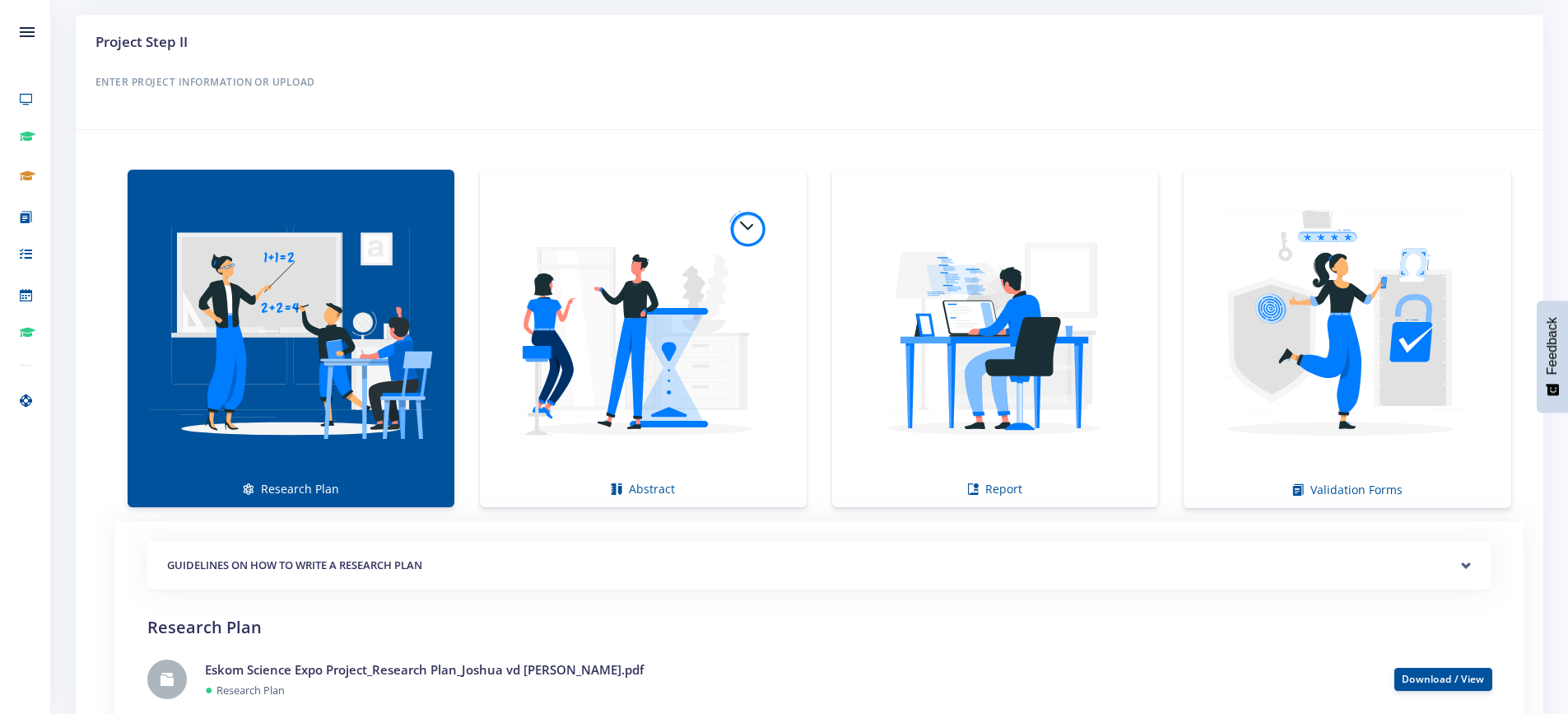
scroll to position [1071, 0]
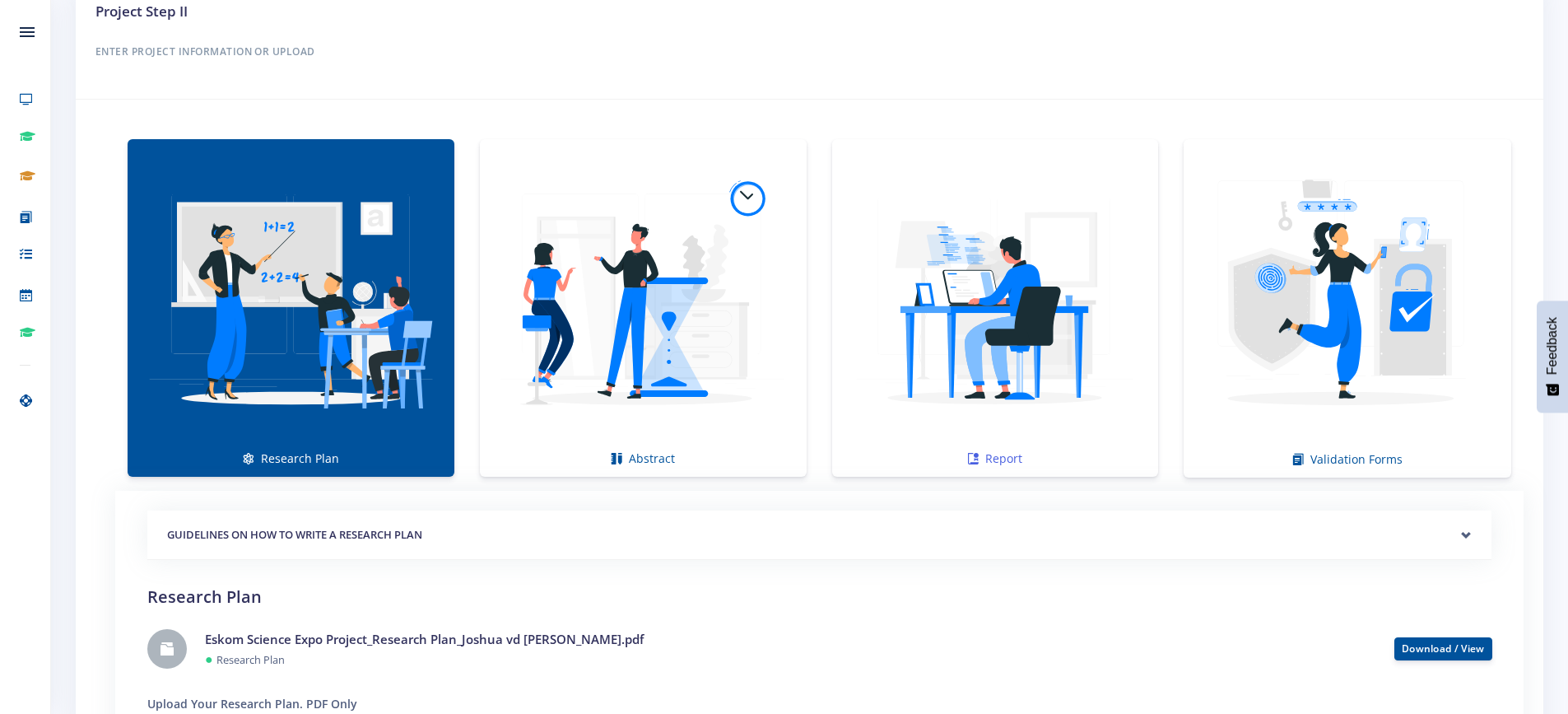
click at [973, 319] on img at bounding box center [995, 299] width 300 height 300
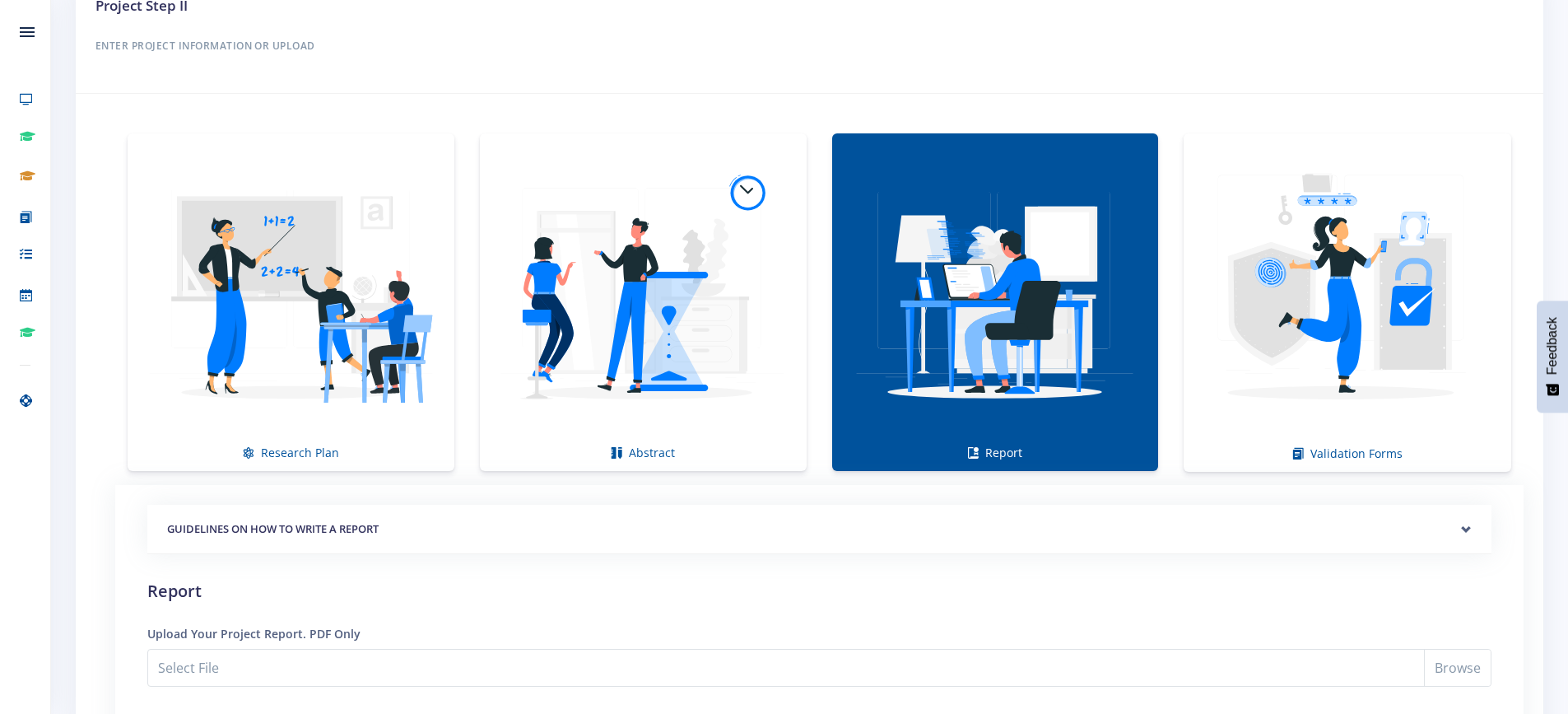
scroll to position [1400, 0]
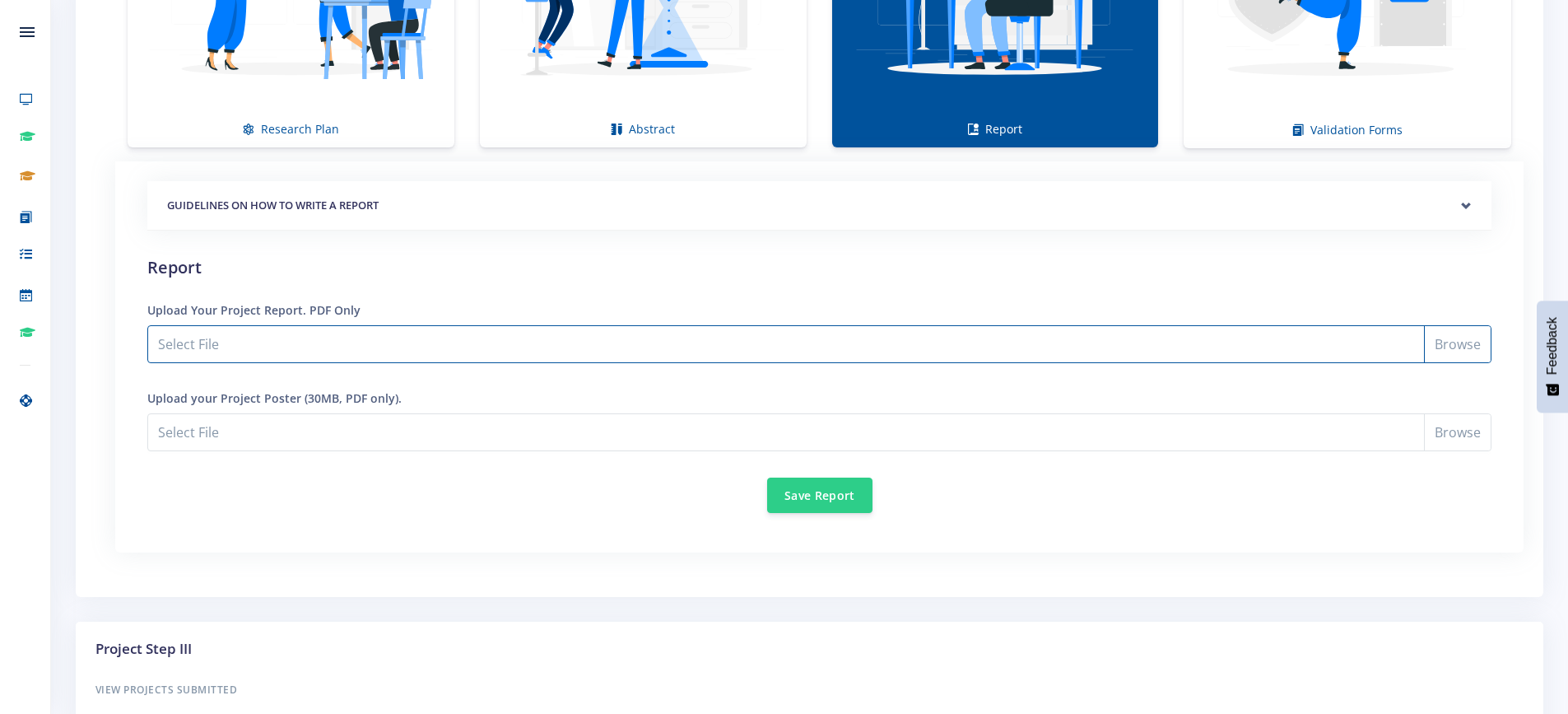
click at [1458, 344] on input "Select File" at bounding box center [819, 343] width 1344 height 37
type input "C:\fakepath\Eskom Science Expo Project_Research Report_Joshua [PERSON_NAME].pdf"
click at [836, 495] on button "Save Report" at bounding box center [820, 494] width 105 height 36
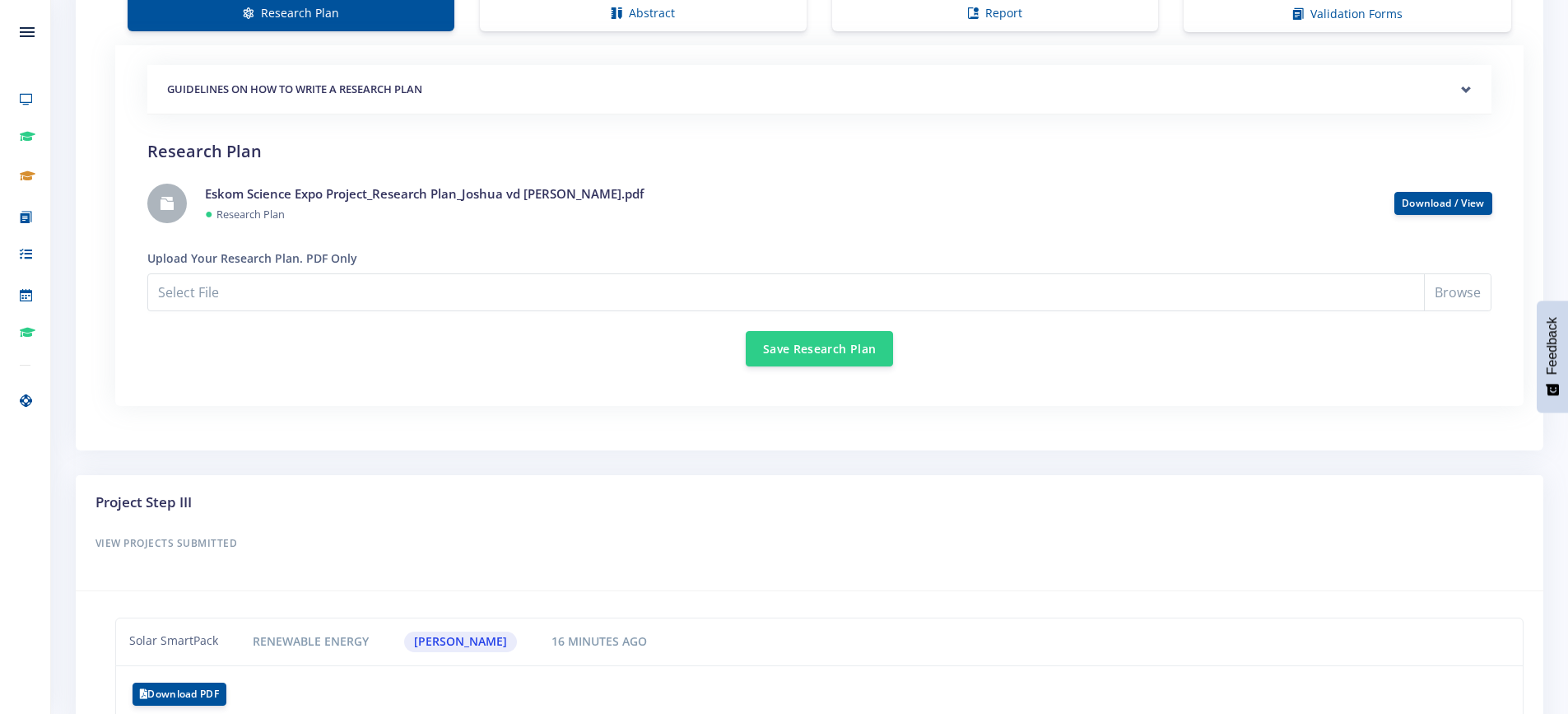
scroll to position [1289, 0]
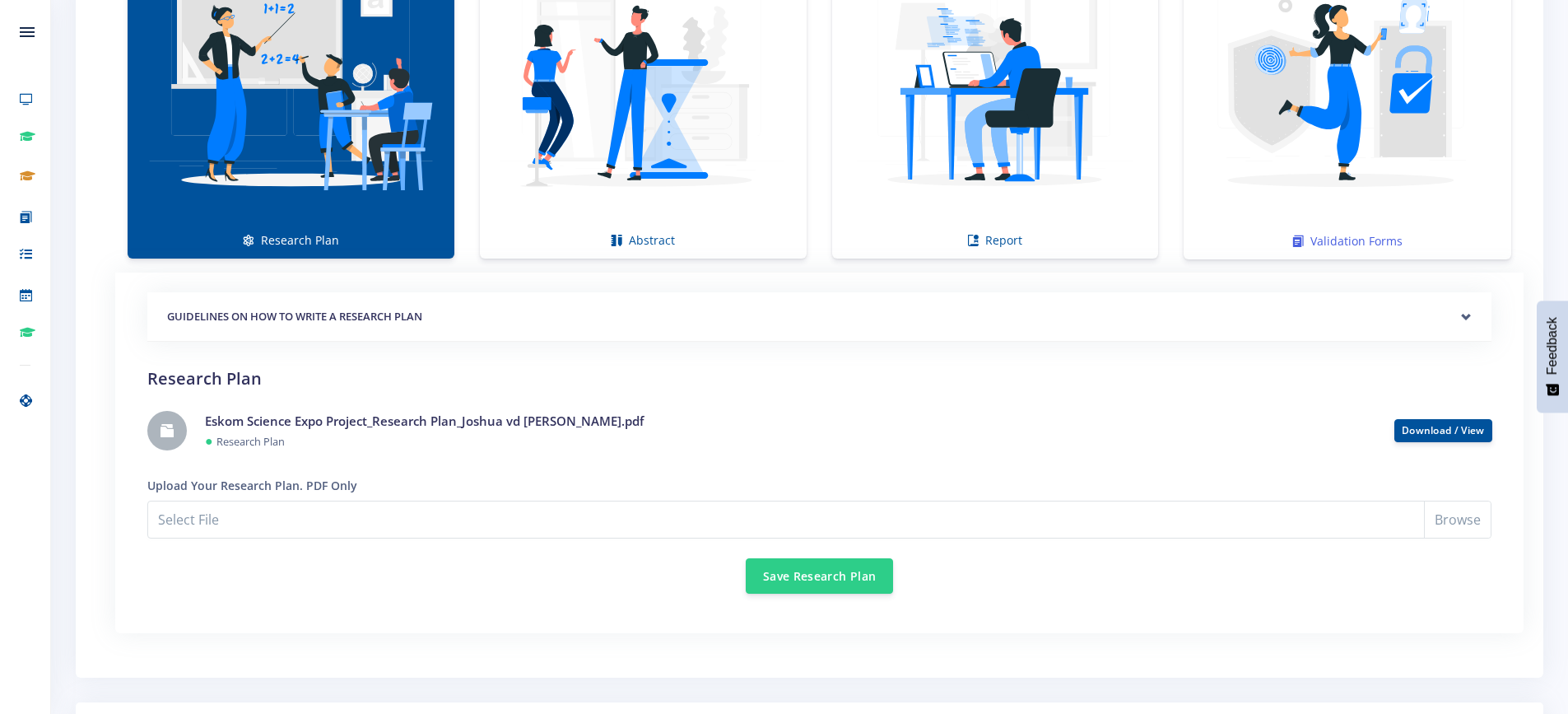
click at [1348, 172] on img at bounding box center [1348, 81] width 301 height 301
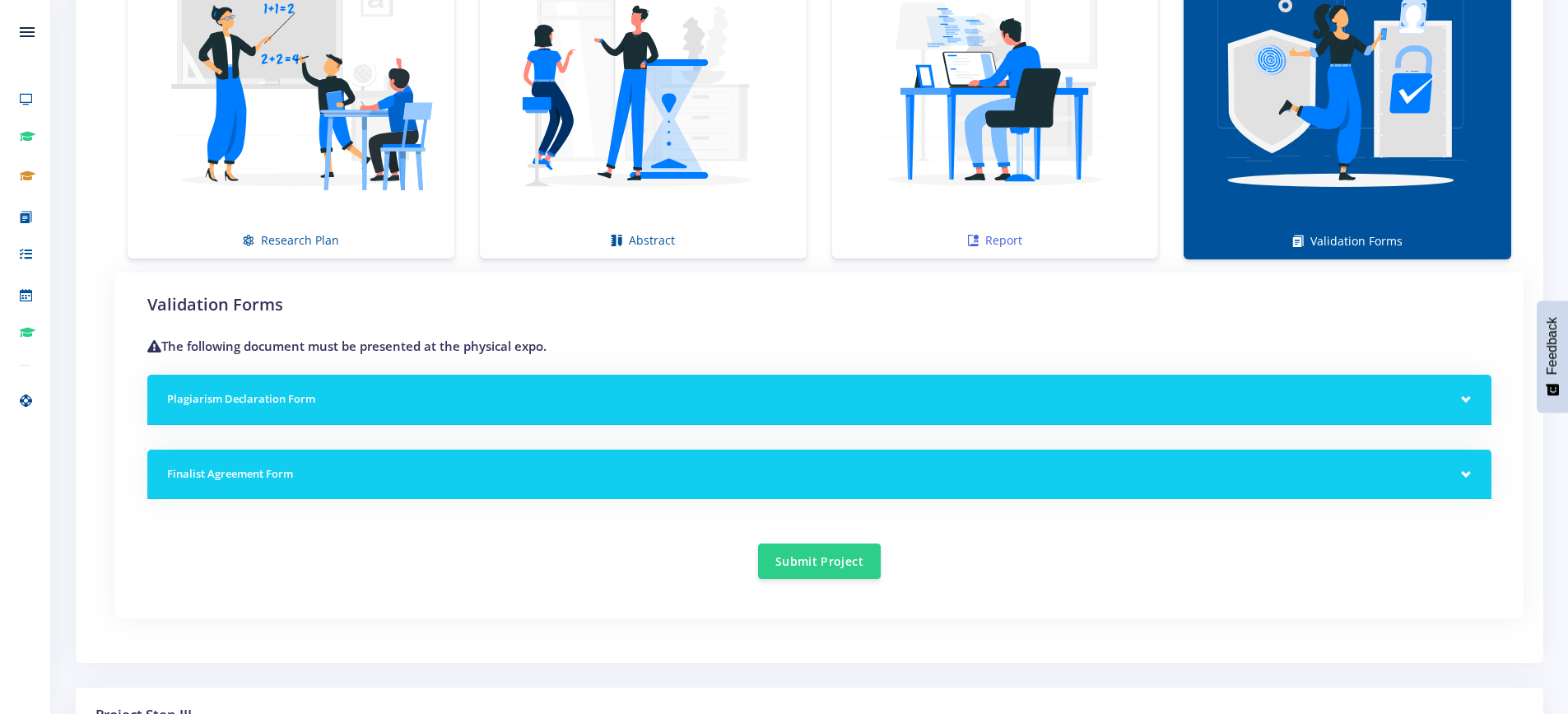
click at [1005, 143] on img at bounding box center [995, 80] width 300 height 300
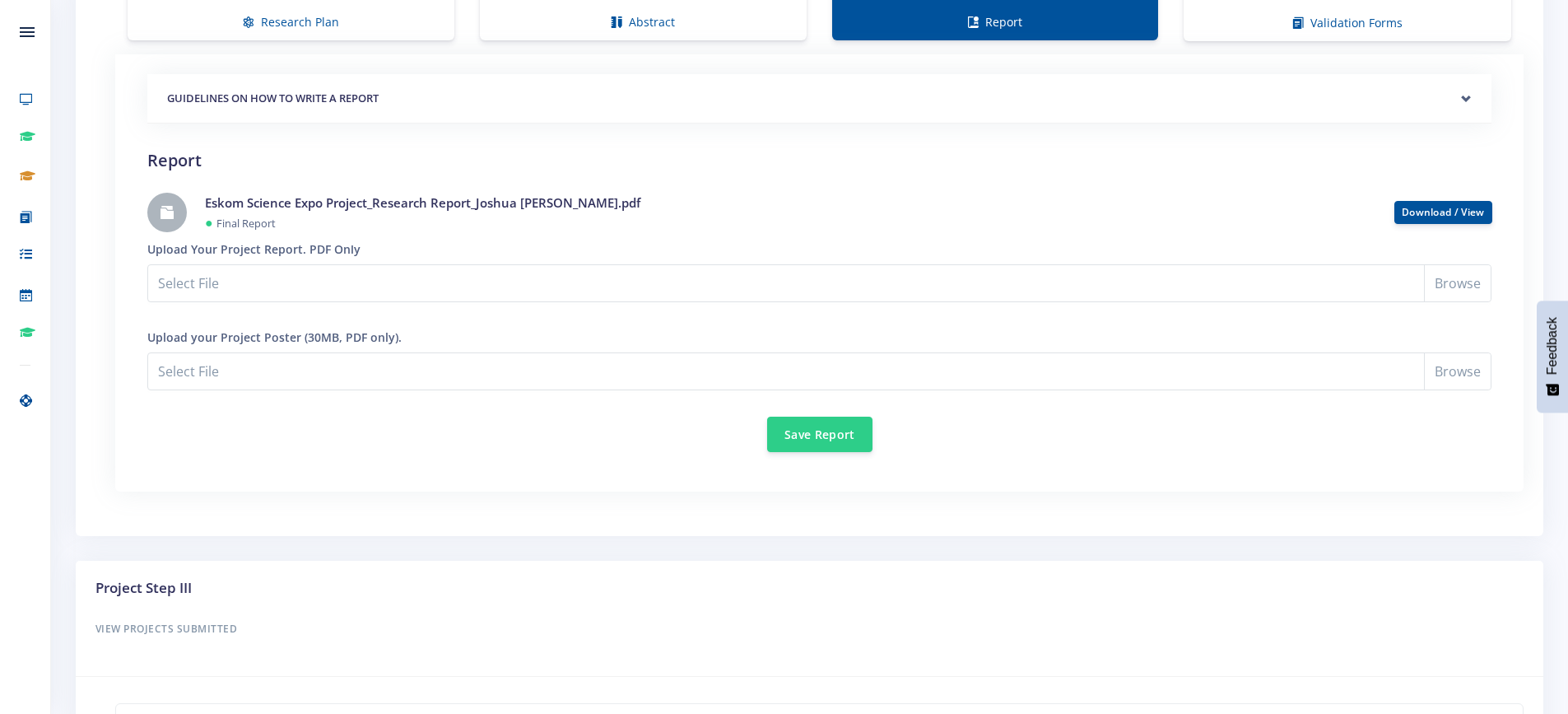
scroll to position [1448, 0]
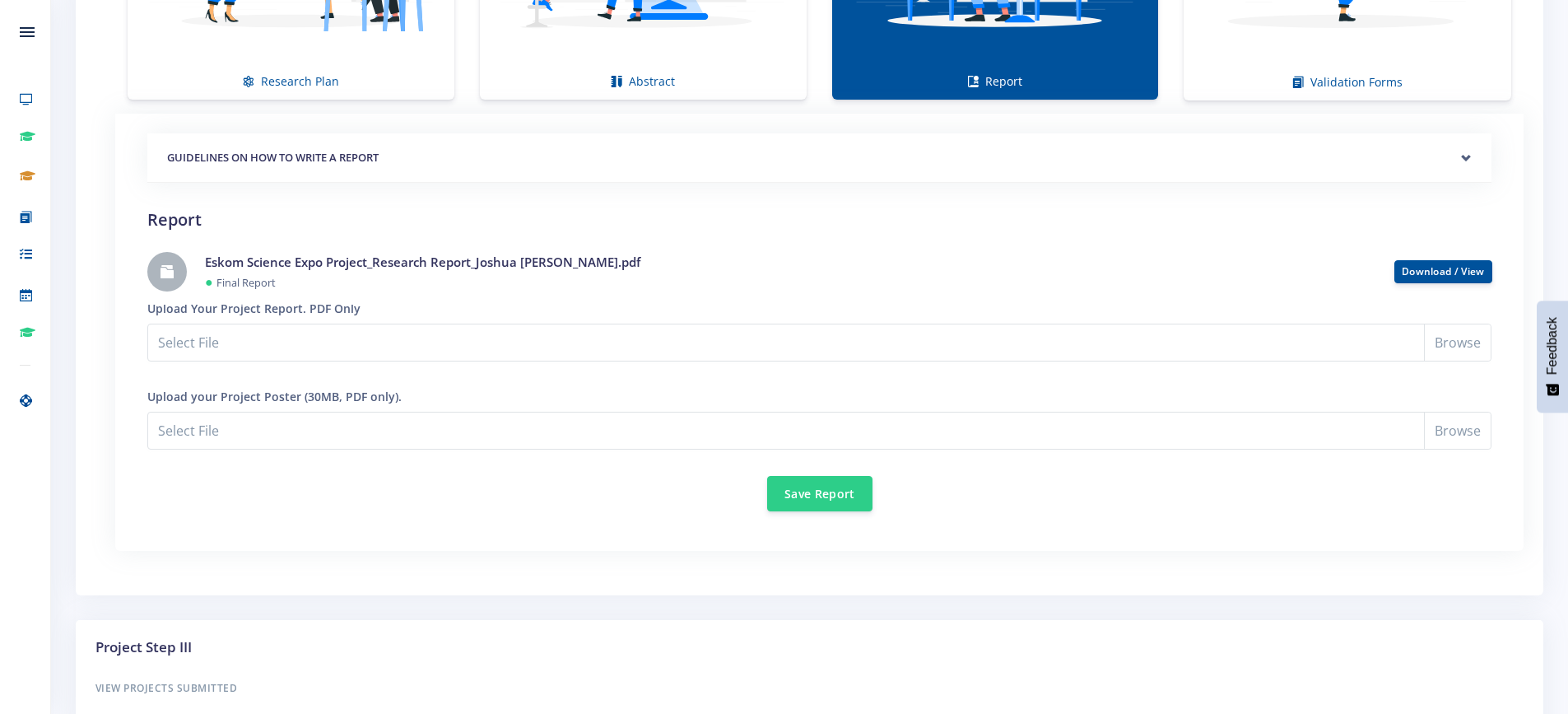
click at [1467, 159] on div "GUIDELINES ON HOW TO WRITE A REPORT" at bounding box center [819, 158] width 1344 height 50
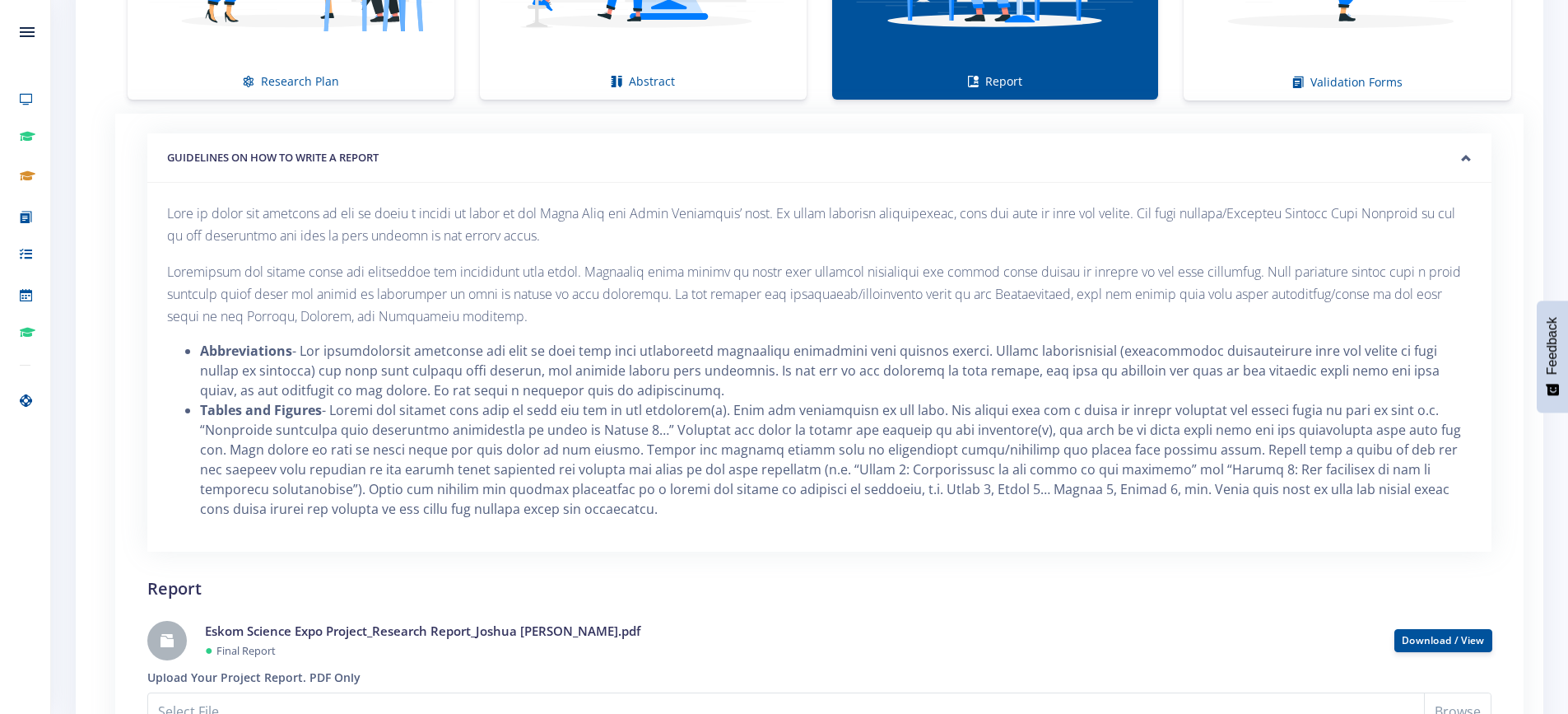
click at [1465, 163] on div "GUIDELINES ON HOW TO WRITE A REPORT" at bounding box center [819, 158] width 1344 height 50
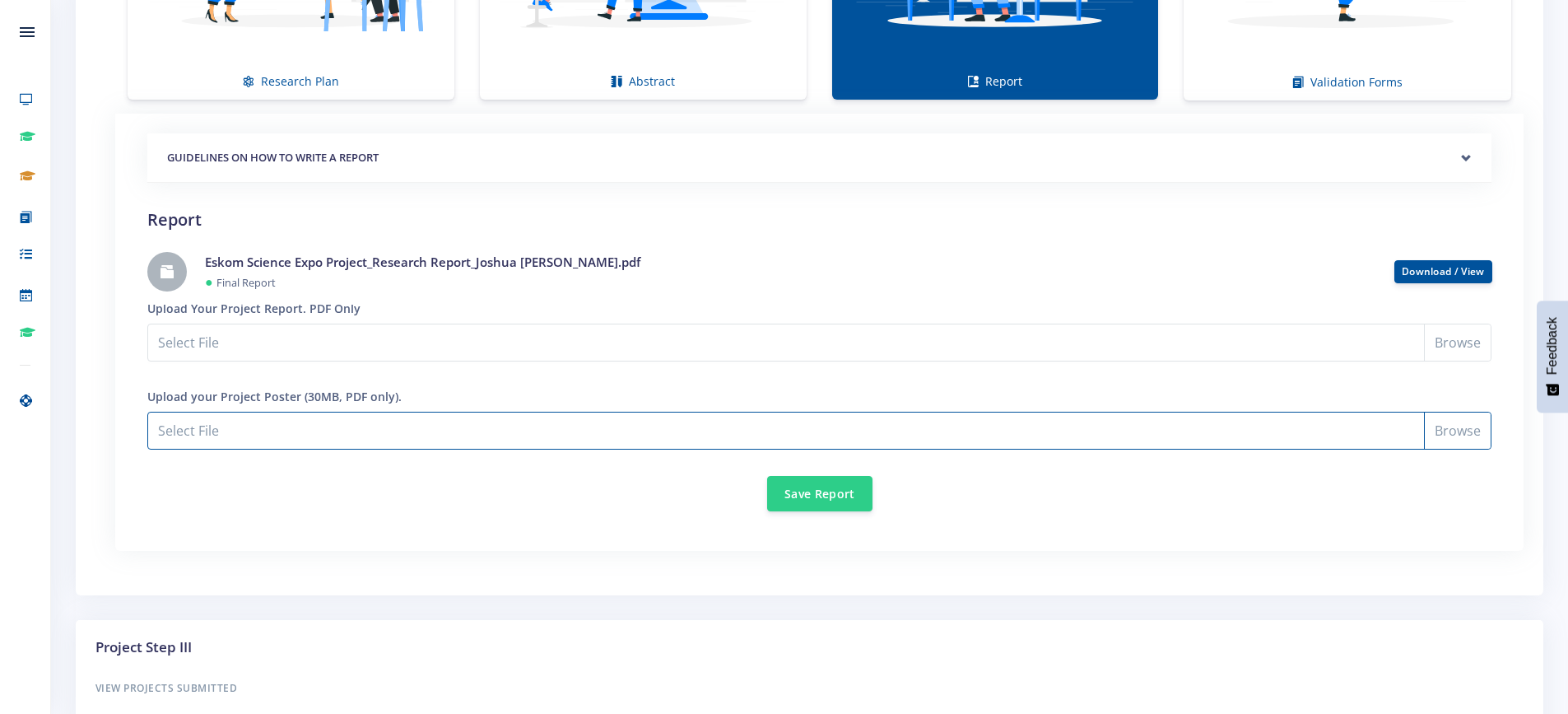
click at [1458, 432] on input "Select File" at bounding box center [819, 430] width 1344 height 37
type input "C:\fakepath\Poster_Joshua [PERSON_NAME].jpg"
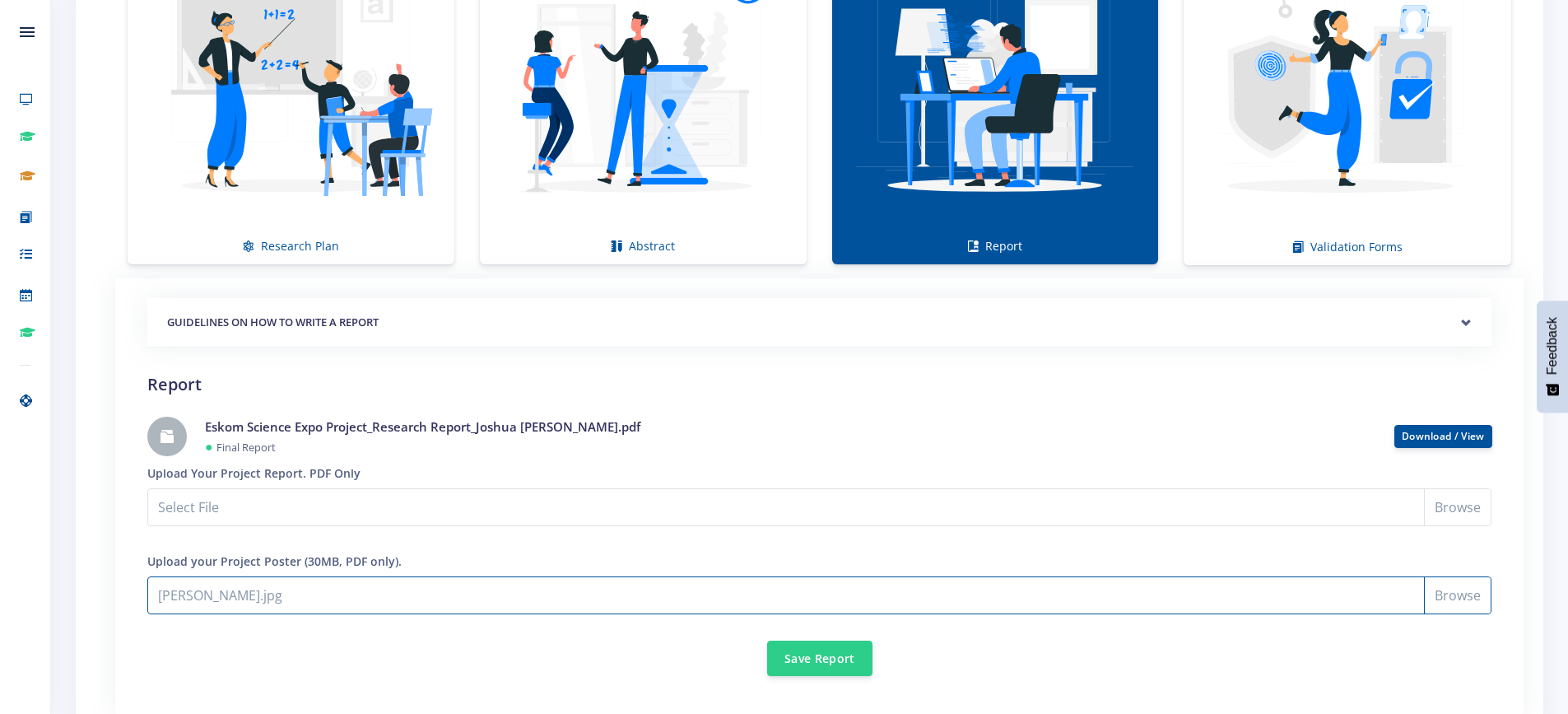
scroll to position [954, 0]
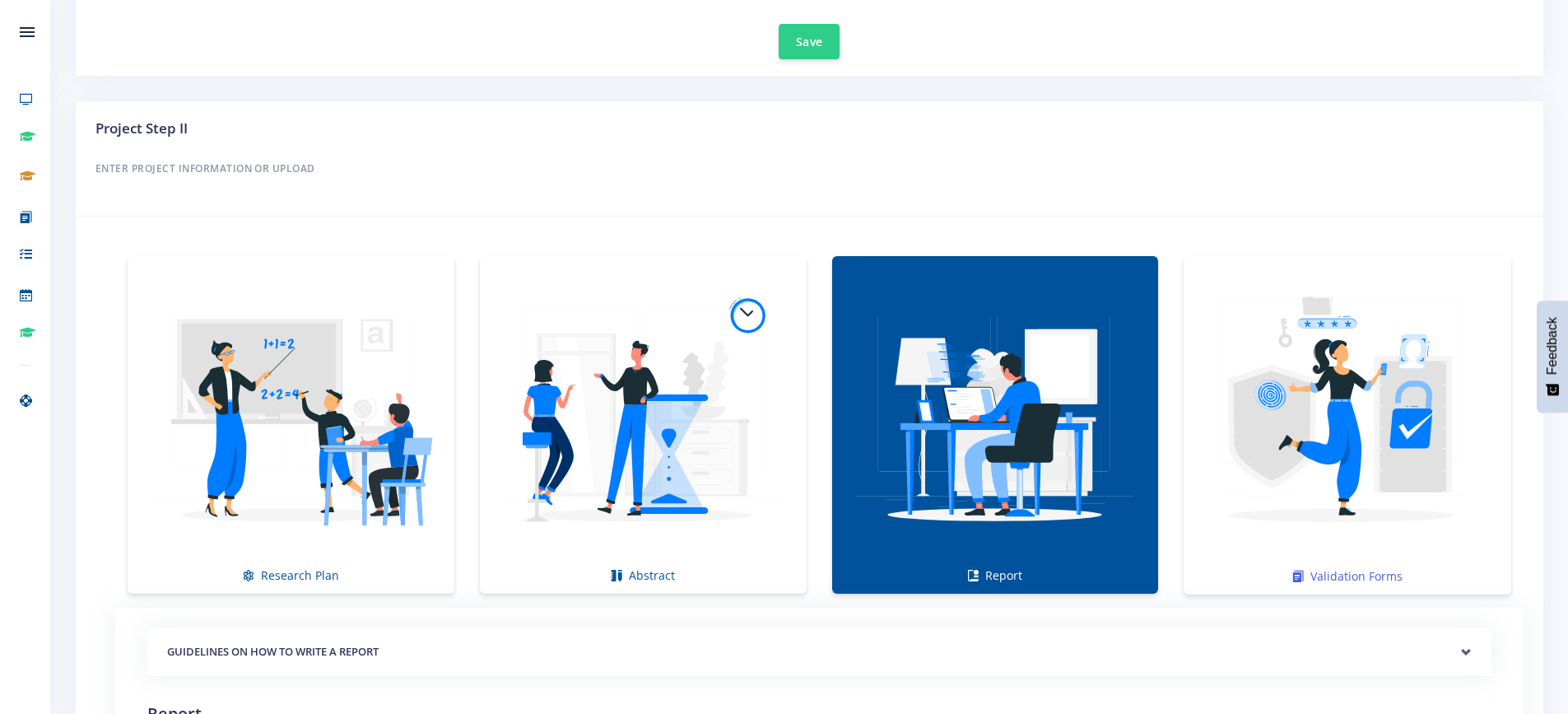
click at [1350, 477] on img at bounding box center [1348, 416] width 301 height 301
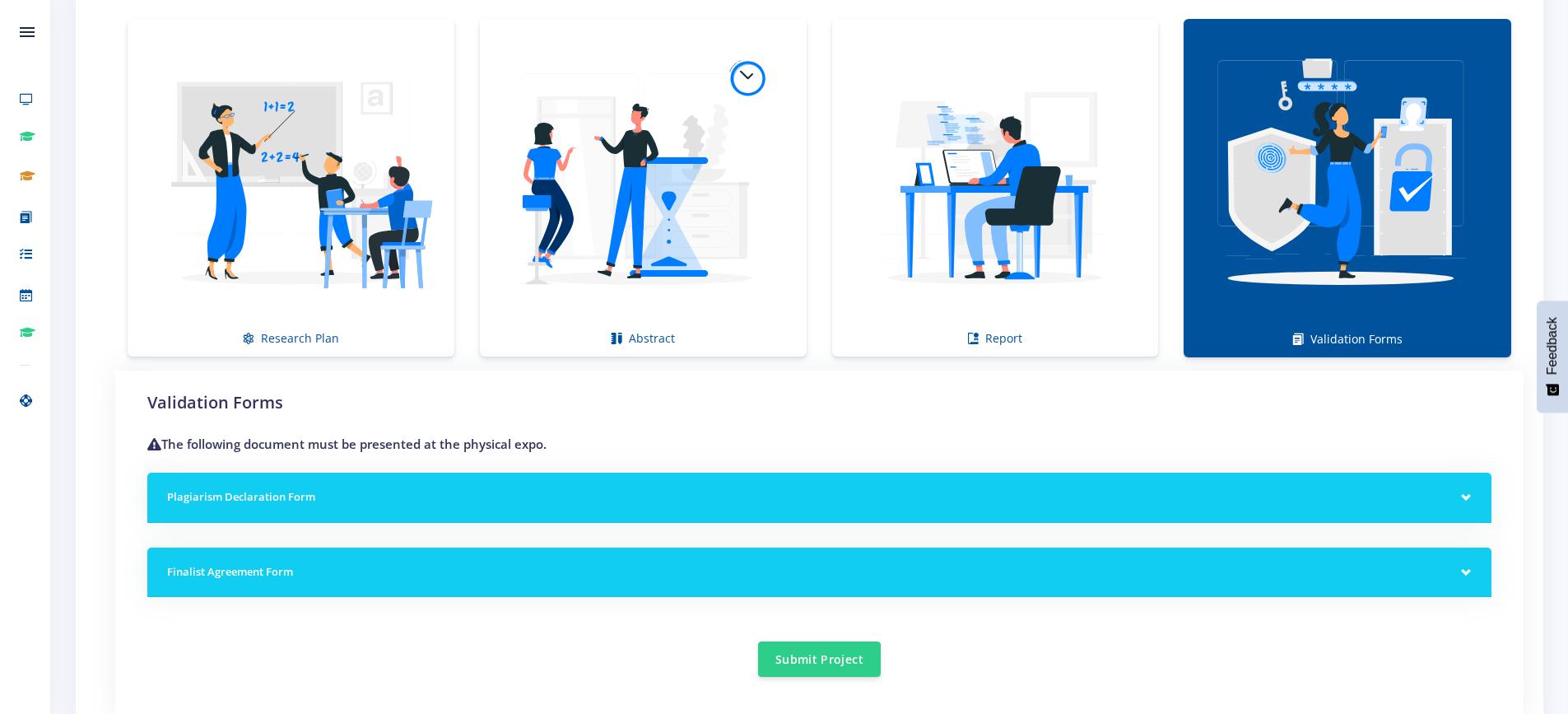
scroll to position [1201, 0]
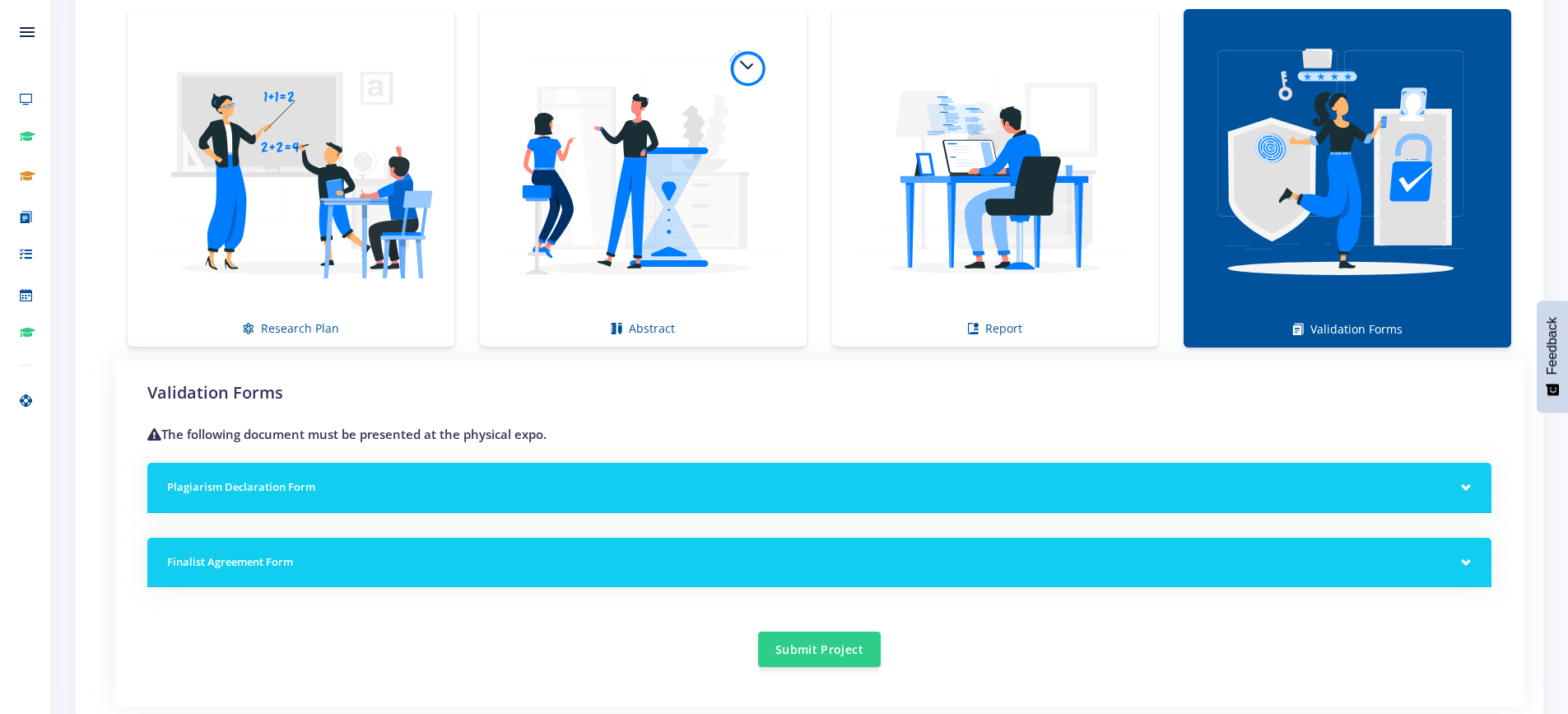
click at [293, 483] on h5 "Plagiarism Declaration Form" at bounding box center [820, 488] width 1305 height 16
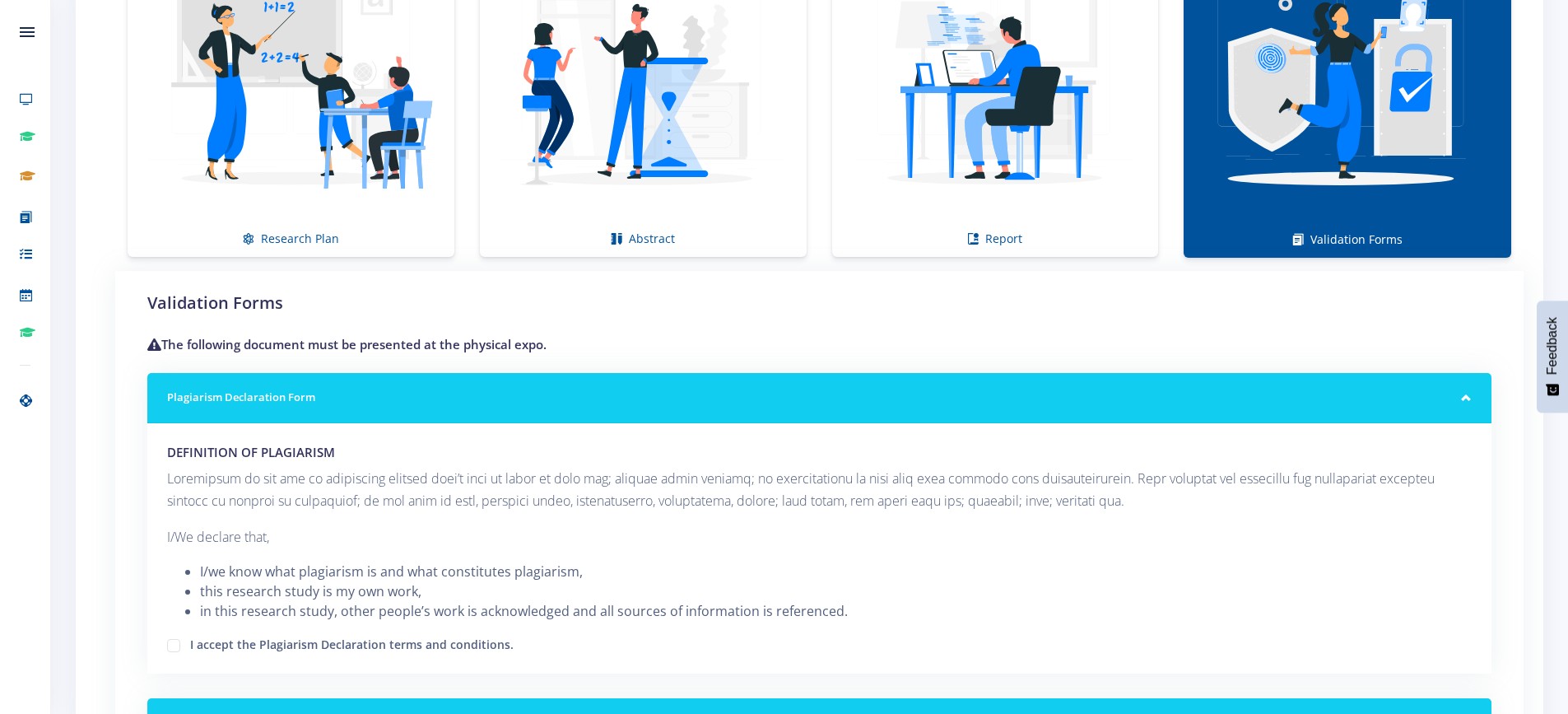
scroll to position [1612, 0]
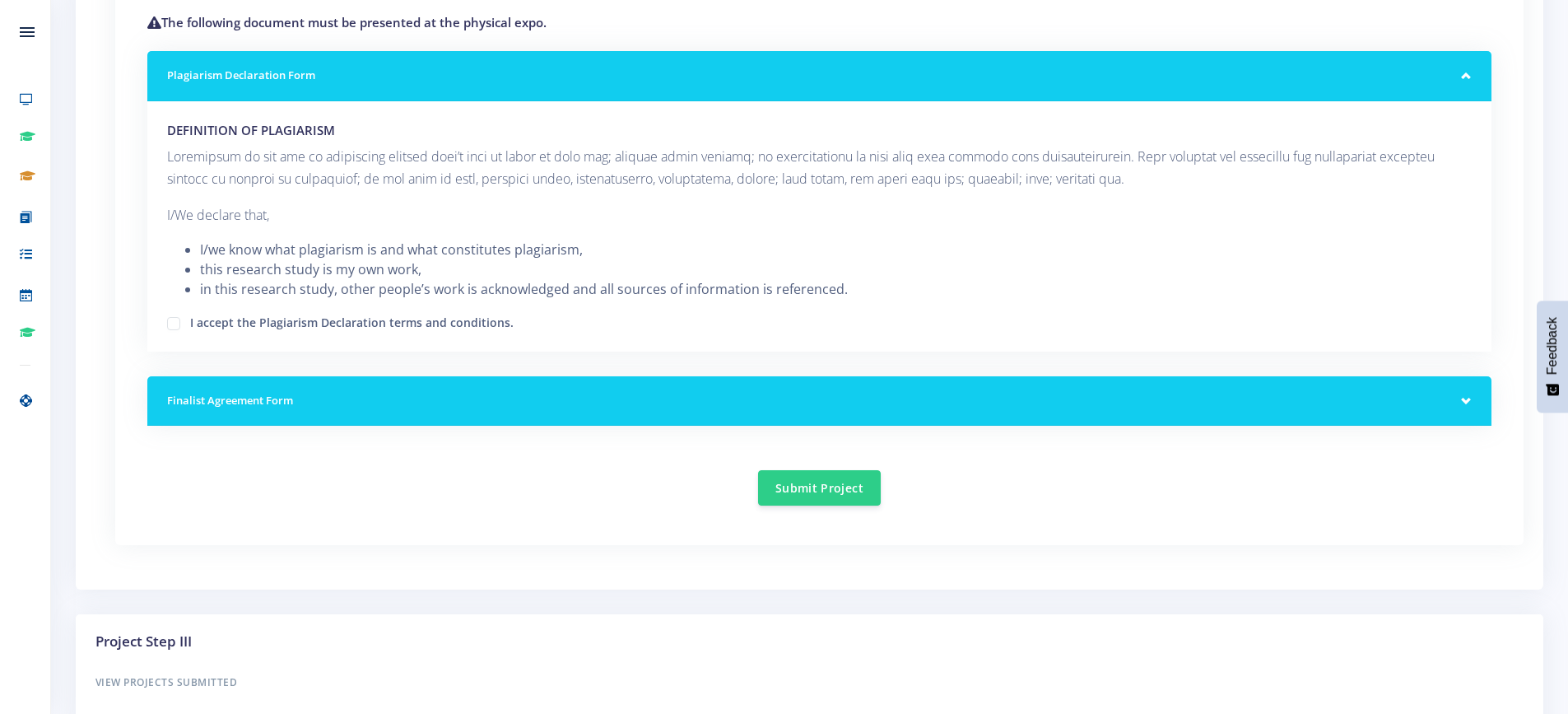
click at [190, 323] on label "I accept the Plagiarism Declaration terms and conditions." at bounding box center [351, 320] width 323 height 13
click at [190, 323] on input "I accept the Plagiarism Declaration terms and conditions." at bounding box center [195, 318] width 11 height 11
checkbox input "true"
click at [1469, 397] on div "Finalist Agreement Form" at bounding box center [819, 401] width 1344 height 50
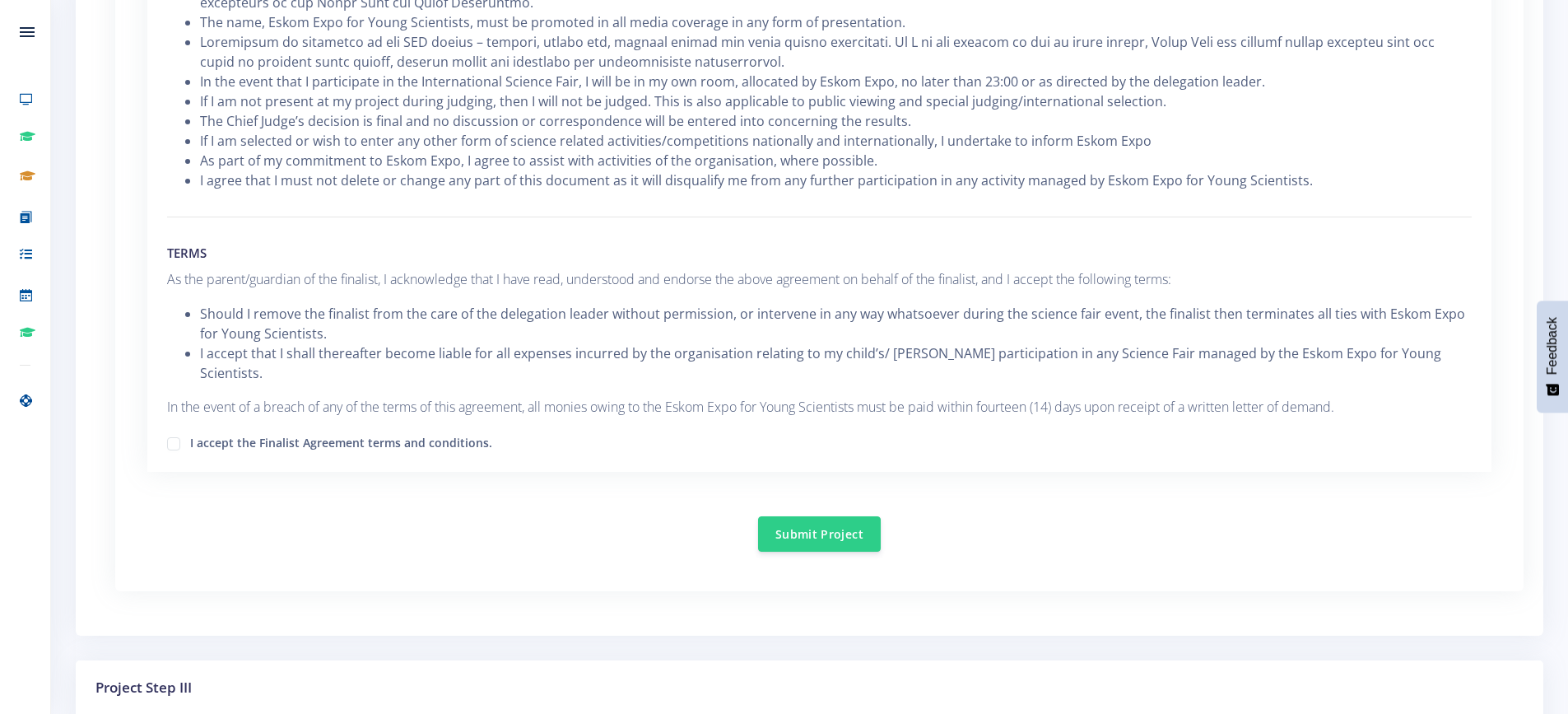
scroll to position [2354, 0]
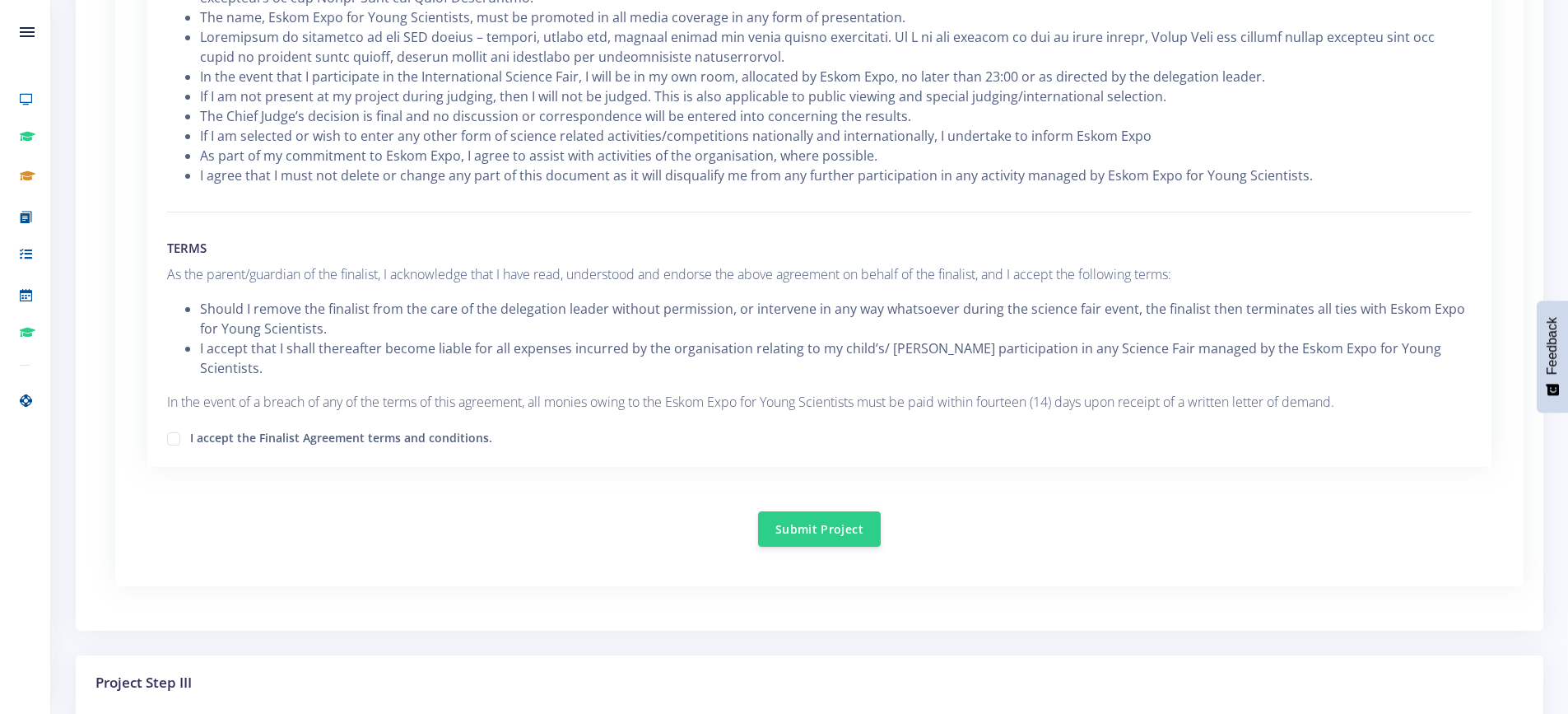
click at [190, 429] on label "I accept the Finalist Agreement terms and conditions." at bounding box center [340, 436] width 302 height 13
click at [190, 427] on input "I accept the Finalist Agreement terms and conditions." at bounding box center [195, 433] width 11 height 11
checkbox input "true"
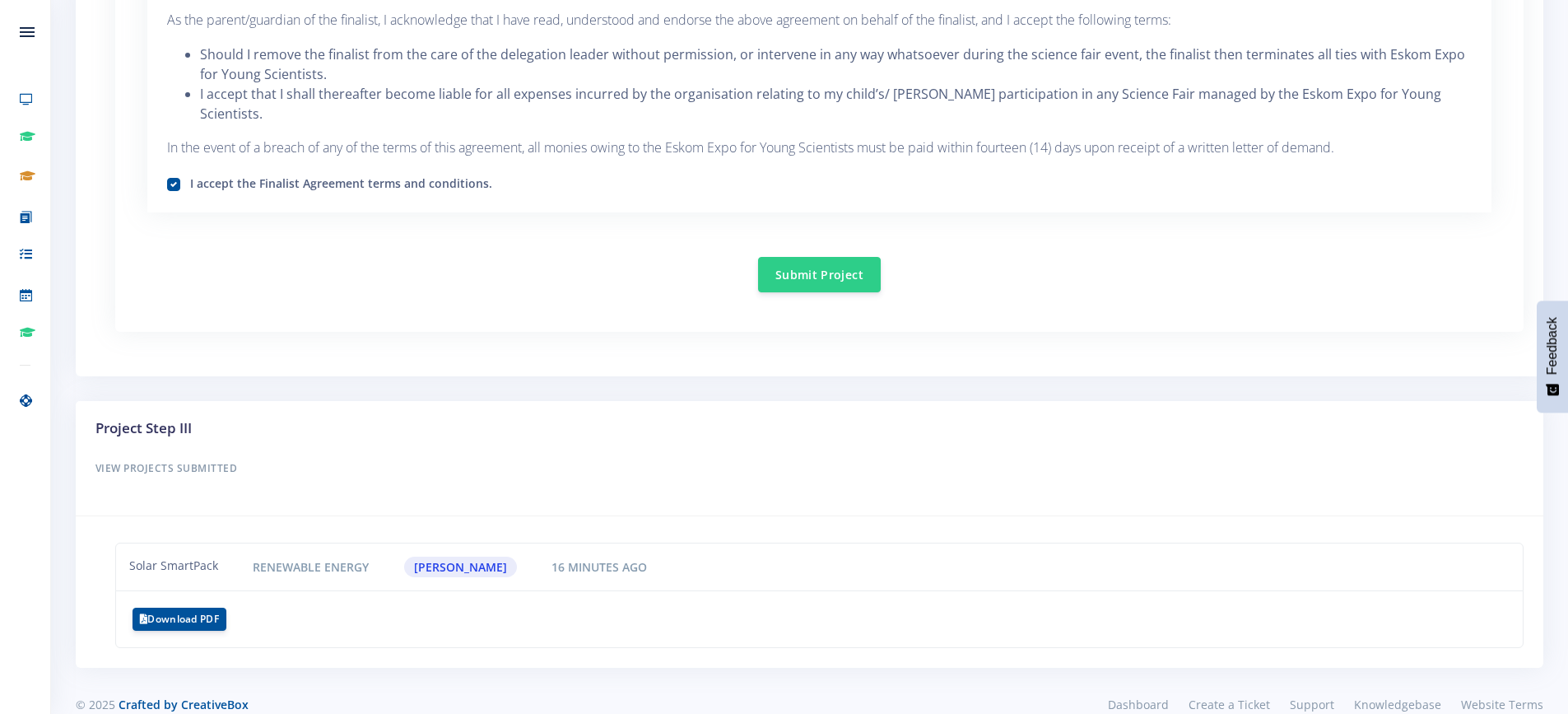
scroll to position [2616, 0]
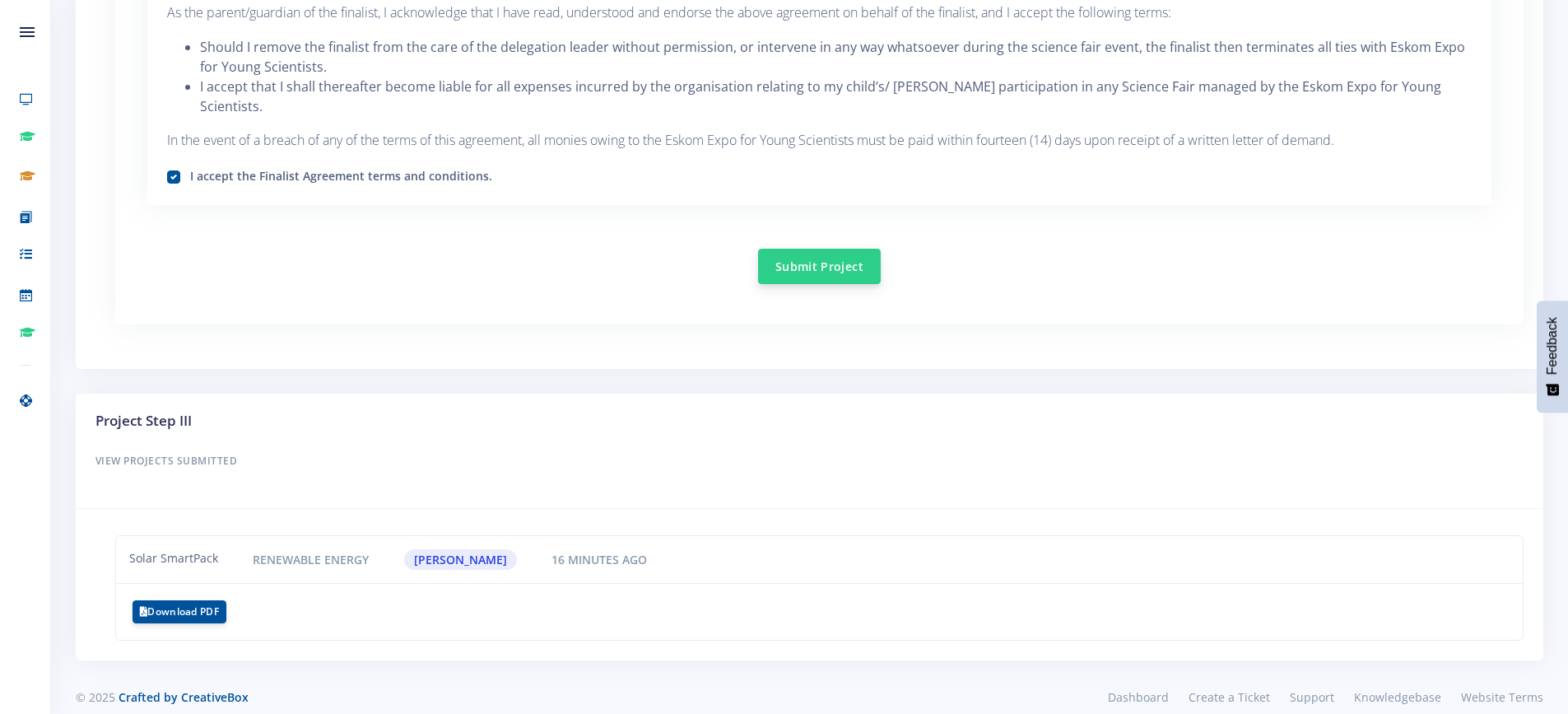
click at [823, 248] on button "Submit Project" at bounding box center [820, 266] width 122 height 36
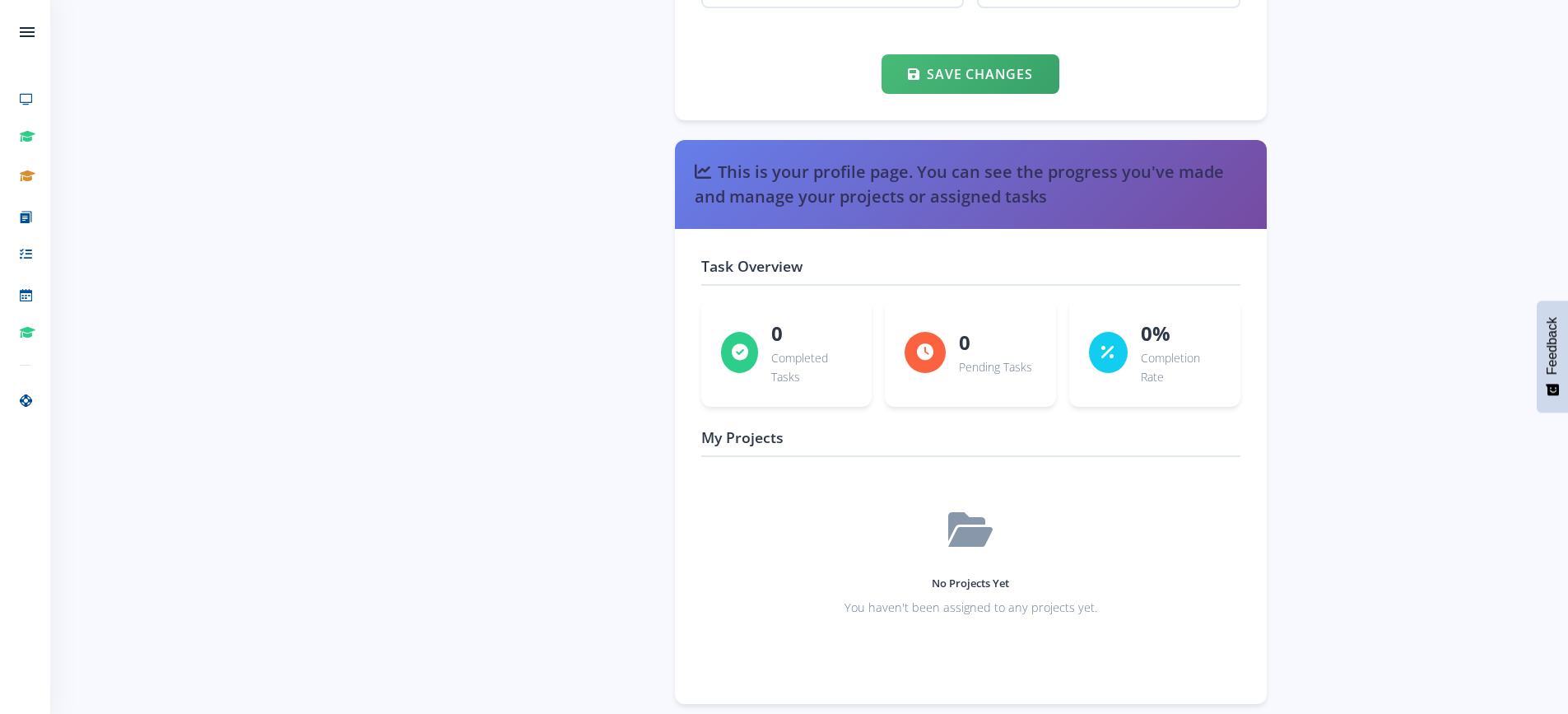
scroll to position [13, 13]
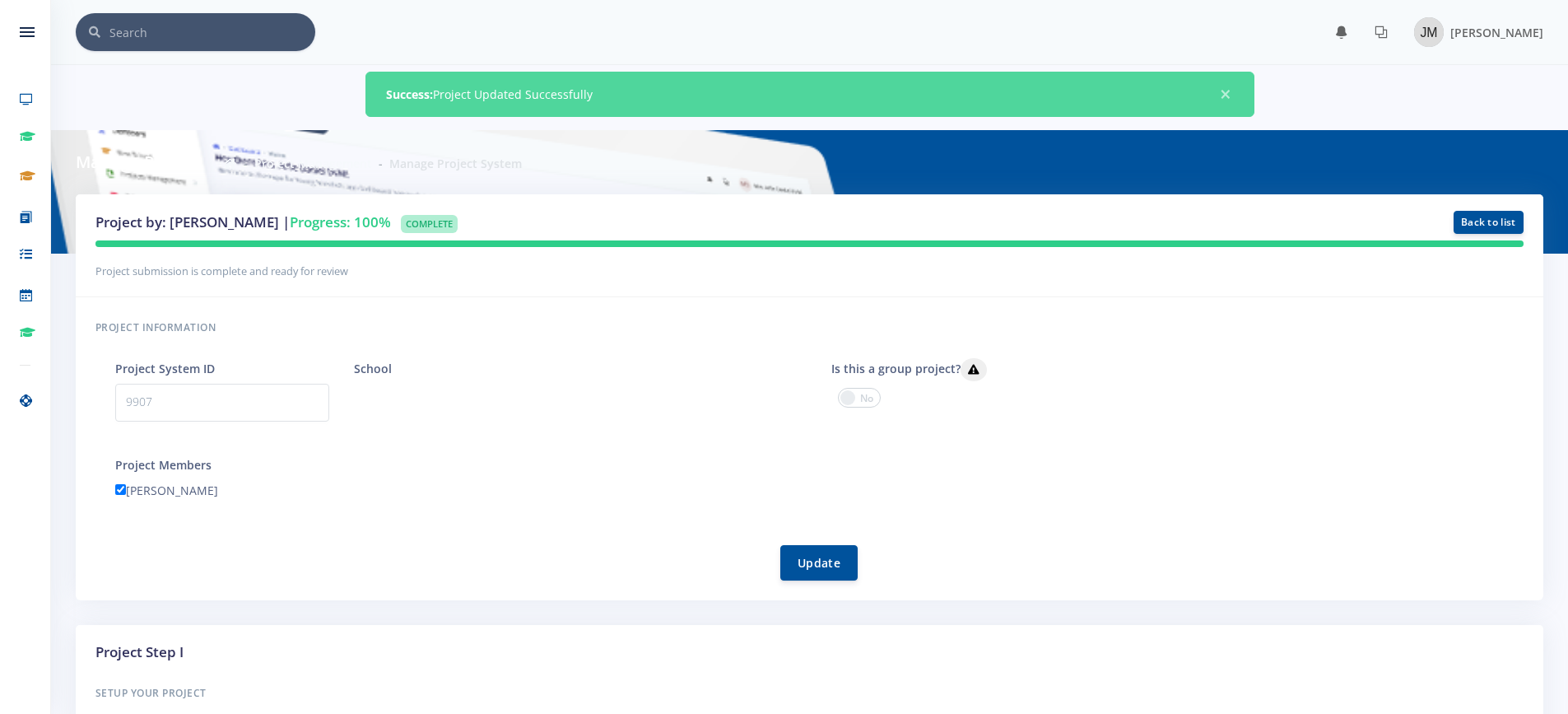
scroll to position [13, 13]
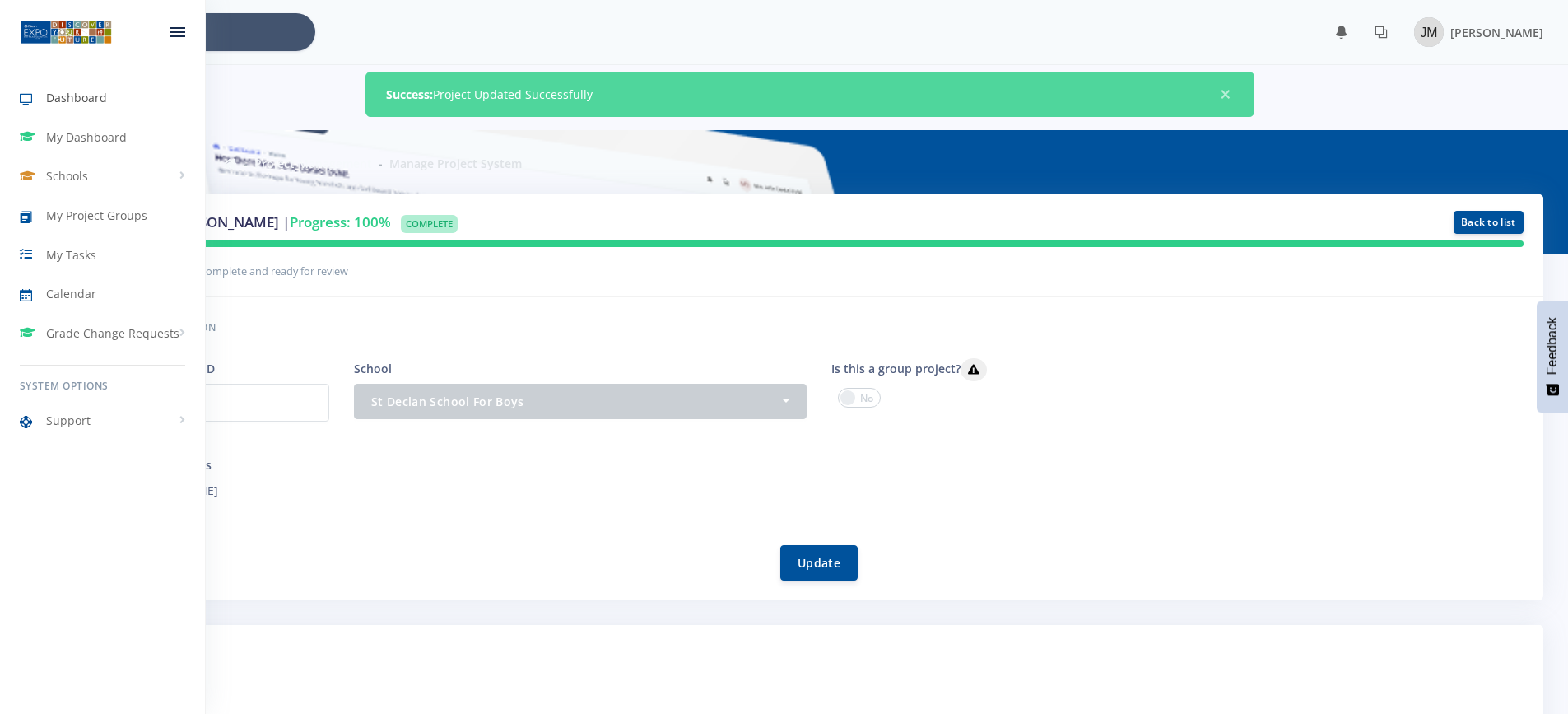
click at [81, 96] on span "Dashboard" at bounding box center [77, 97] width 61 height 17
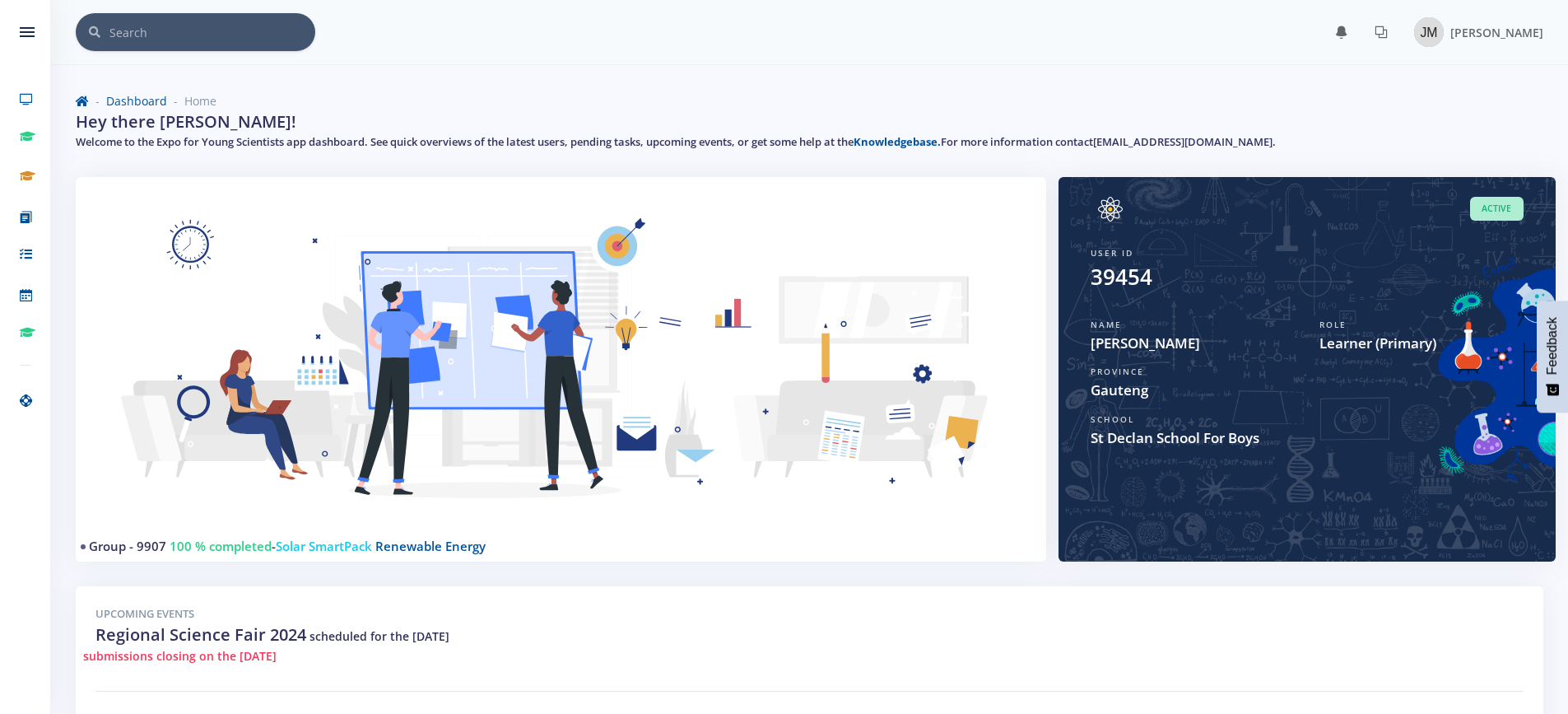
scroll to position [13, 13]
